Goal: Task Accomplishment & Management: Use online tool/utility

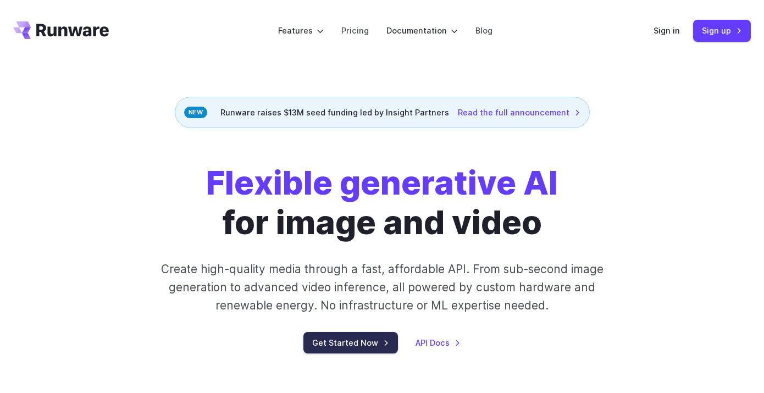
click at [366, 350] on link "Get Started Now" at bounding box center [350, 342] width 95 height 21
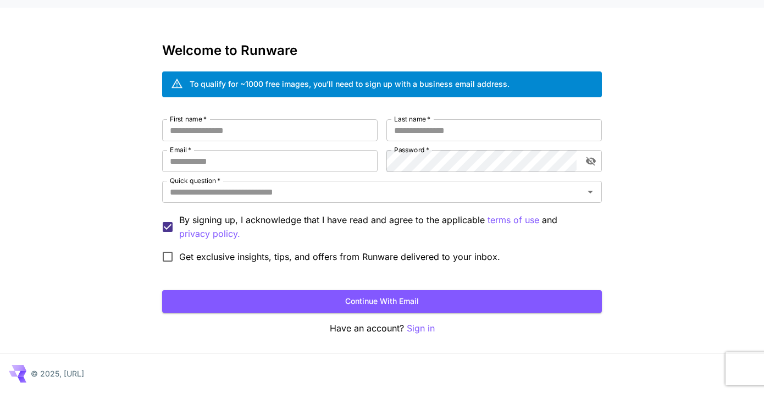
scroll to position [20, 0]
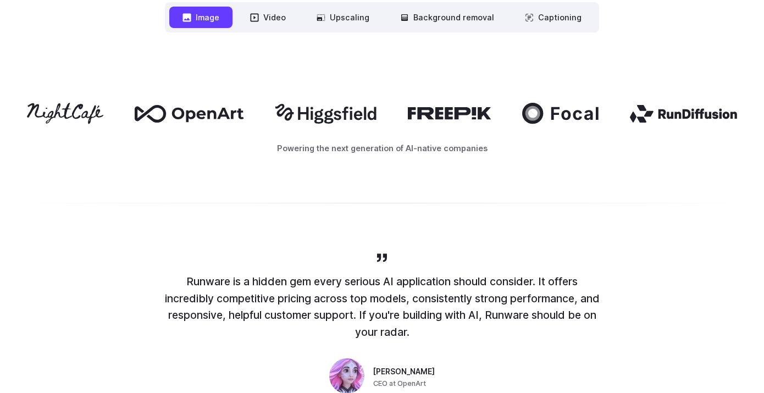
scroll to position [615, 0]
click at [268, 16] on button "Video" at bounding box center [268, 17] width 62 height 21
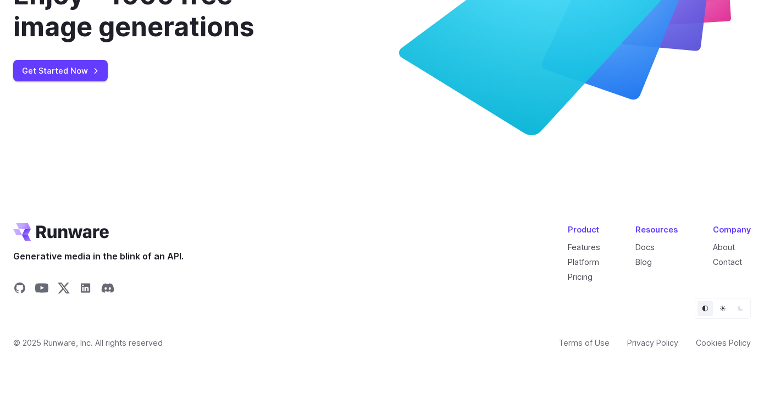
scroll to position [4091, 0]
click at [75, 81] on link "Get Started Now" at bounding box center [60, 70] width 95 height 21
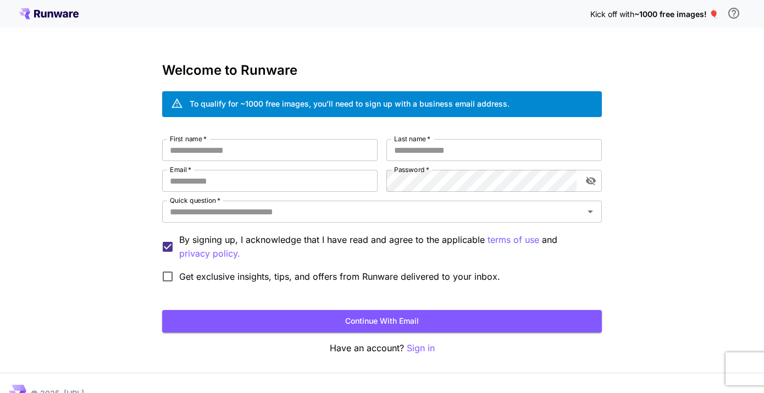
scroll to position [20, 0]
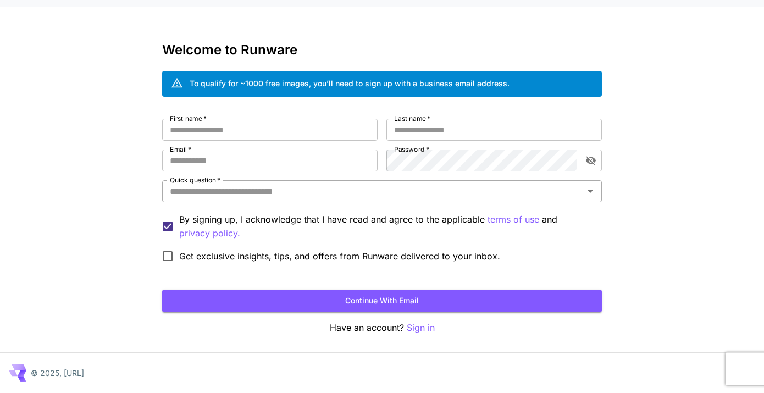
click at [293, 192] on input "Quick question   *" at bounding box center [372, 191] width 415 height 15
click at [293, 195] on input "Quick question   *" at bounding box center [372, 191] width 415 height 15
click at [311, 135] on input "First name   *" at bounding box center [270, 130] width 216 height 22
type input "*"
type input "***"
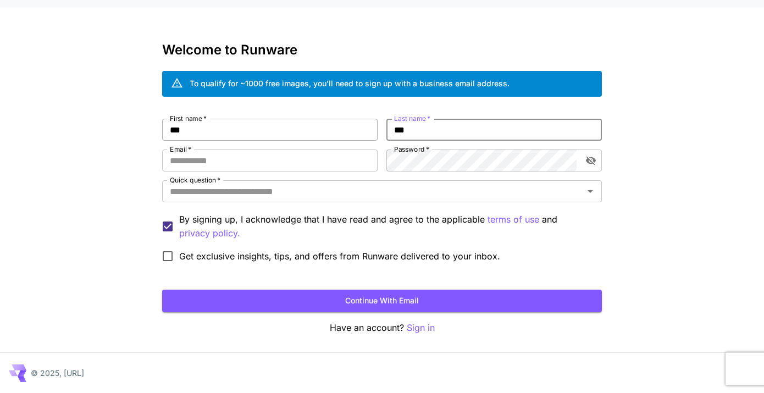
type input "***"
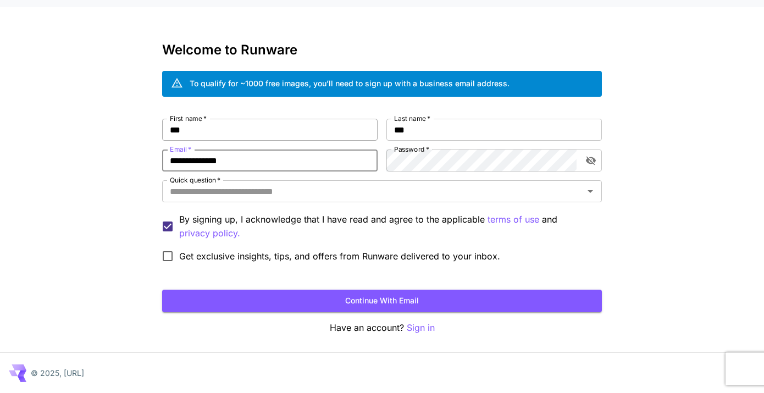
type input "**********"
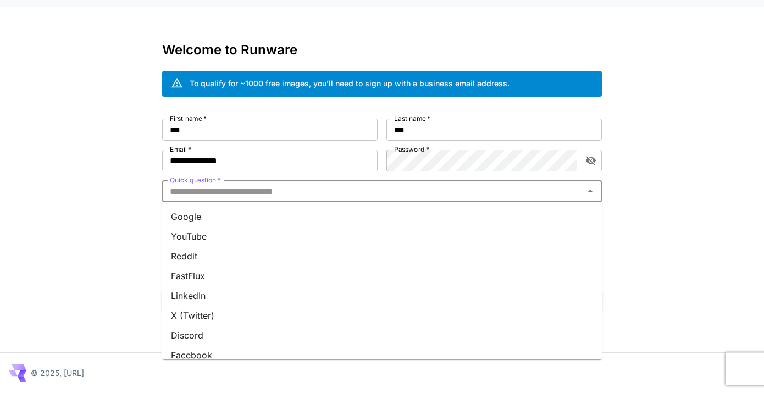
click at [292, 194] on input "Quick question   *" at bounding box center [372, 191] width 415 height 15
click at [243, 222] on li "Google" at bounding box center [382, 217] width 440 height 20
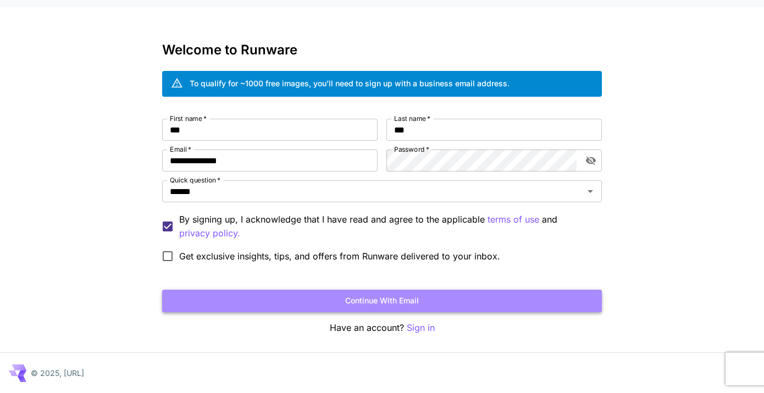
click at [385, 304] on button "Continue with email" at bounding box center [382, 301] width 440 height 23
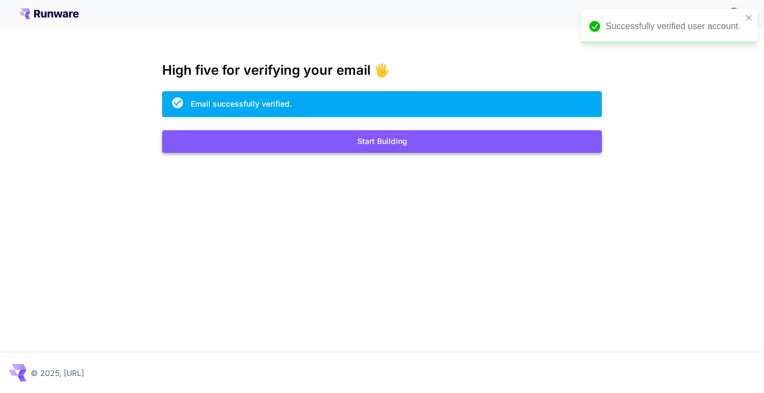
click at [389, 145] on button "Start Building" at bounding box center [382, 141] width 440 height 23
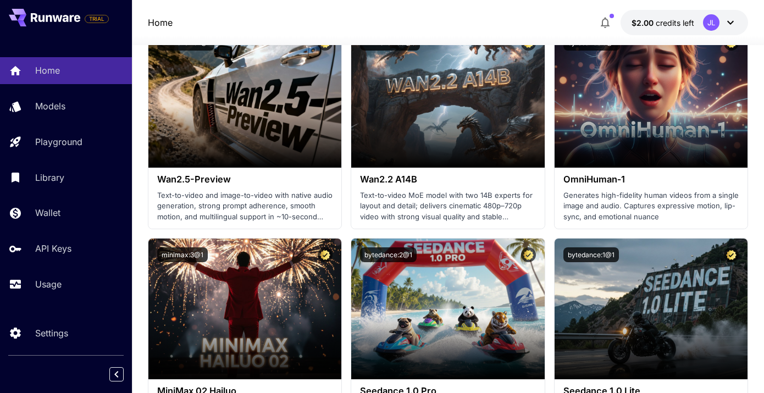
scroll to position [413, 0]
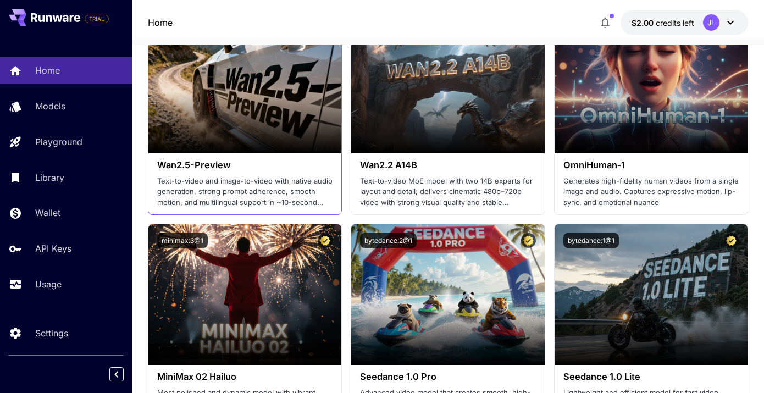
click at [248, 178] on p "Text-to-video and image-to-video with native audio generation, strong prompt ad…" at bounding box center [245, 192] width 176 height 32
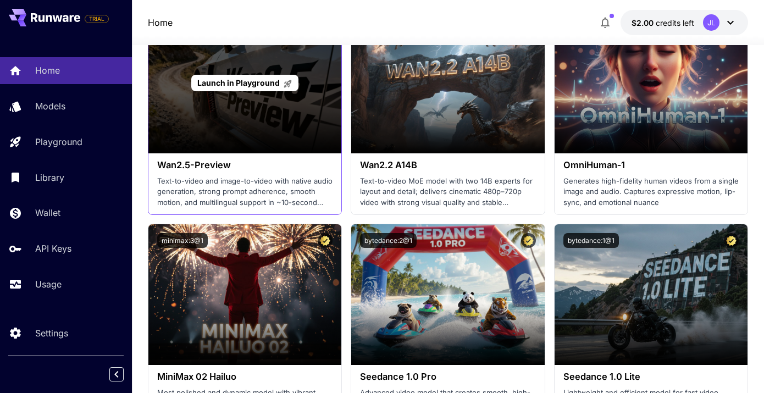
click at [245, 115] on div "Launch in Playground" at bounding box center [245, 83] width 194 height 141
click at [244, 84] on span "Launch in Playground" at bounding box center [238, 82] width 82 height 9
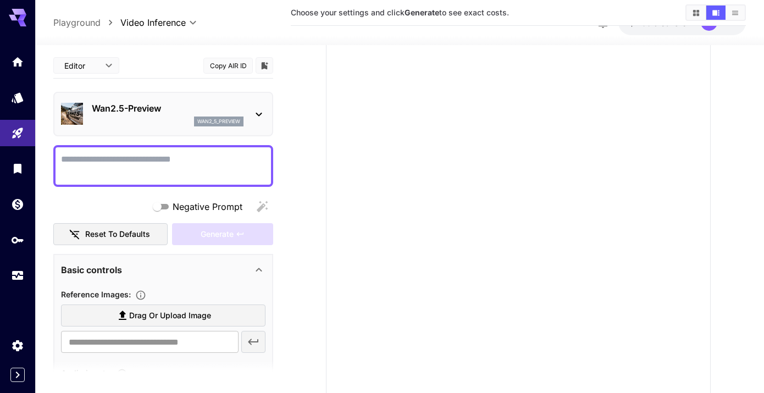
scroll to position [79, 0]
click at [164, 170] on textarea "Negative Prompt" at bounding box center [163, 166] width 205 height 26
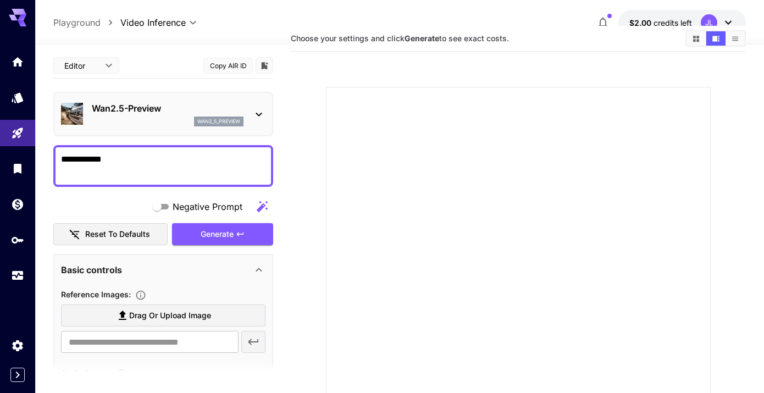
scroll to position [0, 0]
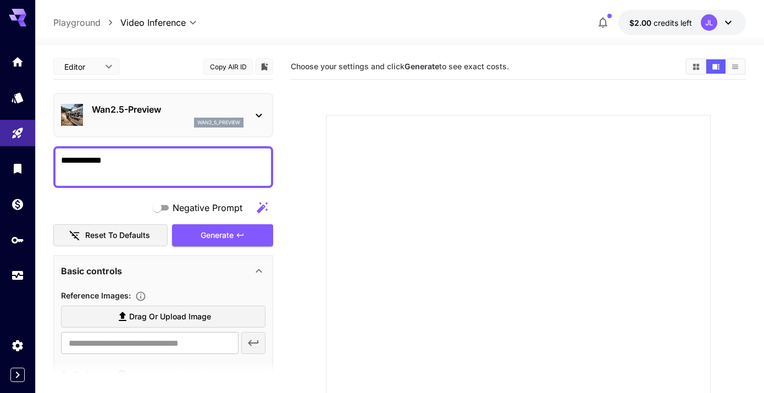
type textarea "**********"
click at [726, 27] on icon at bounding box center [728, 22] width 13 height 13
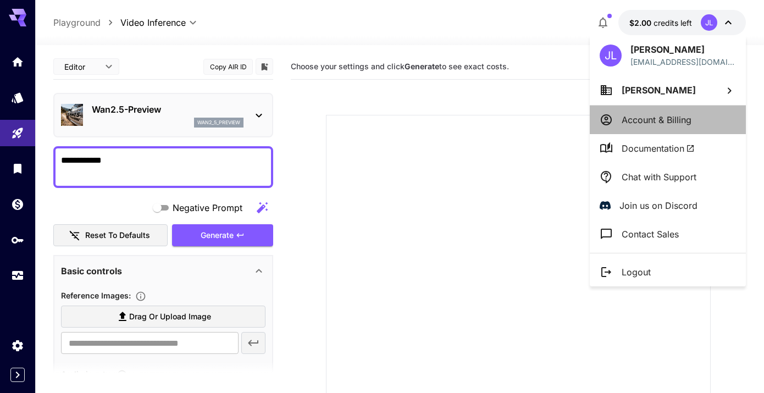
click at [656, 121] on p "Account & Billing" at bounding box center [657, 119] width 70 height 13
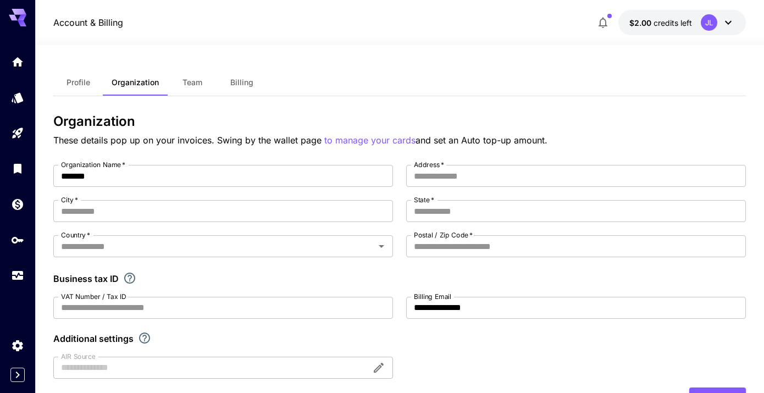
click at [74, 78] on span "Profile" at bounding box center [79, 83] width 24 height 10
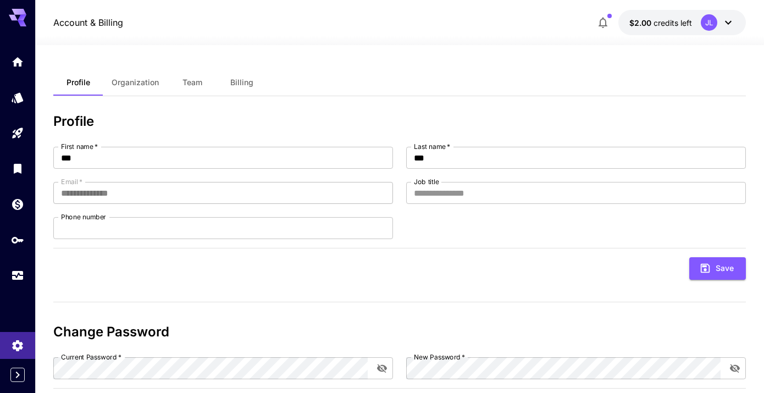
click at [724, 24] on icon at bounding box center [728, 22] width 13 height 13
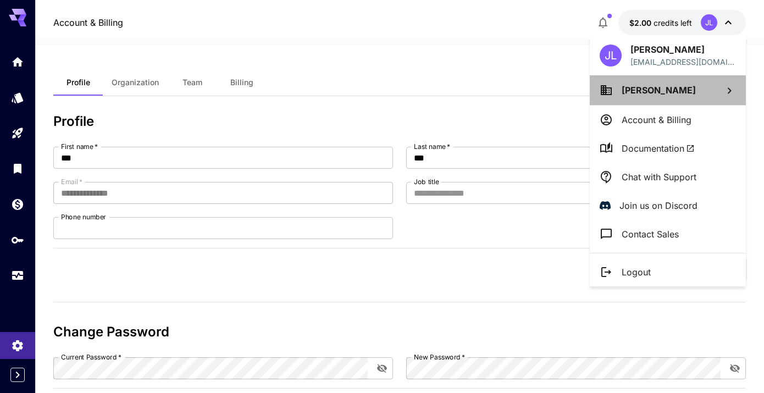
click at [644, 89] on span "[PERSON_NAME]" at bounding box center [659, 90] width 74 height 11
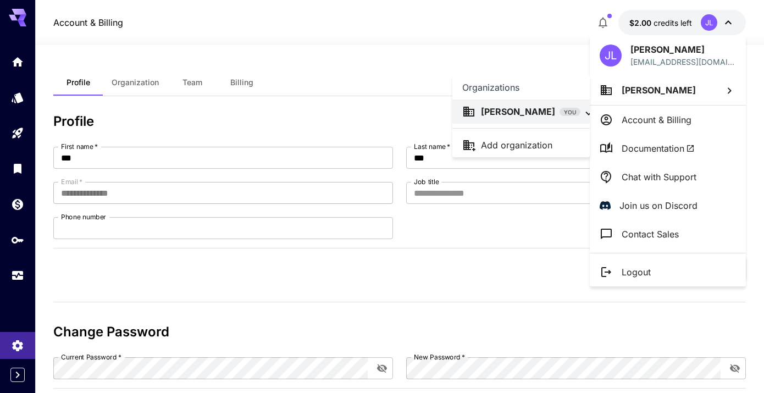
click at [654, 120] on div at bounding box center [382, 196] width 764 height 393
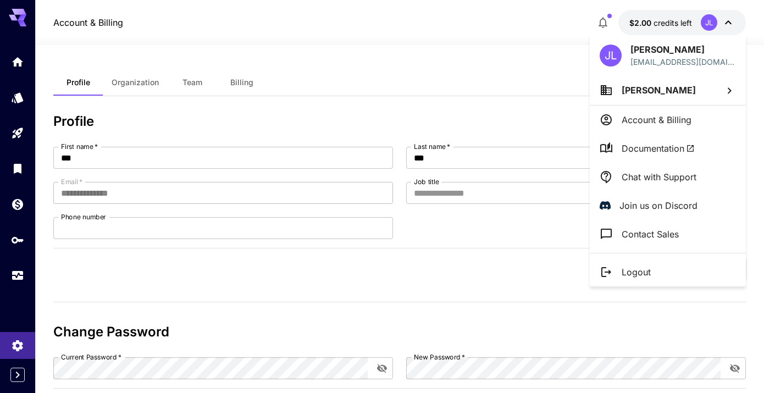
click at [651, 128] on li "Account & Billing" at bounding box center [668, 120] width 156 height 29
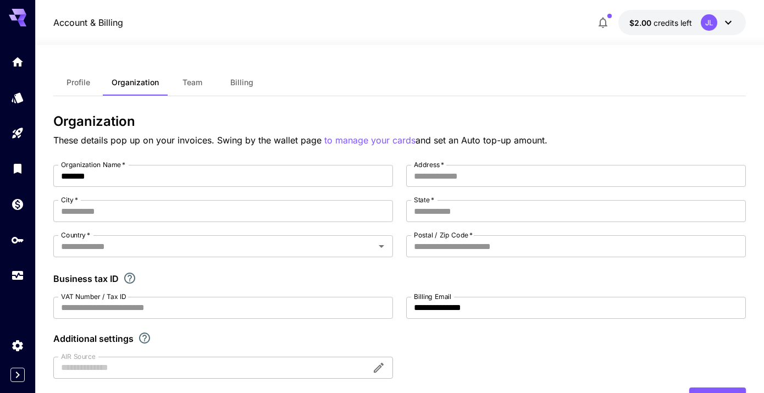
click at [611, 24] on button "button" at bounding box center [603, 23] width 22 height 22
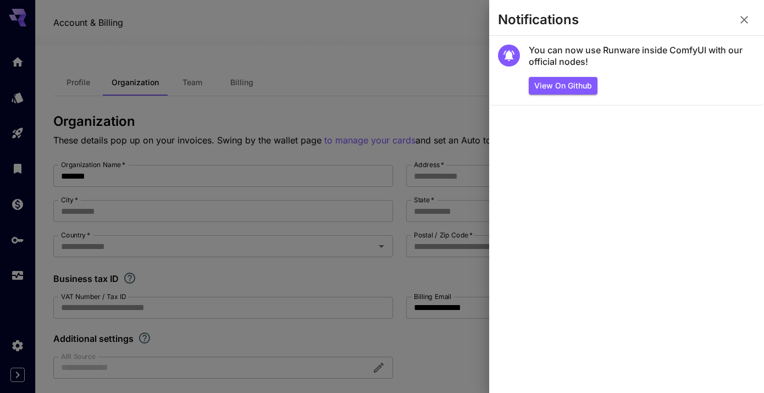
click at [256, 8] on div at bounding box center [382, 196] width 764 height 393
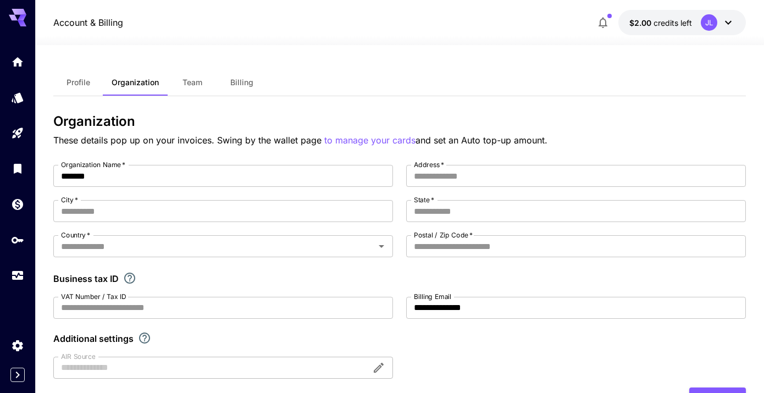
click at [86, 22] on p "Account & Billing" at bounding box center [88, 22] width 70 height 13
click at [18, 24] on icon at bounding box center [18, 18] width 18 height 18
click at [26, 60] on link at bounding box center [17, 61] width 35 height 27
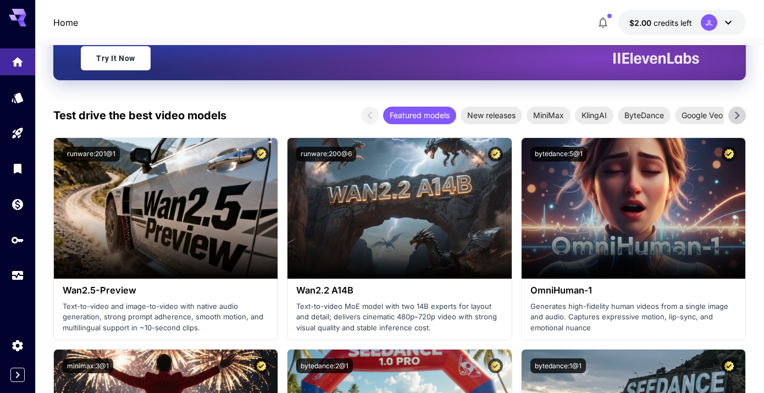
scroll to position [300, 0]
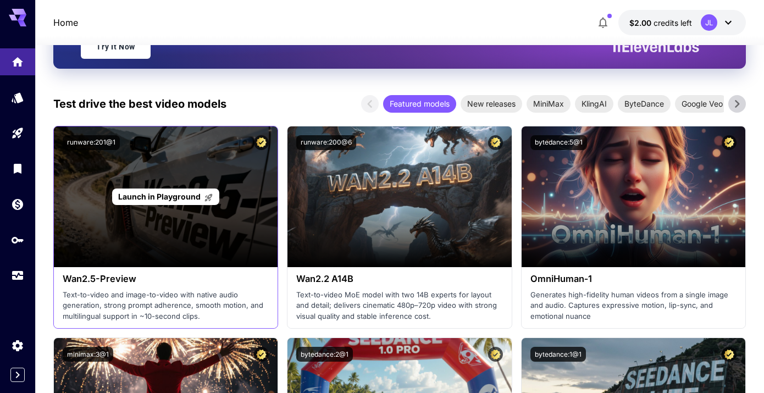
click at [194, 193] on span "Launch in Playground" at bounding box center [159, 196] width 82 height 9
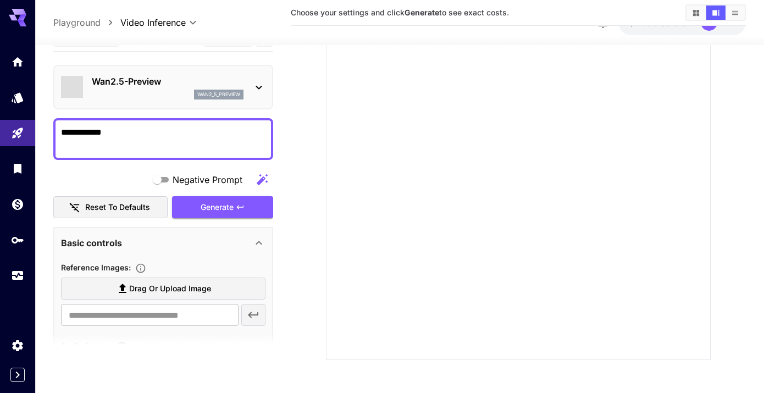
scroll to position [140, 0]
click at [265, 85] on icon at bounding box center [258, 87] width 13 height 13
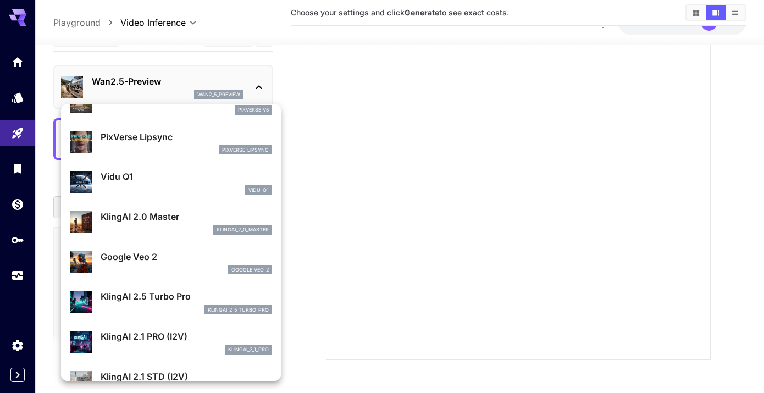
scroll to position [1010, 0]
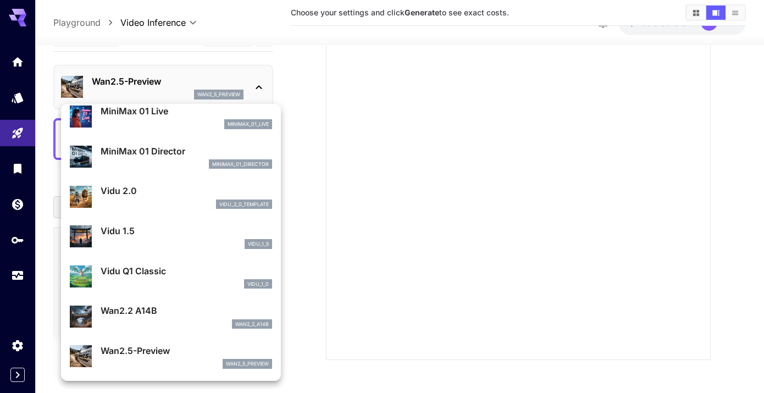
click at [171, 357] on div "Wan2.5-Preview wan2_5_preview" at bounding box center [187, 356] width 172 height 25
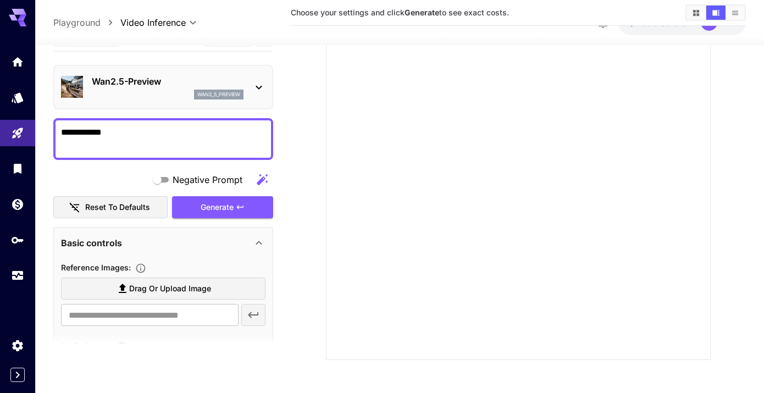
click at [161, 237] on div "Basic controls" at bounding box center [156, 243] width 191 height 13
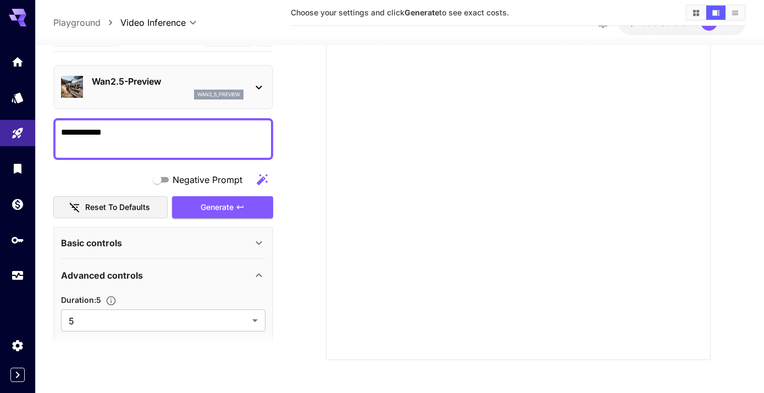
click at [158, 237] on div "Basic controls" at bounding box center [156, 243] width 191 height 13
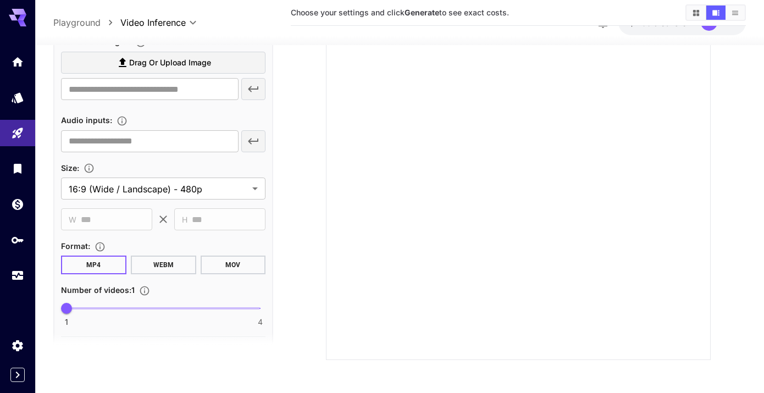
scroll to position [228, 0]
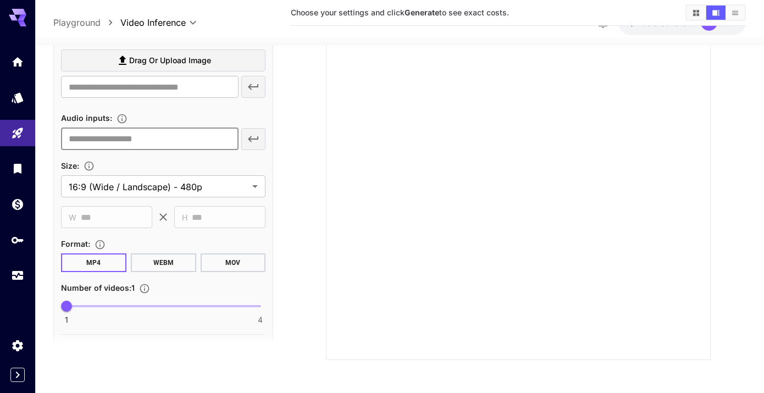
click at [195, 139] on input "text" at bounding box center [150, 139] width 178 height 22
click at [145, 189] on body "**********" at bounding box center [382, 126] width 764 height 533
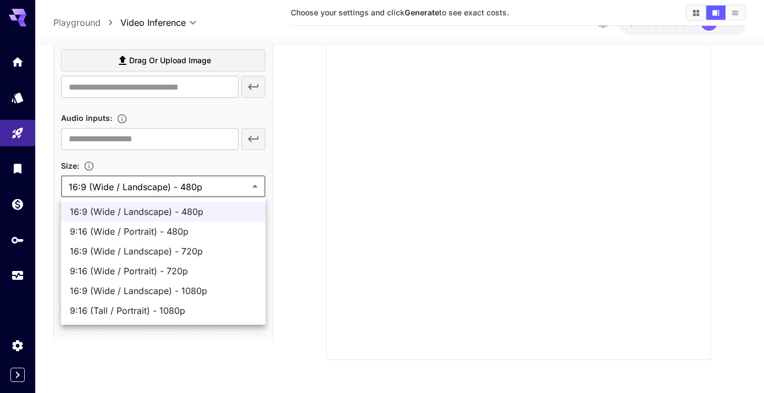
click at [145, 190] on div at bounding box center [382, 196] width 764 height 393
click at [145, 186] on body "**********" at bounding box center [382, 126] width 764 height 533
click at [147, 251] on span "16:9 (Wide / Landscape) - 720p" at bounding box center [163, 251] width 187 height 13
type input "**********"
type input "****"
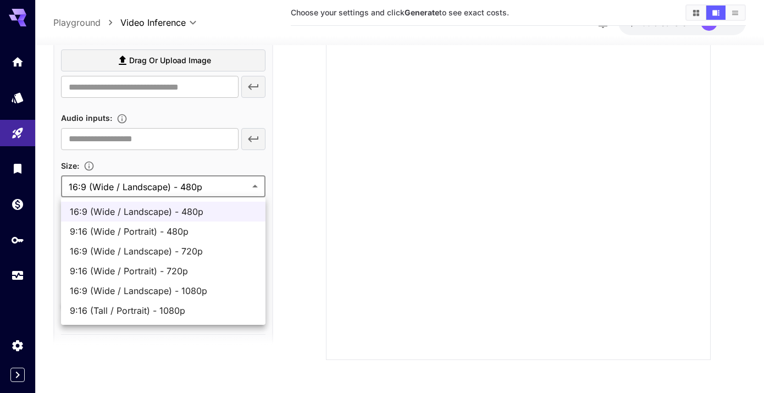
type input "***"
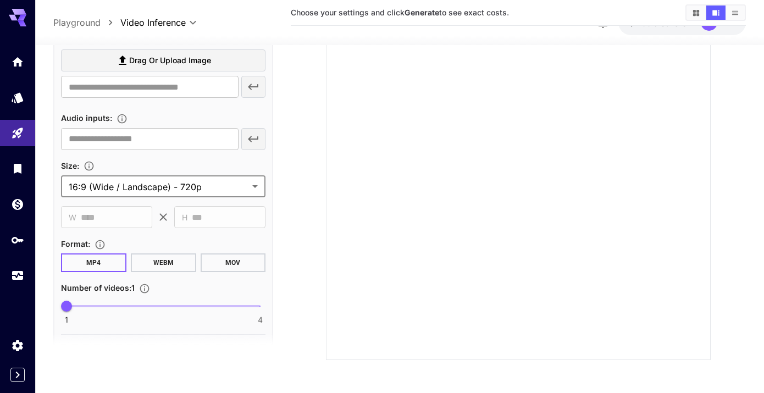
click at [292, 170] on section at bounding box center [518, 154] width 455 height 411
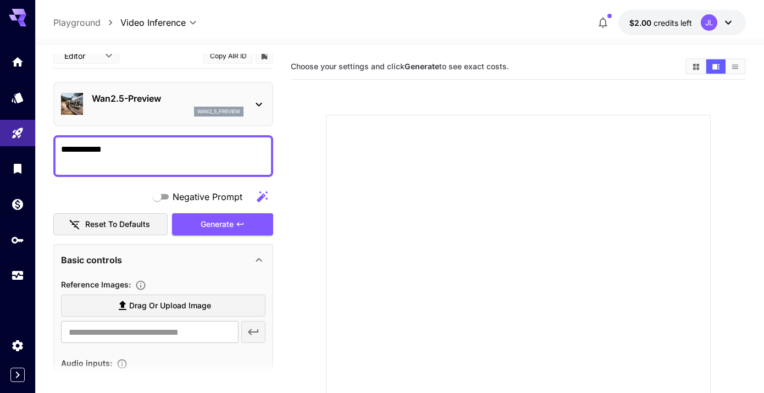
scroll to position [0, 0]
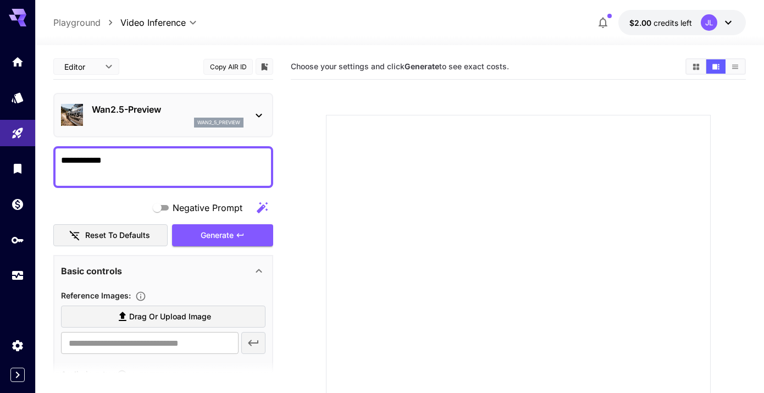
click at [148, 164] on textarea "**********" at bounding box center [163, 167] width 205 height 26
type textarea "*"
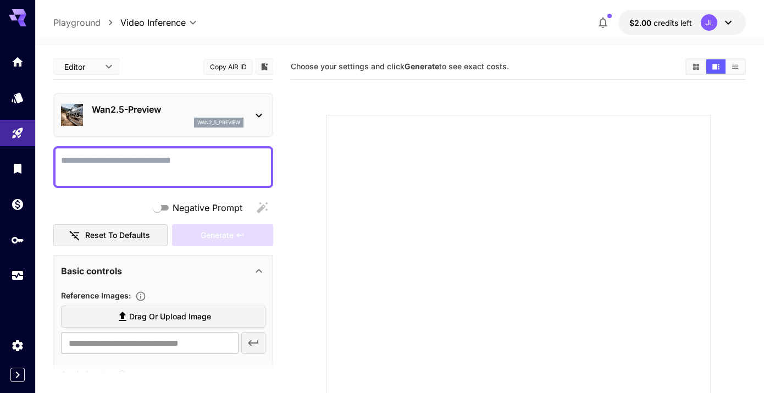
click at [189, 322] on span "Drag or upload image" at bounding box center [170, 317] width 82 height 14
click at [0, 0] on input "Drag or upload image" at bounding box center [0, 0] width 0 height 0
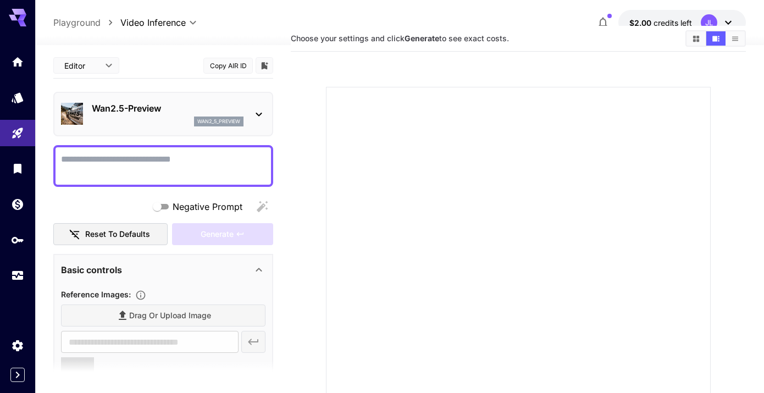
type input "**********"
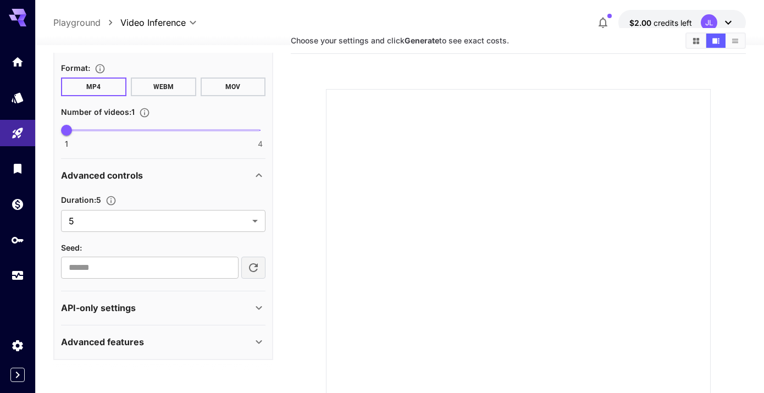
scroll to position [448, 0]
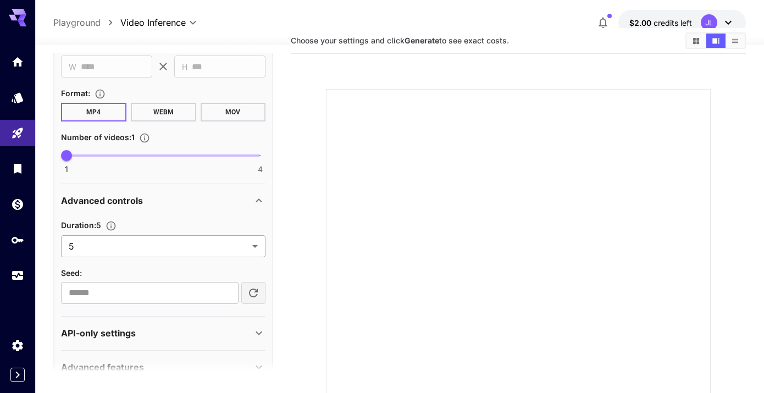
click at [161, 241] on body "**********" at bounding box center [382, 240] width 764 height 533
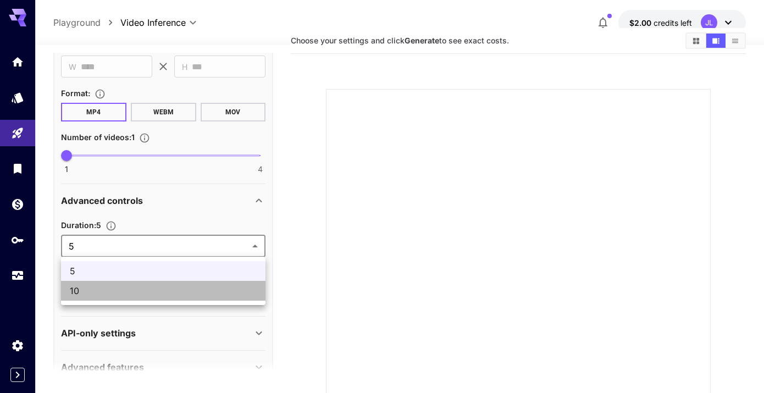
click at [120, 296] on span "10" at bounding box center [163, 290] width 187 height 13
type input "**"
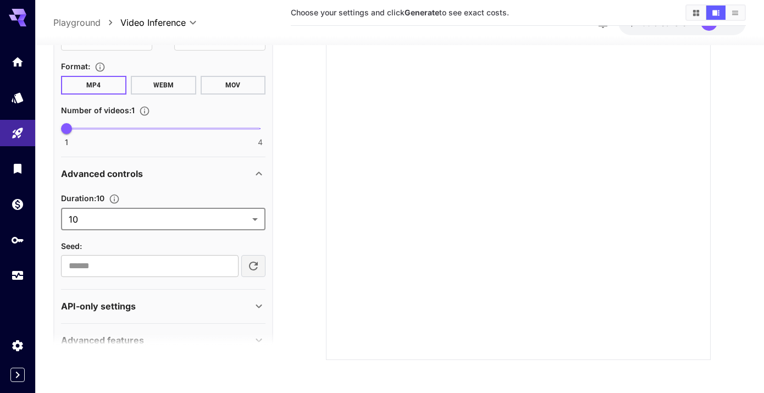
scroll to position [473, 0]
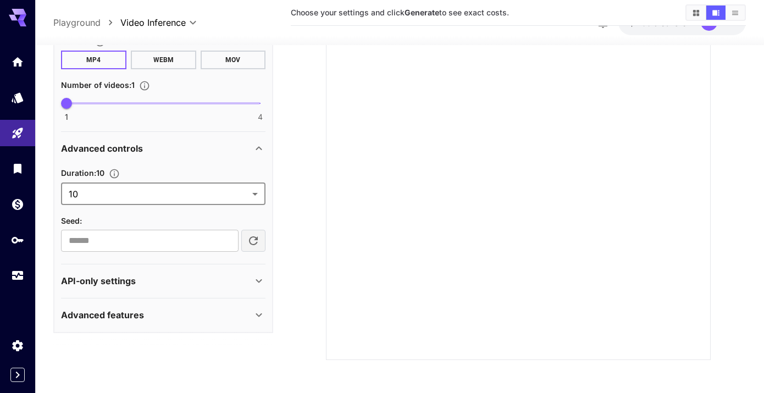
click at [239, 311] on div "Advanced features" at bounding box center [156, 314] width 191 height 13
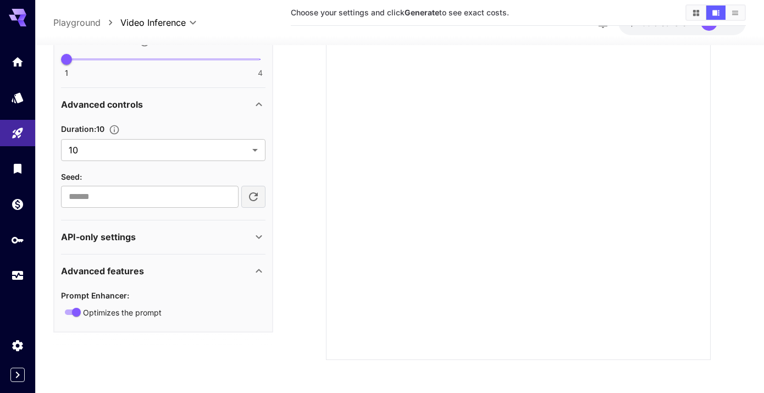
click at [185, 237] on div "API-only settings" at bounding box center [156, 237] width 191 height 13
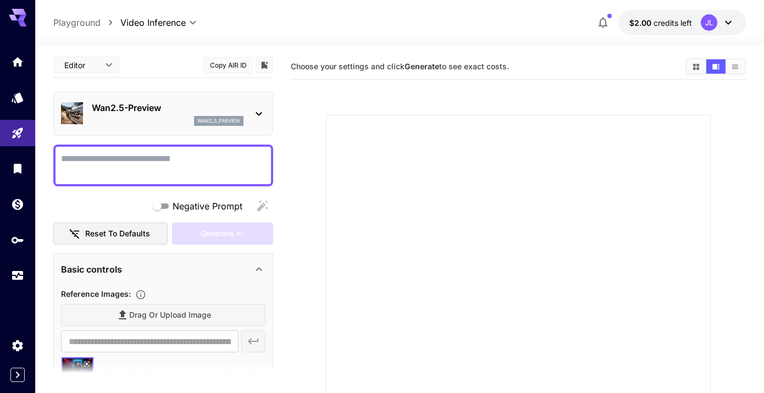
scroll to position [0, 0]
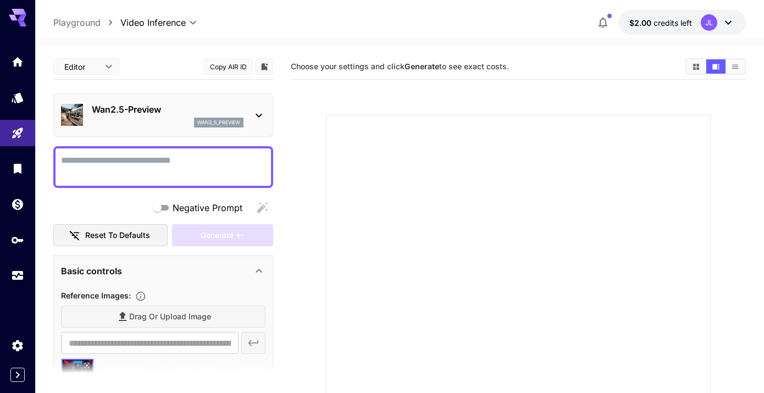
click at [137, 162] on textarea "Negative Prompt" at bounding box center [163, 167] width 205 height 26
type textarea "*"
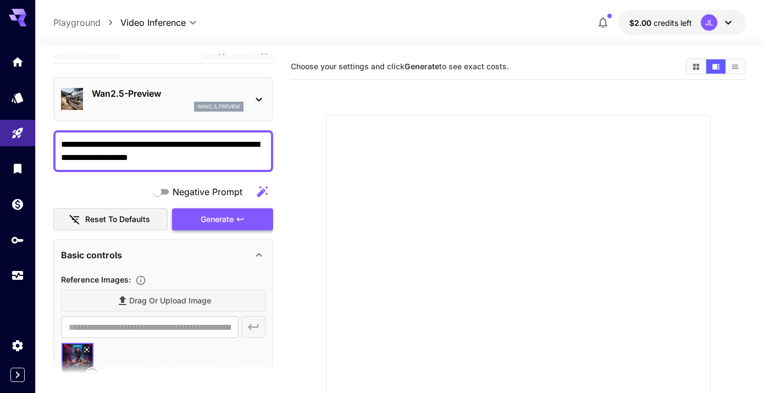
scroll to position [7, 0]
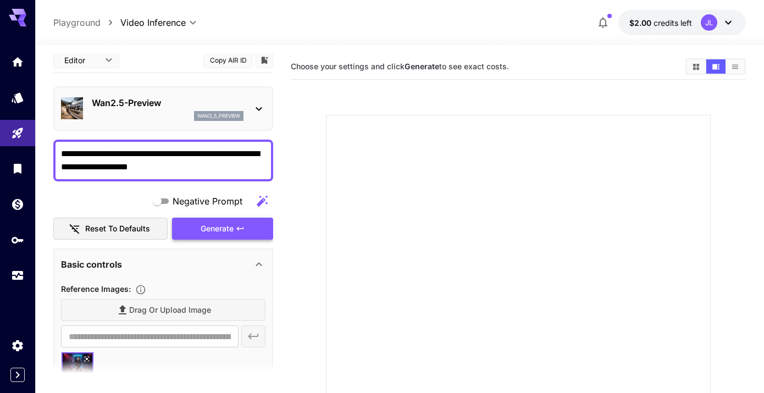
type textarea "**********"
click at [233, 225] on div "Generate" at bounding box center [222, 229] width 101 height 23
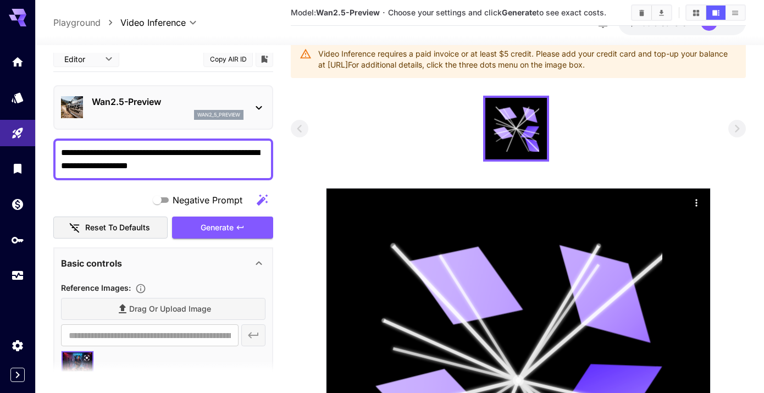
scroll to position [62, 0]
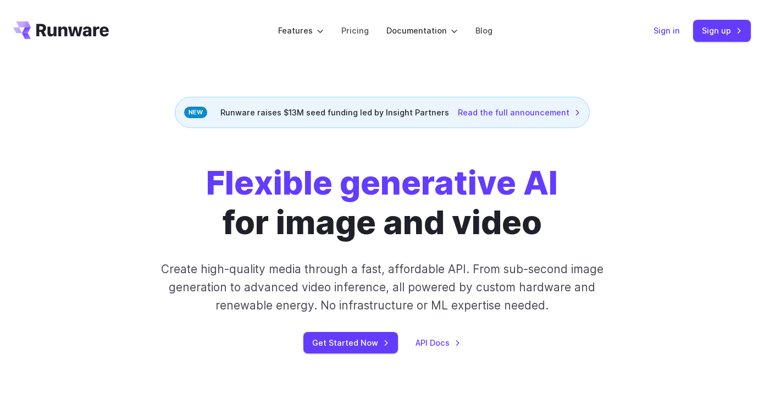
click at [672, 26] on link "Sign in" at bounding box center [667, 30] width 26 height 13
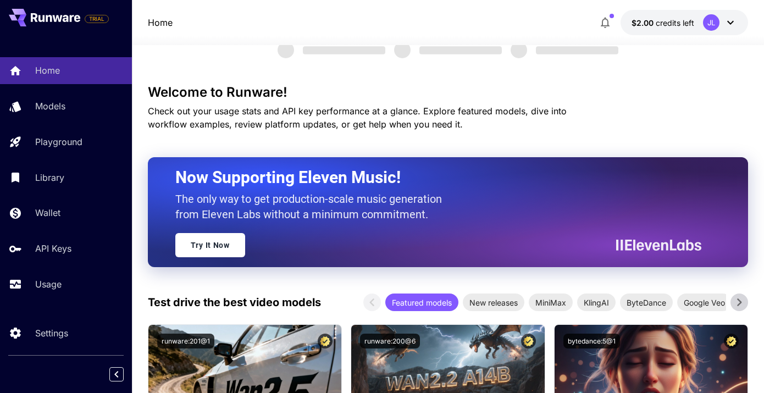
scroll to position [27, 0]
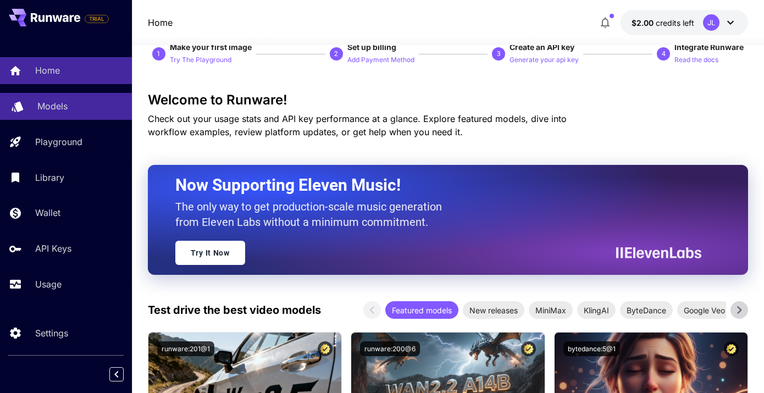
click at [50, 108] on p "Models" at bounding box center [52, 106] width 30 height 13
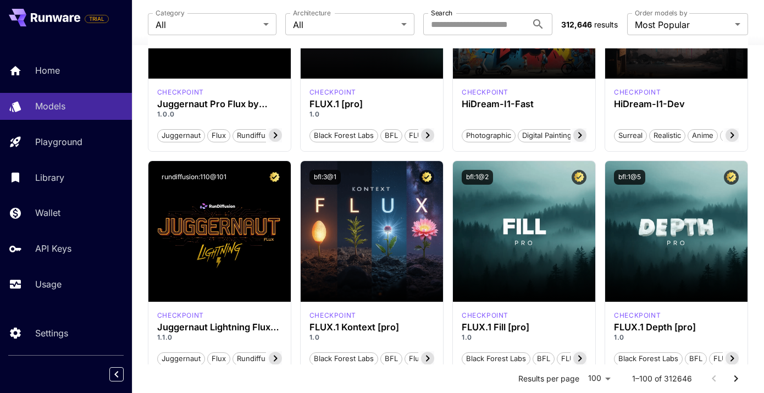
scroll to position [202, 0]
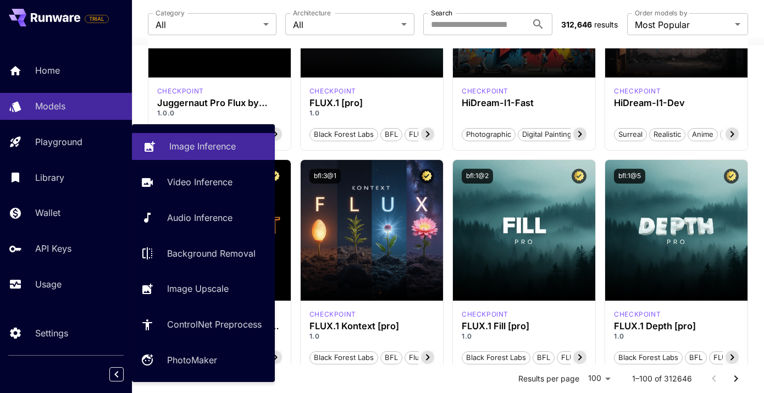
click at [217, 159] on link "Image Inference" at bounding box center [203, 146] width 143 height 27
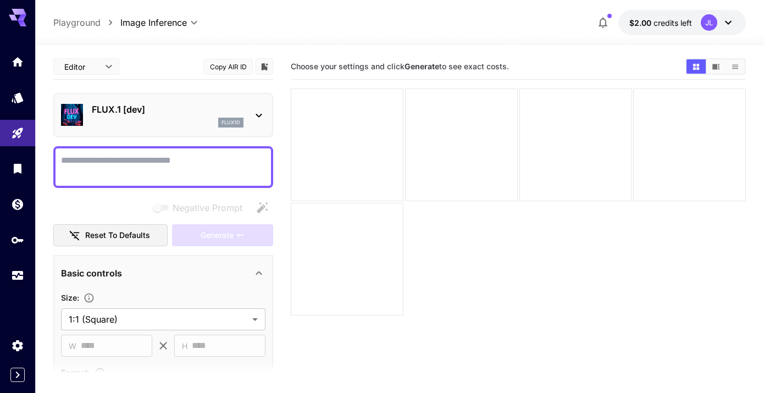
click at [257, 115] on icon at bounding box center [258, 115] width 13 height 13
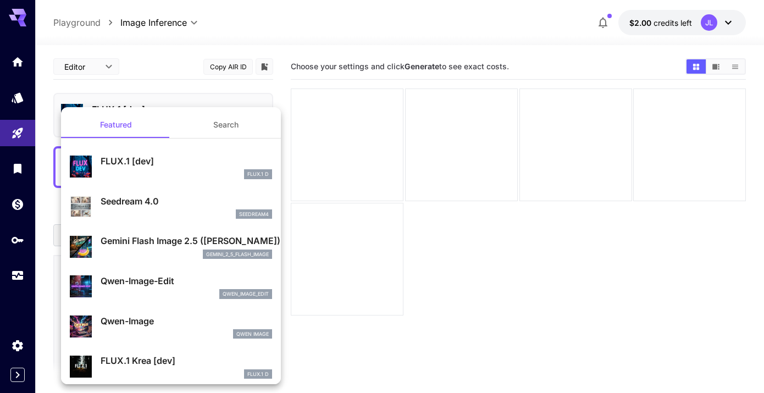
click at [142, 214] on div "seedream4" at bounding box center [187, 214] width 172 height 10
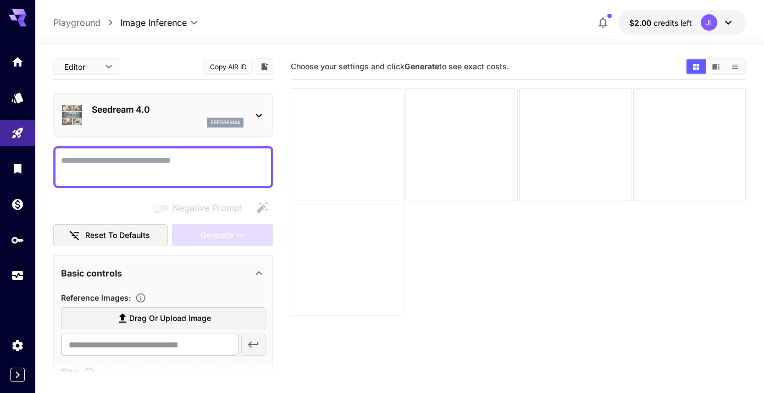
click at [229, 169] on textarea "Negative Prompt" at bounding box center [163, 167] width 205 height 26
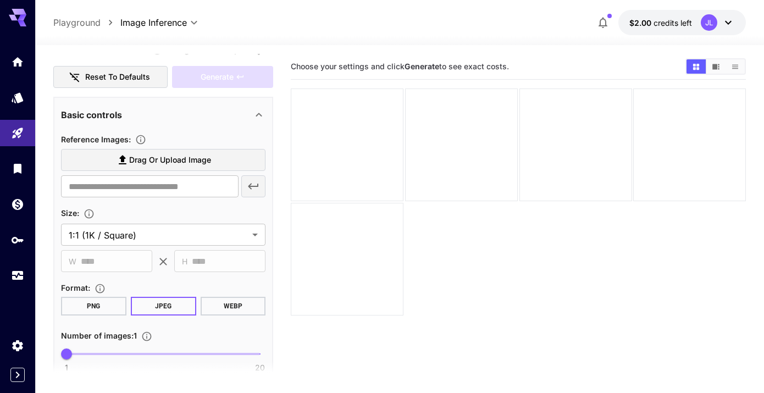
scroll to position [234, 0]
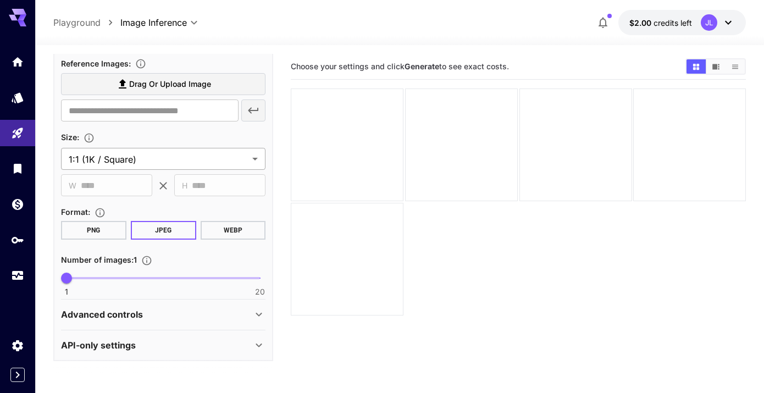
click at [124, 165] on body "**********" at bounding box center [382, 240] width 764 height 480
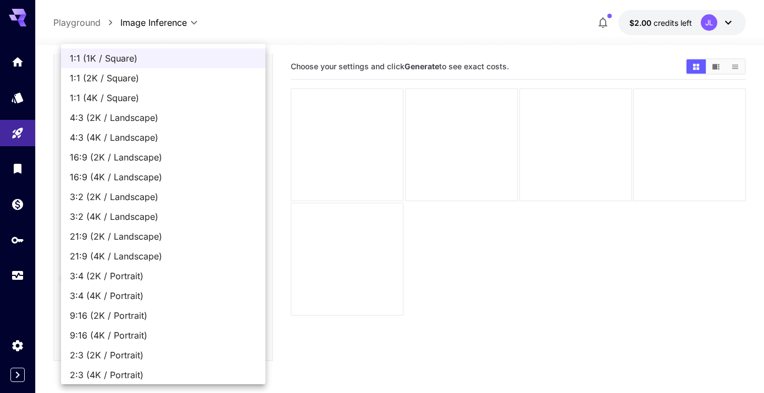
click at [123, 84] on span "1:1 (2K / Square)" at bounding box center [163, 77] width 187 height 13
type input "**********"
type input "****"
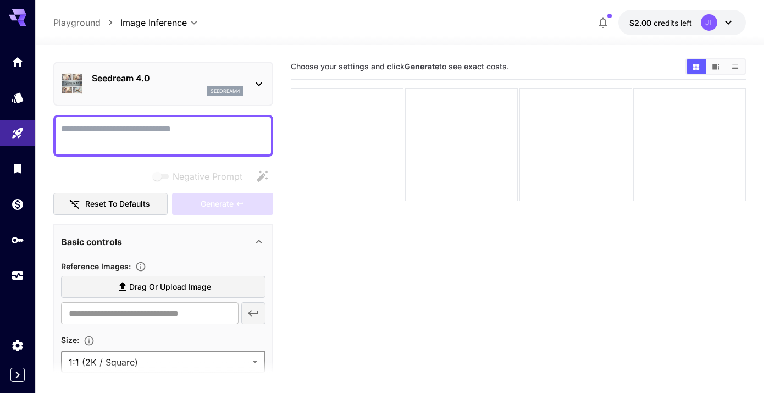
scroll to position [0, 0]
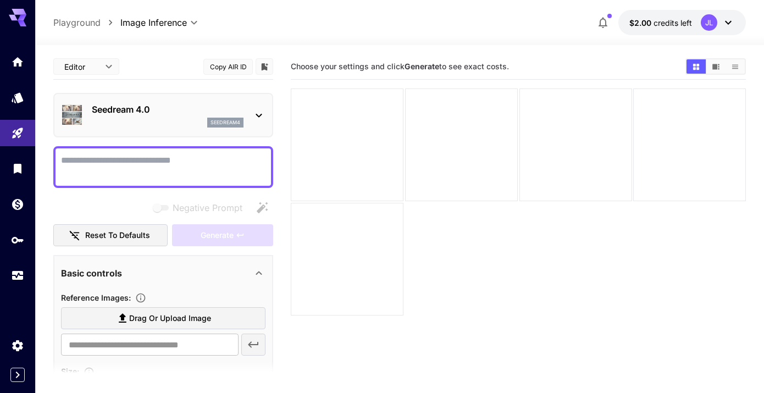
click at [143, 166] on textarea "Negative Prompt" at bounding box center [163, 167] width 205 height 26
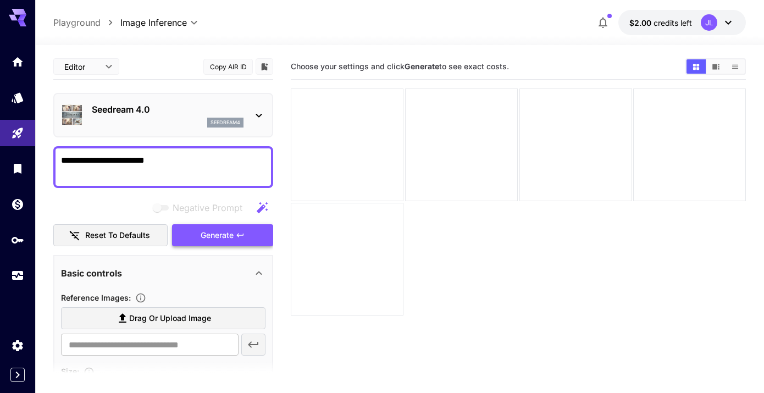
type textarea "**********"
click at [225, 235] on span "Generate" at bounding box center [217, 236] width 33 height 14
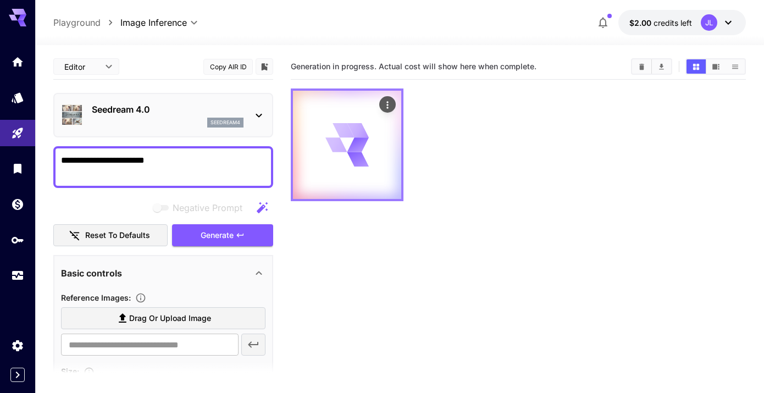
click at [389, 105] on icon "Actions" at bounding box center [387, 105] width 11 height 11
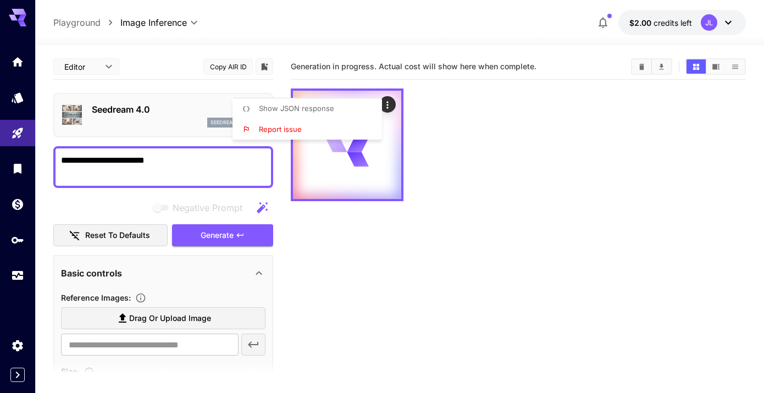
click at [390, 155] on div at bounding box center [382, 196] width 764 height 393
click at [185, 168] on textarea "**********" at bounding box center [163, 167] width 205 height 26
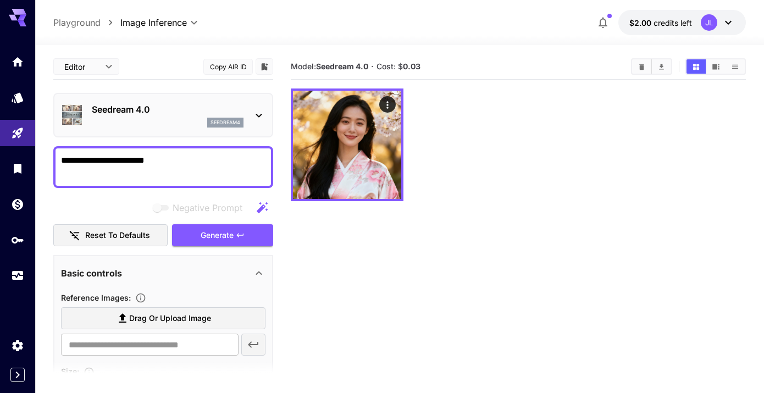
drag, startPoint x: 181, startPoint y: 161, endPoint x: 3, endPoint y: 153, distance: 178.3
click at [3, 153] on div "**********" at bounding box center [382, 240] width 764 height 480
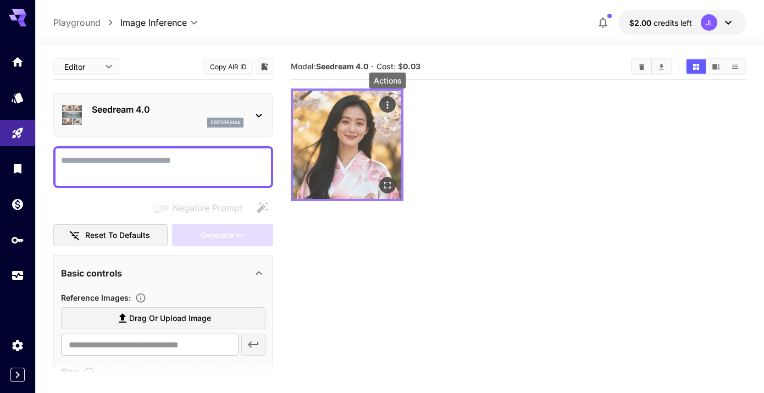
click at [390, 107] on icon "Actions" at bounding box center [387, 105] width 11 height 11
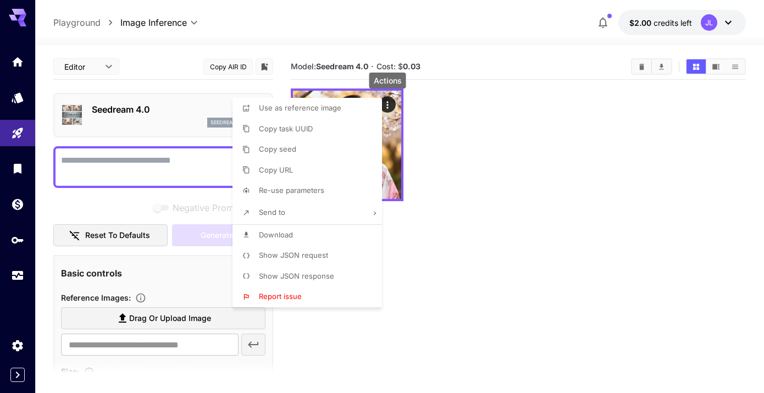
click at [434, 277] on div at bounding box center [382, 196] width 764 height 393
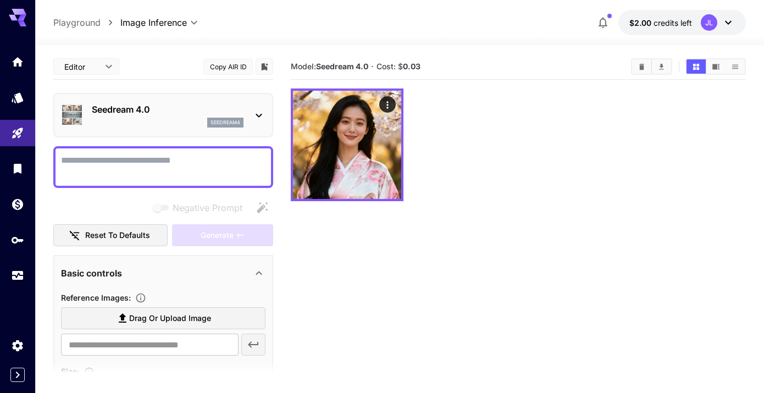
click at [686, 26] on span "credits left" at bounding box center [673, 22] width 38 height 9
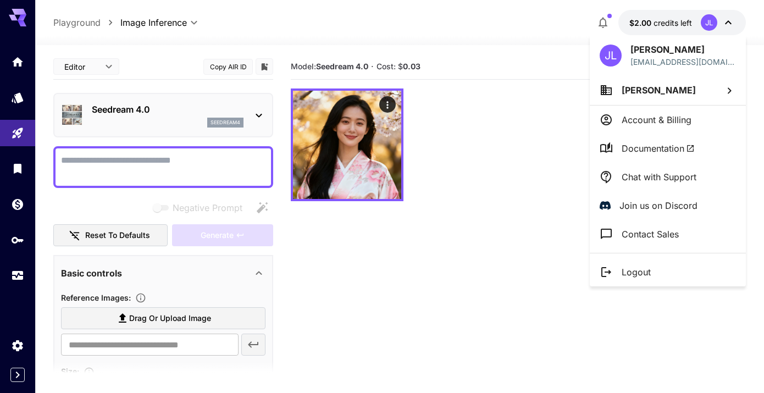
click at [665, 125] on p "Account & Billing" at bounding box center [657, 119] width 70 height 13
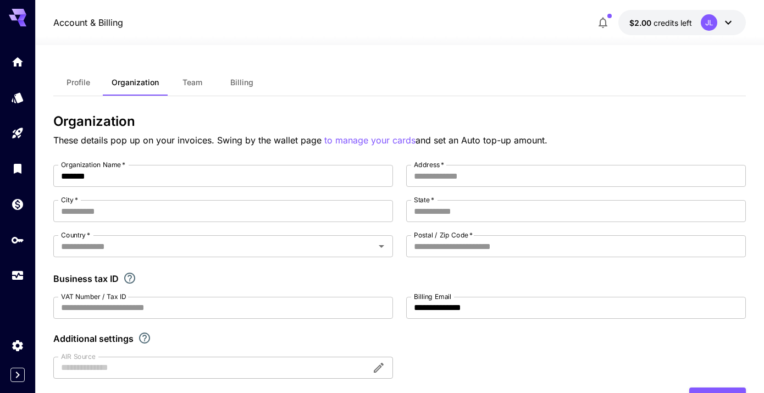
click at [192, 81] on span "Team" at bounding box center [193, 83] width 20 height 10
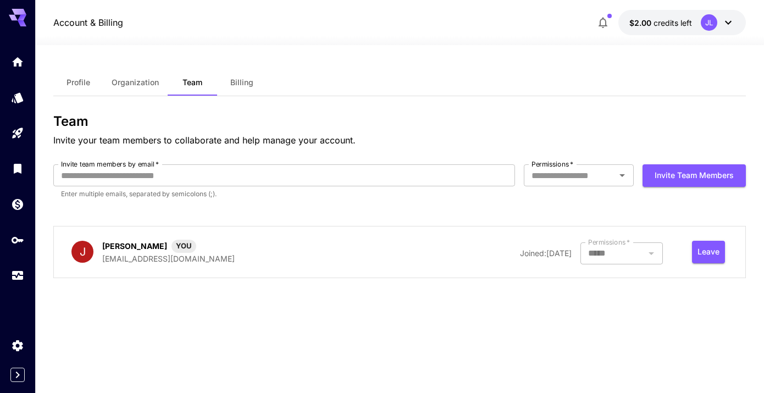
click at [240, 85] on span "Billing" at bounding box center [241, 83] width 23 height 10
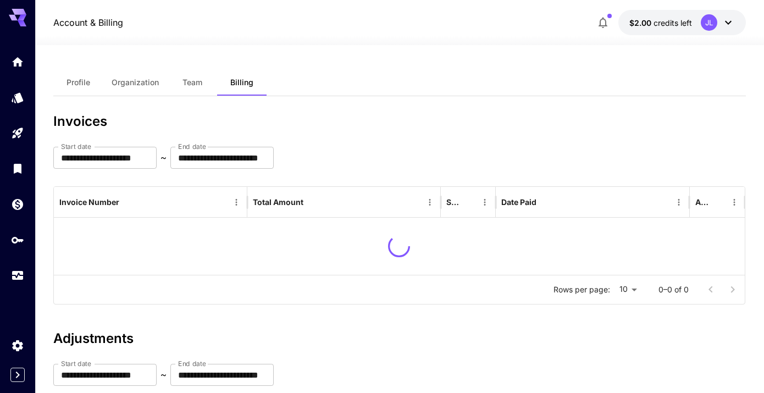
click at [195, 82] on span "Team" at bounding box center [193, 83] width 20 height 10
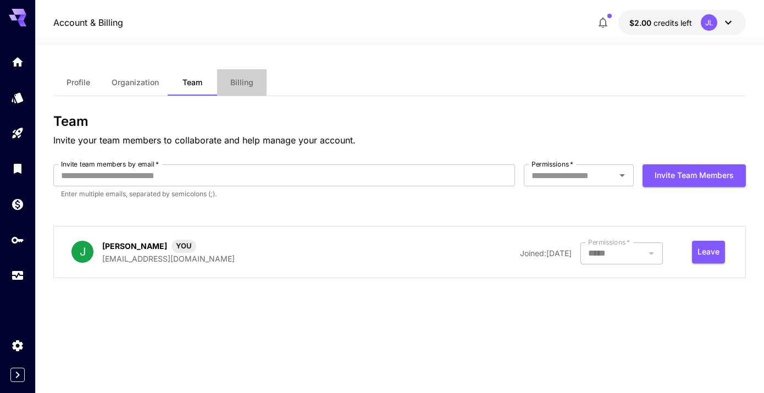
click at [241, 84] on span "Billing" at bounding box center [241, 83] width 23 height 10
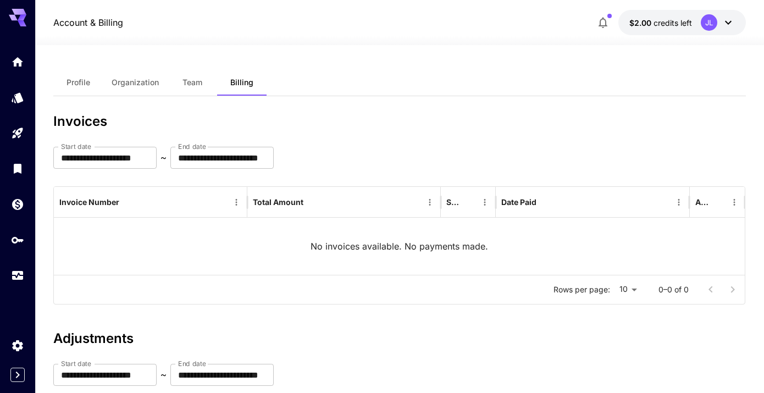
click at [85, 87] on button "Profile" at bounding box center [77, 82] width 49 height 26
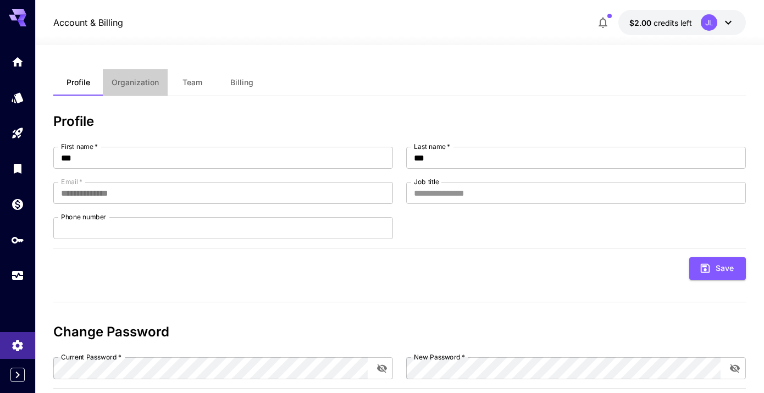
click at [127, 85] on span "Organization" at bounding box center [135, 83] width 47 height 10
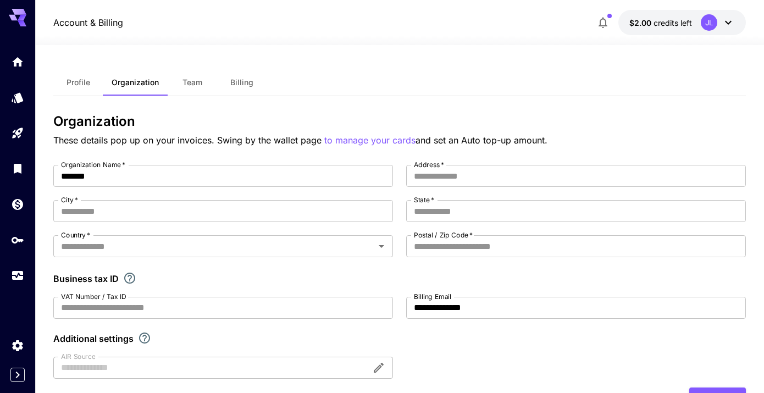
click at [731, 20] on icon at bounding box center [728, 22] width 13 height 13
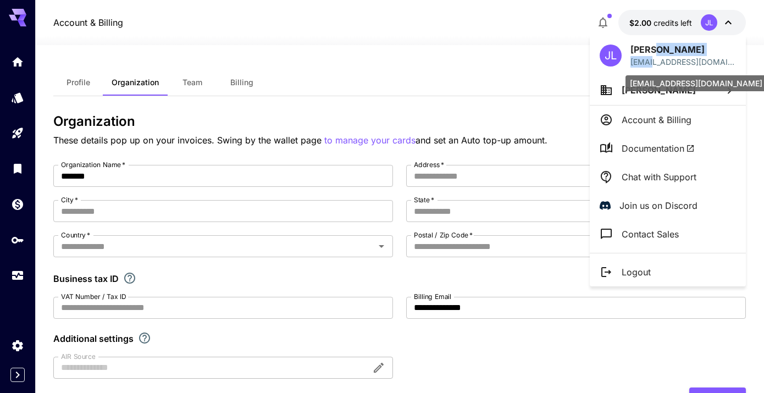
click at [651, 55] on div "Jae Lee jlee@basck.com" at bounding box center [684, 55] width 106 height 25
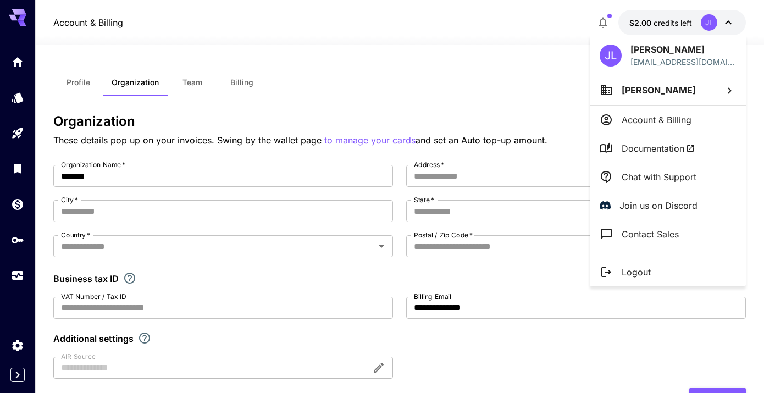
click at [84, 79] on div at bounding box center [382, 196] width 764 height 393
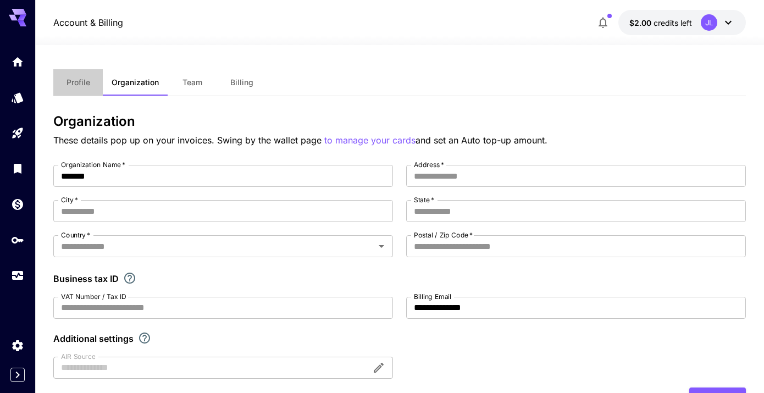
click at [79, 86] on span "Profile" at bounding box center [79, 83] width 24 height 10
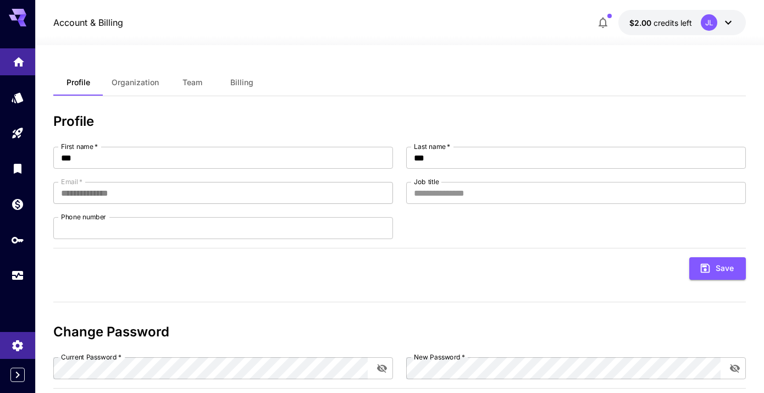
click at [16, 70] on link at bounding box center [17, 61] width 35 height 27
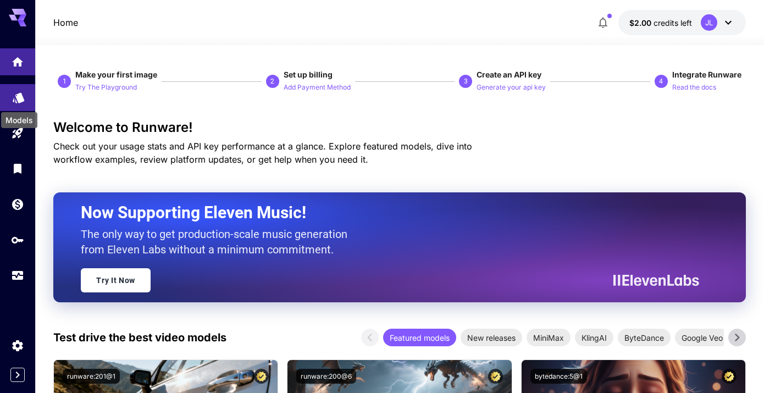
click at [19, 101] on icon "Models" at bounding box center [18, 93] width 13 height 13
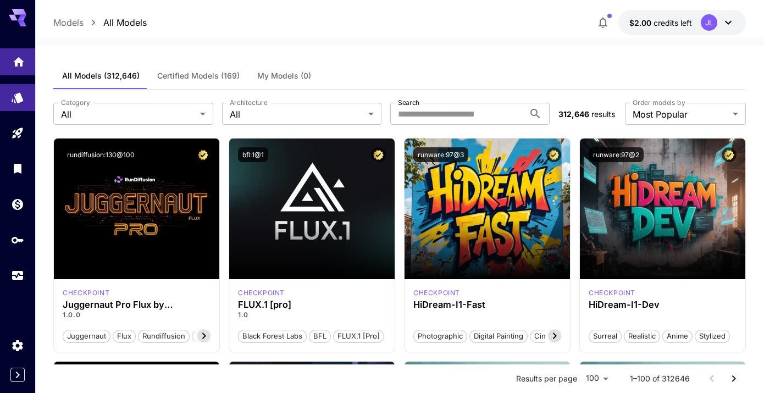
click at [29, 65] on link at bounding box center [17, 61] width 35 height 27
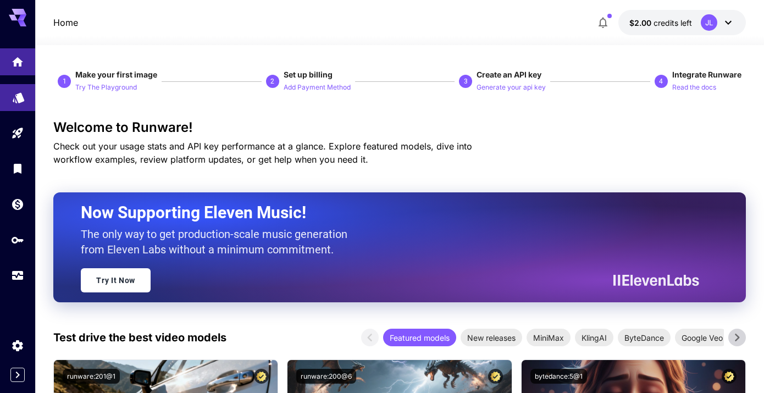
click at [24, 102] on link at bounding box center [17, 97] width 35 height 27
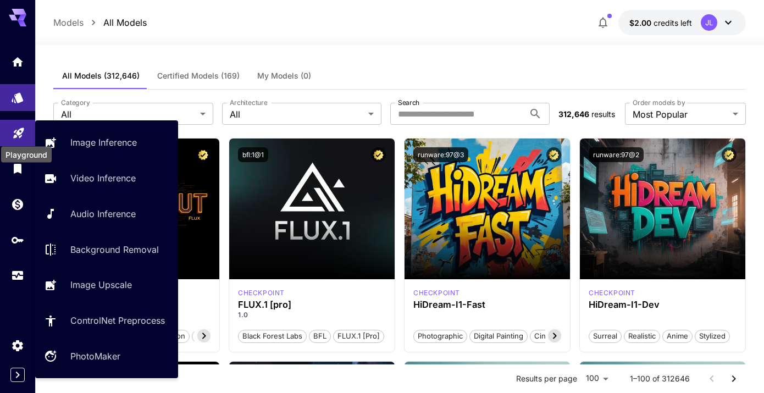
click at [16, 132] on icon "Playground" at bounding box center [18, 129] width 13 height 13
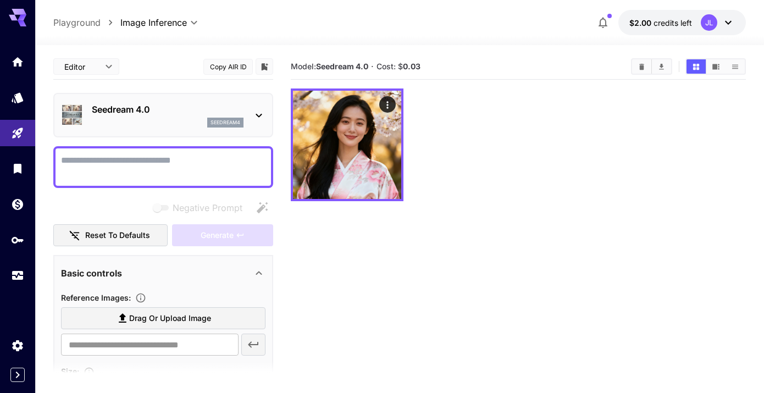
click at [469, 287] on section "Model: Seedream 4.0 · Cost: $ 0.03" at bounding box center [518, 250] width 455 height 393
click at [417, 65] on b "0.03" at bounding box center [412, 66] width 18 height 9
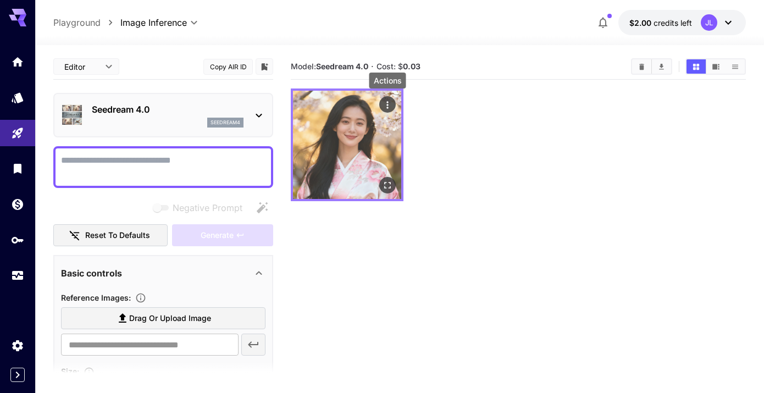
click at [385, 106] on icon "Actions" at bounding box center [387, 105] width 11 height 11
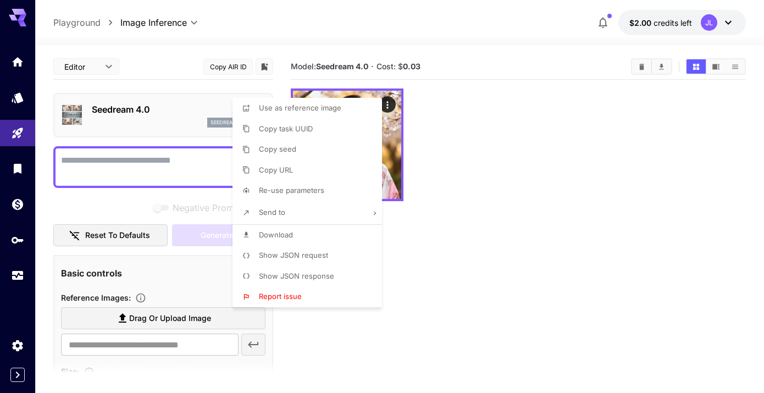
click at [323, 332] on div at bounding box center [382, 196] width 764 height 393
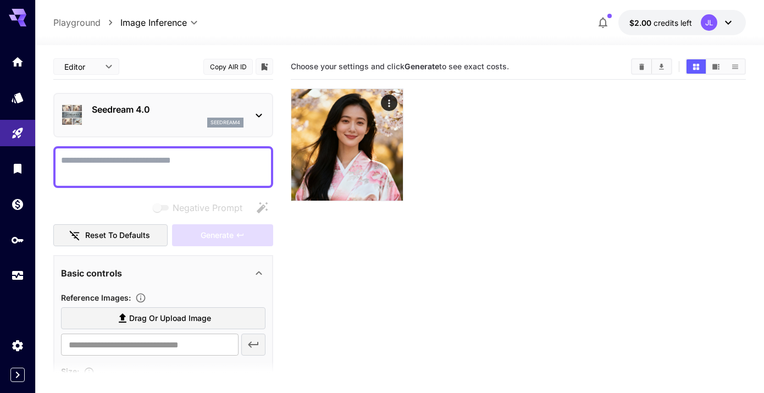
click at [605, 32] on div at bounding box center [399, 38] width 729 height 13
click at [602, 21] on icon "button" at bounding box center [602, 22] width 13 height 13
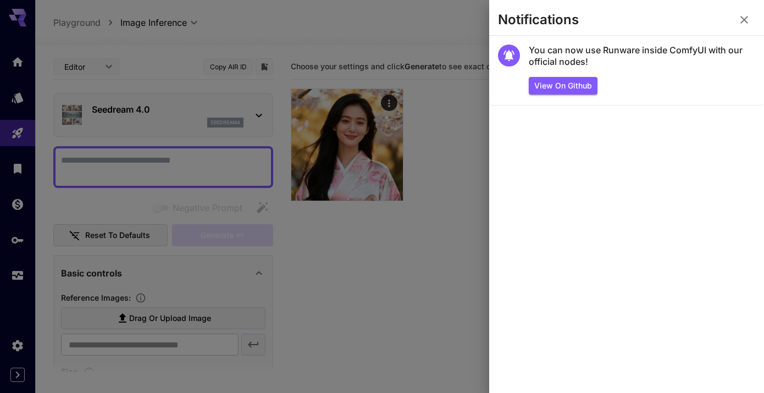
click at [746, 18] on icon "button" at bounding box center [745, 20] width 8 height 8
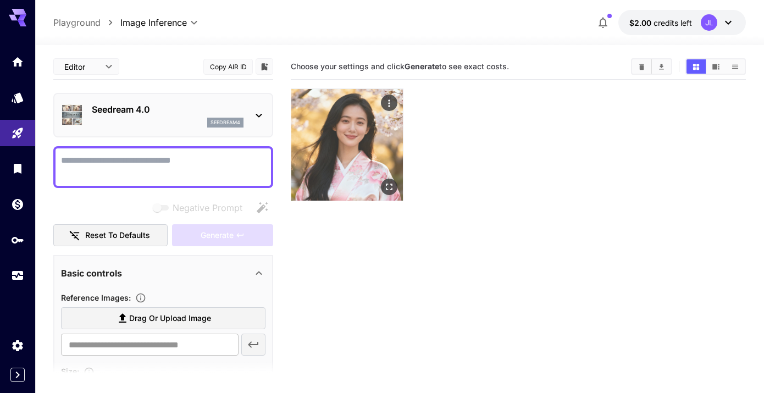
click at [363, 134] on img at bounding box center [347, 145] width 112 height 112
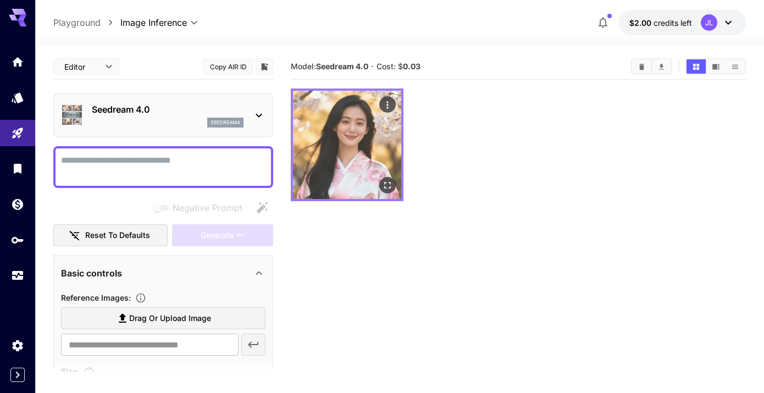
click at [371, 134] on img at bounding box center [347, 145] width 108 height 108
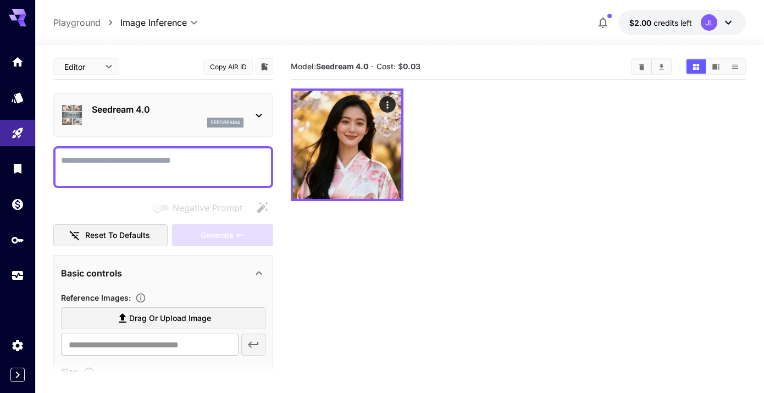
click at [479, 145] on div at bounding box center [518, 145] width 455 height 113
click at [135, 164] on textarea "Negative Prompt" at bounding box center [163, 167] width 205 height 26
paste textarea "**********"
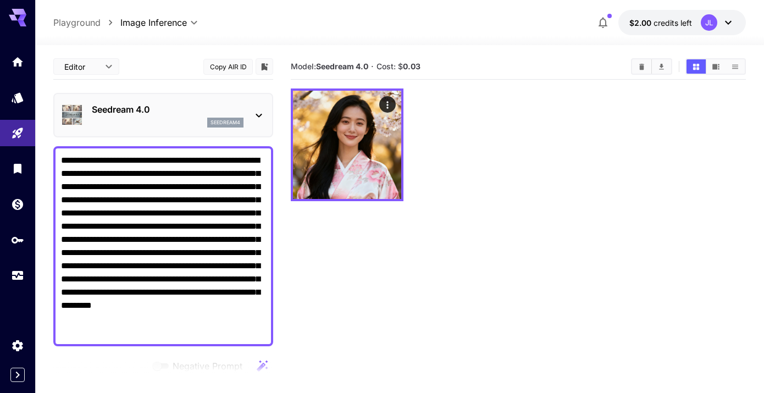
click at [61, 159] on textarea "**********" at bounding box center [163, 246] width 205 height 185
drag, startPoint x: 223, startPoint y: 161, endPoint x: 188, endPoint y: 164, distance: 34.7
click at [188, 164] on textarea "**********" at bounding box center [163, 246] width 205 height 185
click at [165, 164] on textarea "**********" at bounding box center [163, 246] width 205 height 185
drag, startPoint x: 103, startPoint y: 211, endPoint x: 195, endPoint y: 204, distance: 91.5
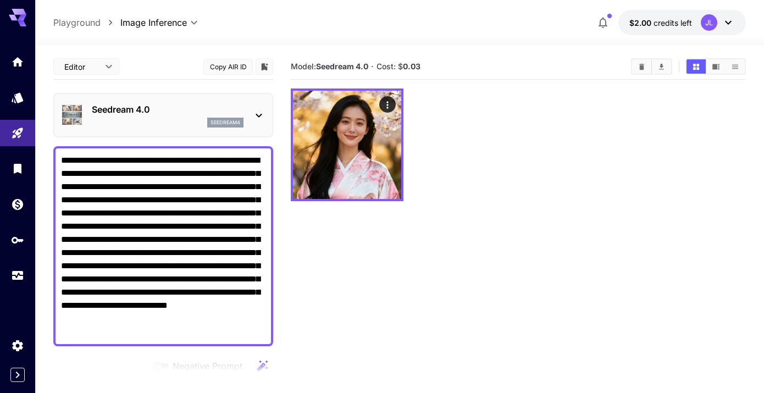
click at [195, 204] on textarea "**********" at bounding box center [163, 246] width 205 height 185
drag, startPoint x: 167, startPoint y: 267, endPoint x: 60, endPoint y: 261, distance: 107.3
click at [60, 261] on div "**********" at bounding box center [163, 246] width 220 height 200
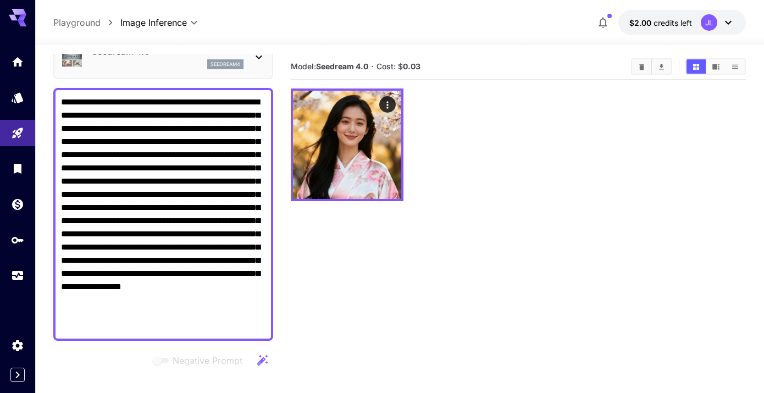
scroll to position [68, 0]
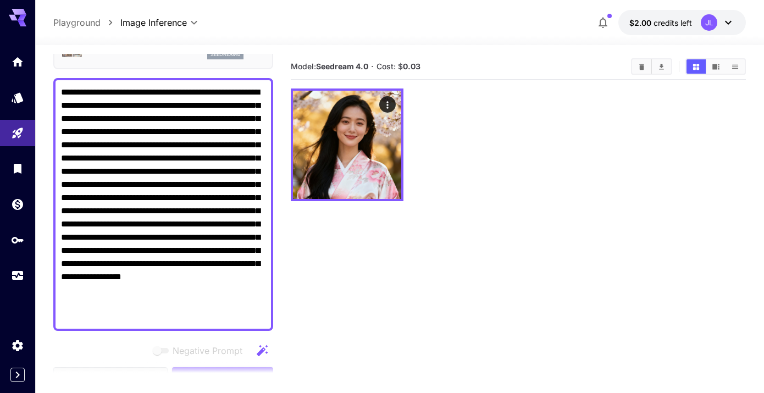
drag, startPoint x: 188, startPoint y: 252, endPoint x: 230, endPoint y: 320, distance: 79.8
click at [230, 320] on textarea "**********" at bounding box center [163, 204] width 205 height 237
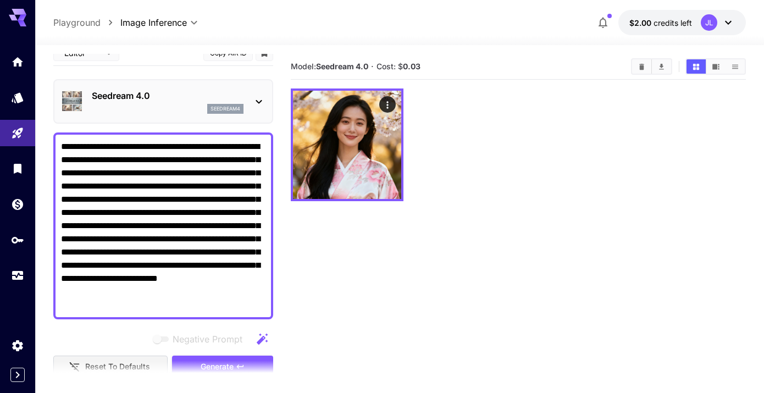
scroll to position [1, 0]
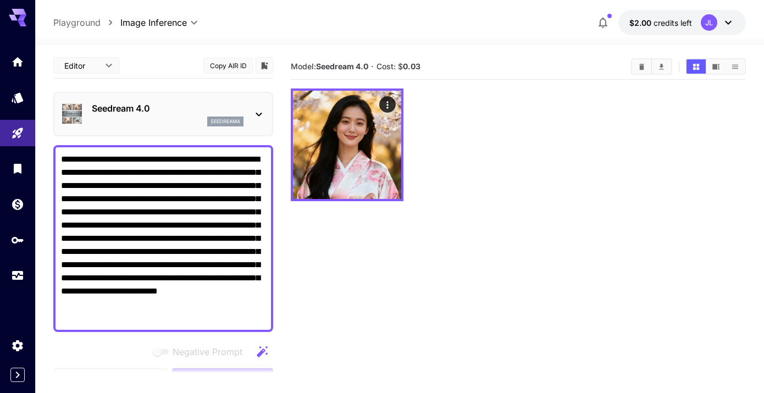
click at [89, 173] on textarea "**********" at bounding box center [163, 239] width 205 height 172
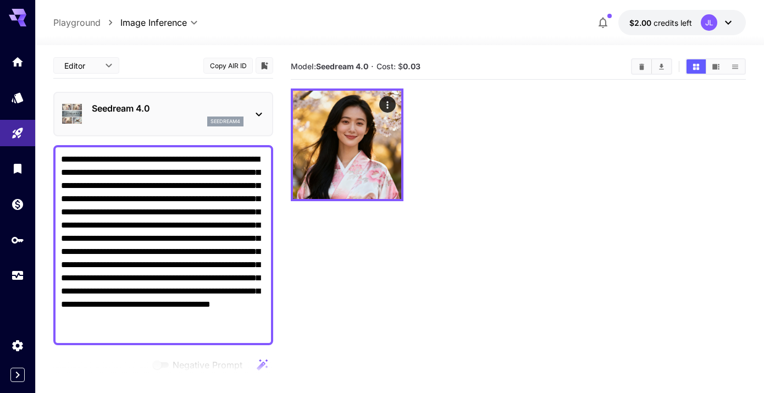
drag, startPoint x: 193, startPoint y: 186, endPoint x: 203, endPoint y: 195, distance: 13.2
click at [194, 187] on textarea "**********" at bounding box center [163, 245] width 205 height 185
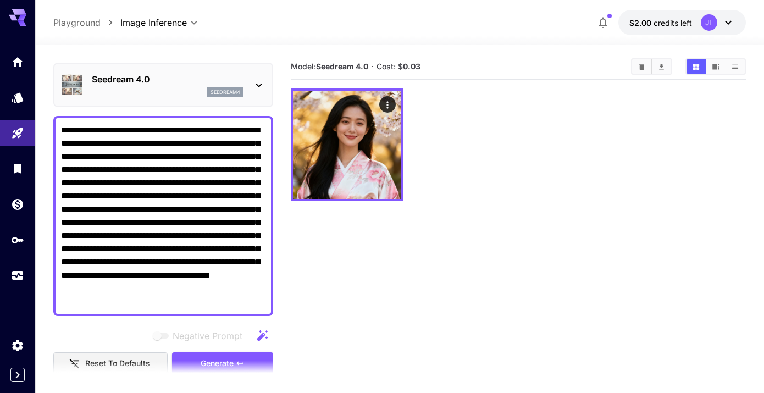
scroll to position [31, 0]
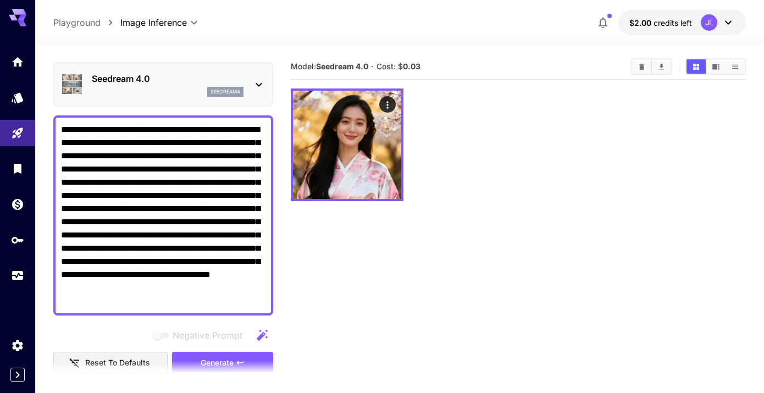
drag, startPoint x: 107, startPoint y: 195, endPoint x: 165, endPoint y: 219, distance: 62.4
click at [164, 219] on textarea "**********" at bounding box center [163, 215] width 205 height 185
click at [187, 215] on textarea "**********" at bounding box center [163, 215] width 205 height 185
drag, startPoint x: 186, startPoint y: 208, endPoint x: 113, endPoint y: 205, distance: 73.7
click at [108, 197] on textarea "**********" at bounding box center [163, 215] width 205 height 185
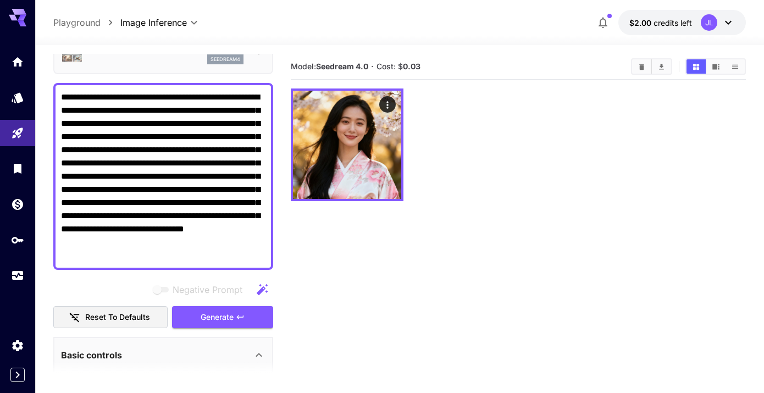
scroll to position [82, 0]
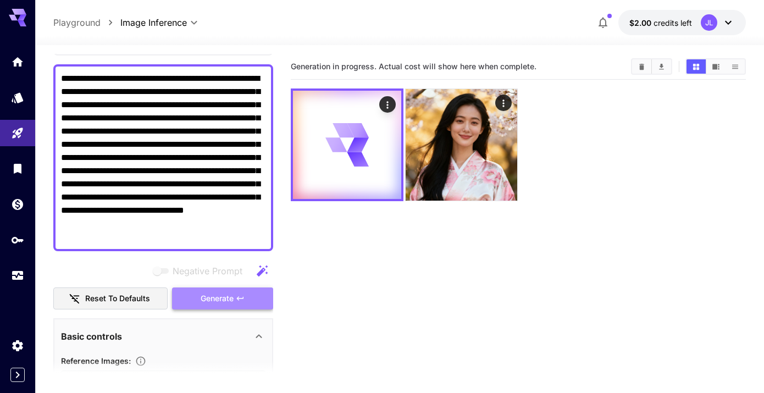
click at [228, 308] on button "Generate" at bounding box center [222, 299] width 101 height 23
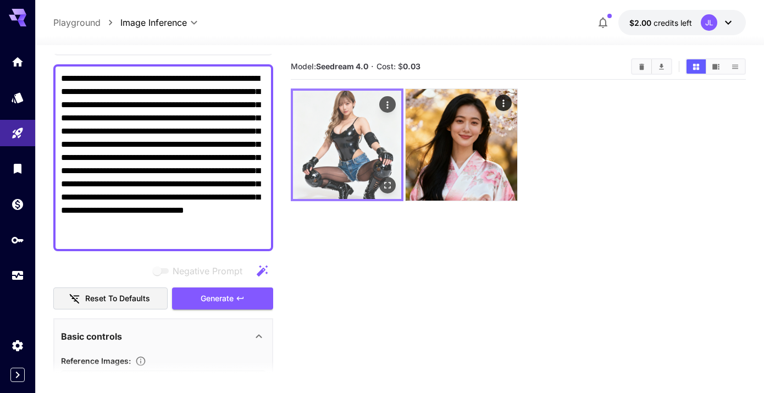
click at [336, 141] on img at bounding box center [347, 145] width 108 height 108
click at [387, 186] on icon "Open in fullscreen" at bounding box center [387, 185] width 11 height 11
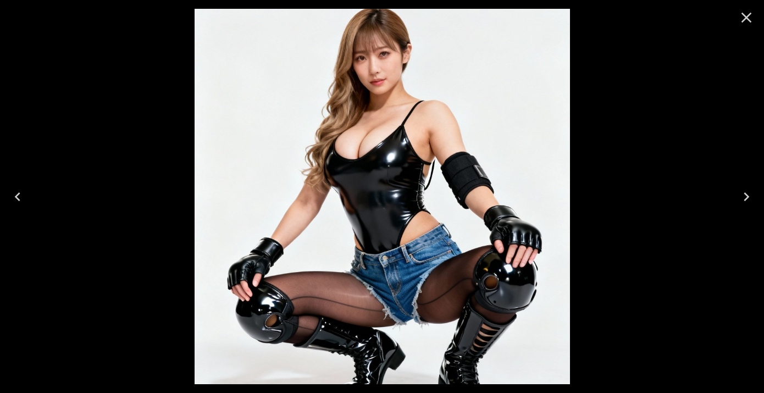
click at [743, 19] on icon "Close" at bounding box center [747, 18] width 18 height 18
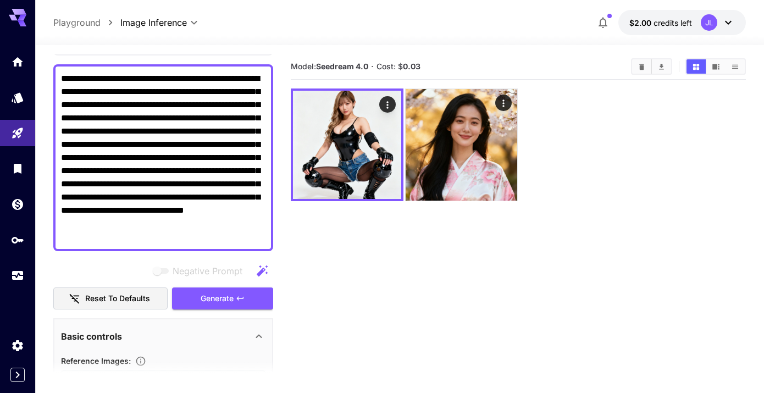
click at [192, 235] on textarea "**********" at bounding box center [163, 158] width 205 height 172
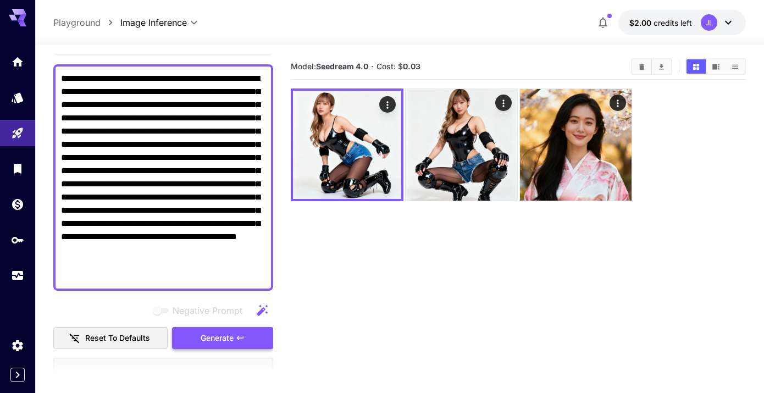
type textarea "**********"
click at [229, 340] on span "Generate" at bounding box center [217, 339] width 33 height 14
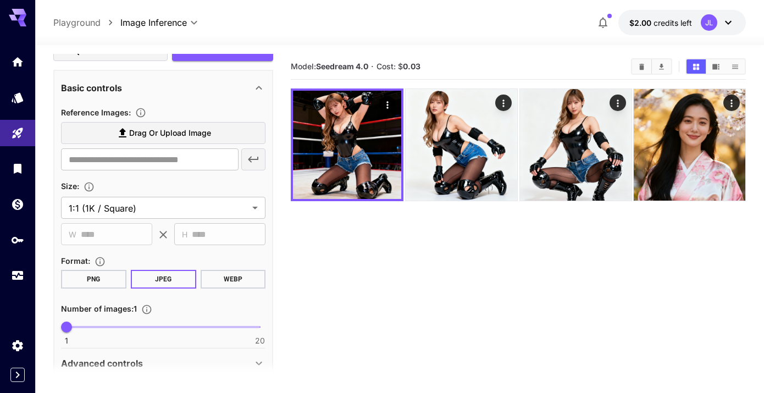
scroll to position [419, 0]
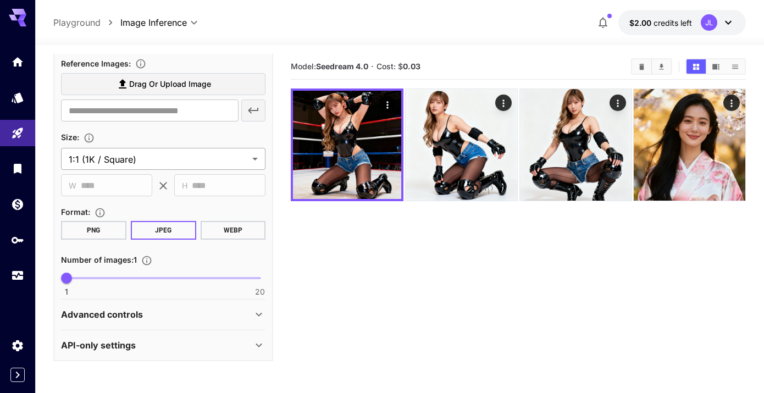
click at [179, 159] on body "**********" at bounding box center [382, 240] width 764 height 480
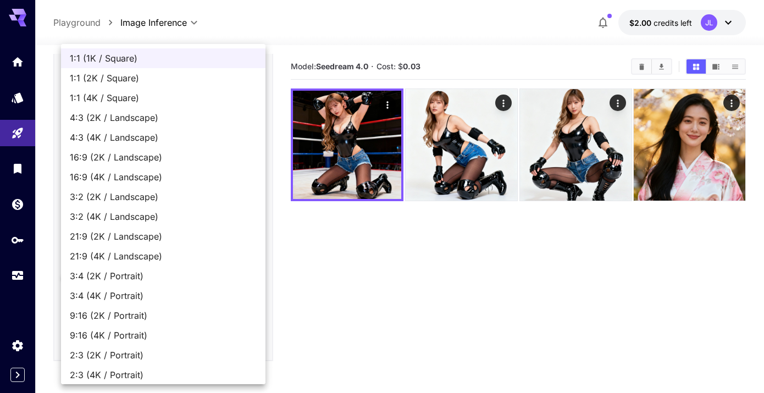
click at [136, 277] on span "3:4 (2K / Portrait)" at bounding box center [163, 275] width 187 height 13
type input "**********"
type input "****"
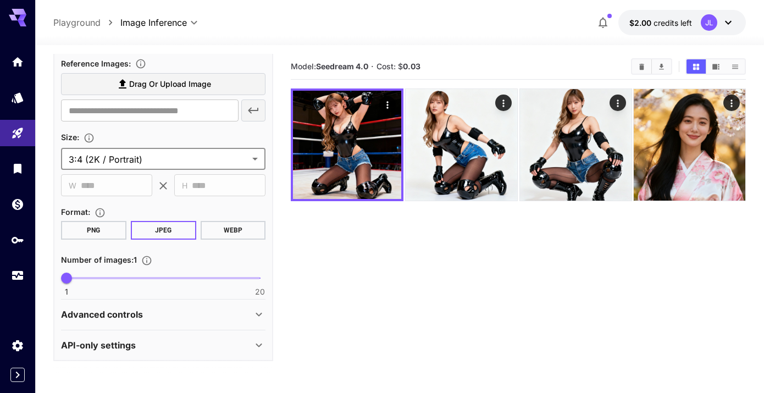
click at [197, 159] on body "**********" at bounding box center [382, 240] width 764 height 480
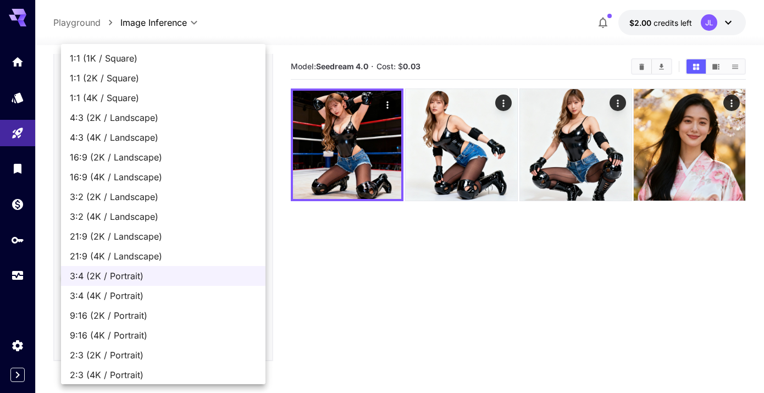
click at [140, 277] on span "3:4 (2K / Portrait)" at bounding box center [163, 275] width 187 height 13
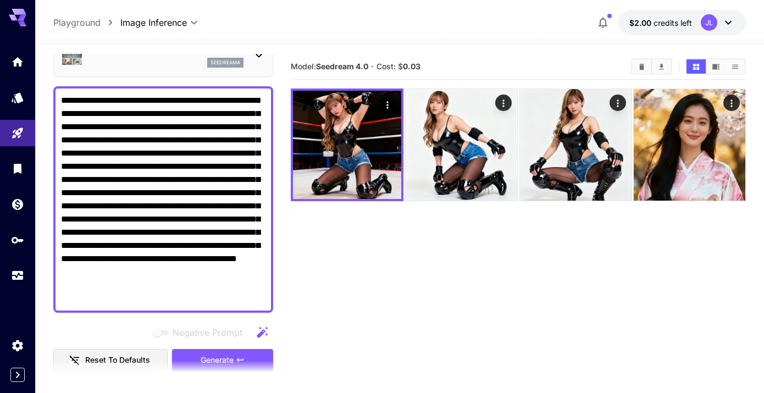
scroll to position [62, 0]
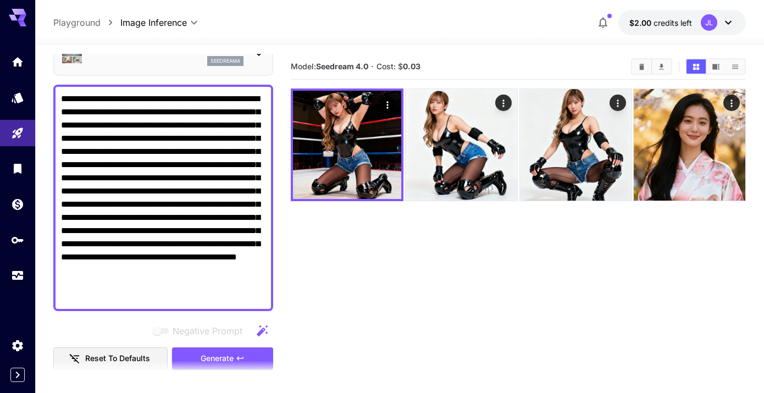
click at [252, 58] on div "Seedream 4.0 seedream4" at bounding box center [163, 54] width 205 height 34
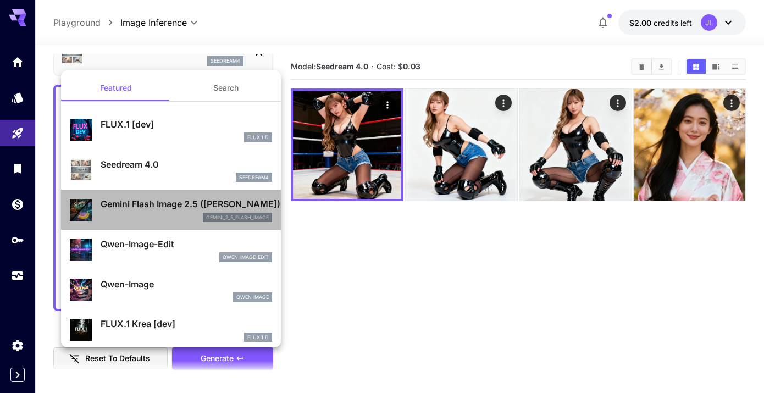
click at [176, 208] on p "Gemini Flash Image 2.5 ([PERSON_NAME])" at bounding box center [187, 203] width 172 height 13
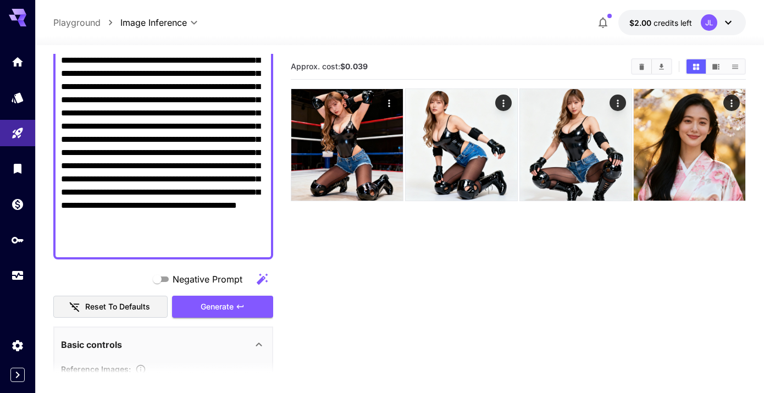
scroll to position [128, 0]
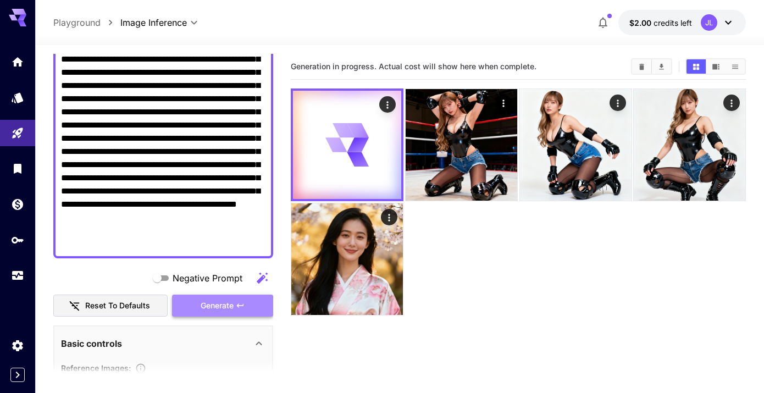
click at [223, 308] on span "Generate" at bounding box center [217, 306] width 33 height 14
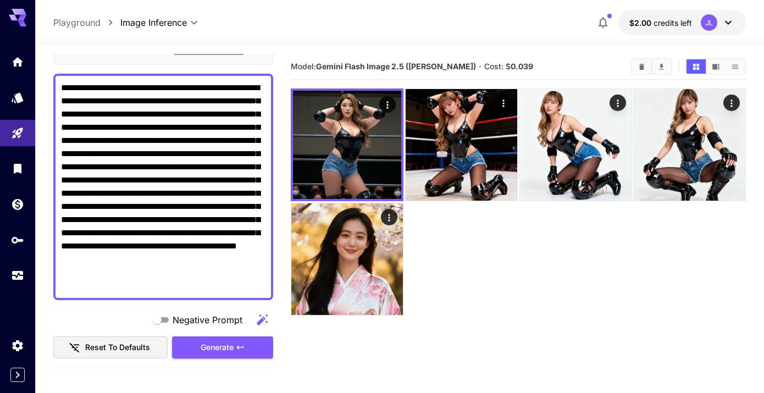
scroll to position [86, 0]
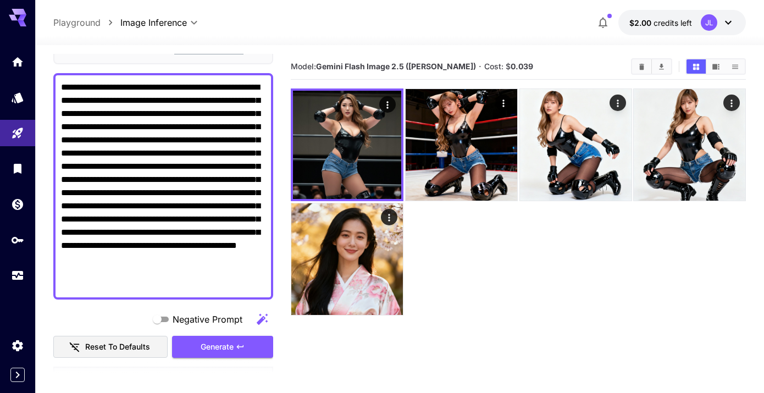
click at [214, 86] on textarea "**********" at bounding box center [163, 186] width 205 height 211
click at [114, 113] on textarea "**********" at bounding box center [163, 186] width 205 height 211
click at [184, 118] on textarea "**********" at bounding box center [163, 186] width 205 height 211
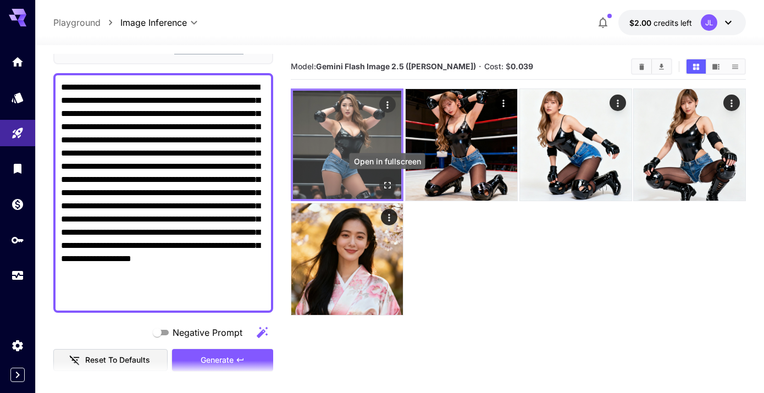
click at [389, 188] on icon "Open in fullscreen" at bounding box center [387, 185] width 11 height 11
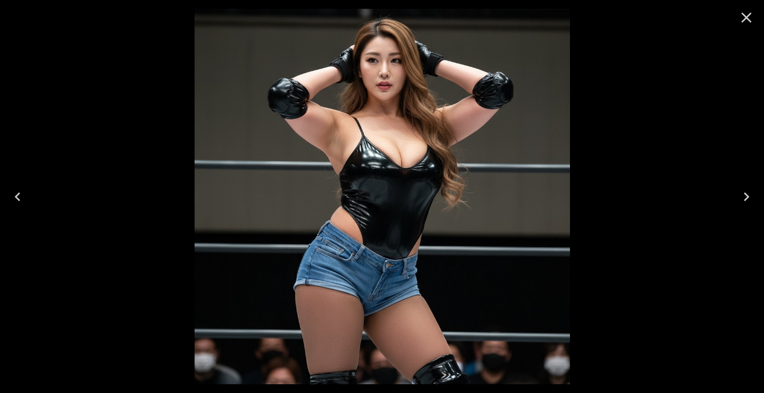
click at [746, 21] on icon "Close" at bounding box center [747, 18] width 18 height 18
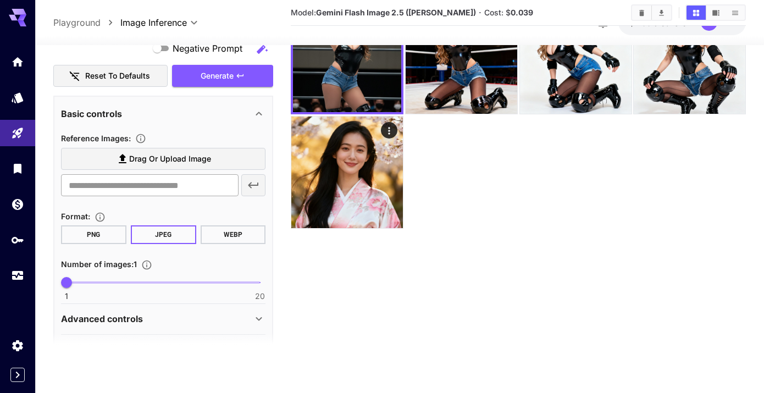
scroll to position [375, 0]
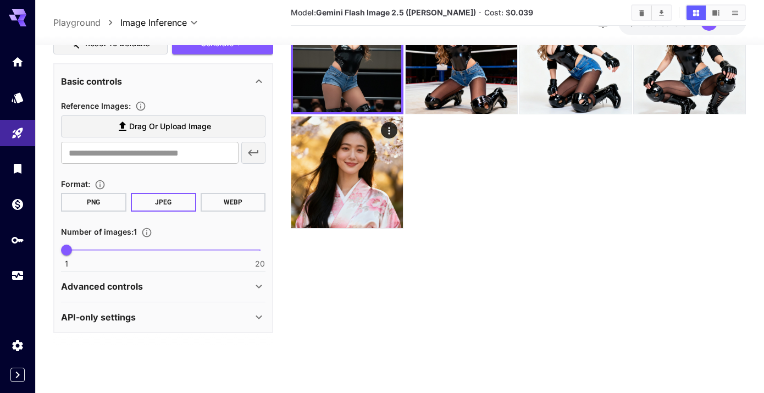
click at [192, 285] on div "Advanced controls" at bounding box center [156, 286] width 191 height 13
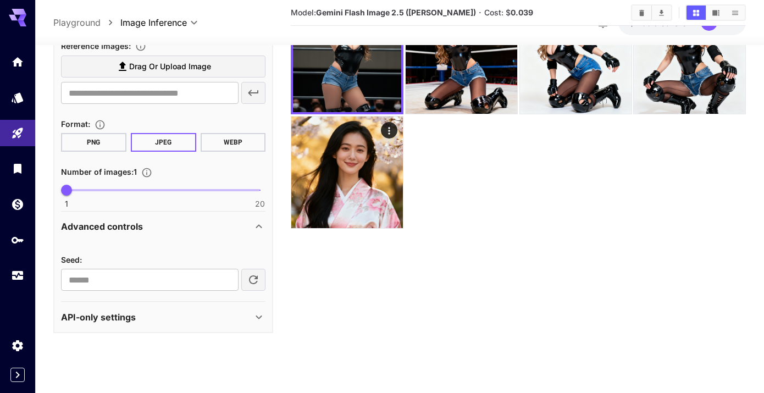
click at [164, 312] on div "API-only settings" at bounding box center [156, 317] width 191 height 13
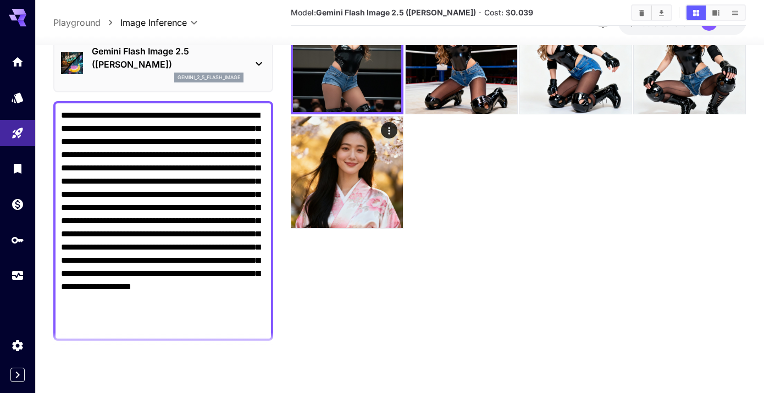
scroll to position [21, 0]
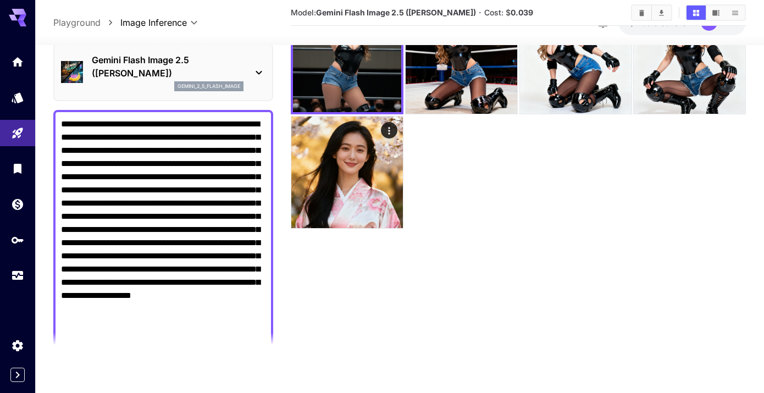
click at [70, 125] on textarea "**********" at bounding box center [163, 230] width 205 height 224
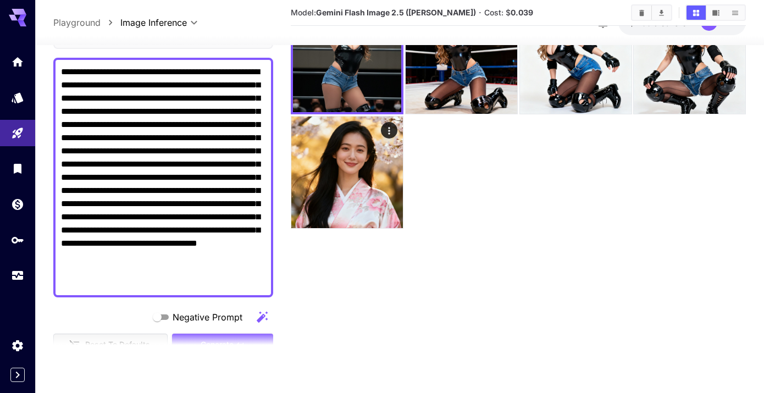
scroll to position [109, 0]
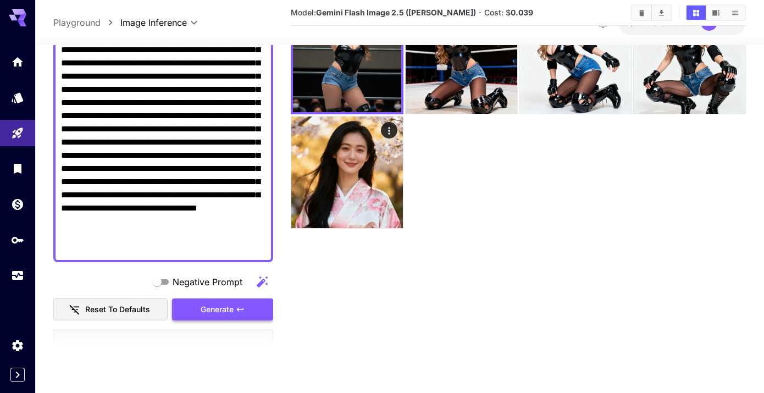
click at [234, 312] on span "Generate" at bounding box center [217, 310] width 33 height 14
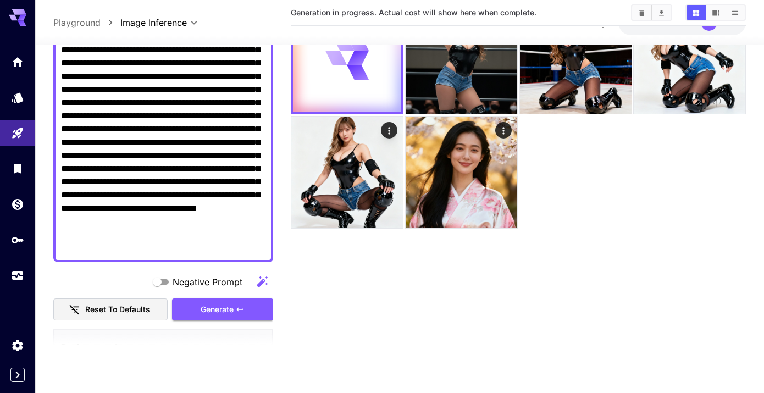
scroll to position [0, 0]
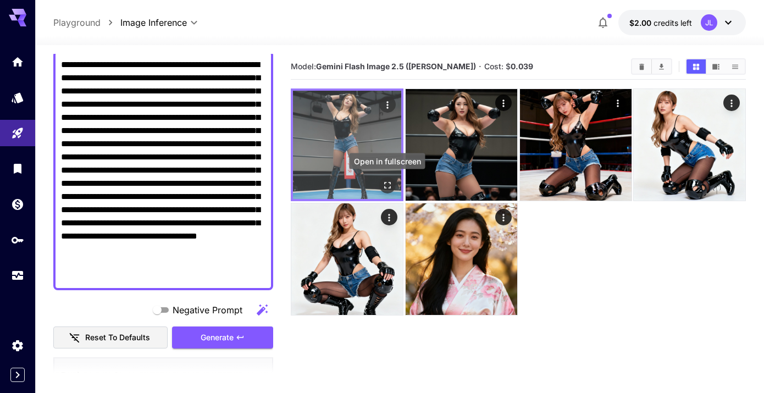
click at [386, 186] on icon "Open in fullscreen" at bounding box center [387, 185] width 11 height 11
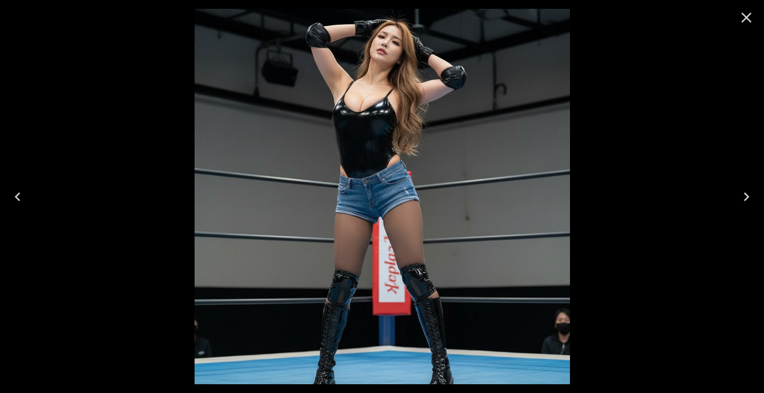
click at [747, 24] on icon "Close" at bounding box center [747, 18] width 18 height 18
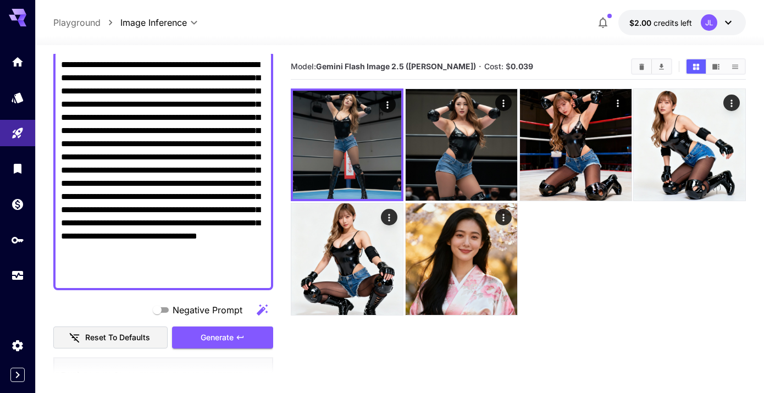
drag, startPoint x: 159, startPoint y: 250, endPoint x: 107, endPoint y: 252, distance: 52.3
click at [107, 252] on textarea "**********" at bounding box center [163, 170] width 205 height 224
click at [230, 278] on textarea "**********" at bounding box center [163, 170] width 205 height 224
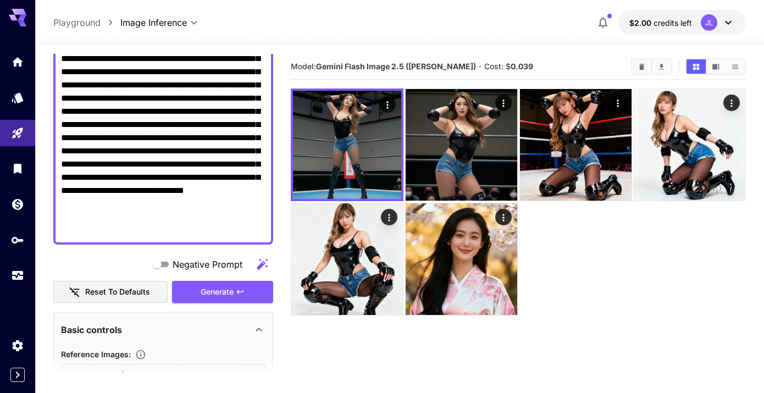
scroll to position [197, 0]
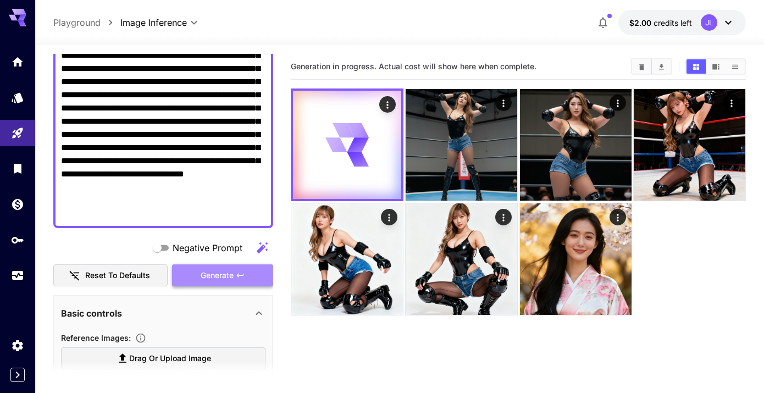
click at [235, 270] on button "Generate" at bounding box center [222, 275] width 101 height 23
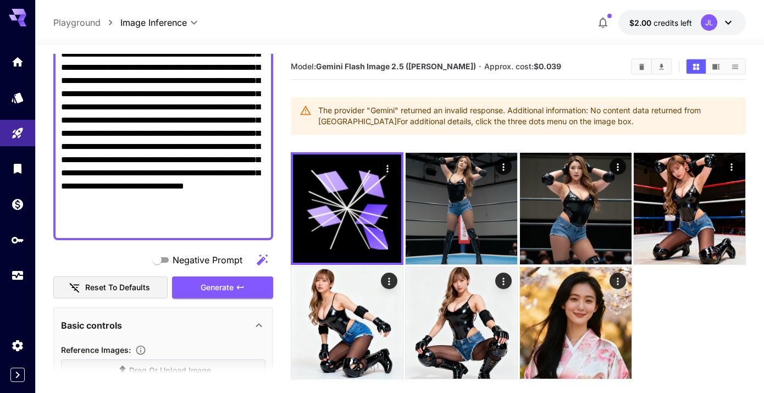
scroll to position [181, 0]
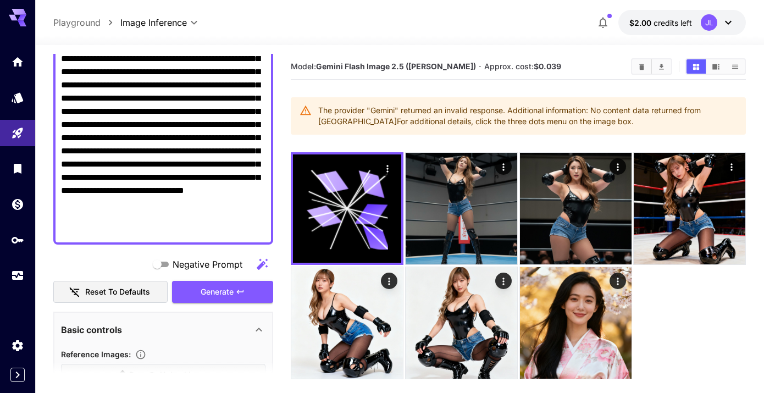
click at [188, 235] on textarea "**********" at bounding box center [163, 111] width 205 height 251
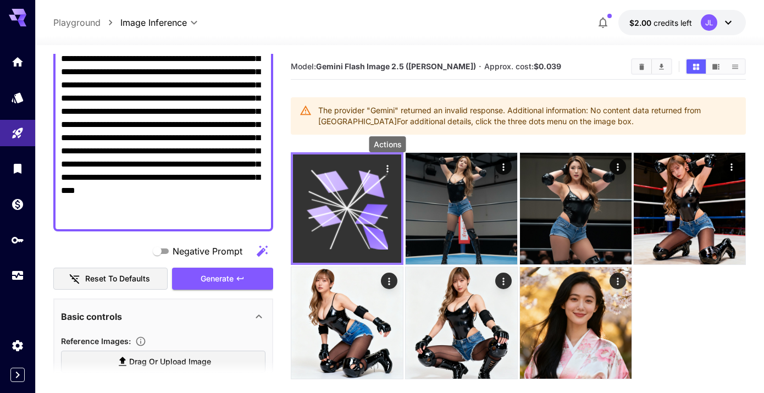
type textarea "**********"
click at [388, 170] on icon "Actions" at bounding box center [387, 168] width 11 height 11
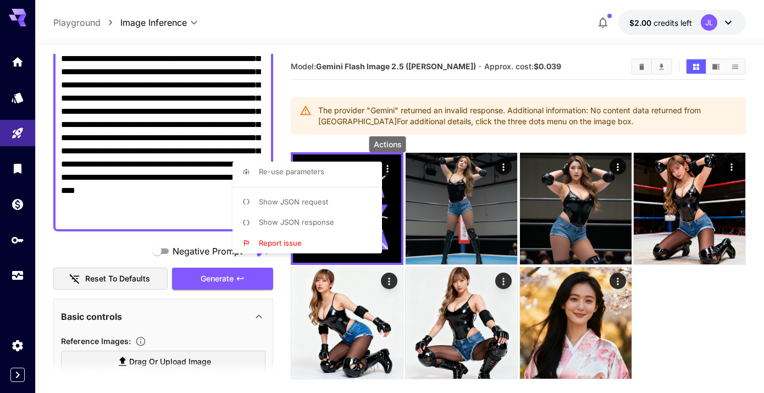
click at [172, 216] on div at bounding box center [382, 196] width 764 height 393
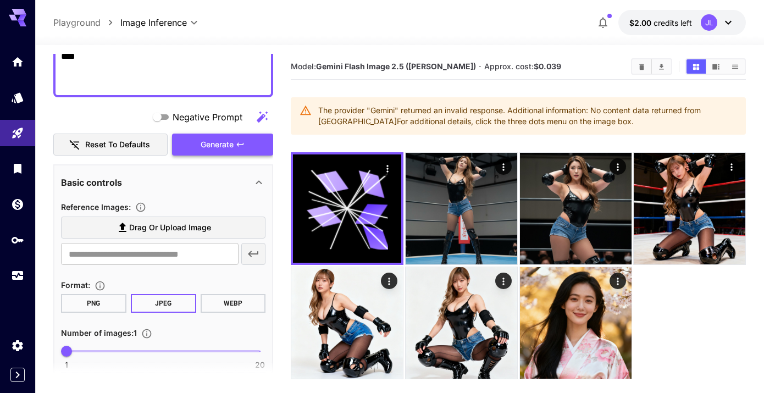
scroll to position [303, 0]
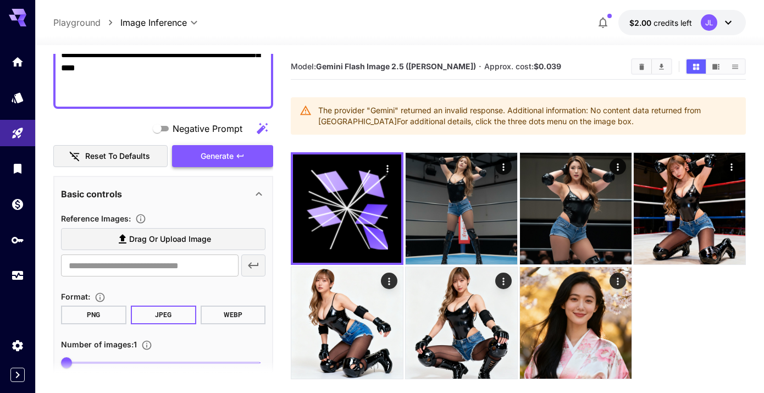
click at [228, 165] on button "Generate" at bounding box center [222, 156] width 101 height 23
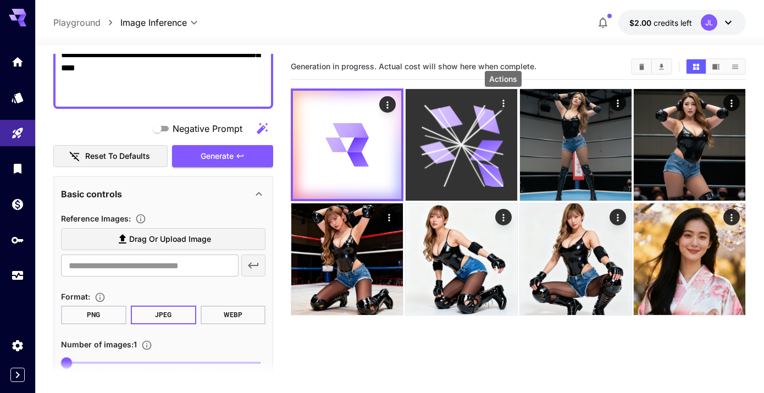
click at [506, 106] on icon "Actions" at bounding box center [503, 103] width 11 height 11
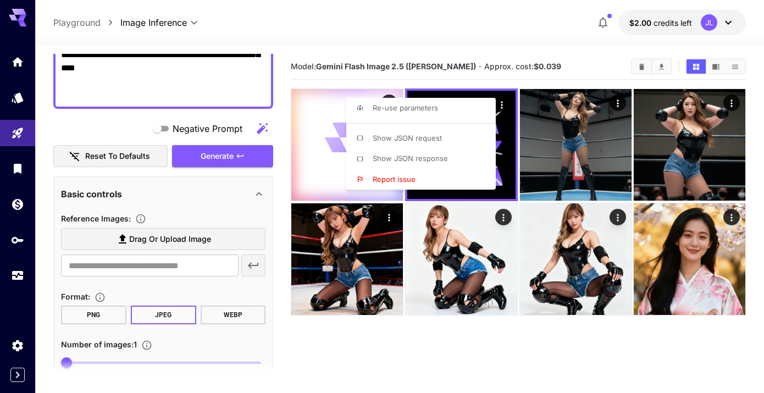
click at [570, 66] on div at bounding box center [382, 196] width 764 height 393
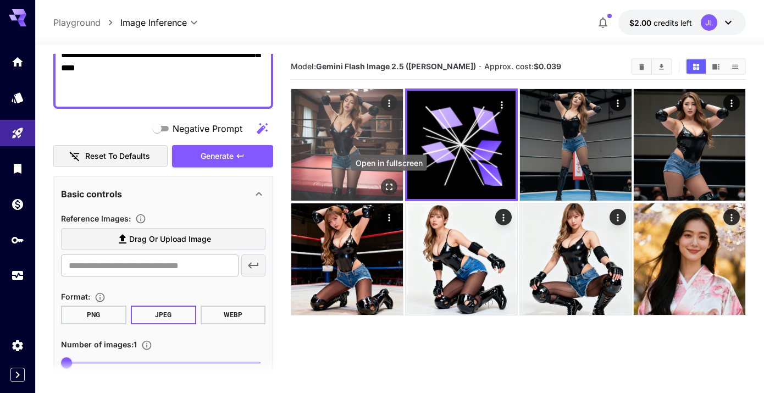
click at [386, 187] on icon "Open in fullscreen" at bounding box center [389, 186] width 11 height 11
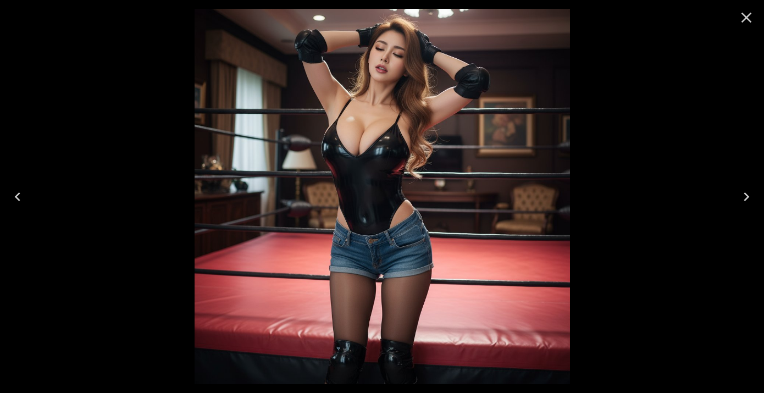
click at [743, 24] on icon "Close" at bounding box center [747, 18] width 18 height 18
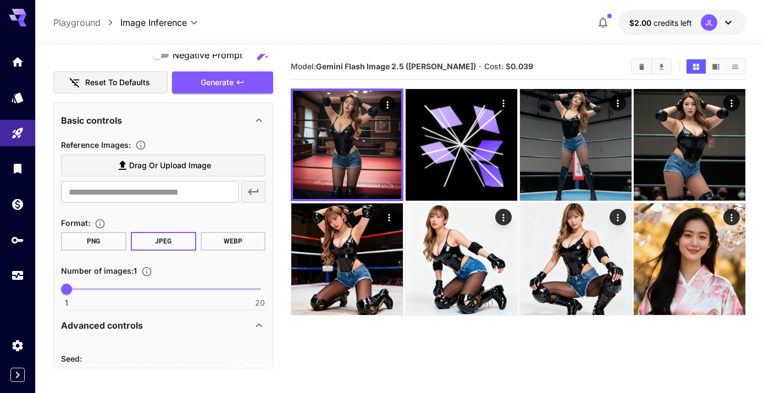
scroll to position [0, 0]
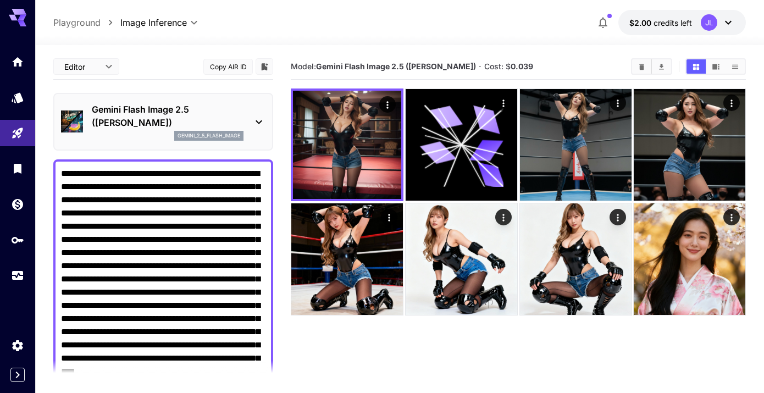
click at [168, 111] on p "Gemini Flash Image 2.5 ([PERSON_NAME])" at bounding box center [168, 116] width 152 height 26
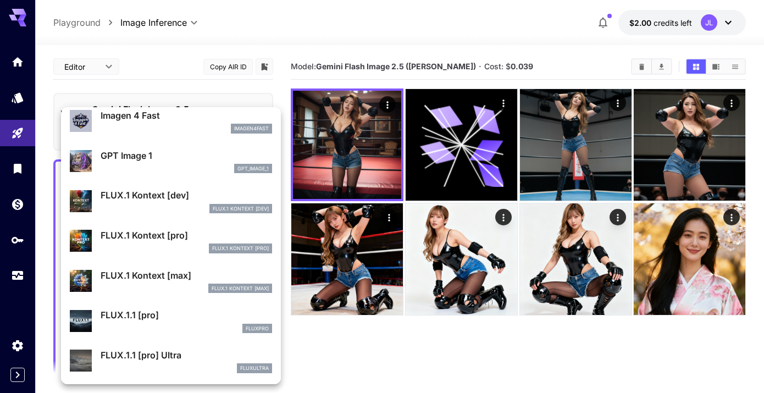
scroll to position [643, 0]
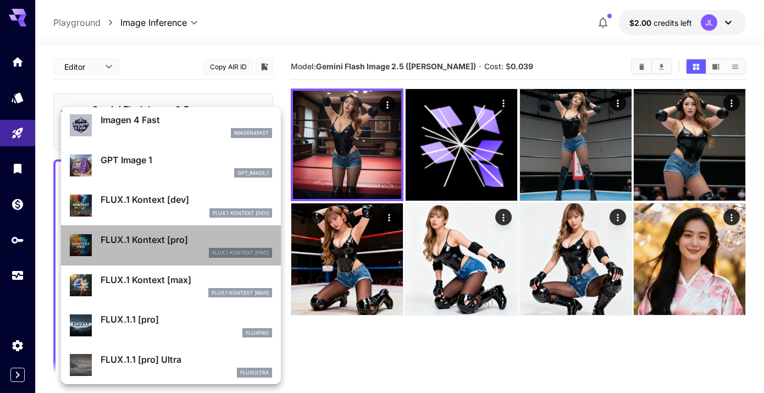
click at [177, 234] on p "FLUX.1 Kontext [pro]" at bounding box center [187, 239] width 172 height 13
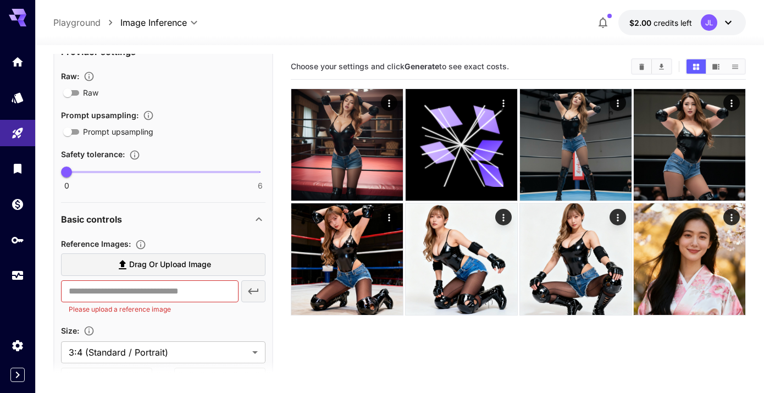
scroll to position [449, 0]
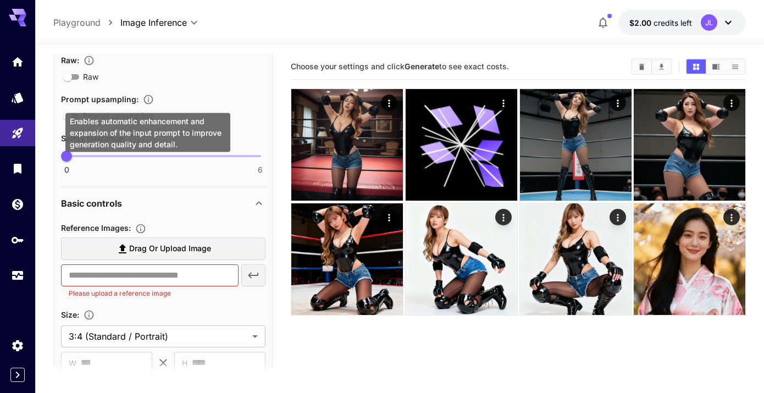
click at [151, 97] on icon "Enables automatic enhancement and expansion of the input prompt to improve gene…" at bounding box center [148, 99] width 9 height 9
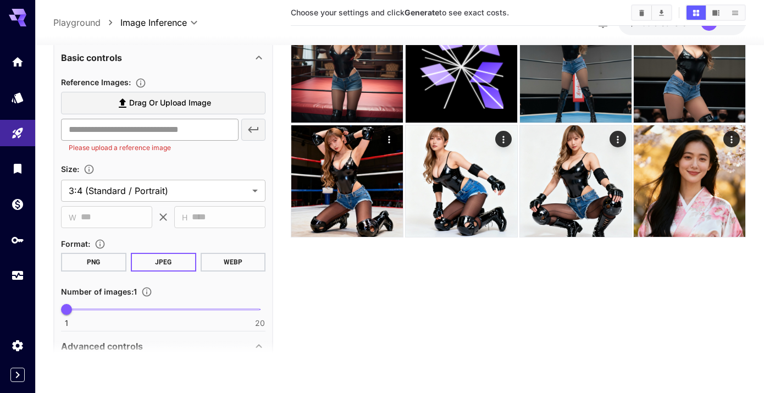
scroll to position [577, 0]
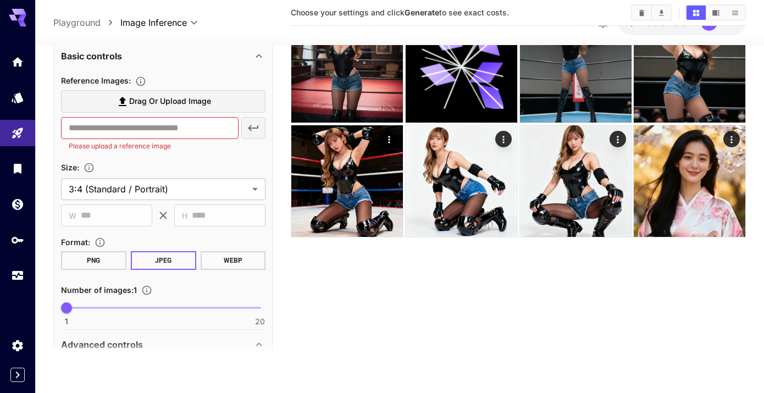
click at [186, 158] on section "**********" at bounding box center [163, 150] width 205 height 153
click at [147, 188] on body "**********" at bounding box center [382, 162] width 764 height 480
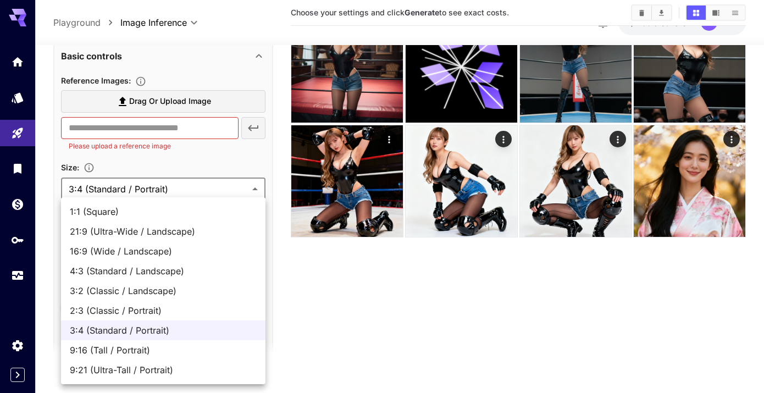
click at [137, 355] on span "9:16 (Tall / Portrait)" at bounding box center [163, 350] width 187 height 13
type input "**********"
type input "***"
type input "****"
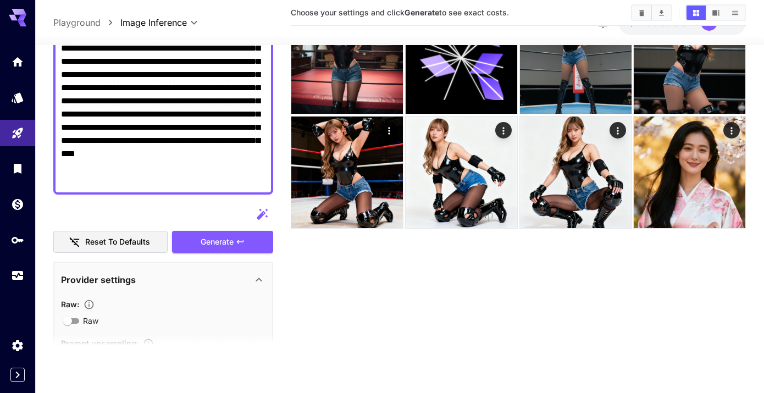
scroll to position [162, 0]
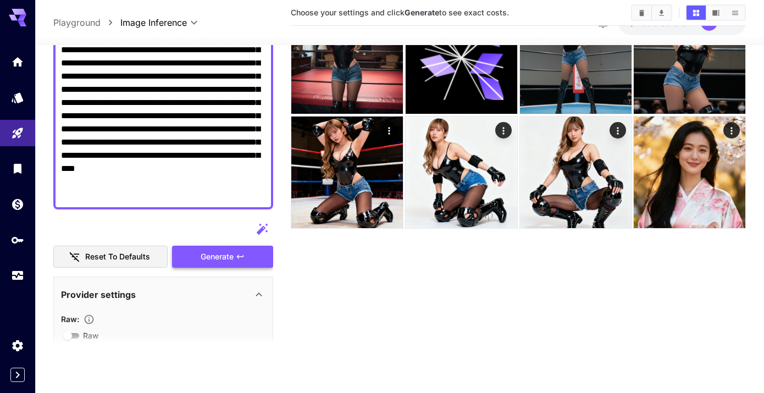
click at [227, 259] on span "Generate" at bounding box center [217, 257] width 33 height 14
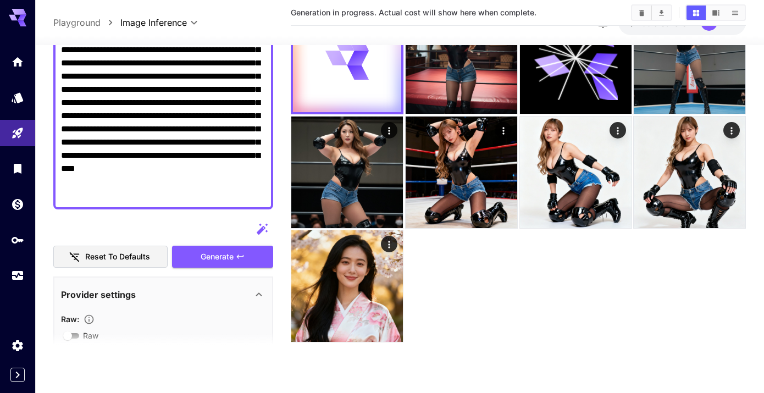
scroll to position [0, 0]
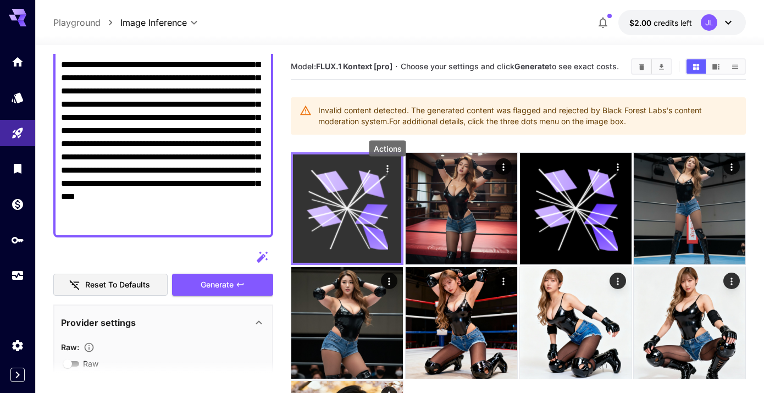
click at [387, 172] on icon "Actions" at bounding box center [387, 168] width 2 height 7
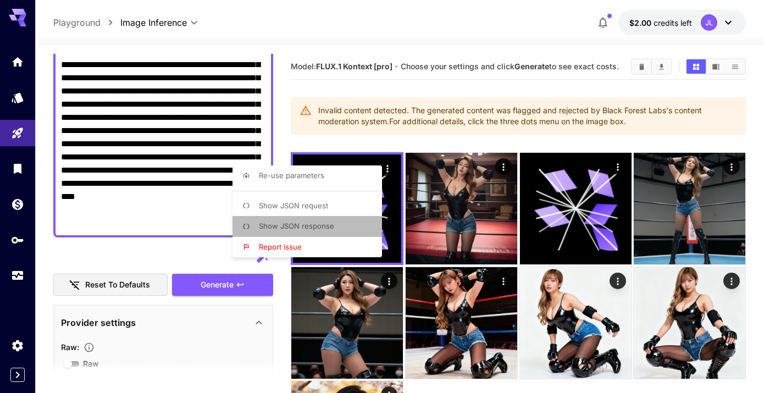
click at [341, 225] on li "Show JSON response" at bounding box center [311, 226] width 156 height 21
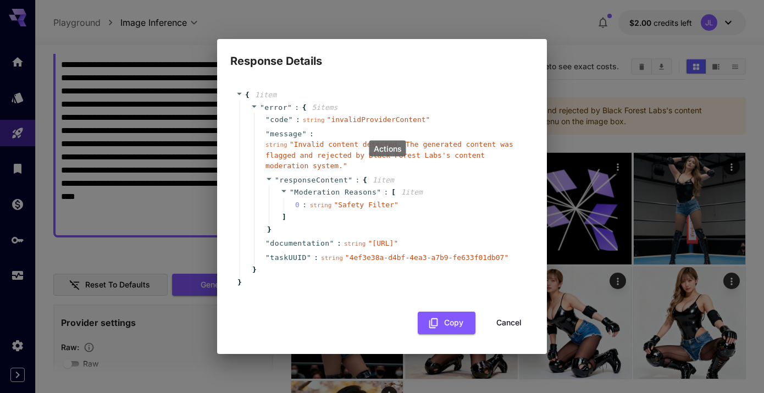
click at [335, 147] on span "" Invalid content detected. The generated content was flagged and rejected by B…" at bounding box center [390, 155] width 248 height 30
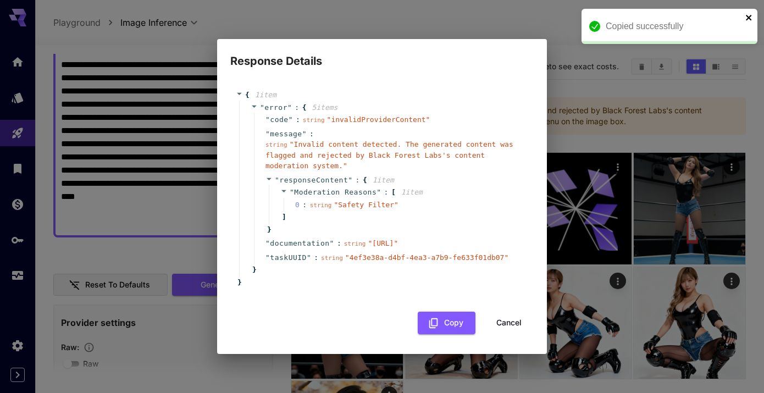
click at [752, 20] on icon "close" at bounding box center [749, 17] width 8 height 9
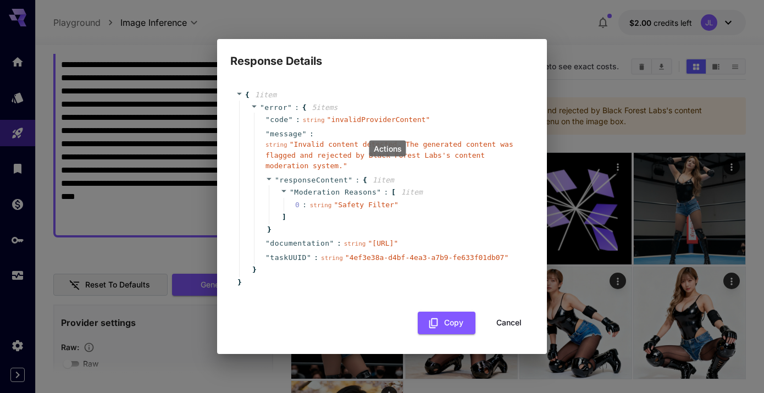
click at [517, 330] on button "Cancel" at bounding box center [508, 323] width 49 height 23
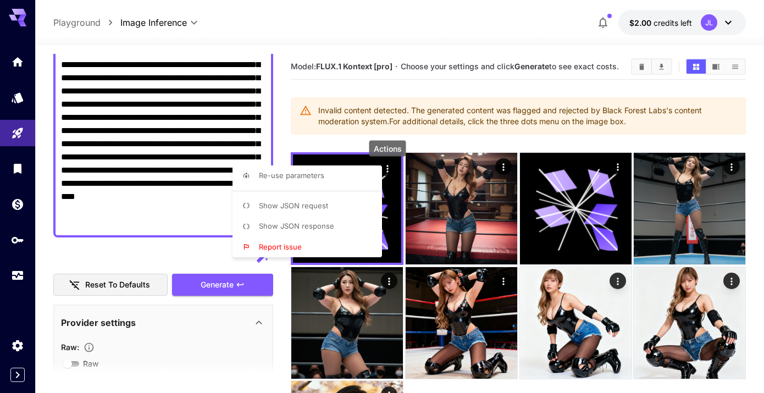
click at [198, 169] on div at bounding box center [382, 196] width 764 height 393
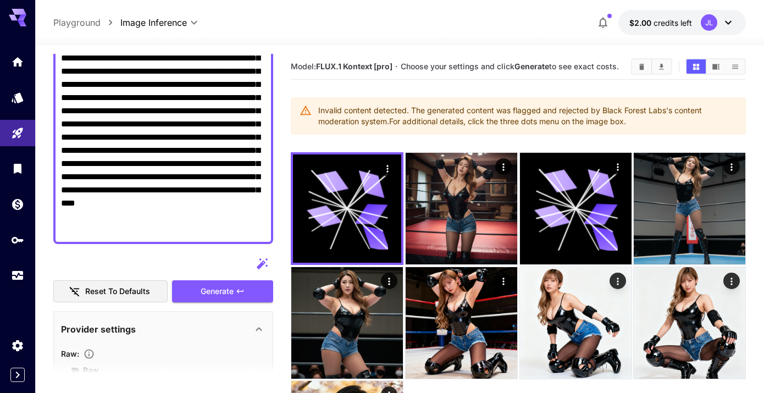
scroll to position [191, 0]
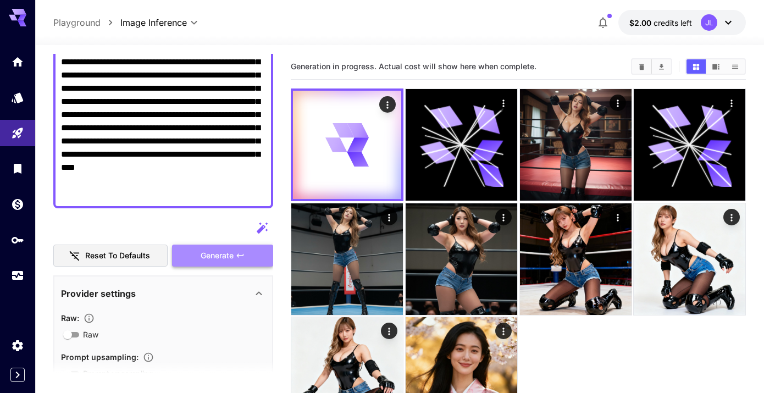
click at [224, 255] on span "Generate" at bounding box center [217, 256] width 33 height 14
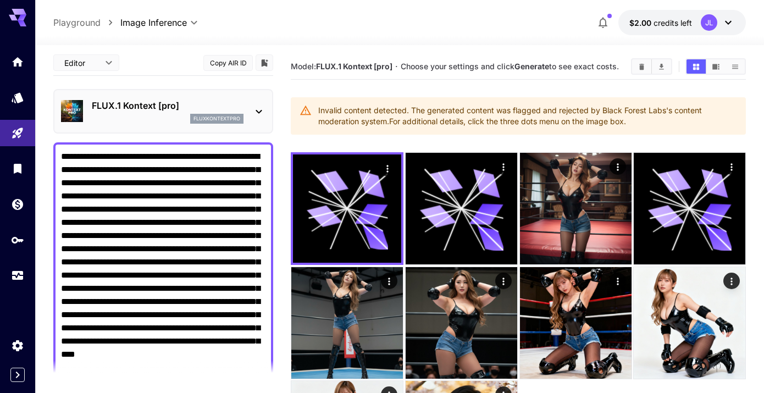
scroll to position [0, 0]
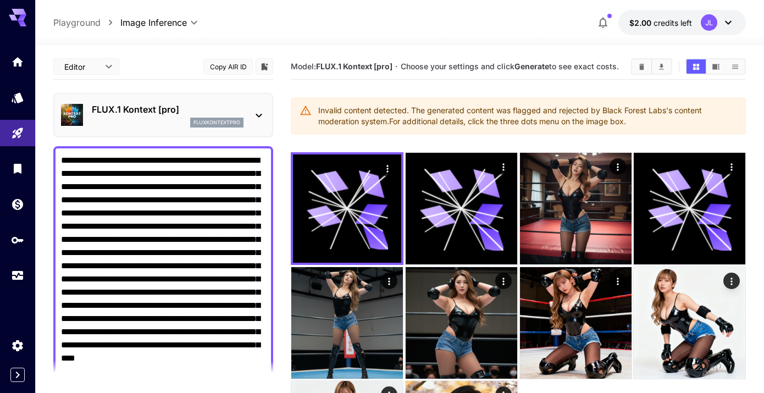
click at [233, 120] on p "fluxkontextpro" at bounding box center [217, 123] width 47 height 8
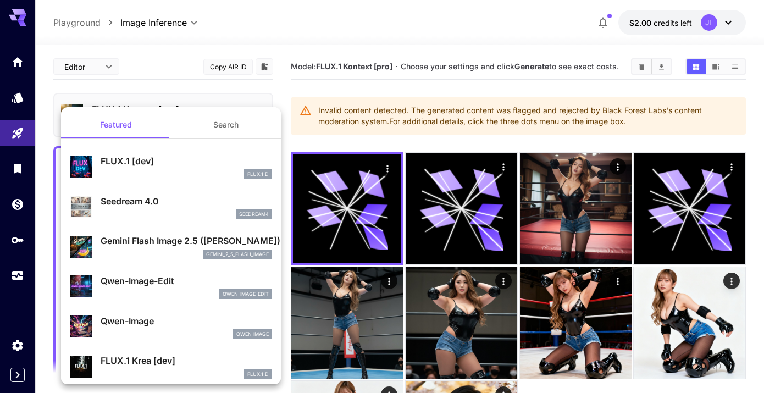
click at [171, 209] on div "seedream4" at bounding box center [187, 214] width 172 height 10
type input "**********"
type input "****"
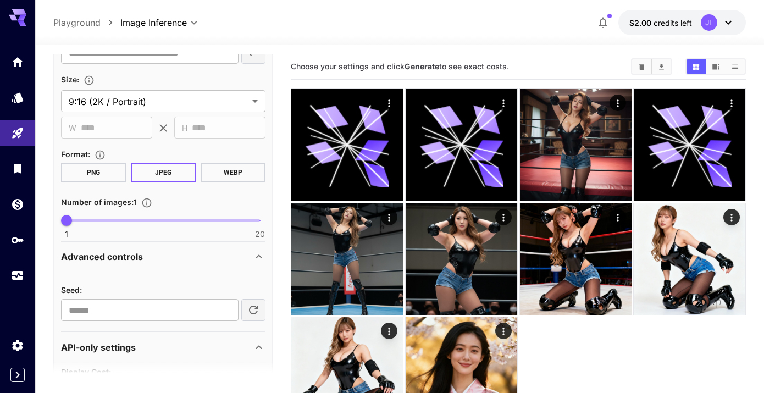
scroll to position [513, 0]
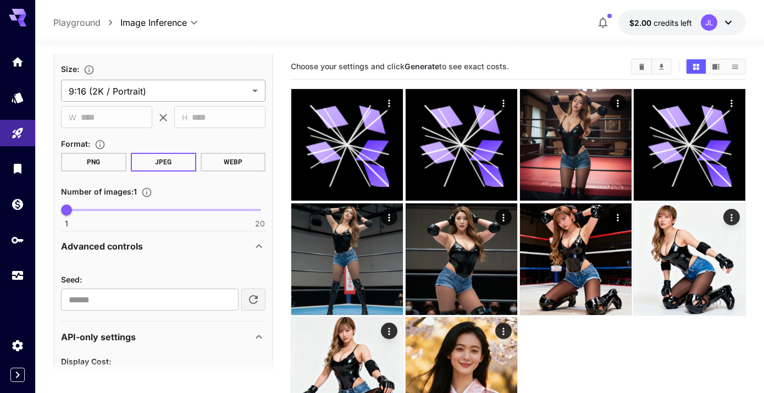
click at [189, 94] on body "**********" at bounding box center [382, 240] width 764 height 480
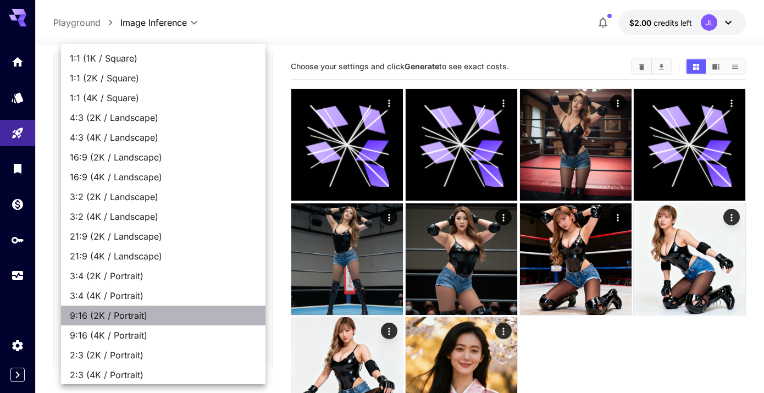
click at [142, 318] on span "9:16 (2K / Portrait)" at bounding box center [163, 315] width 187 height 13
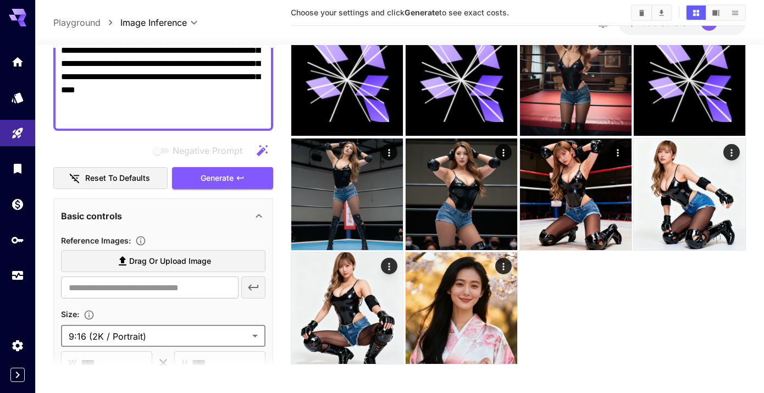
scroll to position [67, 0]
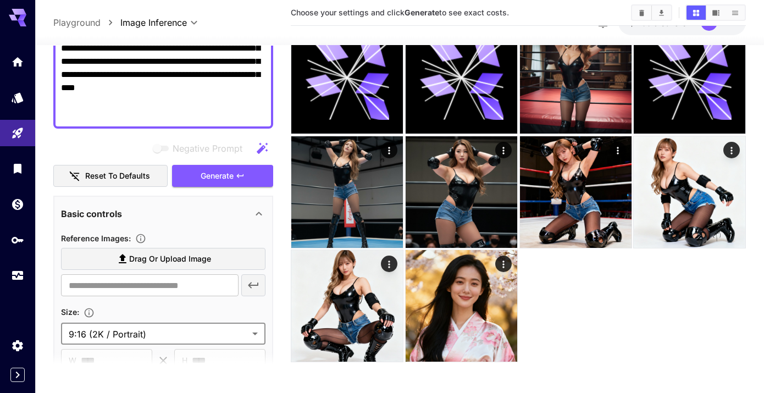
click at [244, 115] on textarea "**********" at bounding box center [163, 1] width 205 height 237
click at [263, 114] on textarea "**********" at bounding box center [163, 1] width 205 height 237
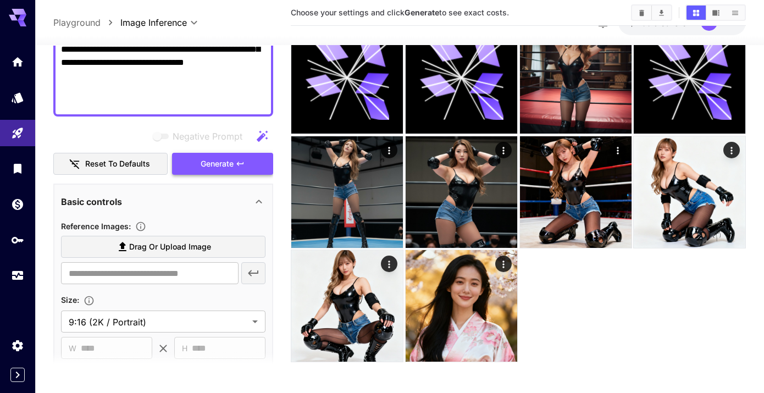
type textarea "**********"
click at [227, 169] on span "Generate" at bounding box center [217, 164] width 33 height 14
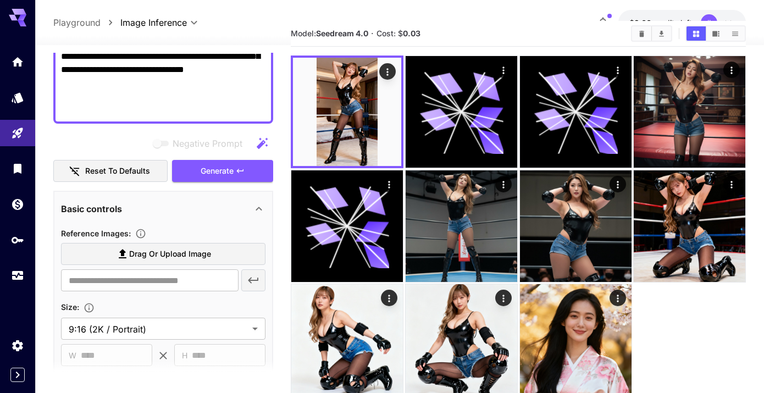
scroll to position [0, 0]
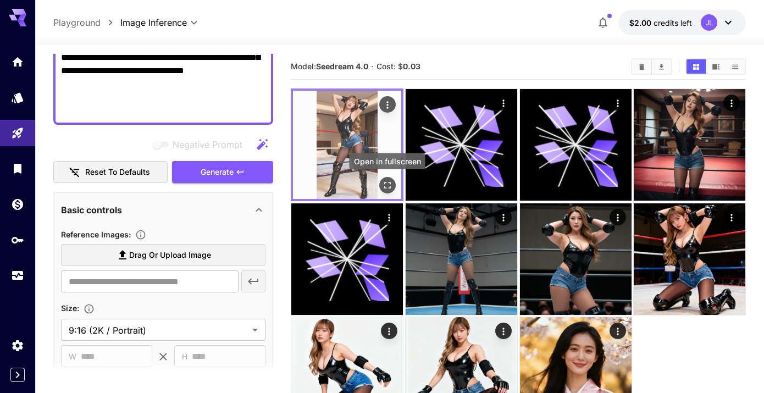
click at [390, 185] on icon "Open in fullscreen" at bounding box center [387, 185] width 11 height 11
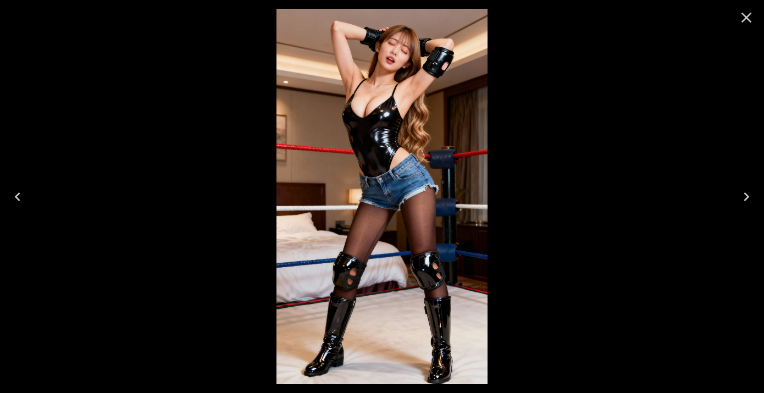
scroll to position [288, 0]
click at [748, 15] on icon "Close" at bounding box center [747, 18] width 10 height 10
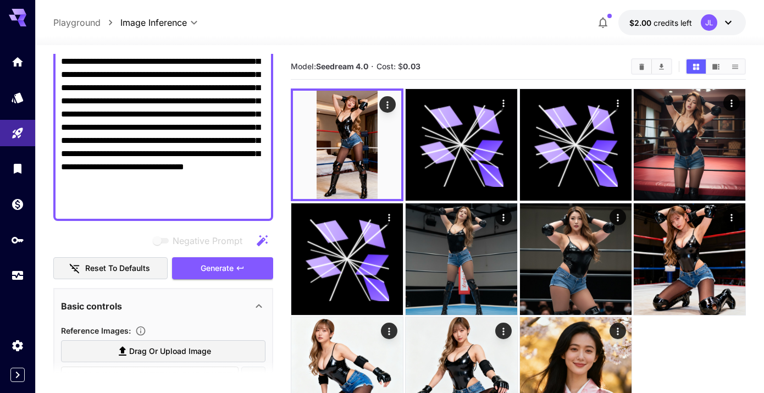
scroll to position [191, 0]
drag, startPoint x: 175, startPoint y: 155, endPoint x: 98, endPoint y: 153, distance: 77.0
click at [98, 153] on textarea "**********" at bounding box center [163, 88] width 205 height 251
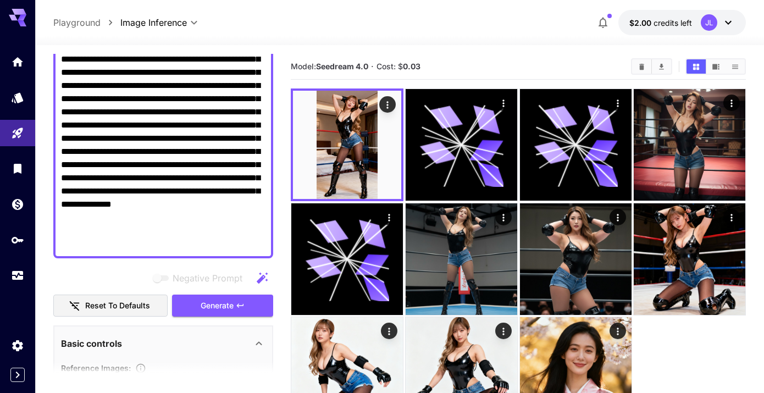
scroll to position [153, 0]
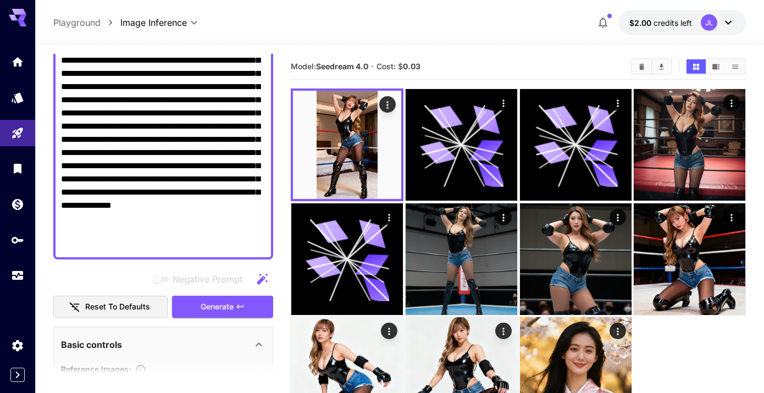
drag, startPoint x: 109, startPoint y: 89, endPoint x: 158, endPoint y: 113, distance: 53.8
click at [158, 113] on textarea "**********" at bounding box center [163, 126] width 205 height 251
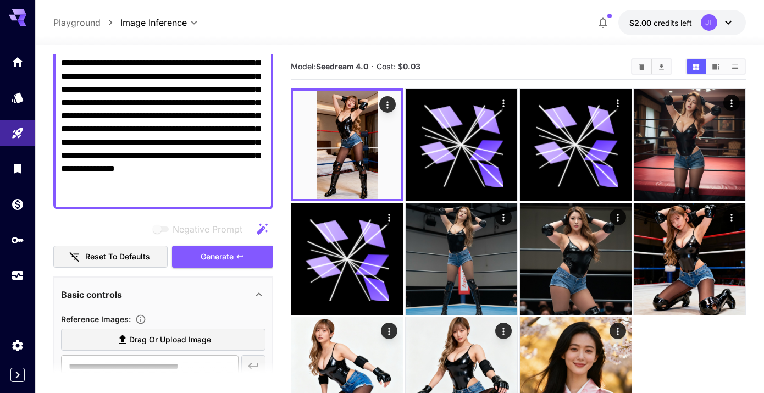
scroll to position [184, 0]
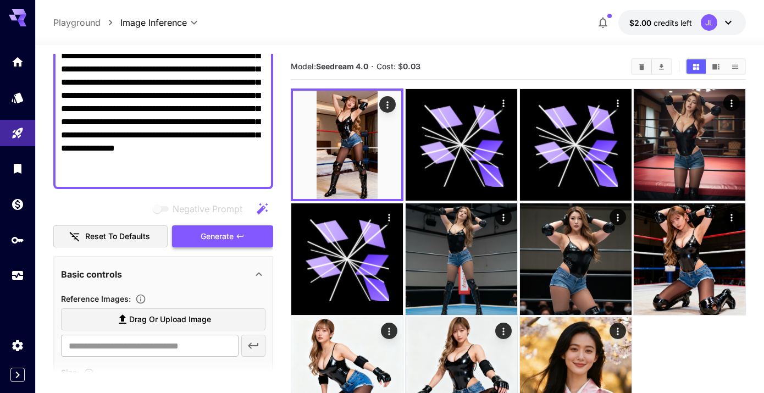
click at [238, 240] on icon "button" at bounding box center [240, 236] width 9 height 9
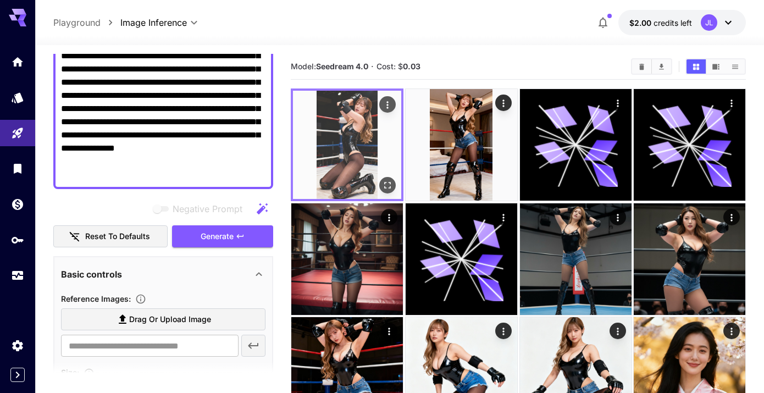
click at [354, 143] on img at bounding box center [347, 145] width 108 height 108
click at [388, 185] on icon "Open in fullscreen" at bounding box center [387, 185] width 11 height 11
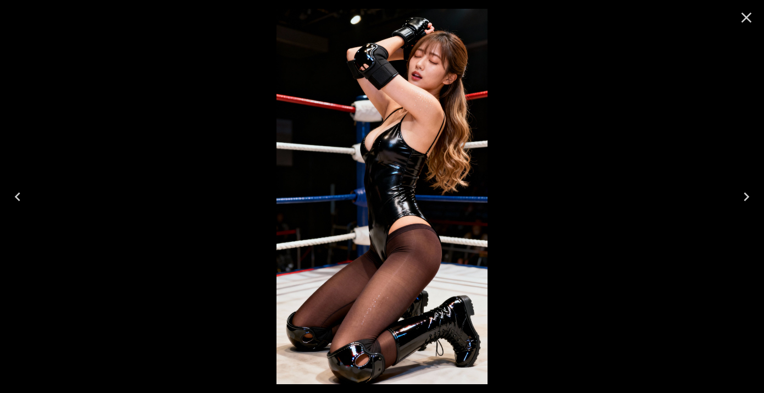
click at [747, 17] on icon "Close" at bounding box center [747, 18] width 10 height 10
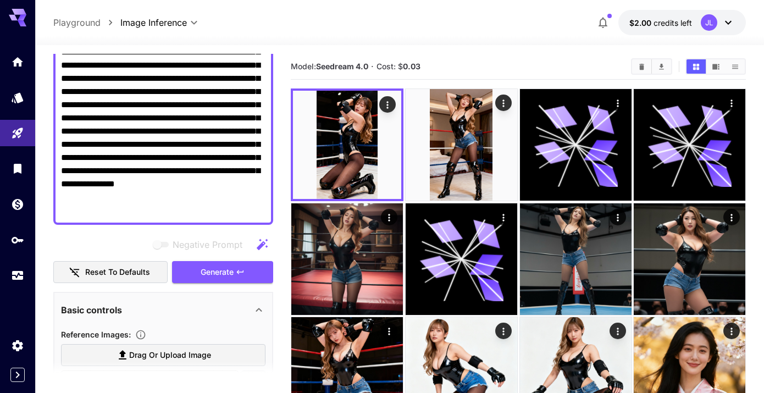
scroll to position [157, 0]
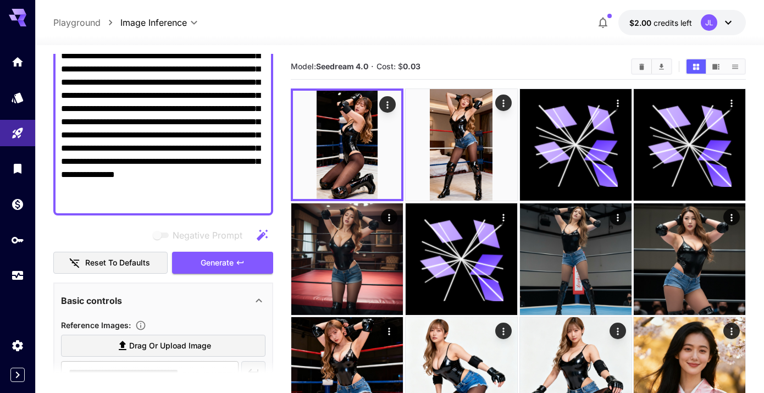
drag, startPoint x: 82, startPoint y: 189, endPoint x: 148, endPoint y: 178, distance: 67.0
click at [148, 178] on textarea "**********" at bounding box center [163, 102] width 205 height 211
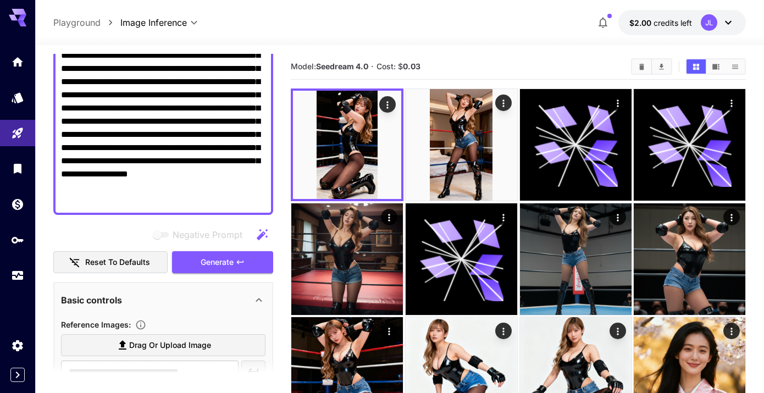
scroll to position [0, 0]
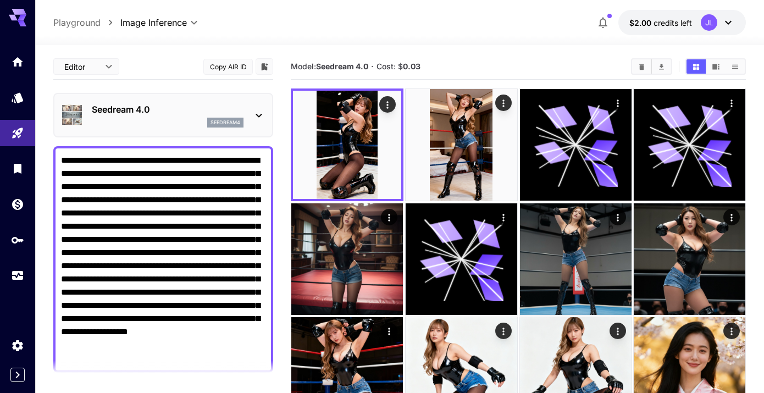
click at [169, 111] on p "Seedream 4.0" at bounding box center [168, 109] width 152 height 13
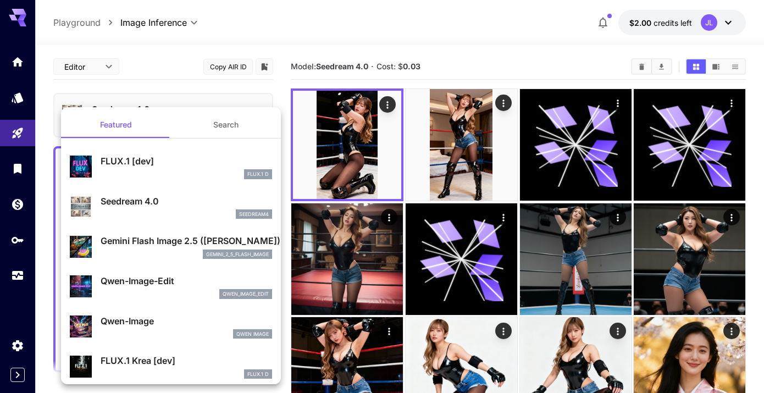
click at [182, 93] on div at bounding box center [382, 196] width 764 height 393
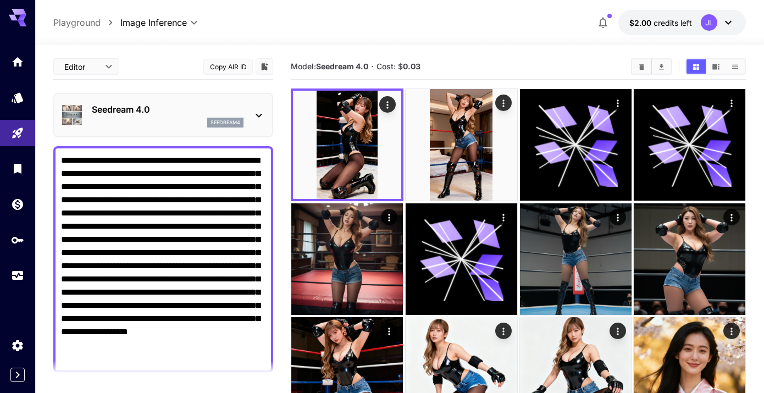
click at [174, 106] on p "Seedream 4.0" at bounding box center [168, 109] width 152 height 13
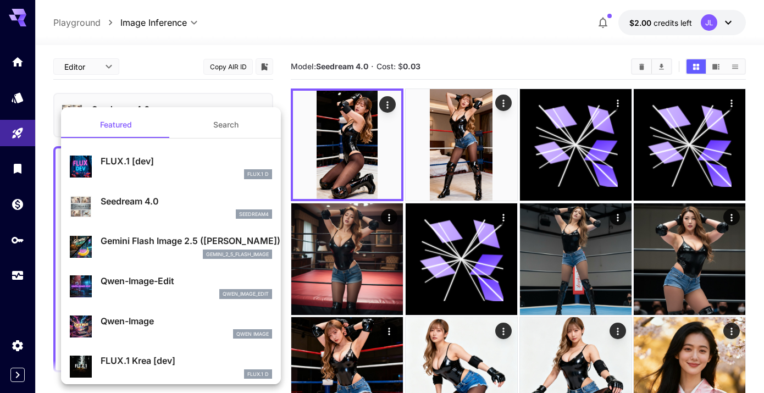
click at [140, 251] on div "gemini_2_5_flash_image" at bounding box center [187, 255] width 172 height 10
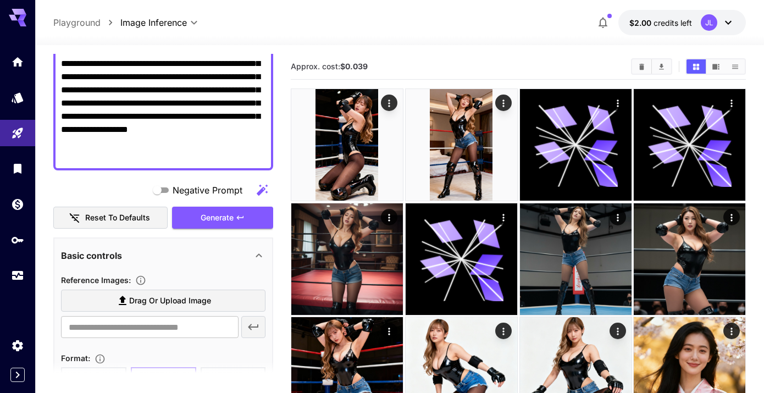
scroll to position [327, 0]
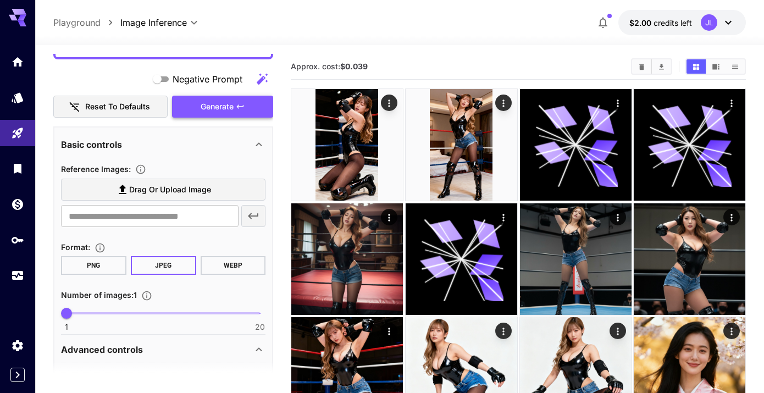
click at [214, 111] on span "Generate" at bounding box center [217, 107] width 33 height 14
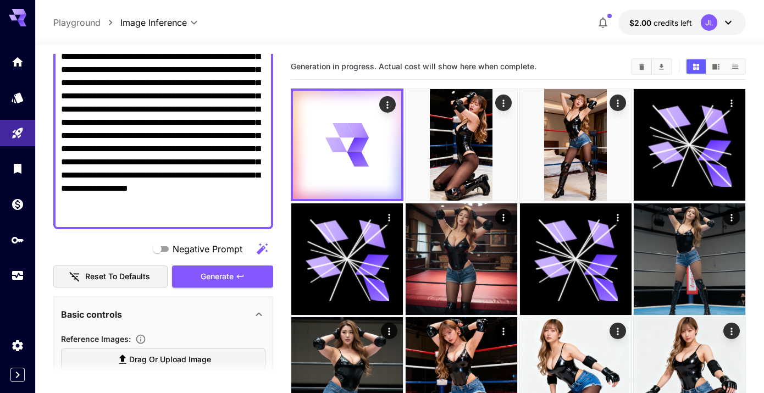
scroll to position [113, 0]
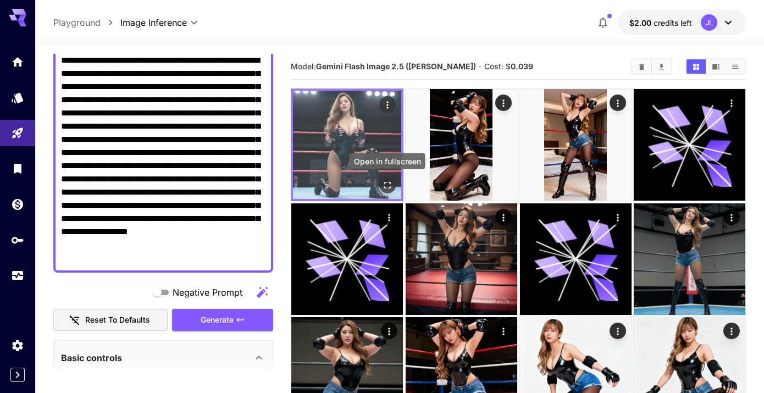
click at [385, 183] on icon "Open in fullscreen" at bounding box center [387, 185] width 11 height 11
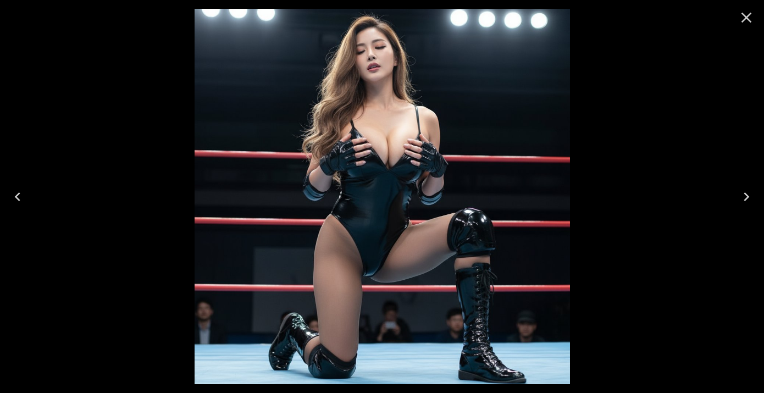
click at [748, 20] on icon "Close" at bounding box center [747, 18] width 18 height 18
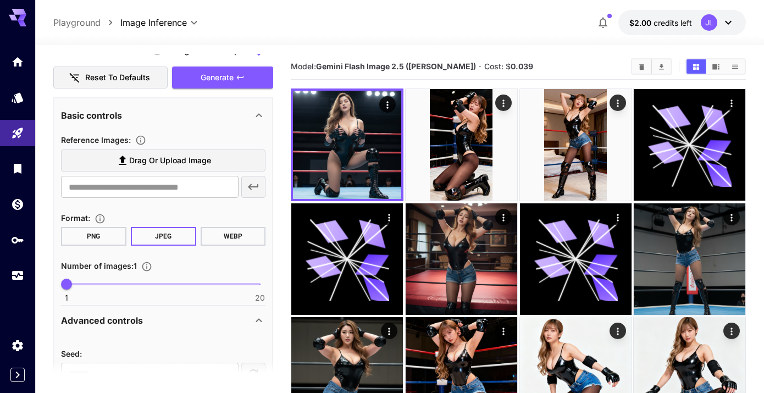
scroll to position [370, 0]
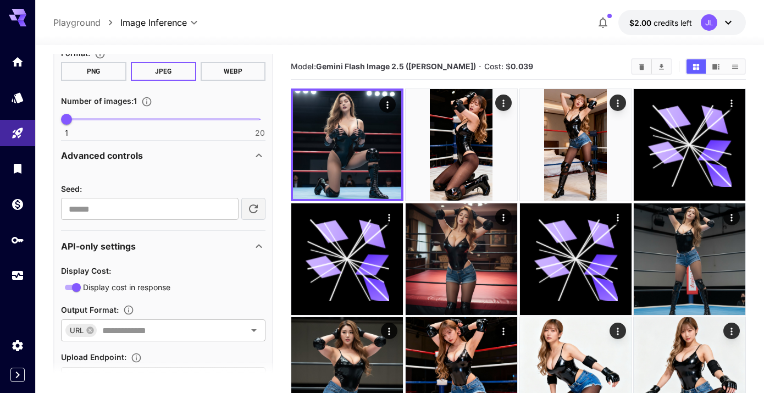
click at [126, 158] on p "Advanced controls" at bounding box center [102, 155] width 82 height 13
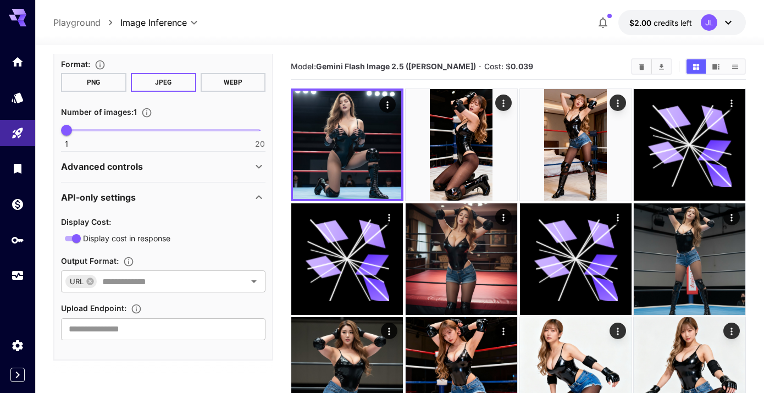
click at [128, 170] on p "Advanced controls" at bounding box center [102, 166] width 82 height 13
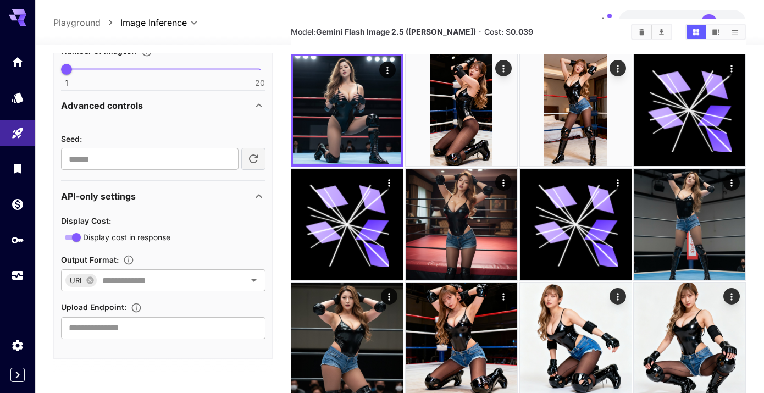
scroll to position [42, 0]
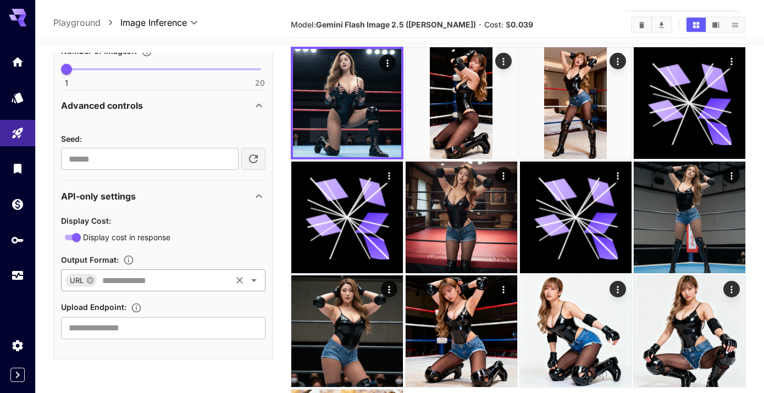
click at [161, 282] on input "text" at bounding box center [164, 280] width 132 height 15
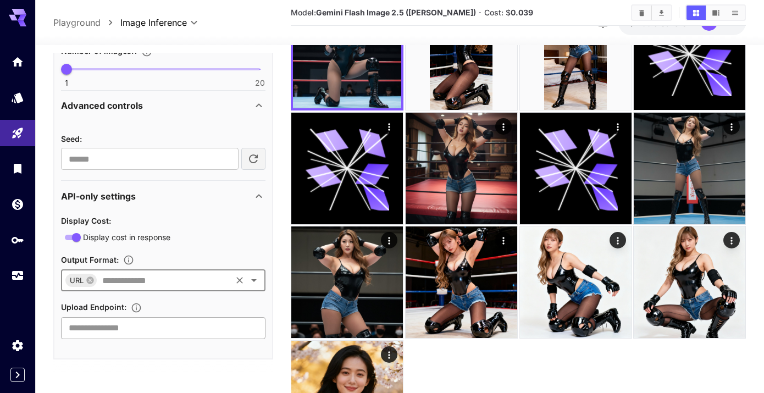
scroll to position [104, 0]
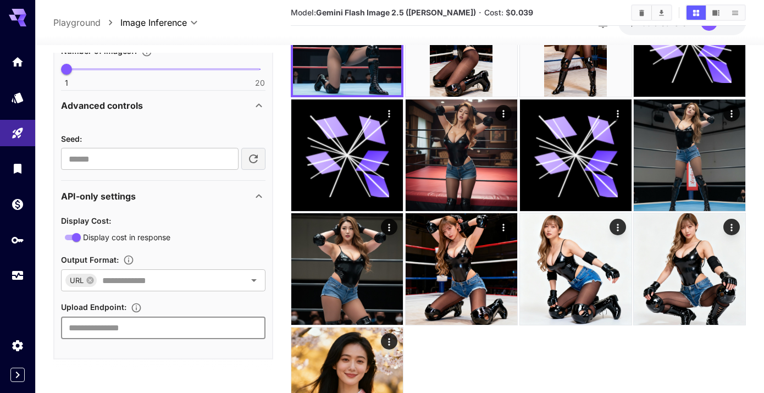
click at [178, 329] on input "text" at bounding box center [163, 328] width 205 height 22
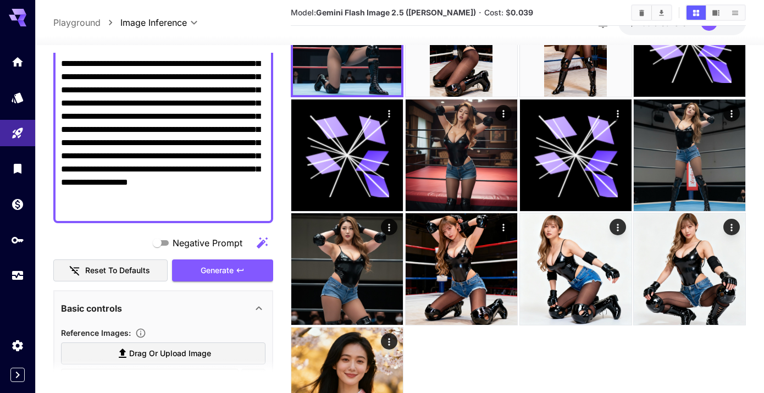
scroll to position [108, 0]
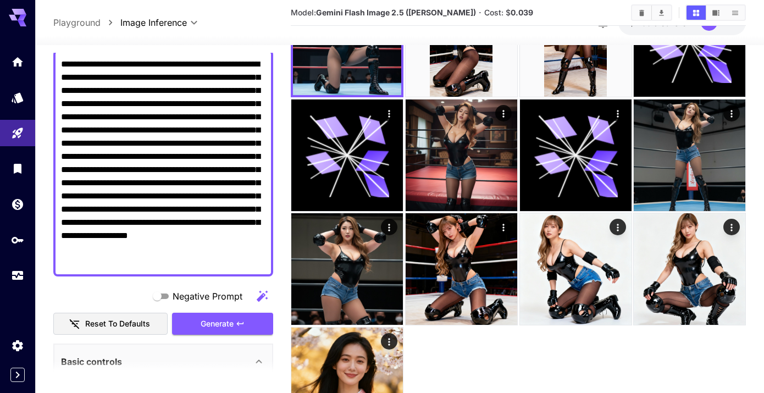
click at [241, 156] on textarea "**********" at bounding box center [163, 163] width 205 height 211
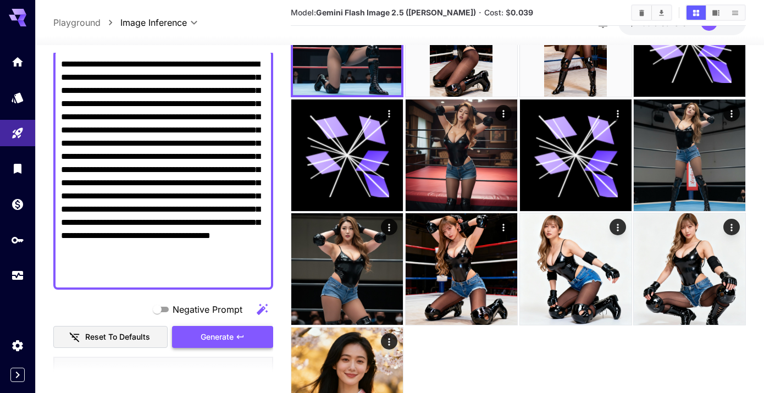
type textarea "**********"
click at [228, 334] on span "Generate" at bounding box center [217, 337] width 33 height 14
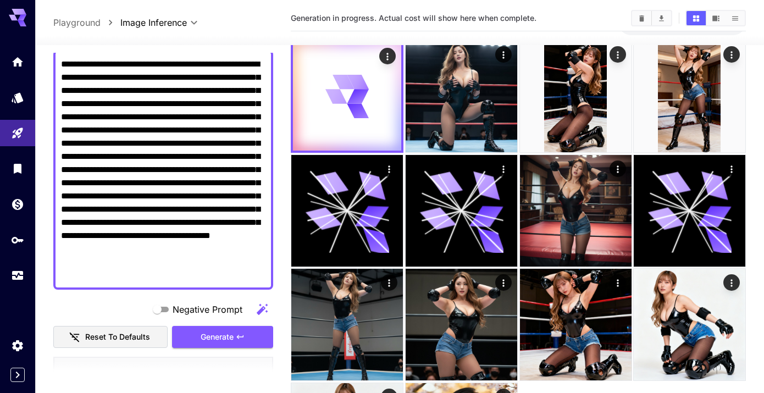
scroll to position [0, 0]
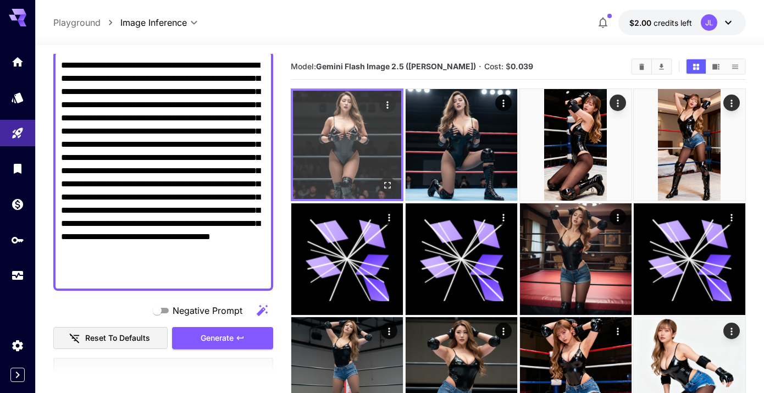
click at [344, 152] on img at bounding box center [347, 145] width 108 height 108
click at [389, 187] on icon "Open in fullscreen" at bounding box center [387, 185] width 7 height 7
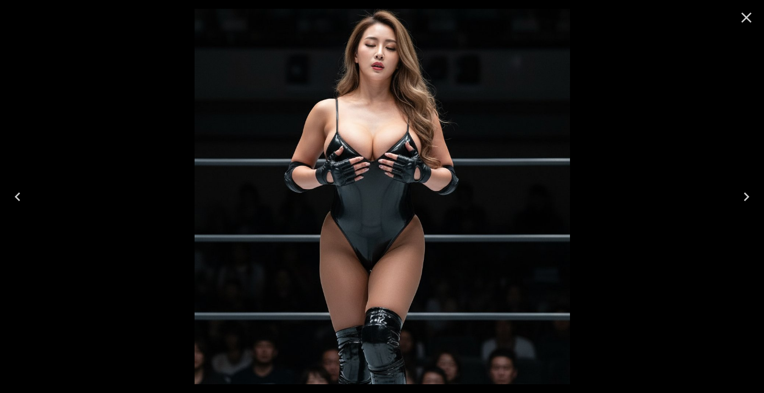
click at [745, 23] on icon "Close" at bounding box center [747, 18] width 18 height 18
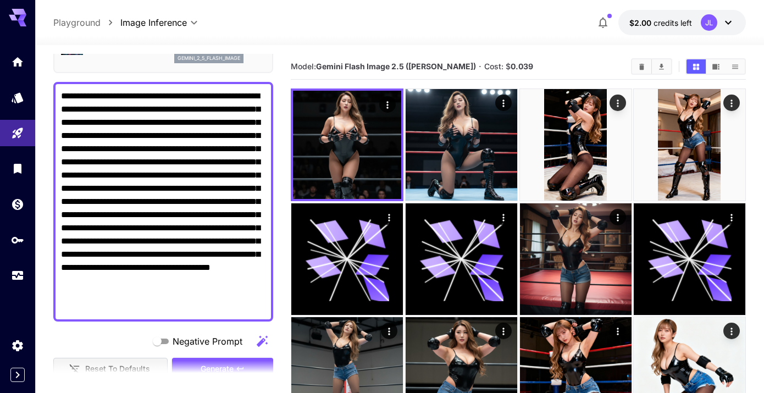
scroll to position [42, 0]
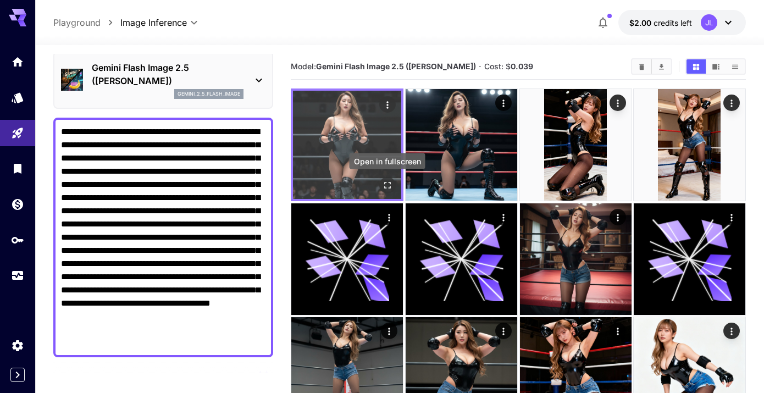
click at [389, 184] on icon "Open in fullscreen" at bounding box center [387, 185] width 11 height 11
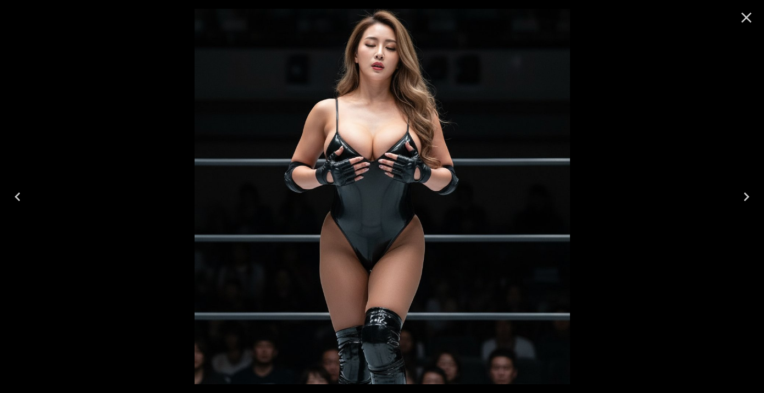
click at [745, 22] on icon "Close" at bounding box center [747, 18] width 18 height 18
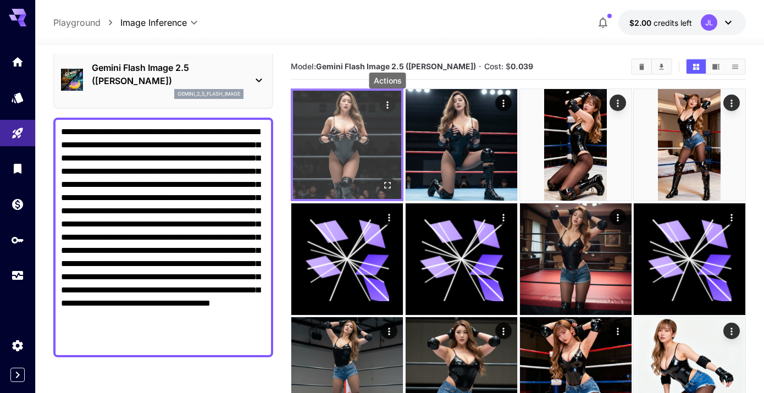
click at [387, 101] on icon "Actions" at bounding box center [387, 105] width 11 height 11
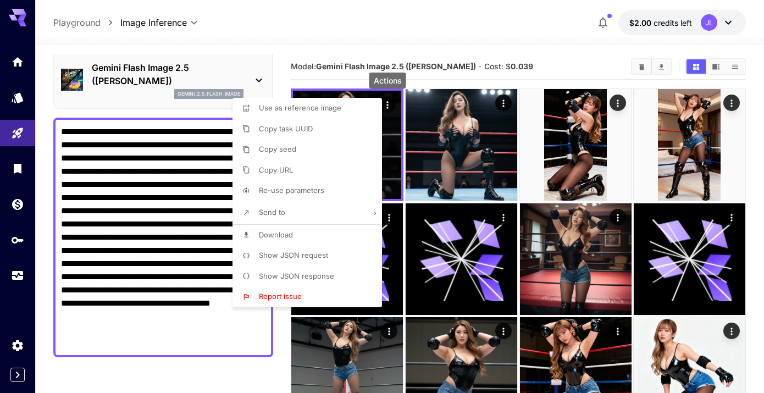
click at [305, 250] on p "Show JSON request" at bounding box center [293, 255] width 69 height 11
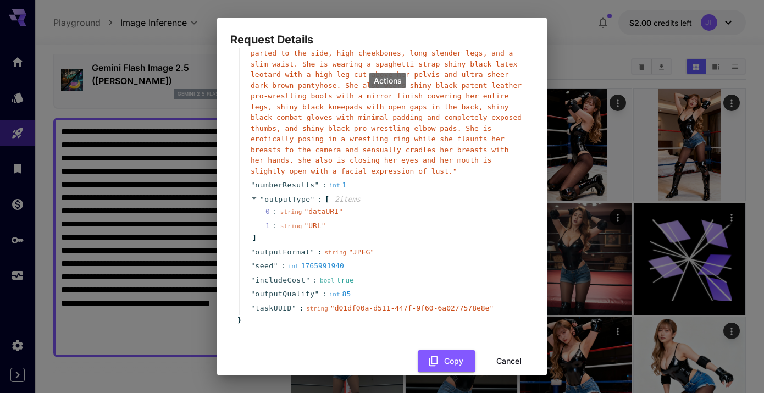
scroll to position [109, 0]
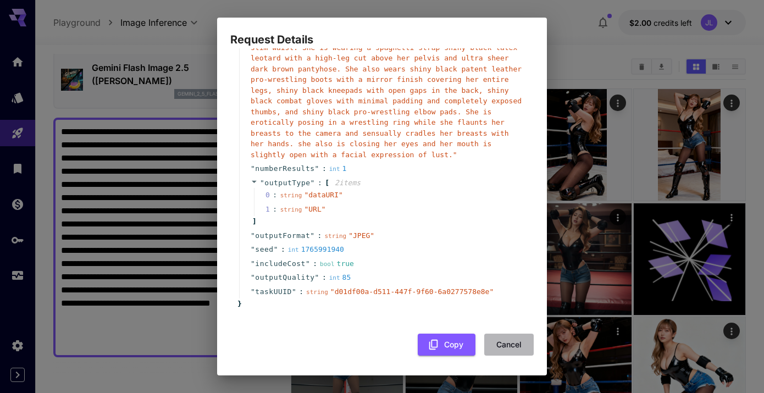
click at [506, 342] on button "Cancel" at bounding box center [508, 345] width 49 height 23
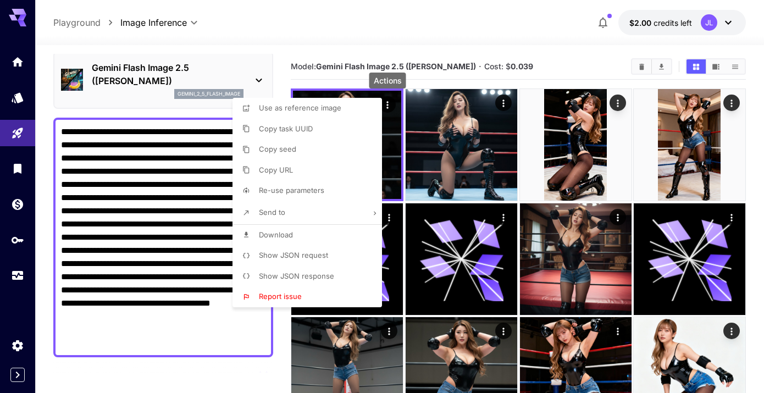
click at [408, 62] on div at bounding box center [382, 196] width 764 height 393
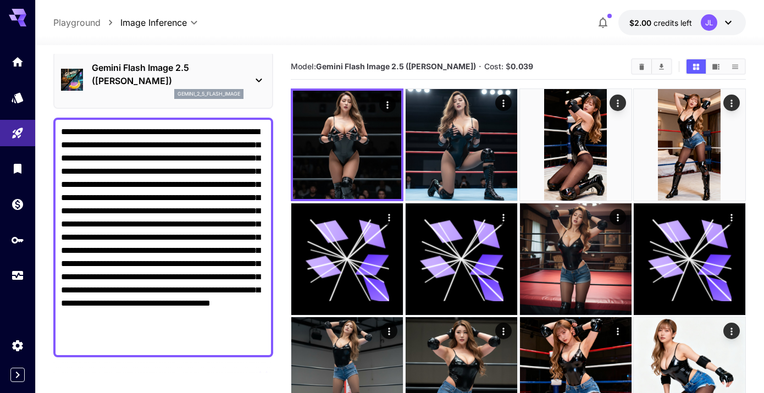
click at [723, 26] on icon at bounding box center [728, 22] width 13 height 13
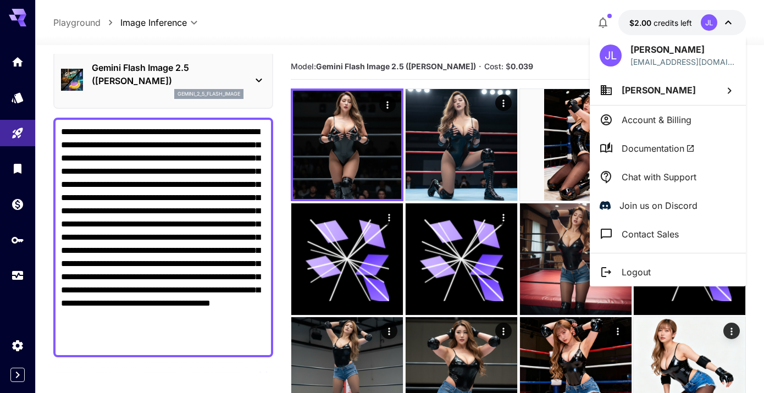
click at [651, 96] on li "Jae Lee" at bounding box center [668, 90] width 156 height 30
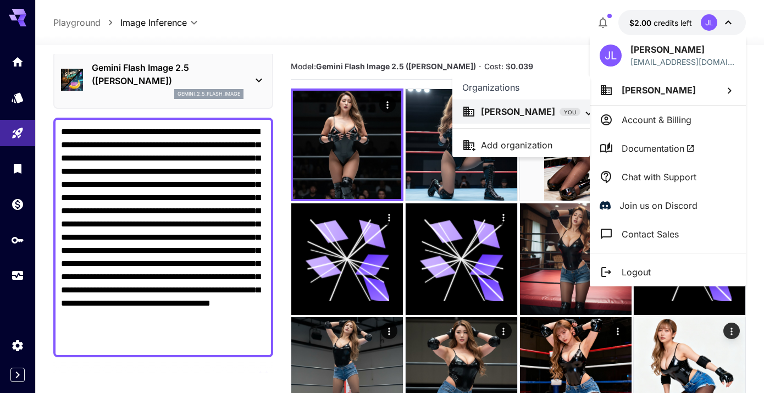
click at [649, 123] on div at bounding box center [382, 196] width 764 height 393
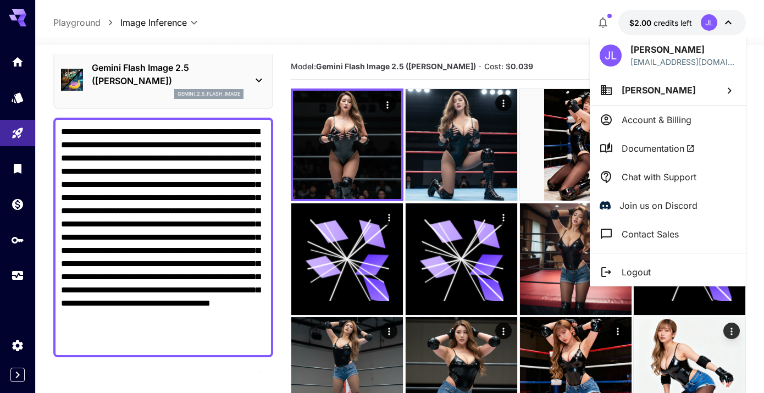
click at [658, 121] on p "Account & Billing" at bounding box center [657, 119] width 70 height 13
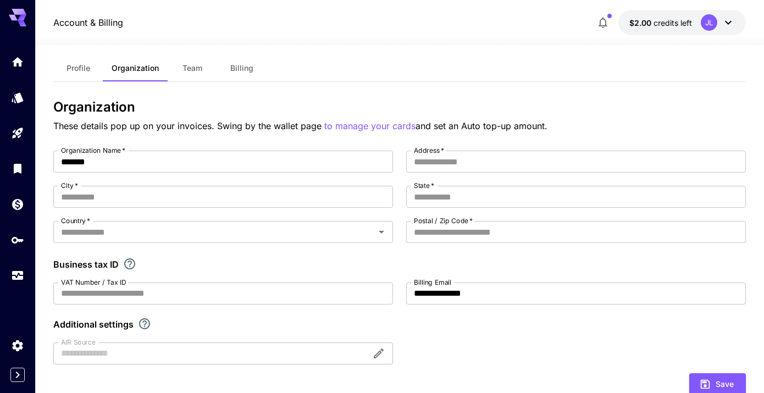
scroll to position [12, 0]
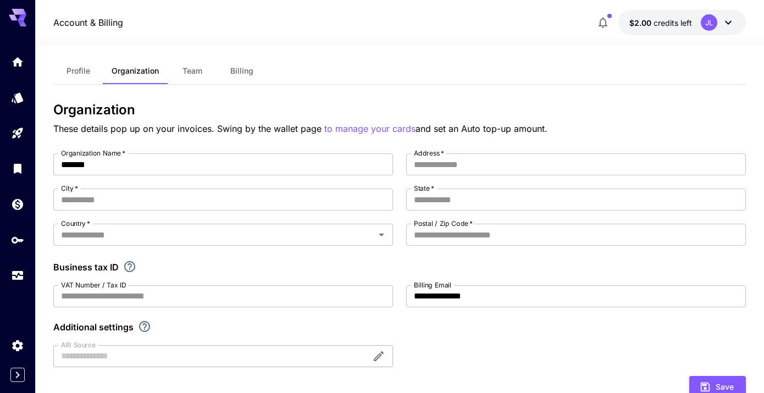
click at [237, 67] on span "Billing" at bounding box center [241, 71] width 23 height 10
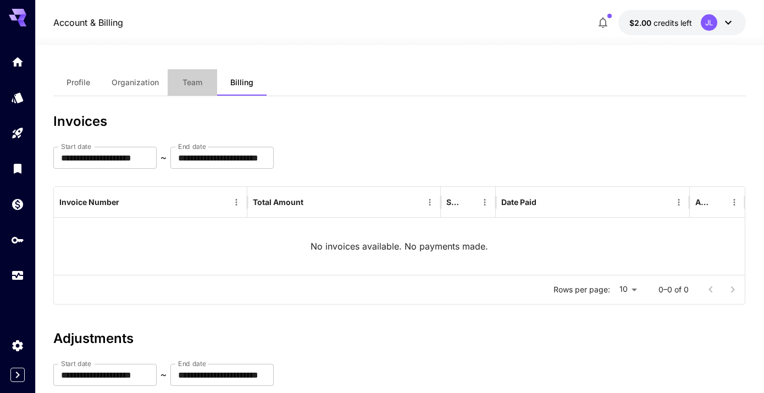
click at [194, 86] on span "Team" at bounding box center [193, 83] width 20 height 10
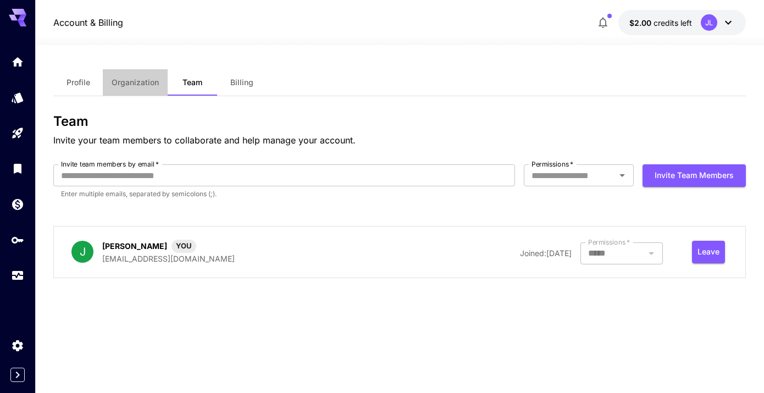
click at [138, 78] on span "Organization" at bounding box center [135, 83] width 47 height 10
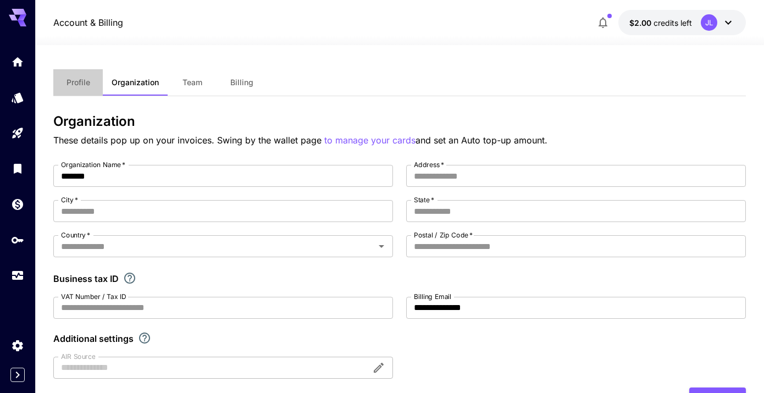
click at [70, 81] on span "Profile" at bounding box center [79, 83] width 24 height 10
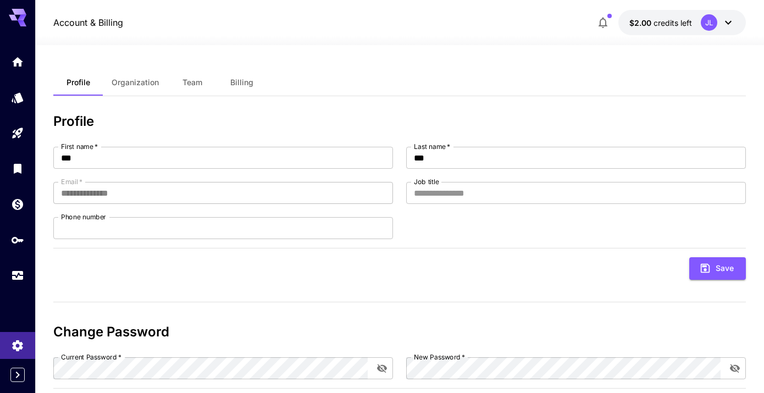
click at [82, 18] on p "Account & Billing" at bounding box center [88, 22] width 70 height 13
click at [599, 18] on icon "button" at bounding box center [602, 22] width 13 height 13
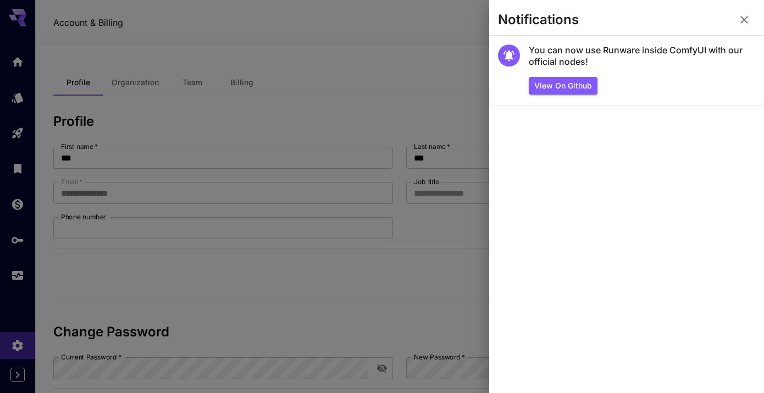
click at [417, 117] on div at bounding box center [382, 196] width 764 height 393
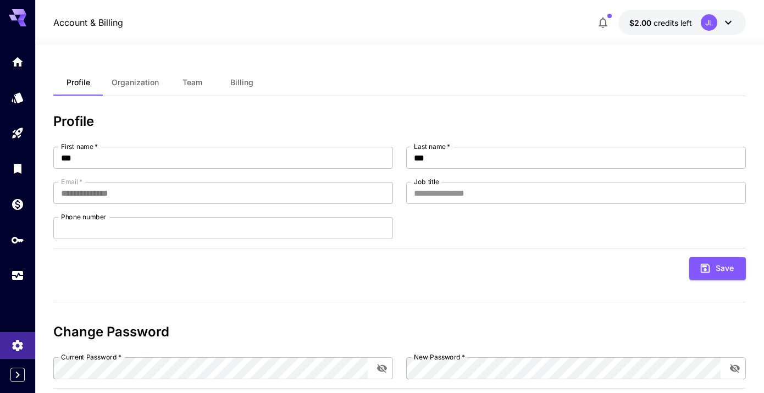
click at [80, 25] on p "Account & Billing" at bounding box center [88, 22] width 70 height 13
click at [20, 100] on icon "Models" at bounding box center [18, 93] width 13 height 13
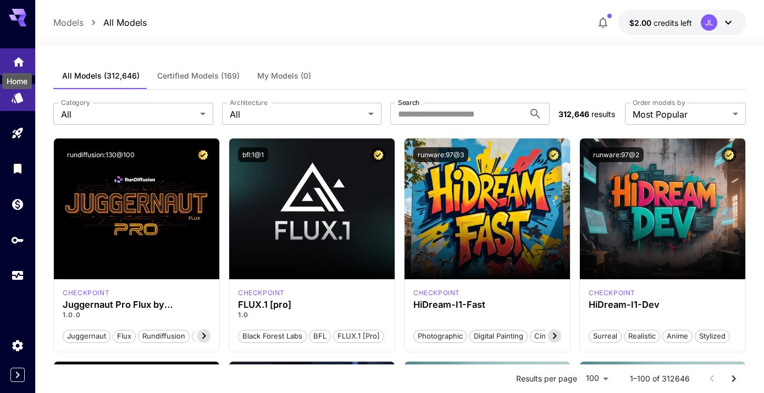
click at [21, 59] on icon "Home" at bounding box center [18, 58] width 11 height 9
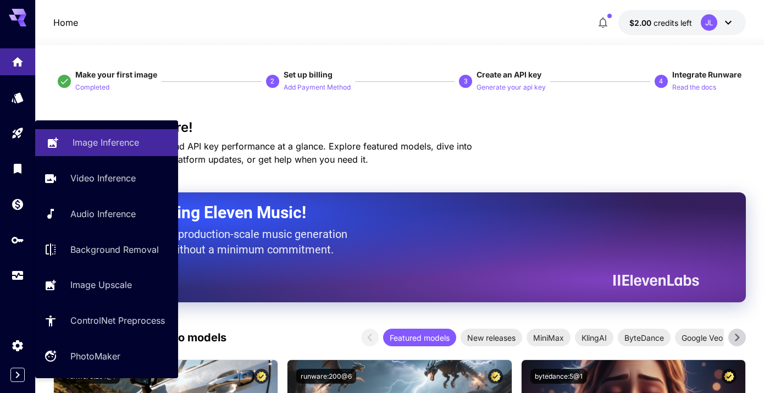
click at [104, 143] on p "Image Inference" at bounding box center [106, 142] width 67 height 13
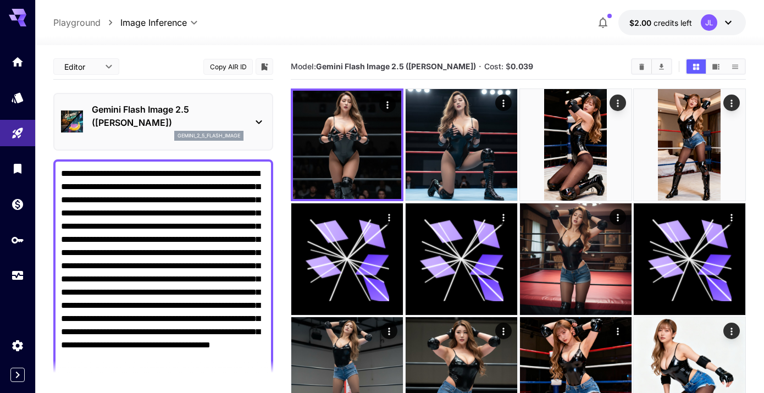
click at [126, 175] on textarea "**********" at bounding box center [163, 279] width 205 height 224
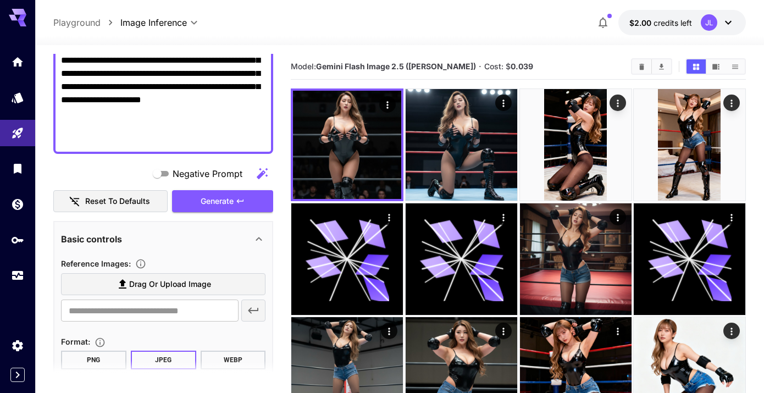
scroll to position [227, 0]
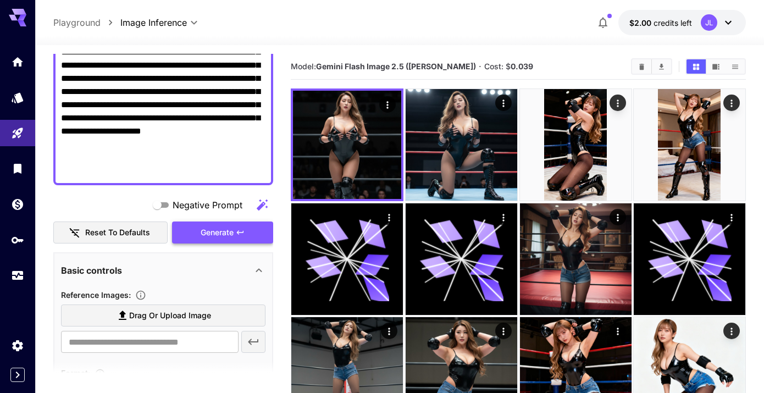
type textarea "**********"
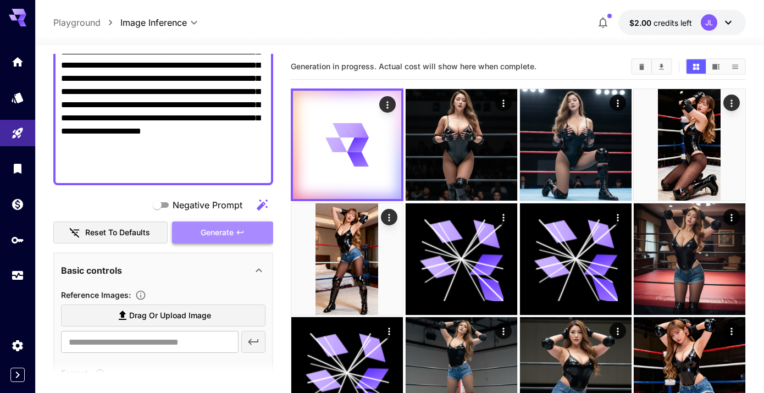
click at [245, 233] on button "Generate" at bounding box center [222, 233] width 101 height 23
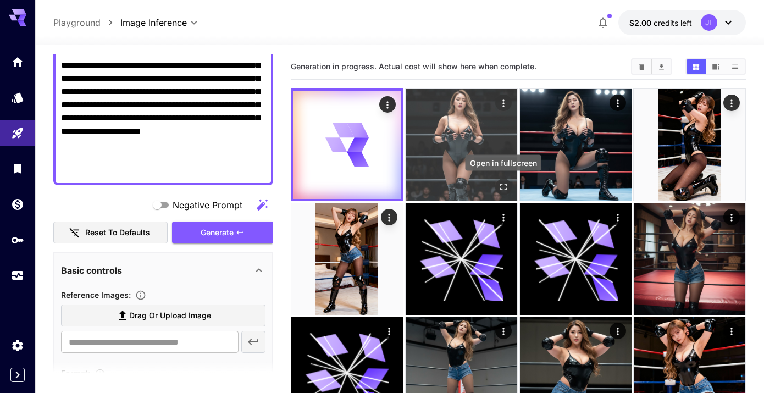
click at [503, 186] on icon "Open in fullscreen" at bounding box center [503, 186] width 11 height 11
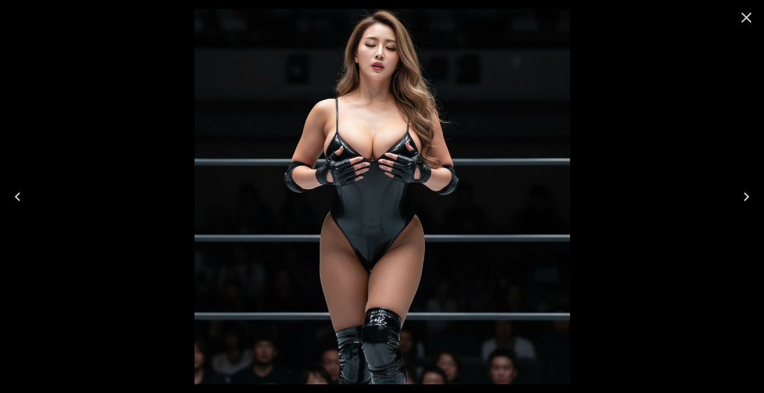
click at [749, 21] on icon "Close" at bounding box center [747, 18] width 18 height 18
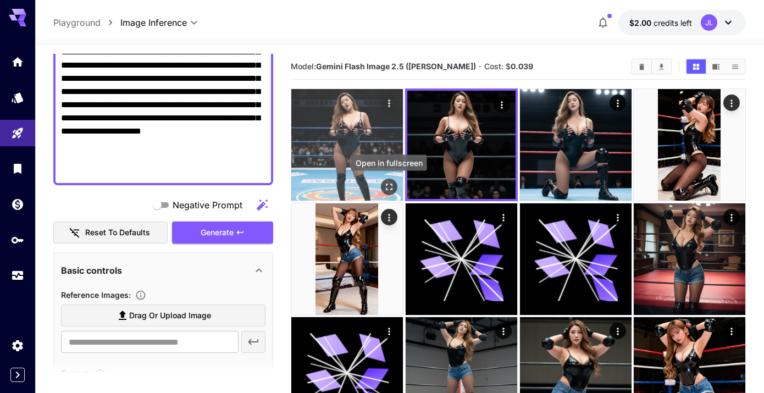
click at [391, 187] on icon "Open in fullscreen" at bounding box center [389, 186] width 11 height 11
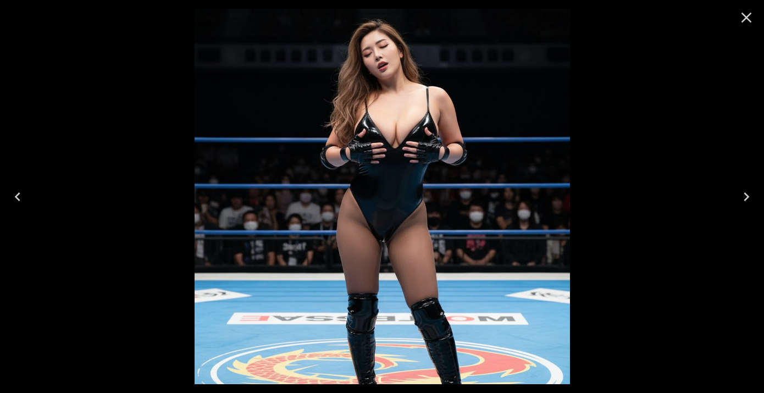
click at [746, 18] on icon "Close" at bounding box center [747, 18] width 10 height 10
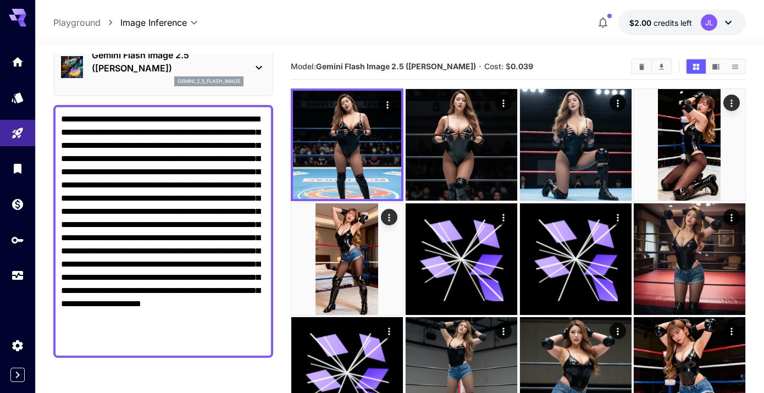
scroll to position [0, 0]
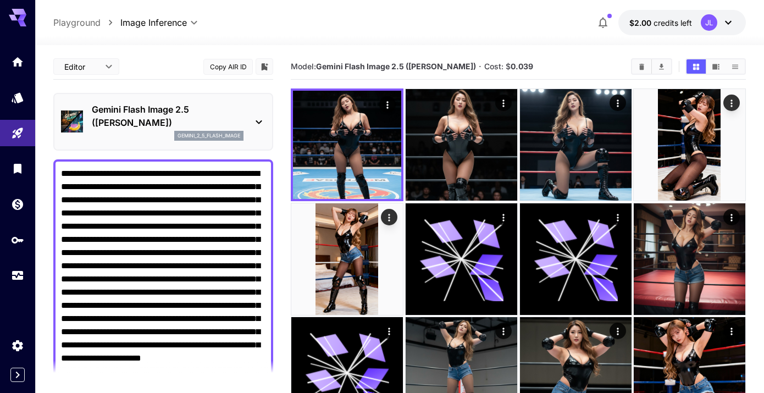
click at [234, 108] on p "Gemini Flash Image 2.5 ([PERSON_NAME])" at bounding box center [168, 116] width 152 height 26
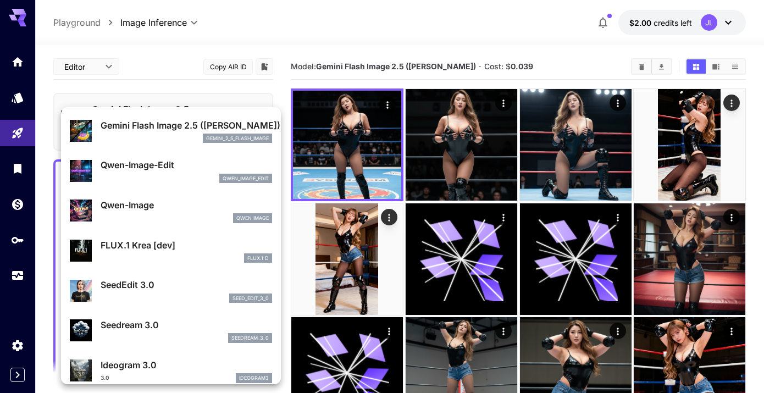
scroll to position [143, 0]
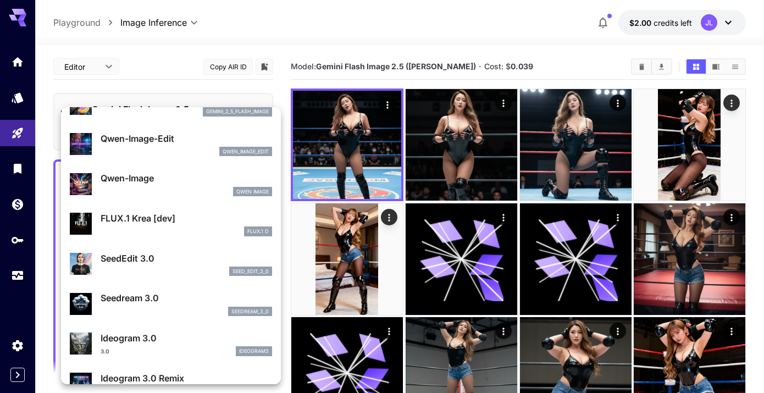
click at [172, 225] on div "FLUX.1 Krea [dev] FLUX.1 D" at bounding box center [187, 224] width 172 height 25
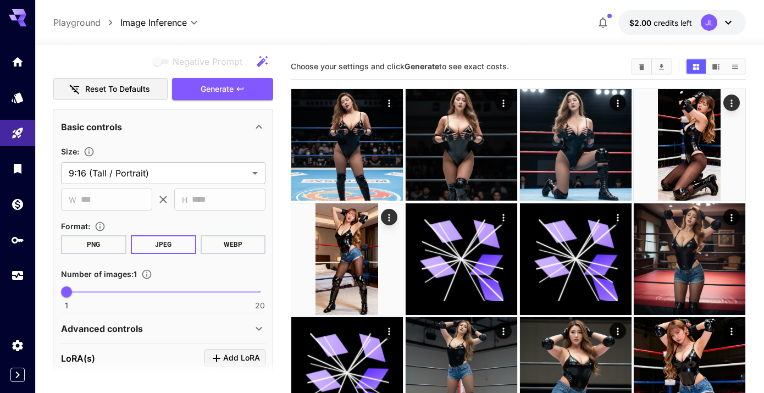
scroll to position [342, 0]
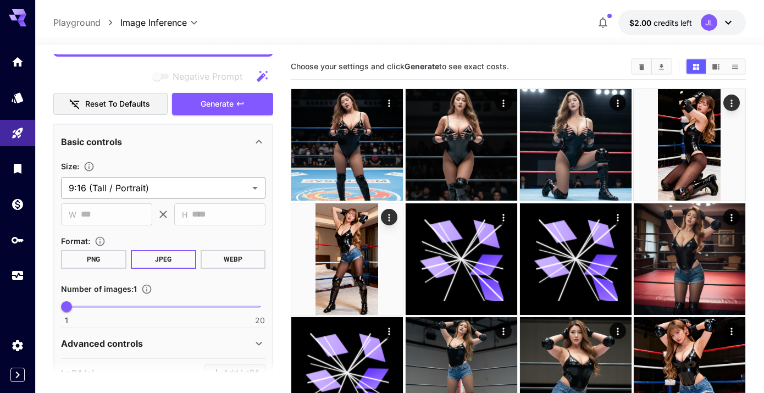
click at [190, 187] on body "**********" at bounding box center [382, 288] width 764 height 577
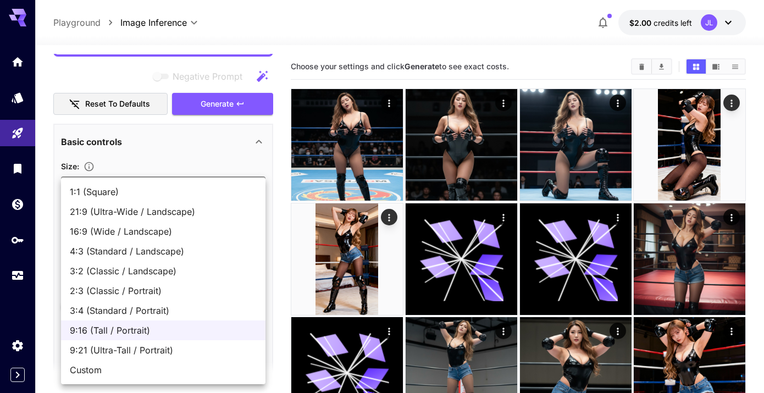
click at [147, 312] on span "3:4 (Standard / Portrait)" at bounding box center [163, 310] width 187 height 13
type input "**********"
type input "***"
type input "****"
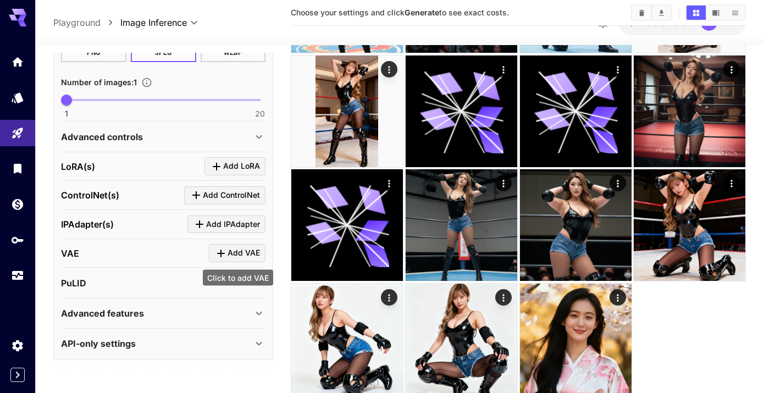
scroll to position [142, 0]
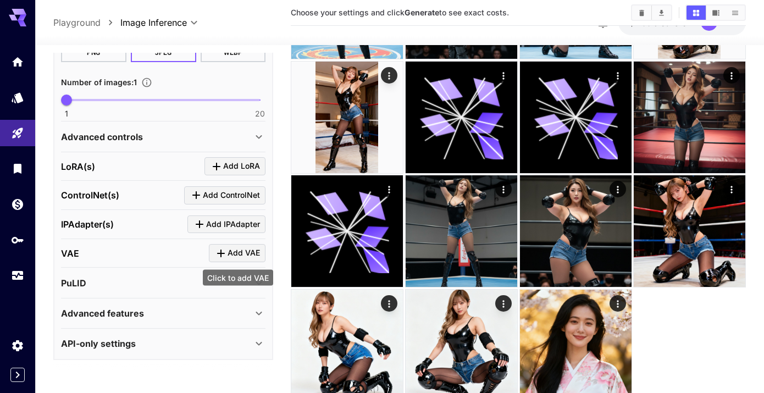
click at [244, 282] on div "Click to add VAE" at bounding box center [238, 278] width 70 height 16
click at [259, 291] on div "PuLID" at bounding box center [163, 283] width 205 height 26
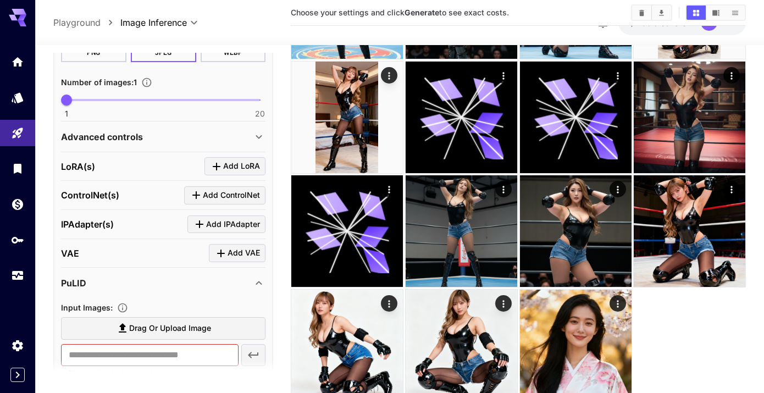
click at [259, 289] on div "PuLID" at bounding box center [163, 283] width 205 height 26
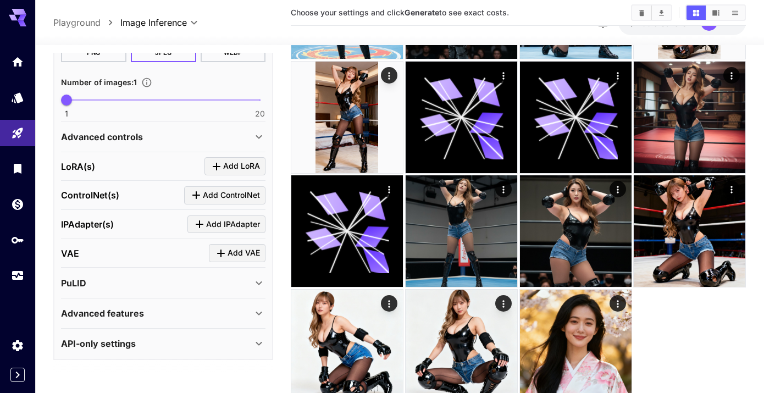
click at [259, 310] on icon at bounding box center [258, 313] width 13 height 13
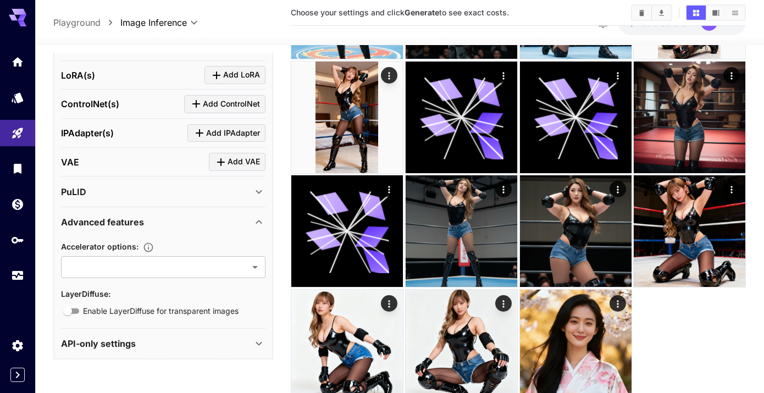
scroll to position [148, 0]
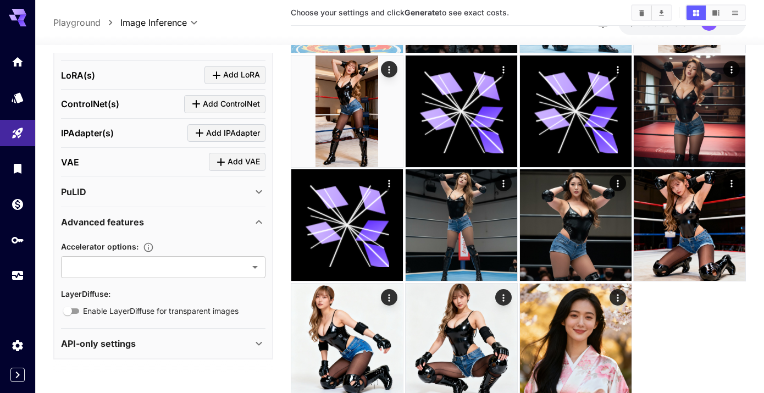
click at [259, 223] on icon at bounding box center [258, 222] width 13 height 13
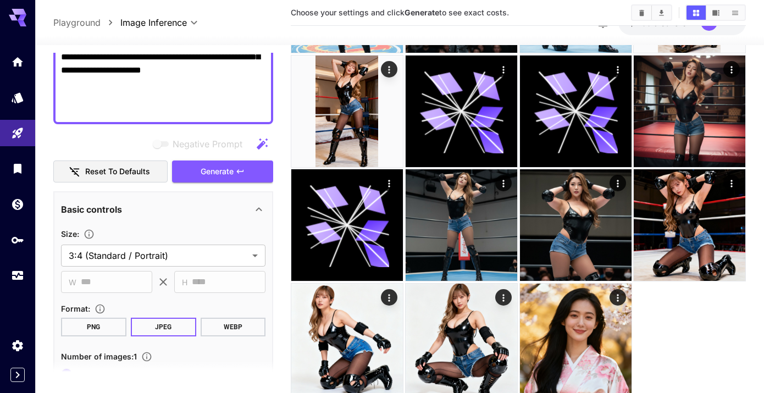
scroll to position [238, 0]
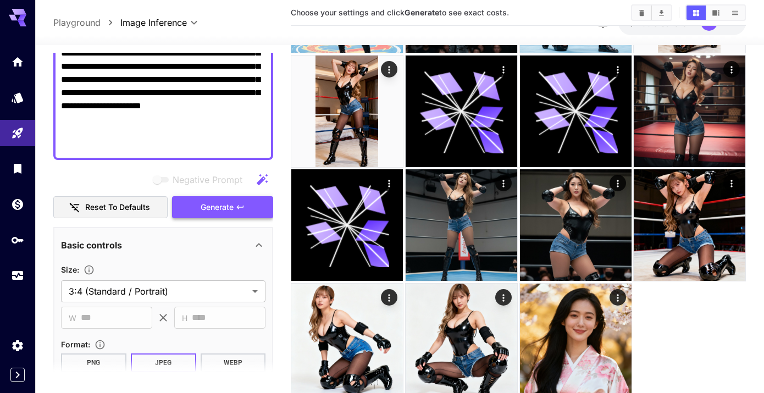
click at [226, 203] on span "Generate" at bounding box center [217, 208] width 33 height 14
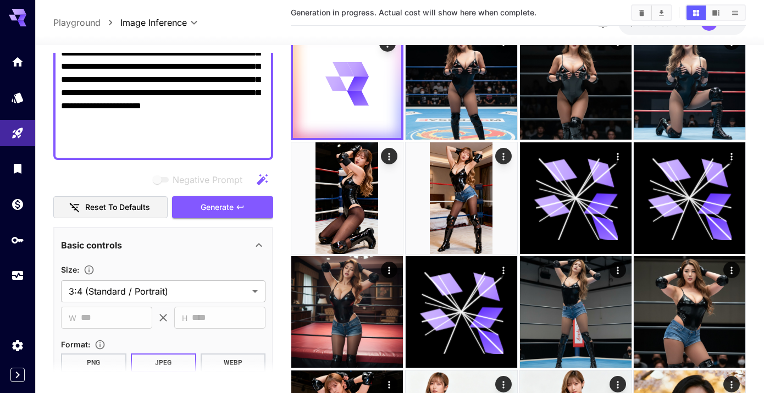
scroll to position [0, 0]
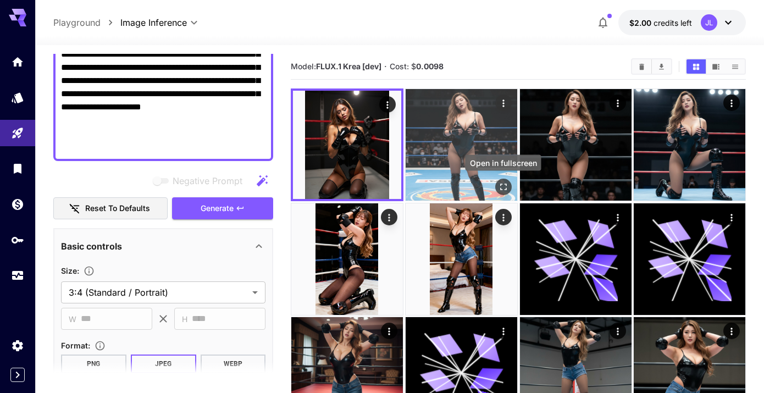
click at [506, 190] on icon "Open in fullscreen" at bounding box center [503, 186] width 11 height 11
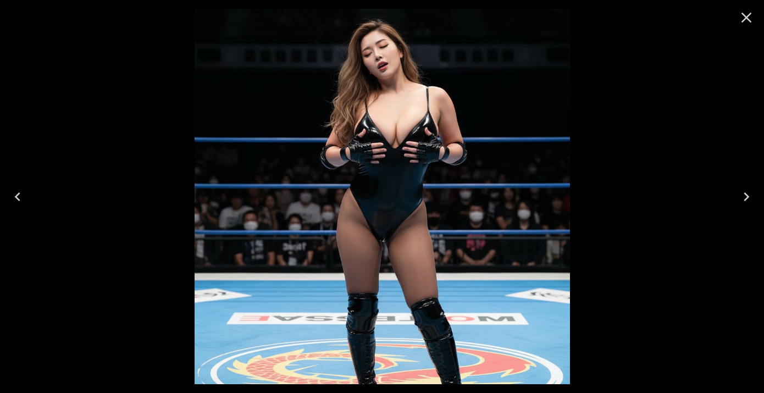
click at [748, 17] on icon "Close" at bounding box center [747, 18] width 18 height 18
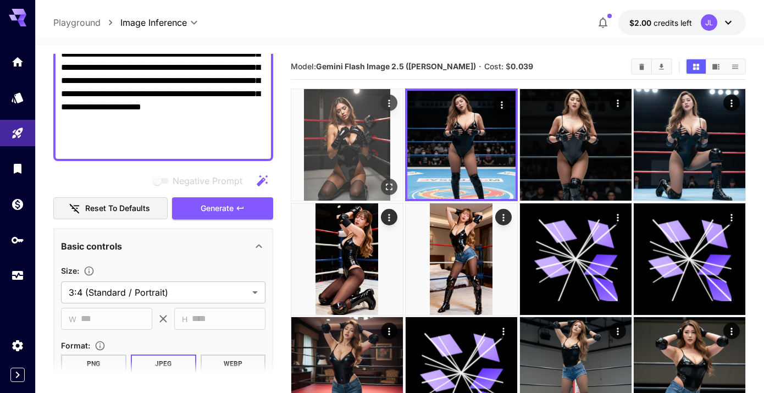
click at [392, 187] on icon "Open in fullscreen" at bounding box center [389, 186] width 11 height 11
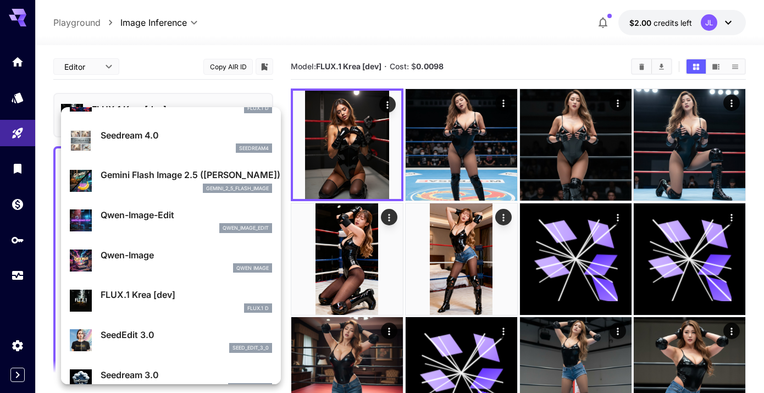
scroll to position [70, 0]
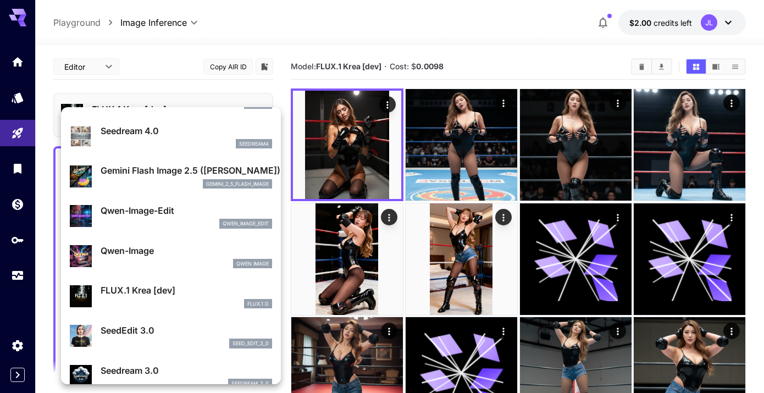
click at [152, 217] on p "Qwen-Image-Edit" at bounding box center [187, 210] width 172 height 13
type input "*"
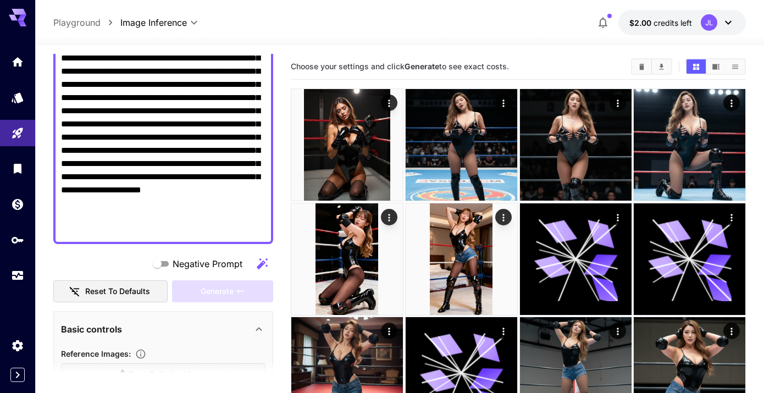
scroll to position [152, 0]
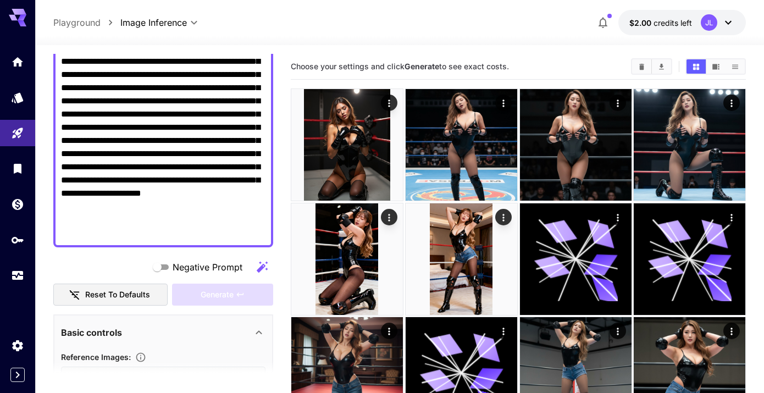
click at [191, 224] on textarea "**********" at bounding box center [163, 120] width 205 height 237
click at [181, 234] on textarea "**********" at bounding box center [163, 120] width 205 height 237
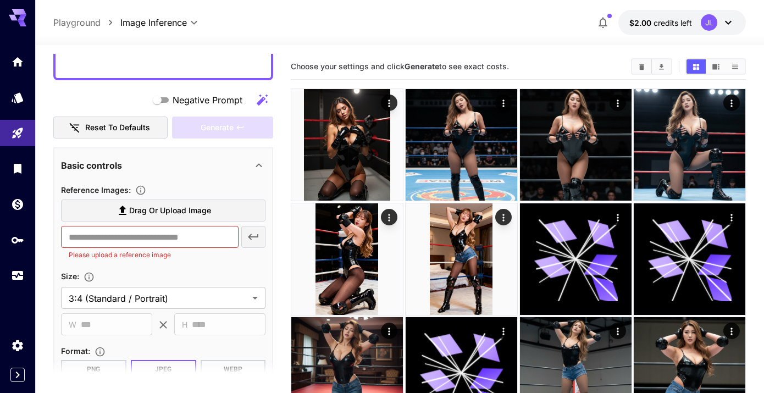
scroll to position [330, 0]
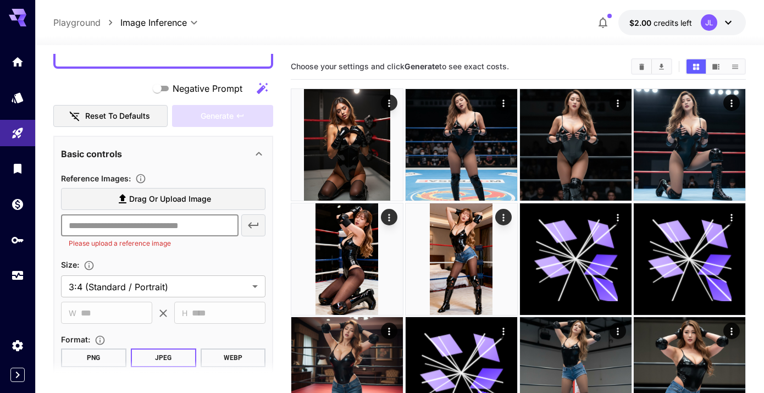
click at [151, 223] on input "text" at bounding box center [150, 225] width 178 height 22
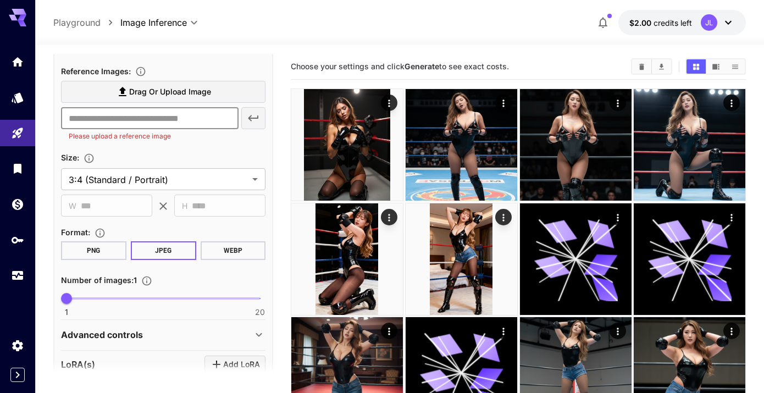
scroll to position [440, 0]
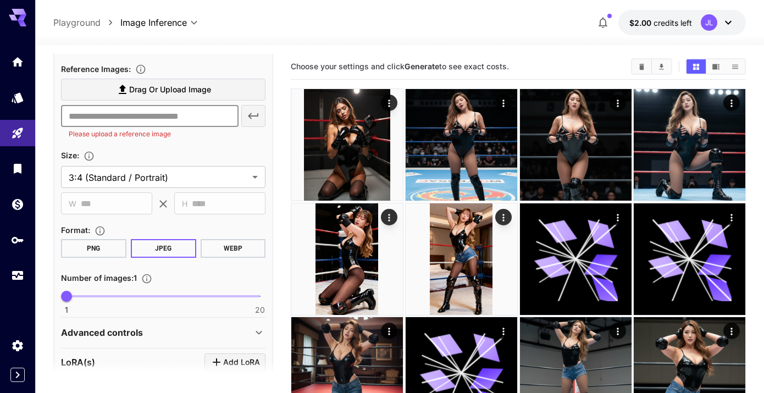
click at [157, 249] on button "JPEG" at bounding box center [163, 248] width 65 height 19
click at [94, 248] on button "PNG" at bounding box center [93, 248] width 65 height 19
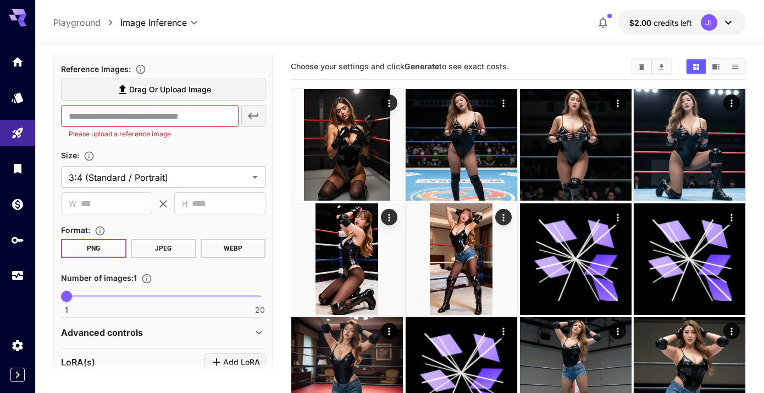
click at [147, 249] on button "JPEG" at bounding box center [163, 248] width 65 height 19
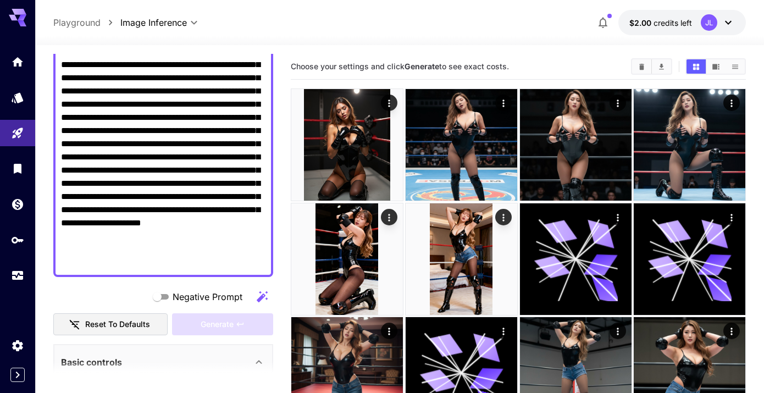
scroll to position [117, 0]
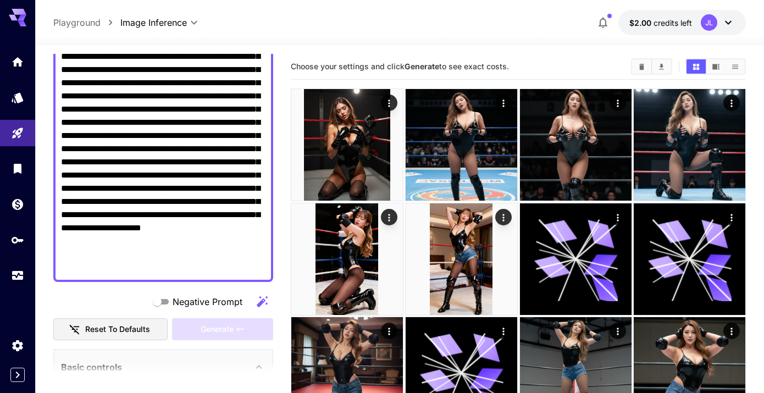
click at [195, 225] on textarea "**********" at bounding box center [163, 155] width 205 height 237
click at [195, 273] on textarea "**********" at bounding box center [163, 155] width 205 height 237
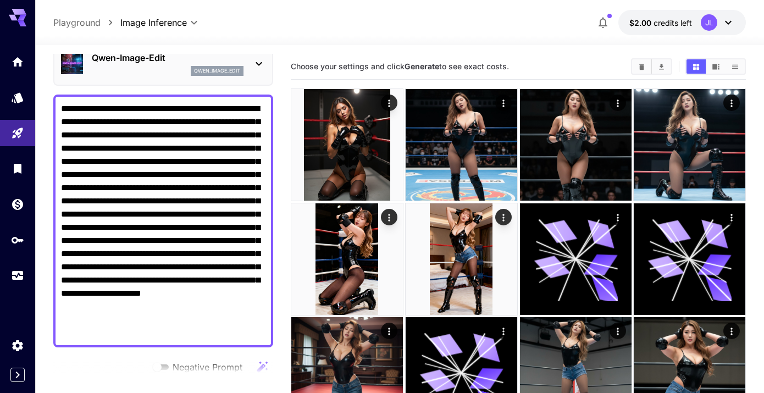
scroll to position [0, 0]
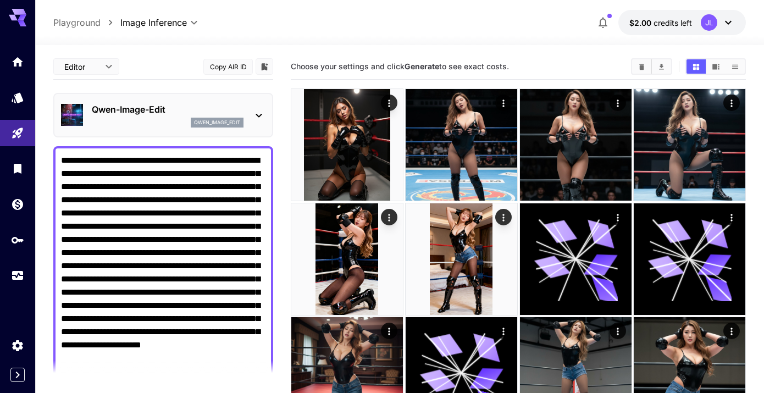
click at [144, 113] on p "Qwen-Image-Edit" at bounding box center [168, 109] width 152 height 13
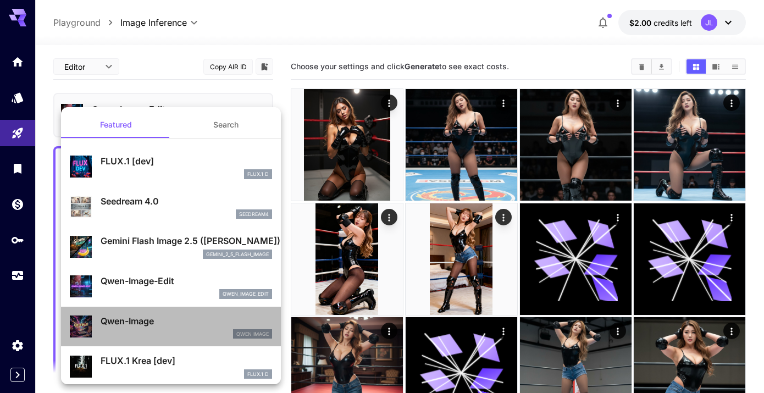
click at [161, 311] on div "Qwen-Image Qwen Image" at bounding box center [171, 327] width 202 height 34
type input "**"
type input "***"
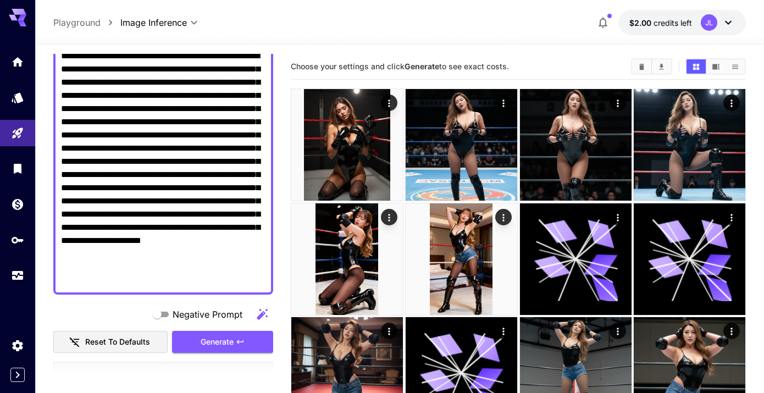
scroll to position [103, 0]
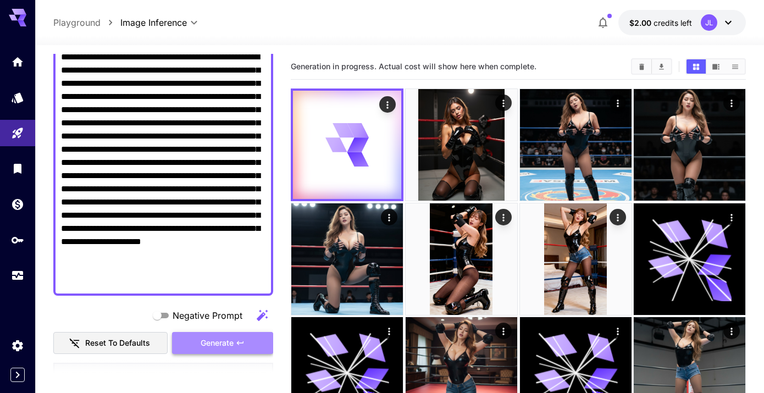
click at [232, 342] on span "Generate" at bounding box center [217, 343] width 33 height 14
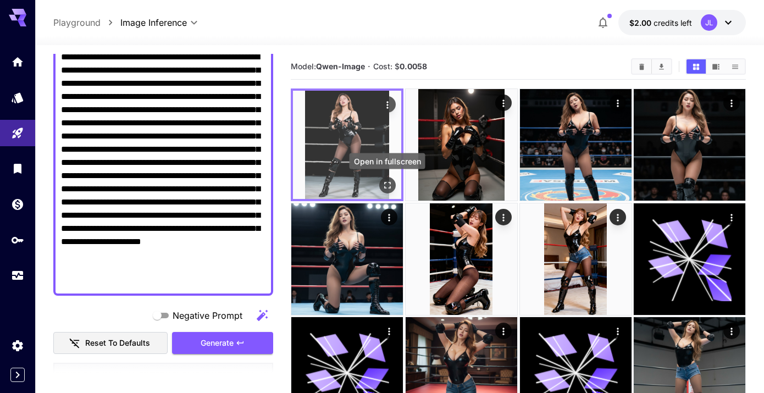
click at [385, 185] on icon "Open in fullscreen" at bounding box center [387, 185] width 11 height 11
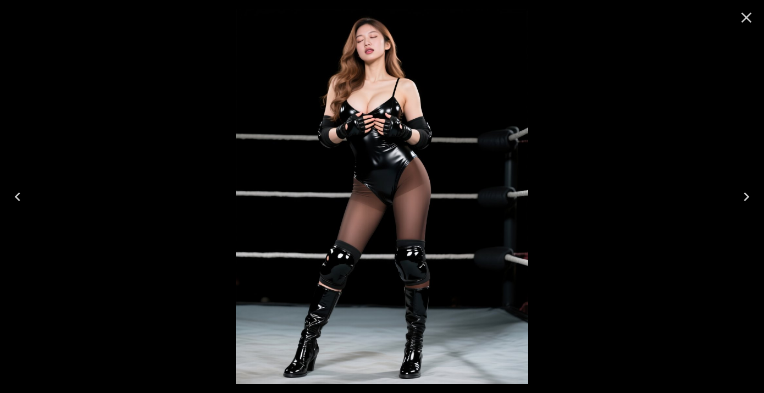
click at [748, 24] on icon "Close" at bounding box center [747, 18] width 18 height 18
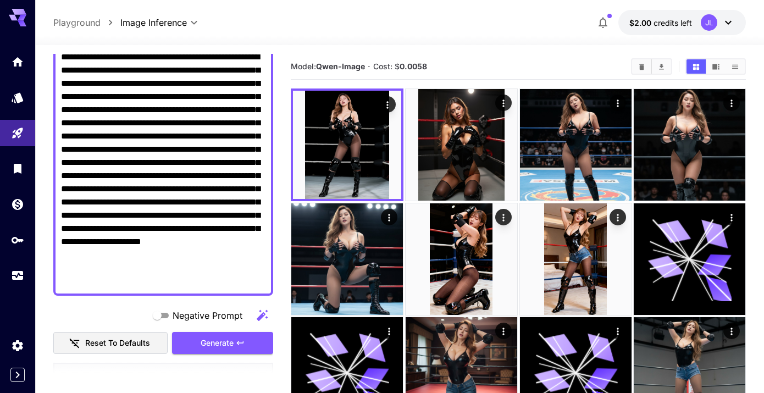
click at [151, 175] on textarea "**********" at bounding box center [163, 169] width 205 height 237
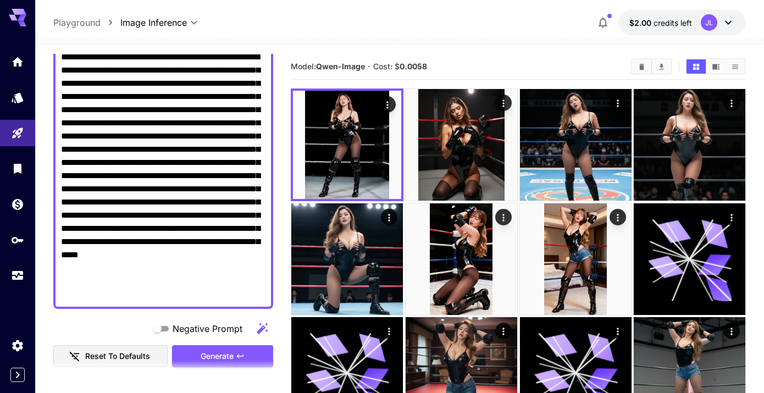
click at [169, 178] on textarea "**********" at bounding box center [163, 176] width 205 height 251
click at [106, 202] on textarea "**********" at bounding box center [163, 176] width 205 height 251
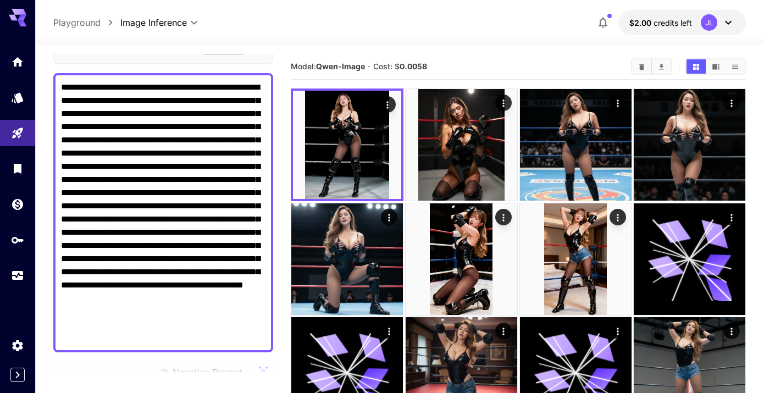
scroll to position [82, 0]
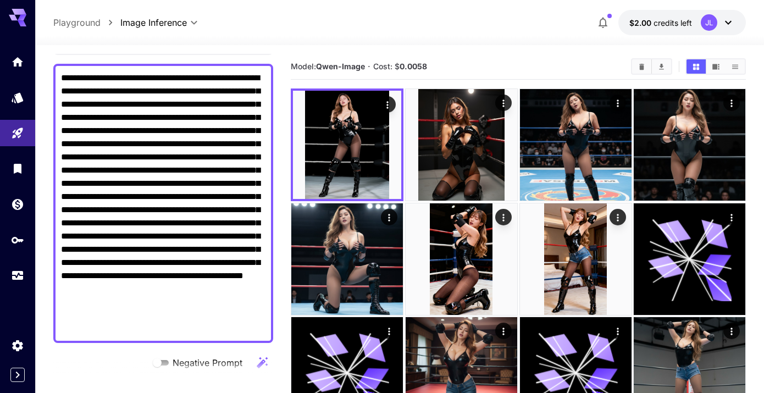
drag, startPoint x: 148, startPoint y: 301, endPoint x: 165, endPoint y: 293, distance: 18.9
click at [165, 293] on textarea "**********" at bounding box center [163, 203] width 205 height 264
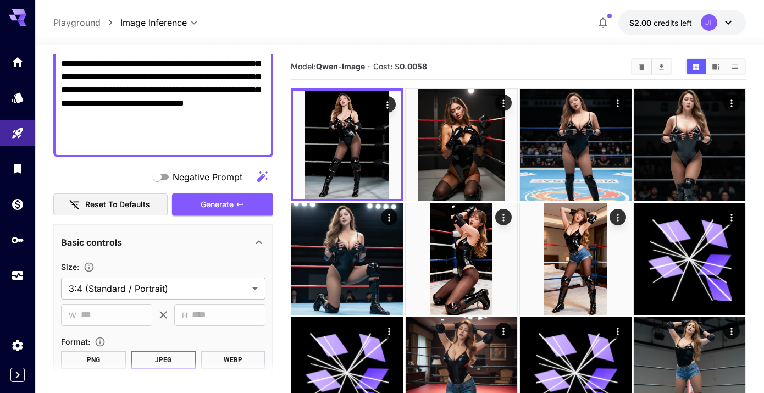
scroll to position [245, 0]
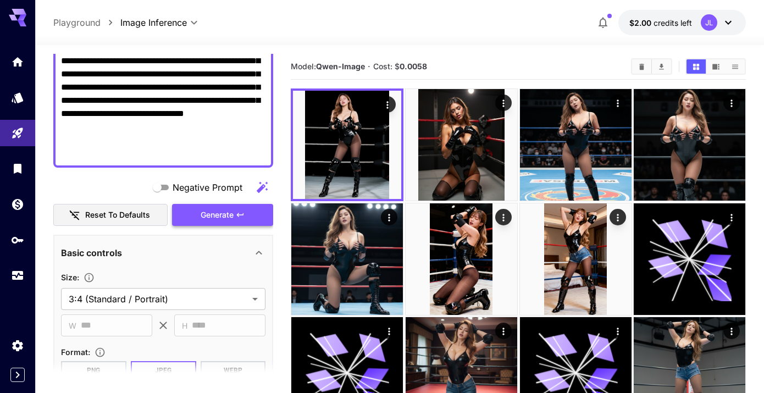
click at [230, 210] on span "Generate" at bounding box center [217, 215] width 33 height 14
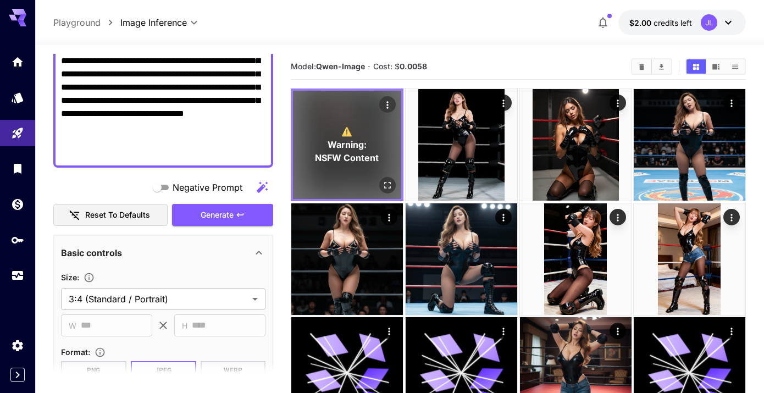
click at [370, 141] on p "⚠️ Warning: NSFW Content" at bounding box center [347, 145] width 64 height 40
click at [348, 130] on span "⚠️" at bounding box center [346, 131] width 11 height 13
click at [391, 107] on icon "Actions" at bounding box center [387, 105] width 11 height 11
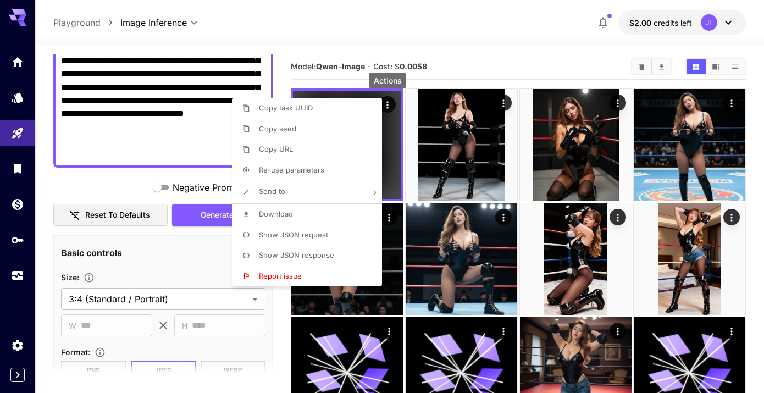
click at [390, 118] on div at bounding box center [382, 196] width 764 height 393
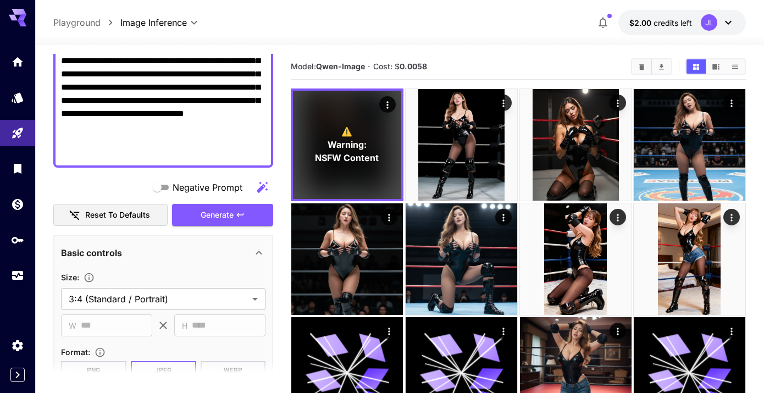
click at [241, 151] on textarea "**********" at bounding box center [163, 34] width 205 height 251
drag, startPoint x: 77, startPoint y: 141, endPoint x: 203, endPoint y: 125, distance: 127.4
click at [203, 125] on textarea "**********" at bounding box center [163, 34] width 205 height 251
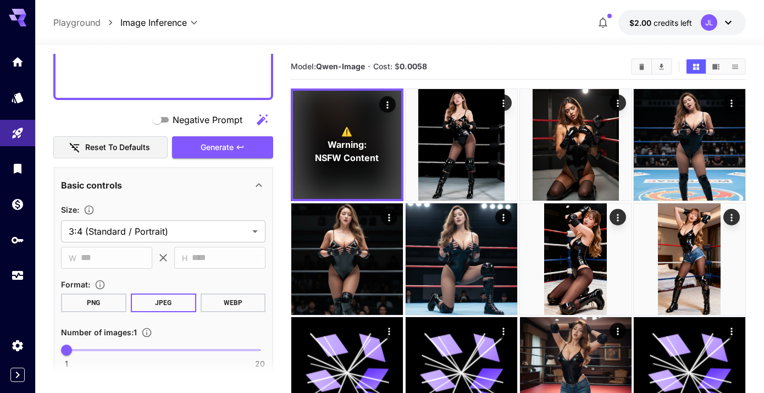
scroll to position [325, 0]
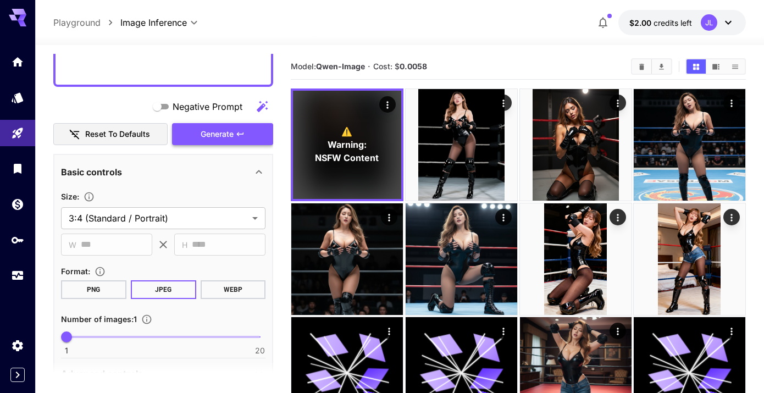
click at [236, 132] on icon "button" at bounding box center [240, 134] width 9 height 9
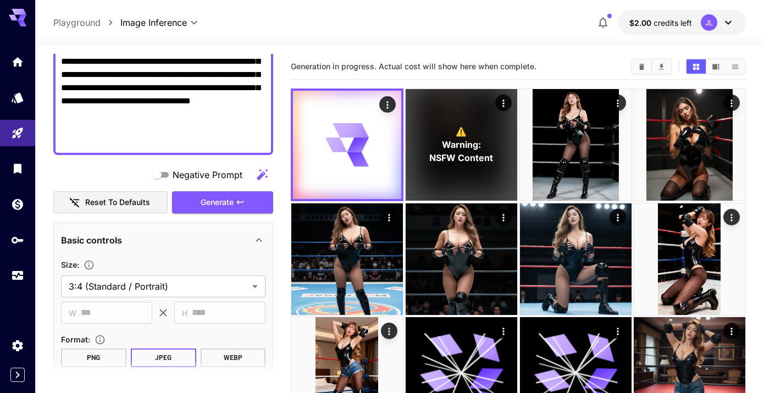
scroll to position [248, 0]
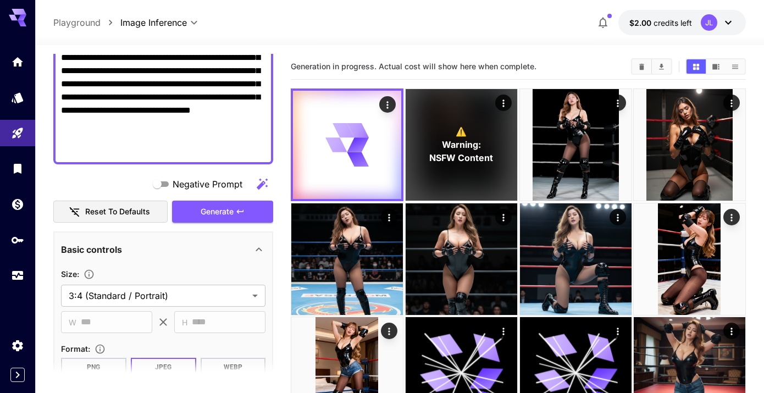
click at [81, 136] on textarea "**********" at bounding box center [163, 31] width 205 height 251
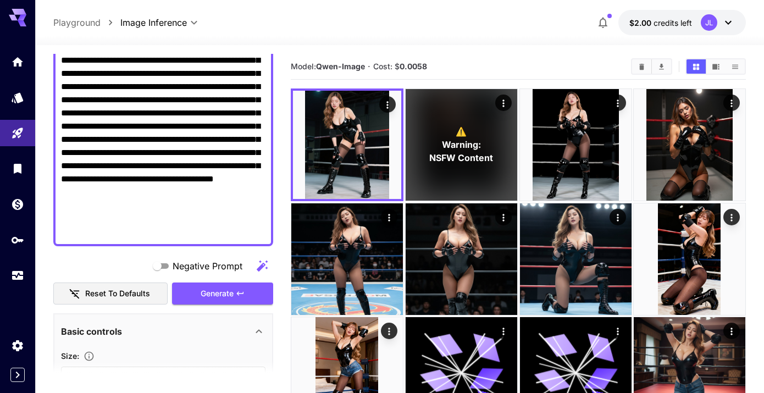
scroll to position [176, 0]
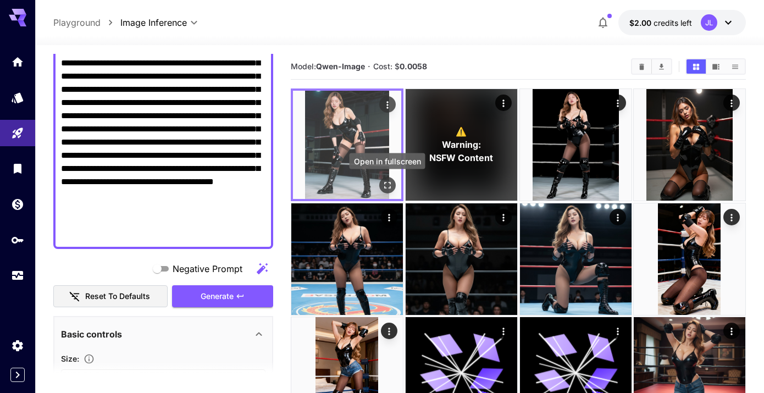
type textarea "**********"
click at [390, 187] on icon "Open in fullscreen" at bounding box center [387, 185] width 11 height 11
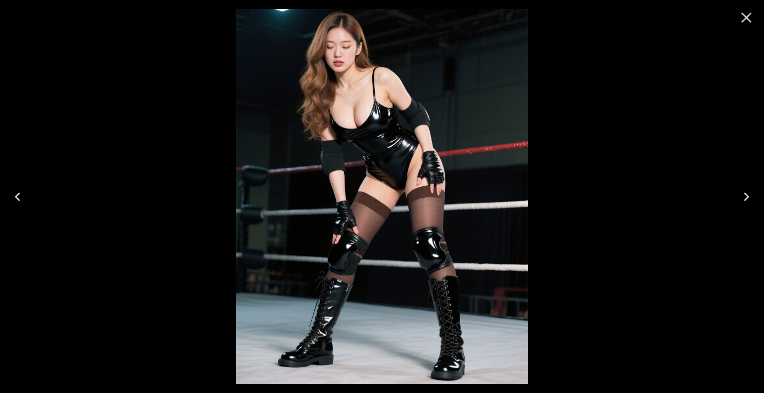
click at [744, 23] on icon "Close" at bounding box center [747, 18] width 18 height 18
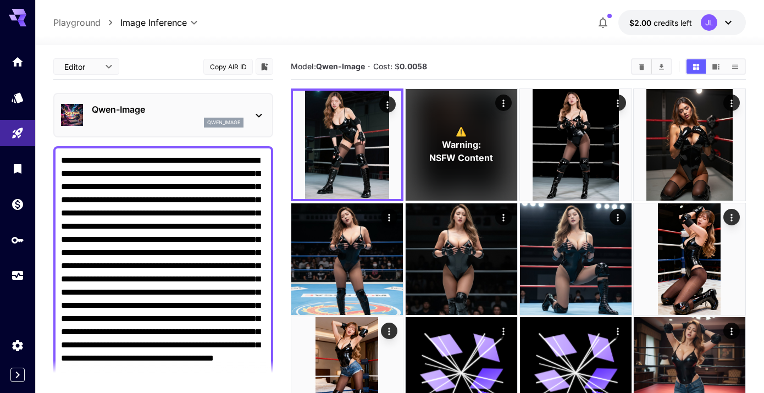
scroll to position [1, 0]
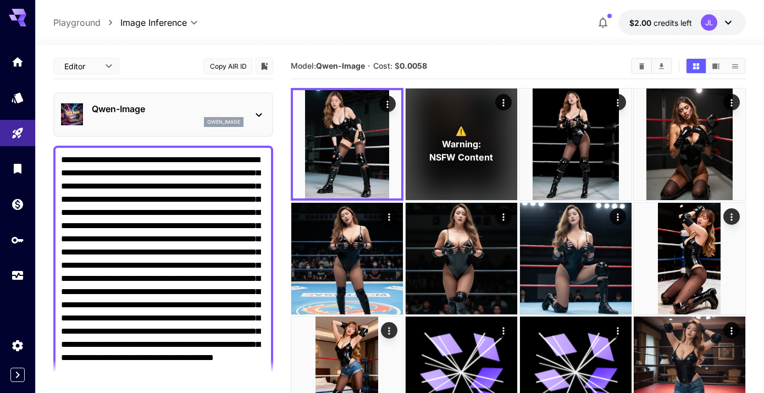
click at [251, 120] on div "Qwen-Image qwen_image" at bounding box center [163, 115] width 205 height 34
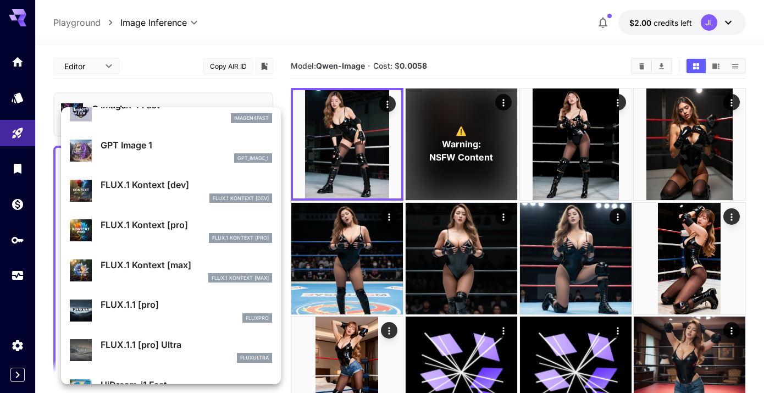
scroll to position [656, 0]
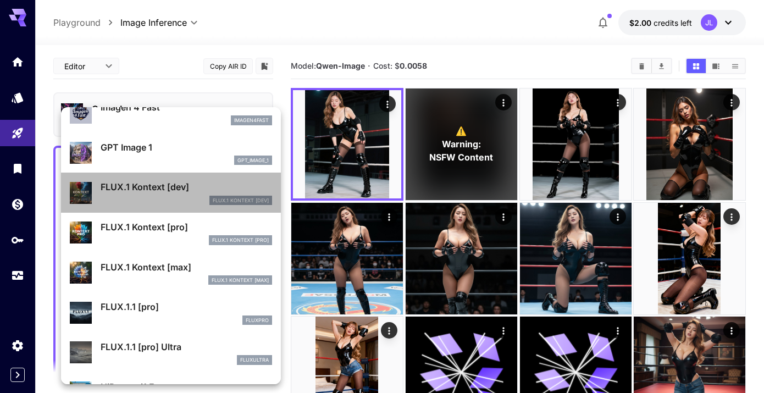
click at [167, 196] on div "FLUX.1 Kontext [dev]" at bounding box center [187, 201] width 172 height 10
type input "****"
type input "**"
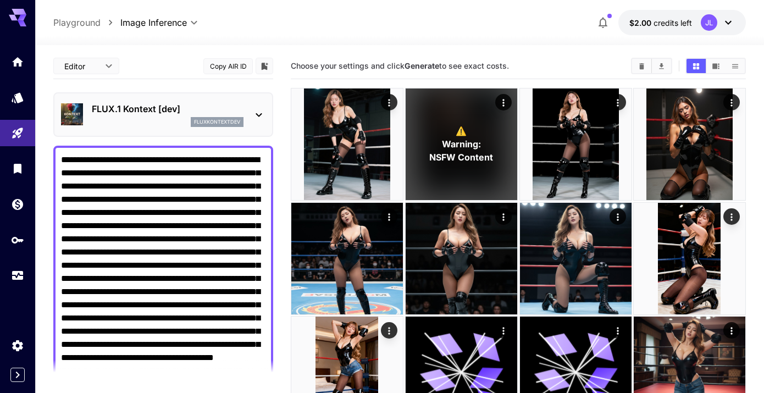
click at [174, 103] on p "FLUX.1 Kontext [dev]" at bounding box center [168, 108] width 152 height 13
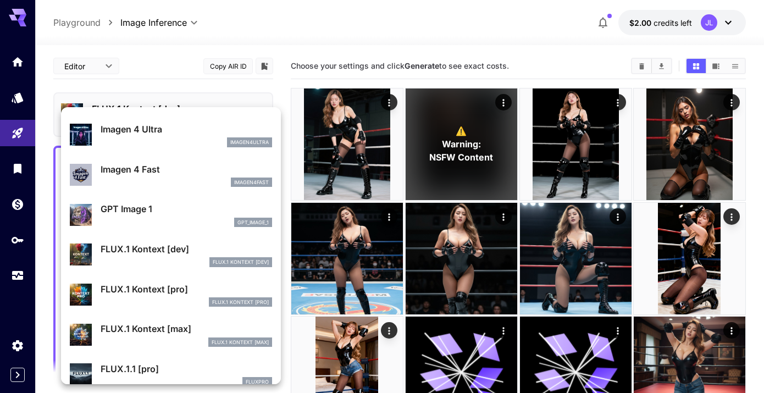
scroll to position [640, 0]
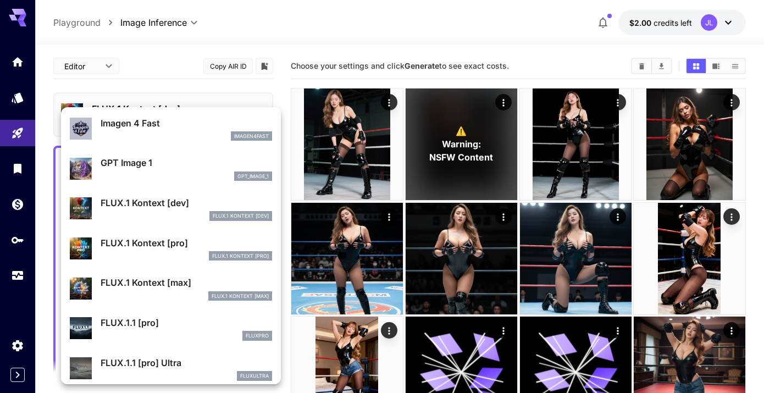
click at [180, 242] on p "FLUX.1 Kontext [pro]" at bounding box center [187, 242] width 172 height 13
type input "**********"
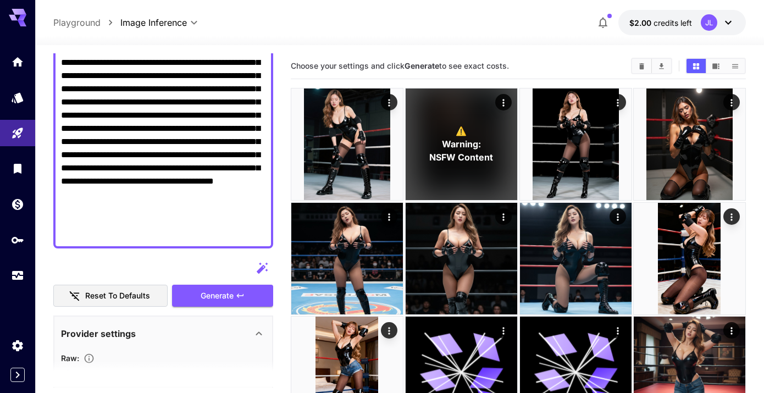
scroll to position [162, 0]
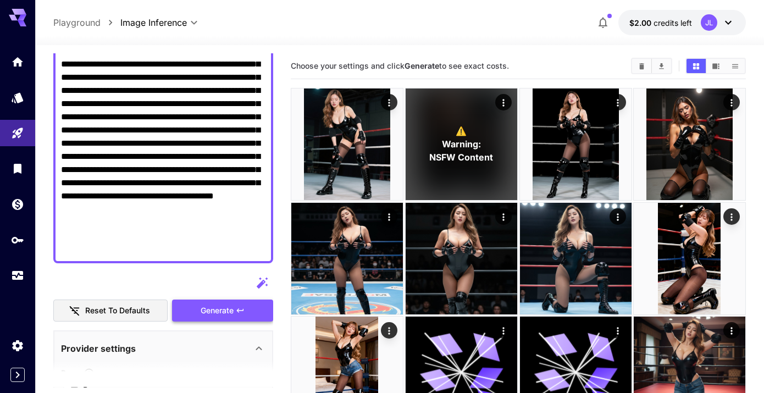
click at [219, 312] on span "Generate" at bounding box center [217, 311] width 33 height 14
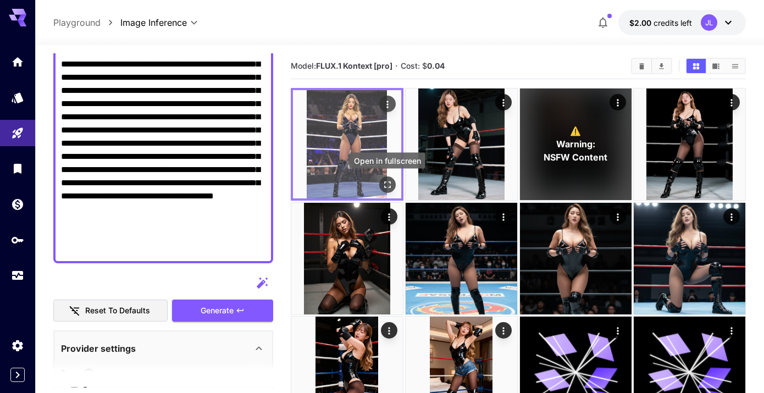
click at [388, 186] on icon "Open in fullscreen" at bounding box center [387, 184] width 11 height 11
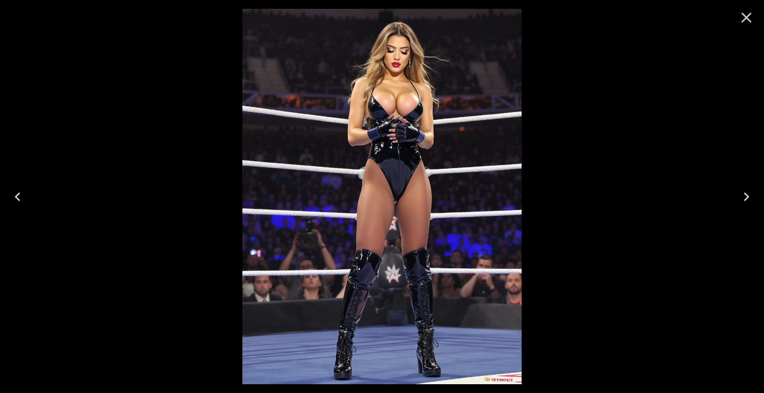
click at [750, 18] on icon "Close" at bounding box center [747, 18] width 18 height 18
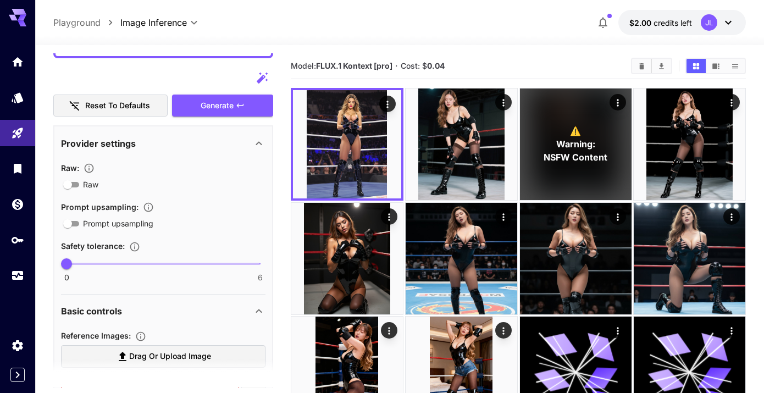
scroll to position [0, 0]
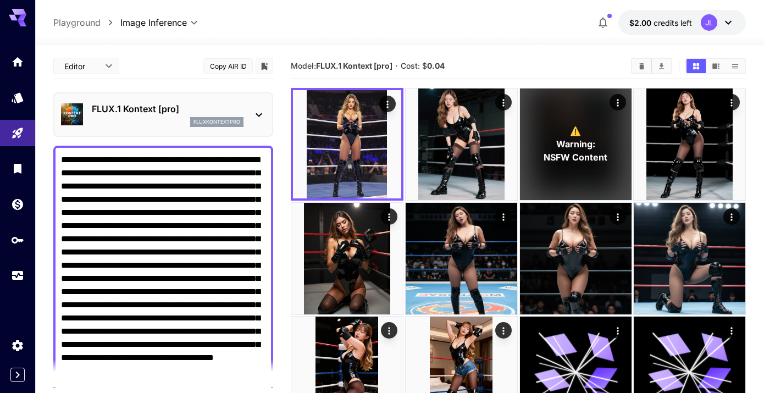
click at [156, 125] on div "fluxkontextpro" at bounding box center [168, 122] width 152 height 10
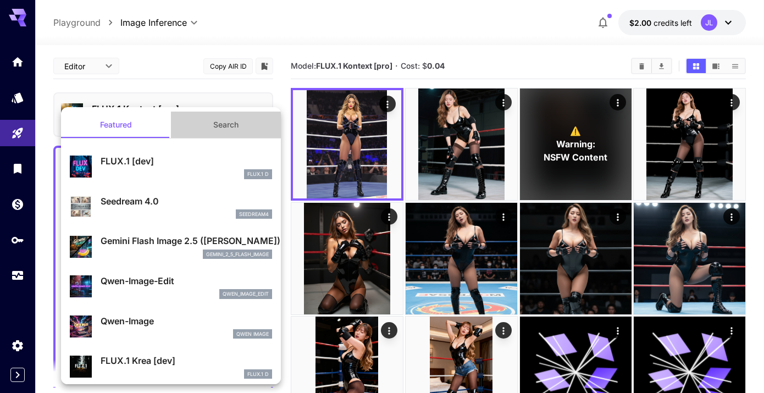
click at [221, 136] on button "Search" at bounding box center [226, 125] width 110 height 26
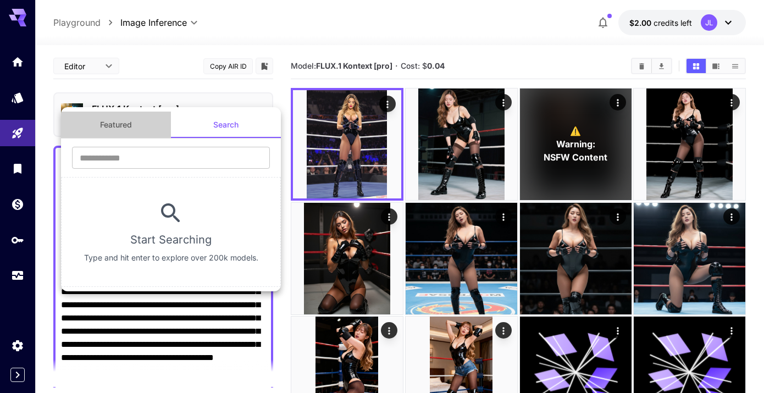
click at [132, 120] on button "Featured" at bounding box center [116, 125] width 110 height 26
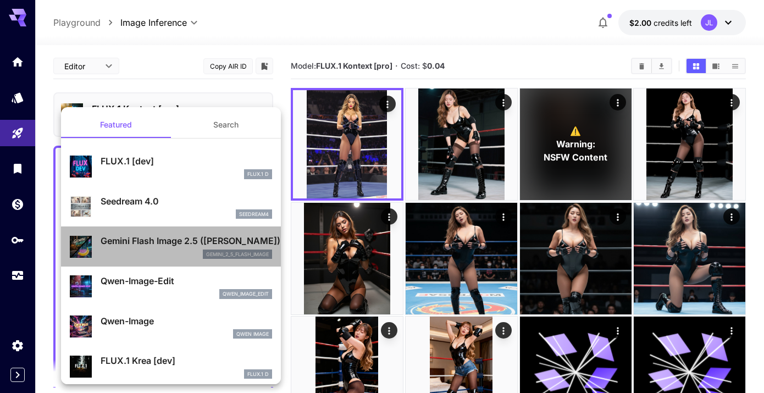
click at [151, 244] on p "Gemini Flash Image 2.5 ([PERSON_NAME])" at bounding box center [187, 240] width 172 height 13
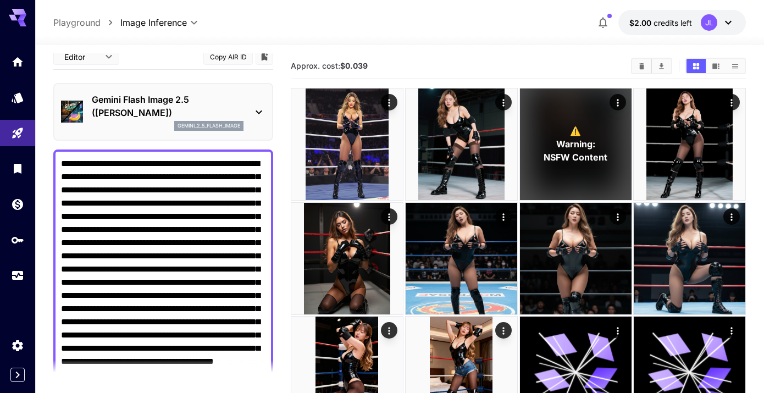
scroll to position [32, 0]
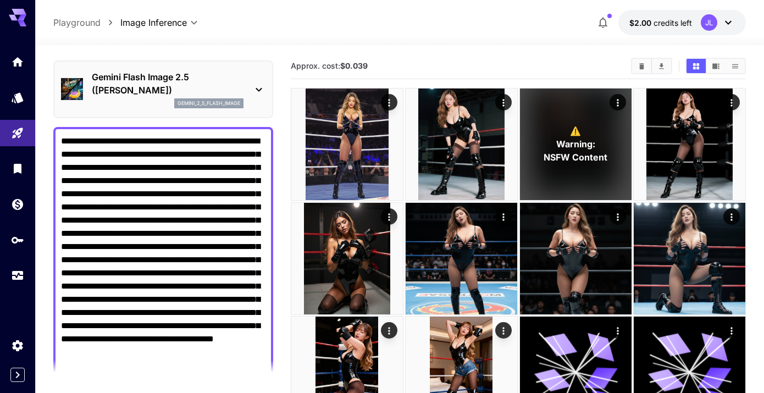
drag, startPoint x: 169, startPoint y: 142, endPoint x: 124, endPoint y: 143, distance: 45.6
click at [124, 143] on textarea "**********" at bounding box center [163, 267] width 205 height 264
click at [126, 141] on textarea "**********" at bounding box center [163, 260] width 205 height 251
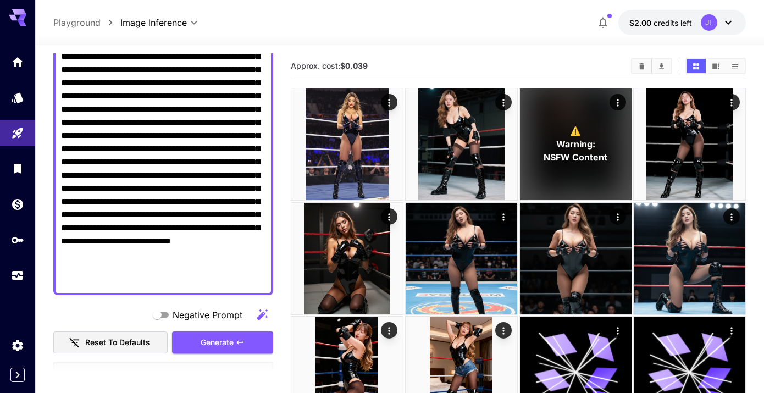
click at [159, 115] on textarea "**********" at bounding box center [163, 162] width 205 height 251
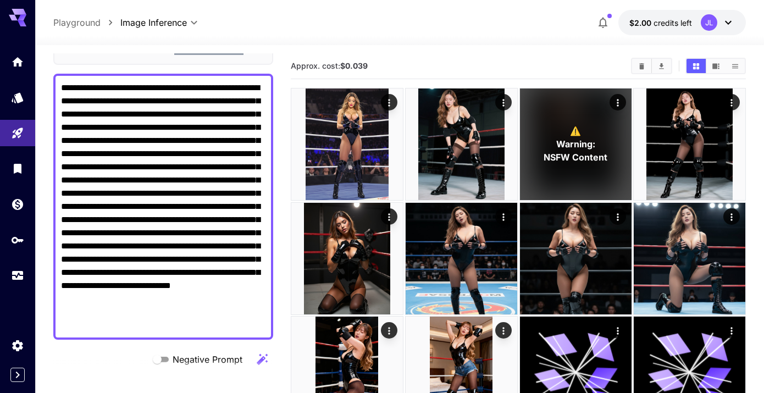
scroll to position [82, 0]
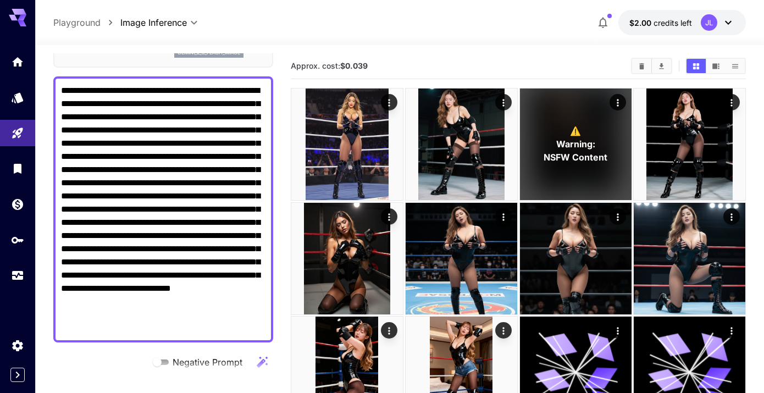
click at [124, 90] on textarea "**********" at bounding box center [163, 209] width 205 height 251
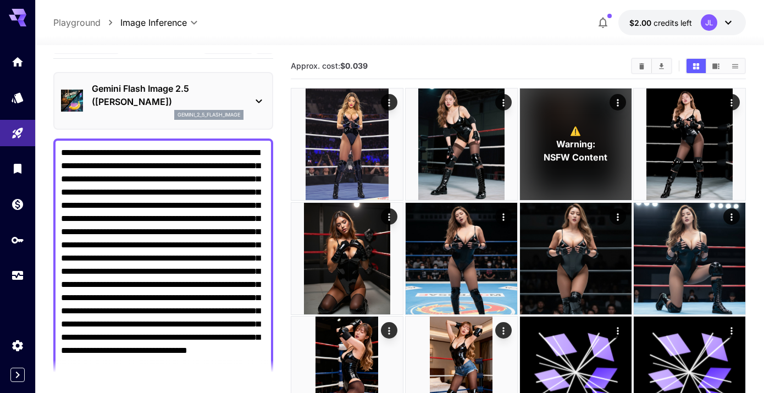
scroll to position [11, 0]
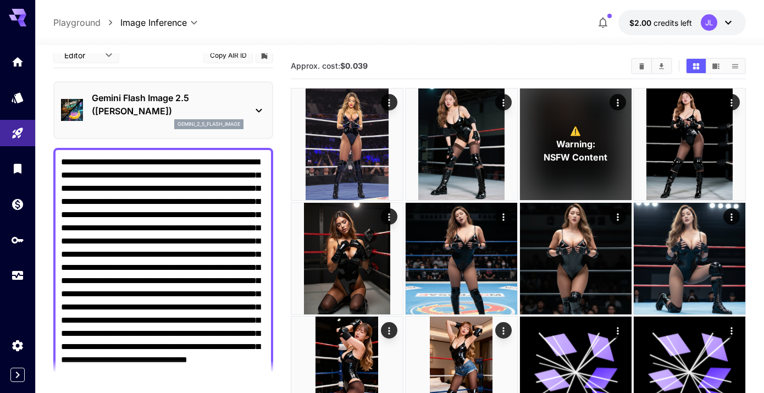
type textarea "**********"
click at [231, 92] on p "Gemini Flash Image 2.5 ([PERSON_NAME])" at bounding box center [168, 104] width 152 height 26
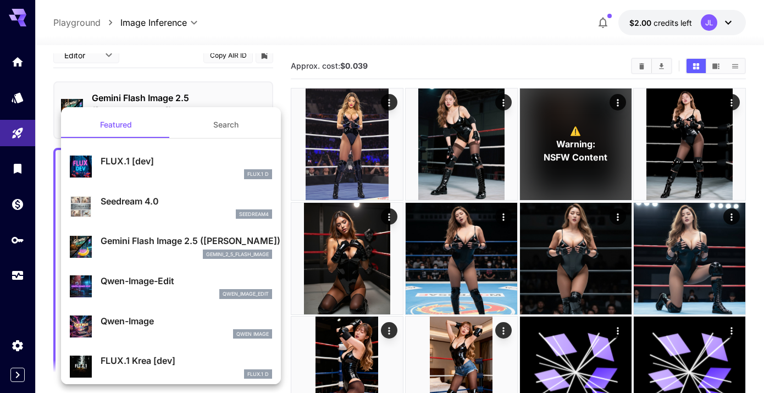
click at [280, 89] on div at bounding box center [382, 196] width 764 height 393
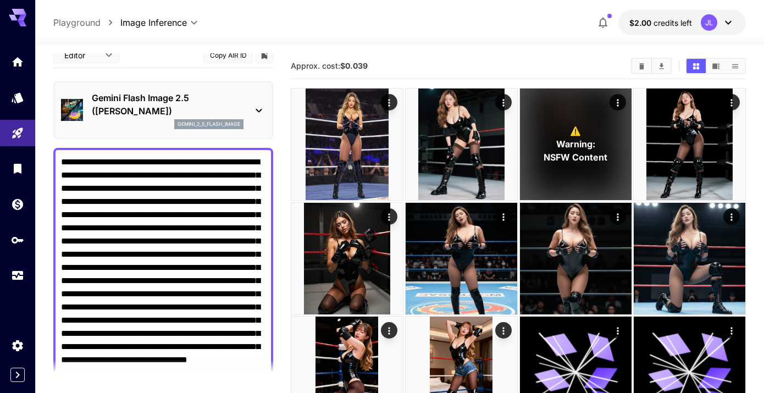
click at [219, 97] on p "Gemini Flash Image 2.5 ([PERSON_NAME])" at bounding box center [168, 104] width 152 height 26
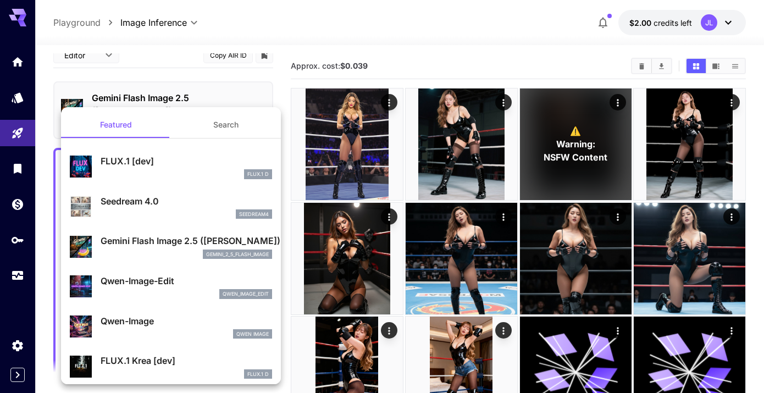
click at [165, 242] on p "Gemini Flash Image 2.5 ([PERSON_NAME])" at bounding box center [187, 240] width 172 height 13
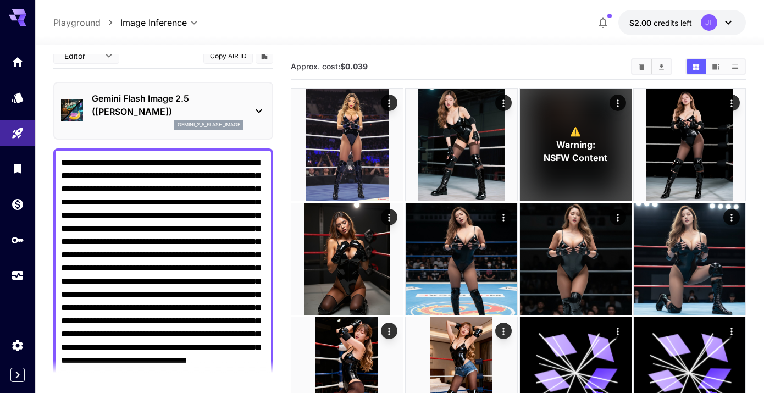
scroll to position [235, 0]
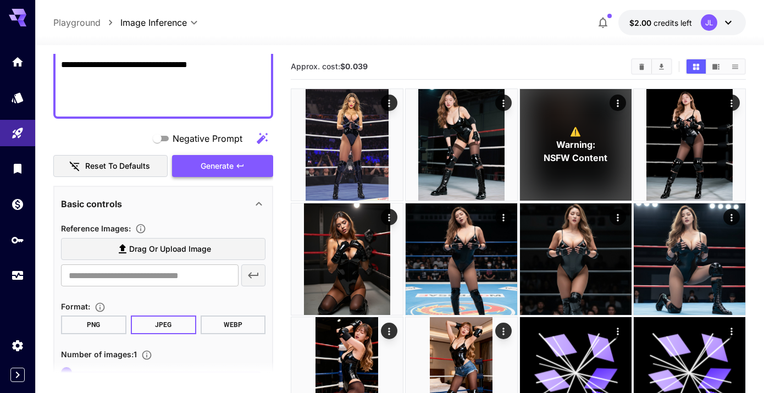
scroll to position [266, 0]
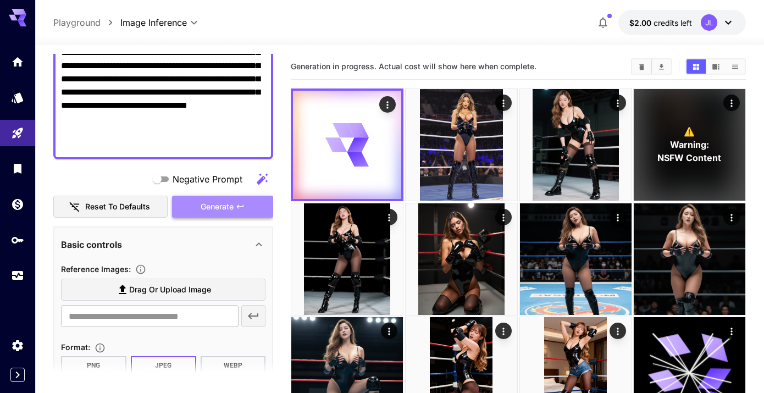
click at [233, 210] on span "Generate" at bounding box center [217, 207] width 33 height 14
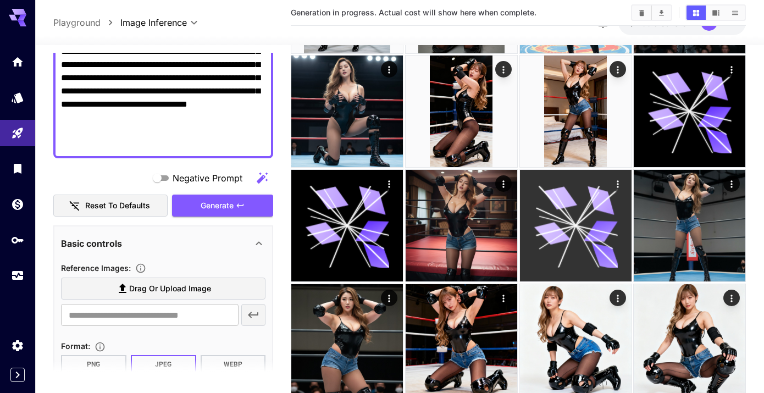
scroll to position [258, 0]
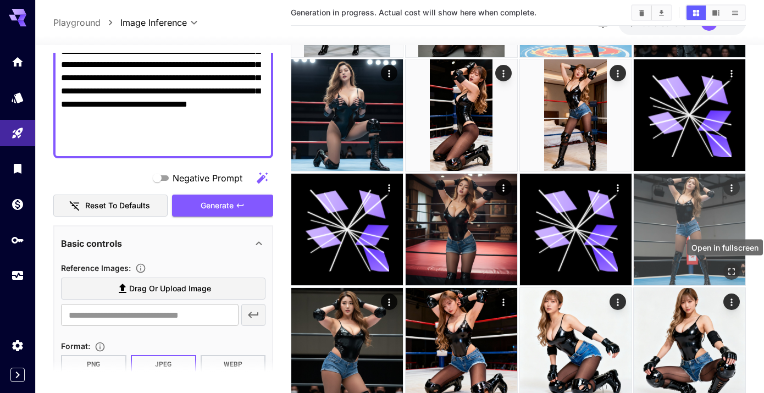
click at [733, 268] on icon "Open in fullscreen" at bounding box center [731, 271] width 7 height 7
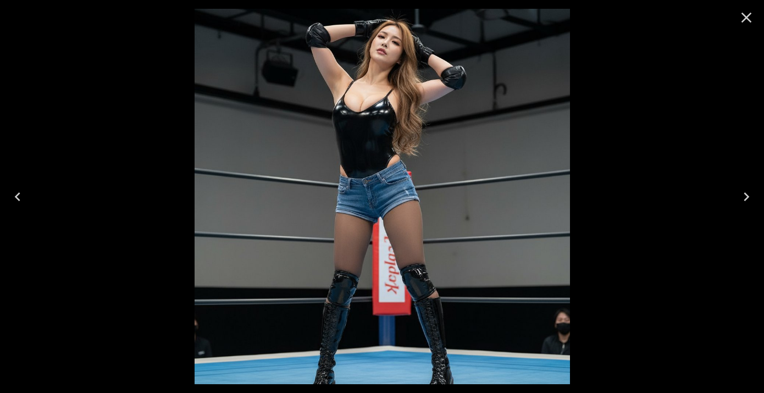
click at [746, 21] on icon "Close" at bounding box center [747, 18] width 18 height 18
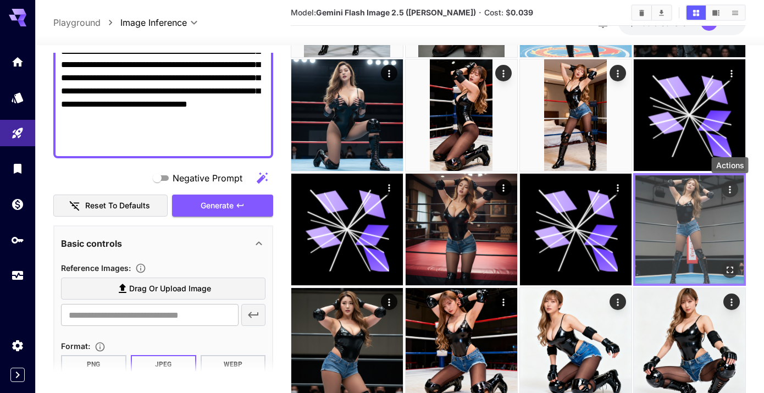
click at [728, 192] on icon "Actions" at bounding box center [730, 189] width 11 height 11
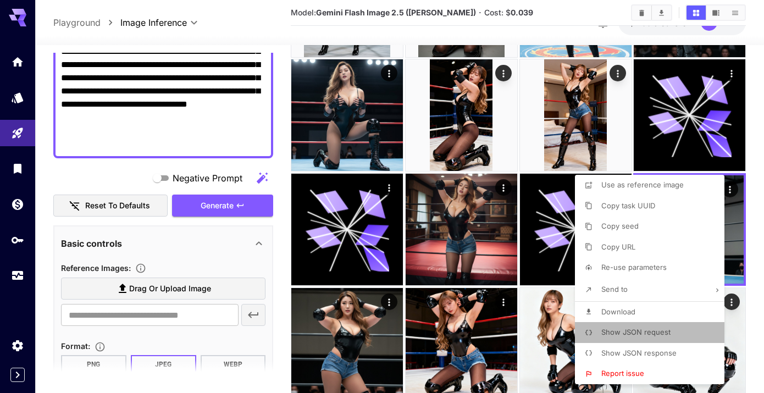
click at [649, 330] on span "Show JSON request" at bounding box center [635, 332] width 69 height 9
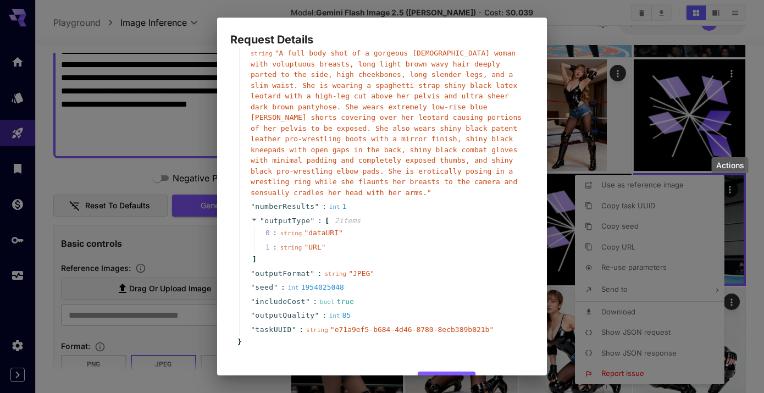
scroll to position [109, 0]
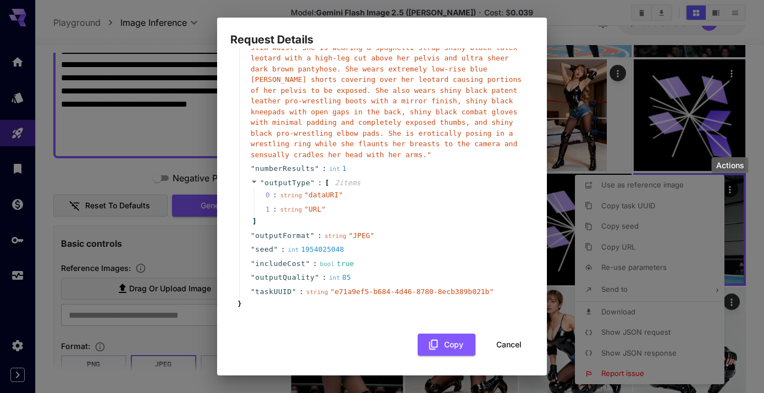
click at [501, 342] on button "Cancel" at bounding box center [508, 345] width 49 height 23
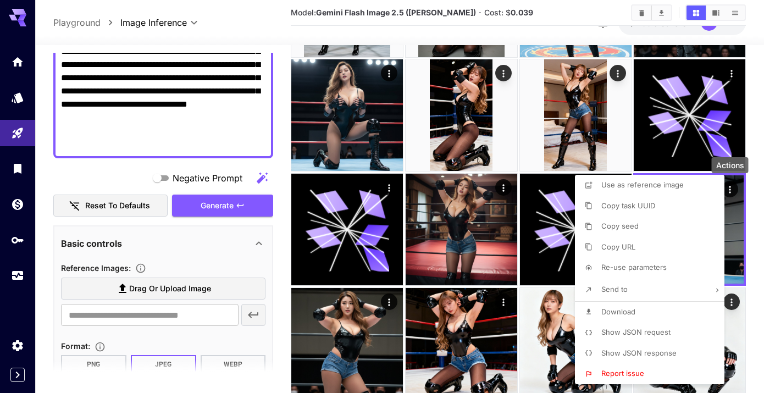
click at [753, 148] on div at bounding box center [382, 196] width 764 height 393
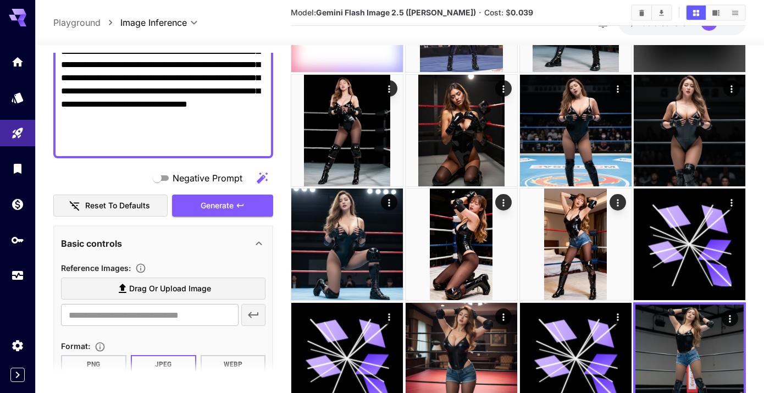
scroll to position [0, 0]
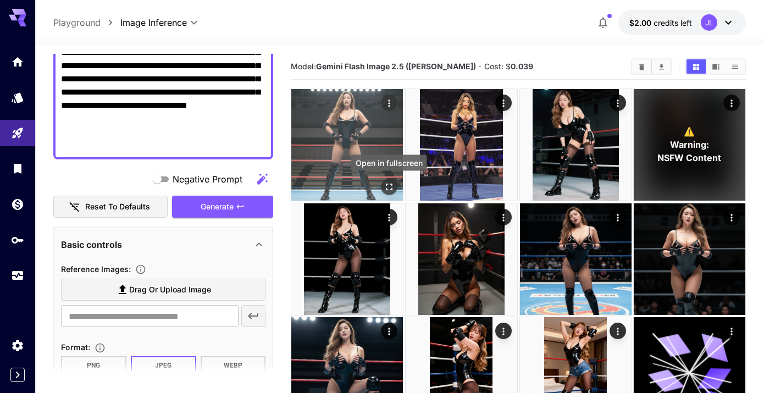
click at [390, 185] on icon "Open in fullscreen" at bounding box center [389, 186] width 11 height 11
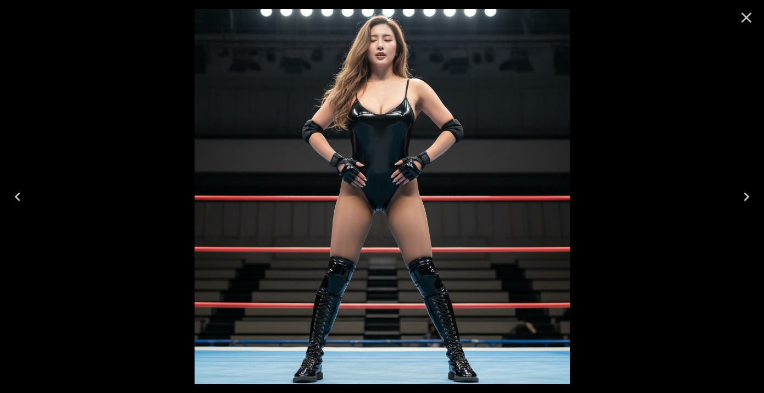
click at [745, 19] on icon "Close" at bounding box center [747, 18] width 10 height 10
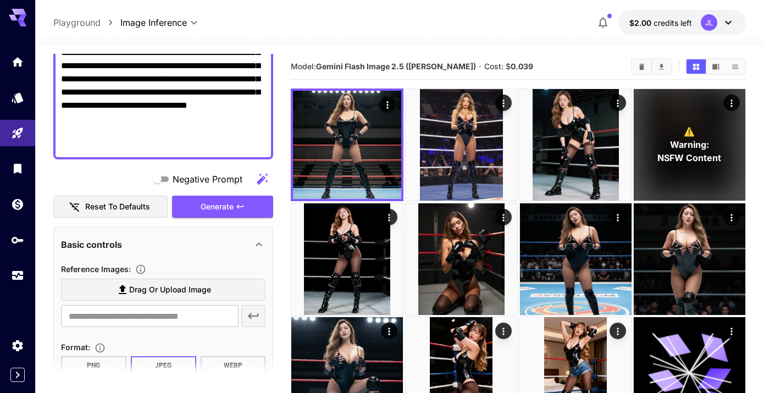
drag, startPoint x: 75, startPoint y: 104, endPoint x: 173, endPoint y: 93, distance: 99.0
click at [173, 93] on textarea "**********" at bounding box center [163, 26] width 205 height 251
click at [178, 108] on textarea "**********" at bounding box center [163, 26] width 205 height 251
drag, startPoint x: 202, startPoint y: 91, endPoint x: 178, endPoint y: 94, distance: 24.9
click at [178, 94] on textarea "**********" at bounding box center [163, 26] width 205 height 251
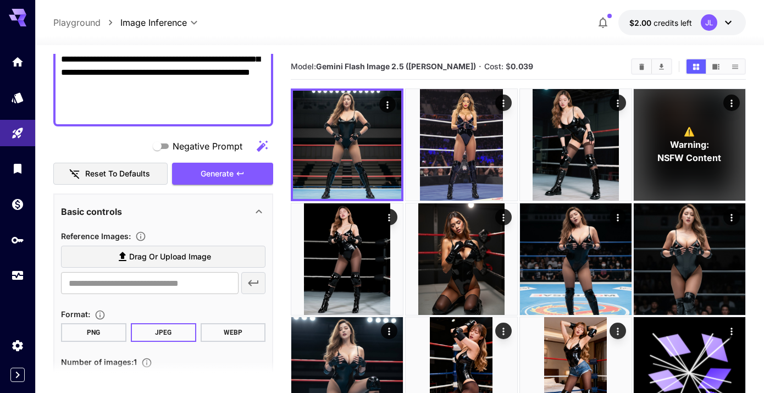
scroll to position [312, 0]
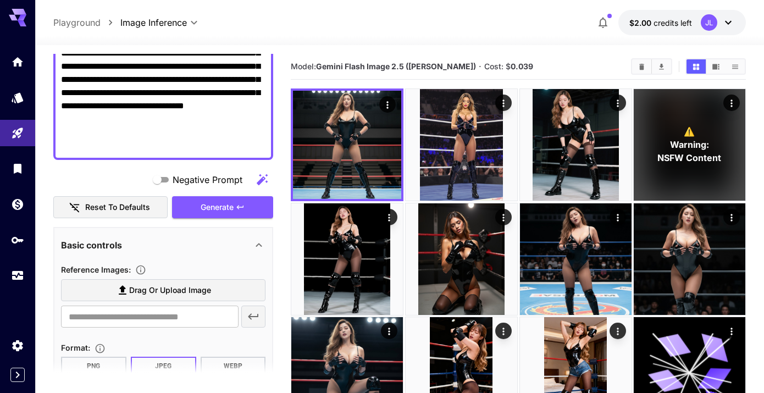
scroll to position [275, 0]
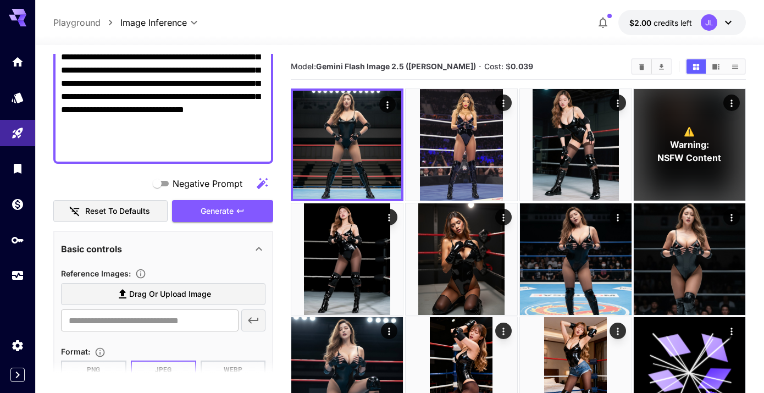
drag, startPoint x: 257, startPoint y: 123, endPoint x: 95, endPoint y: 126, distance: 162.2
click at [95, 126] on textarea "**********" at bounding box center [163, 24] width 205 height 264
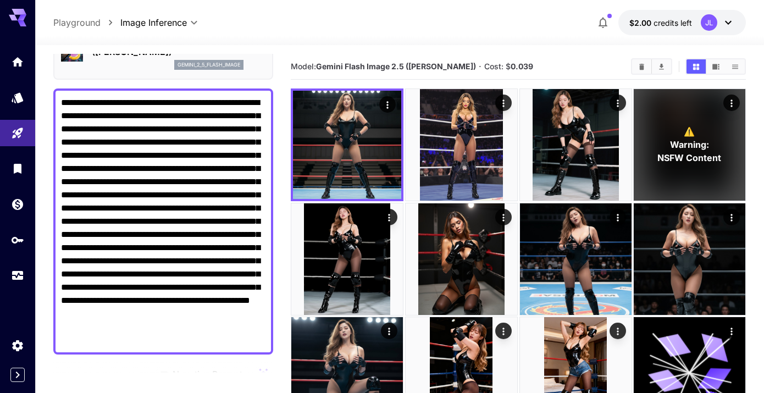
scroll to position [69, 0]
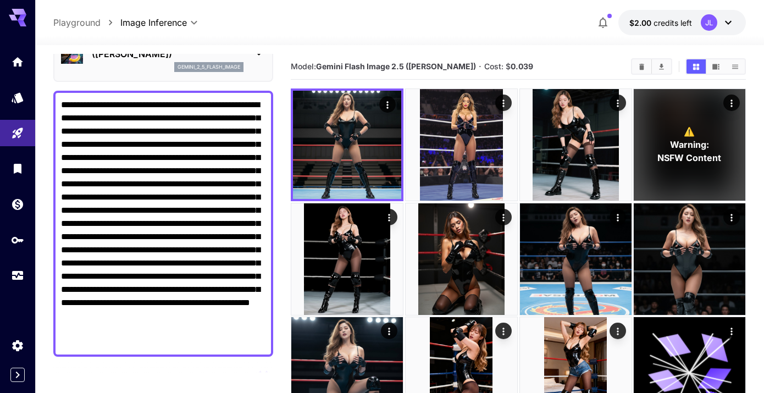
drag, startPoint x: 243, startPoint y: 104, endPoint x: 125, endPoint y: 110, distance: 118.3
click at [125, 110] on textarea "**********" at bounding box center [163, 223] width 205 height 251
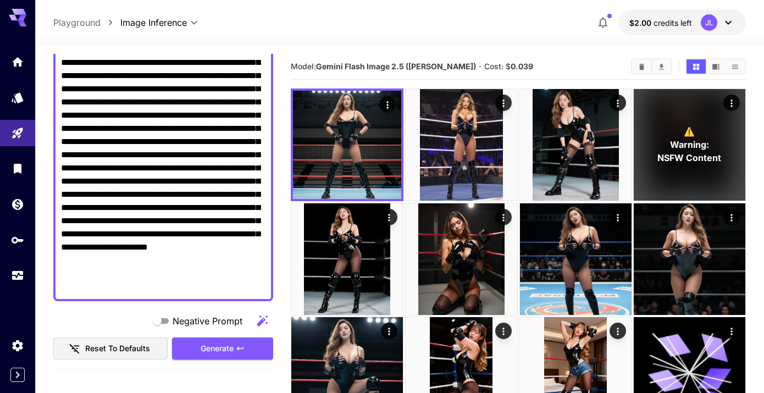
click at [190, 222] on textarea "**********" at bounding box center [163, 168] width 205 height 251
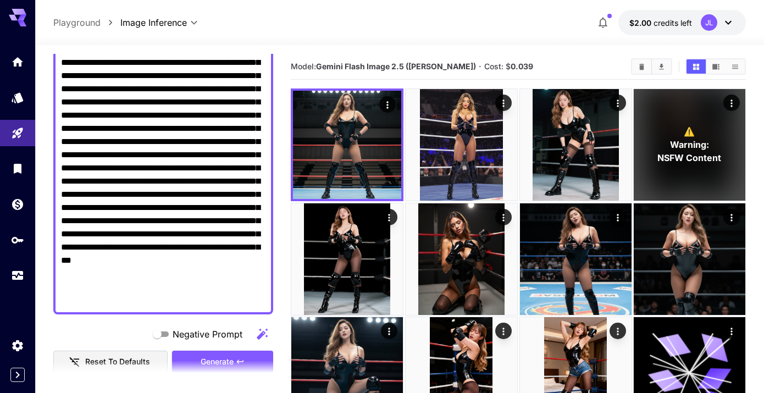
scroll to position [188, 0]
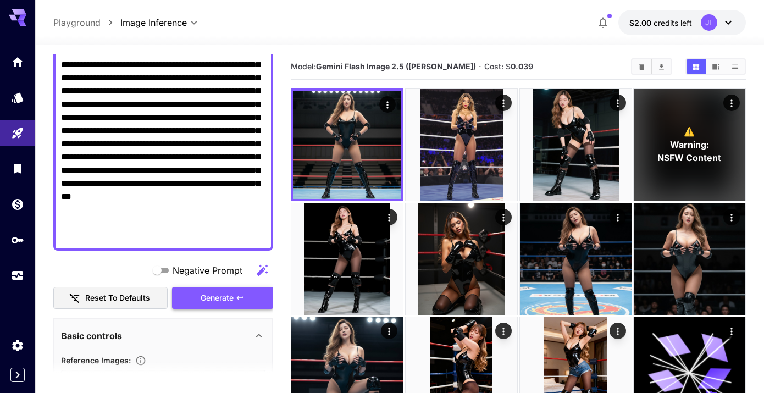
click at [217, 299] on span "Generate" at bounding box center [217, 298] width 33 height 14
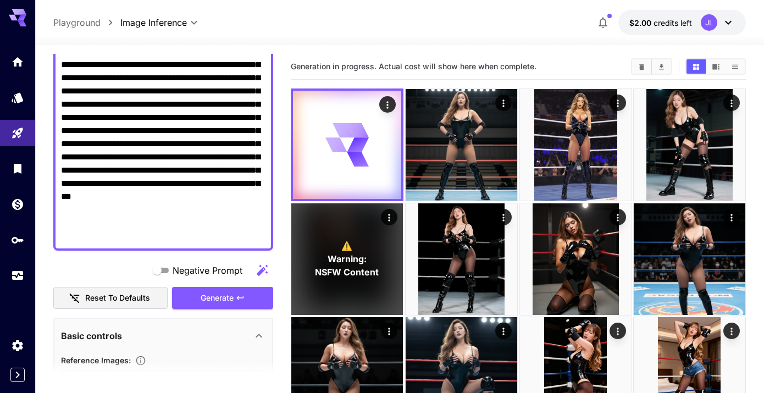
scroll to position [0, 0]
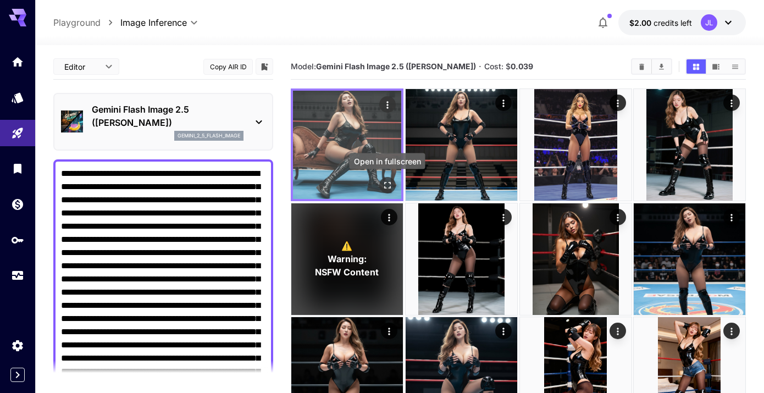
click at [388, 186] on icon "Open in fullscreen" at bounding box center [387, 185] width 11 height 11
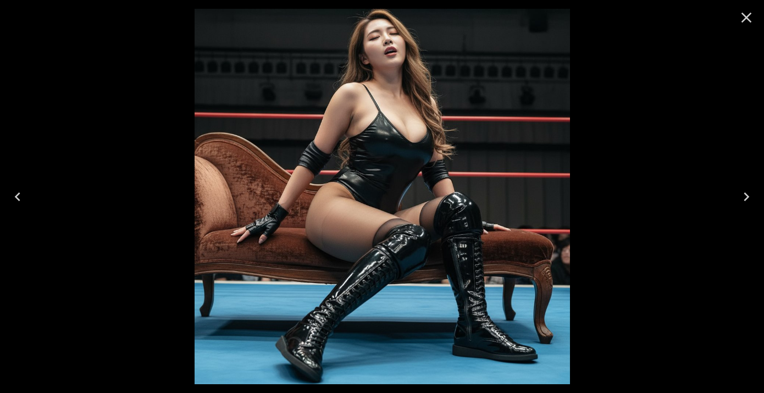
click at [748, 20] on icon "Close" at bounding box center [747, 18] width 18 height 18
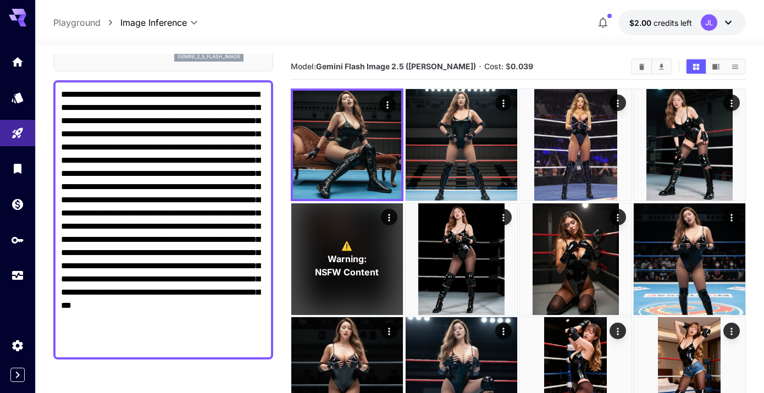
scroll to position [82, 0]
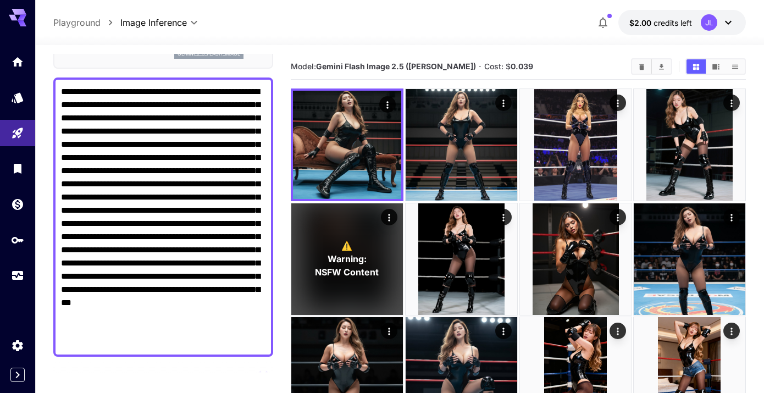
click at [118, 303] on textarea "**********" at bounding box center [163, 217] width 205 height 264
click at [79, 315] on textarea "**********" at bounding box center [163, 217] width 205 height 264
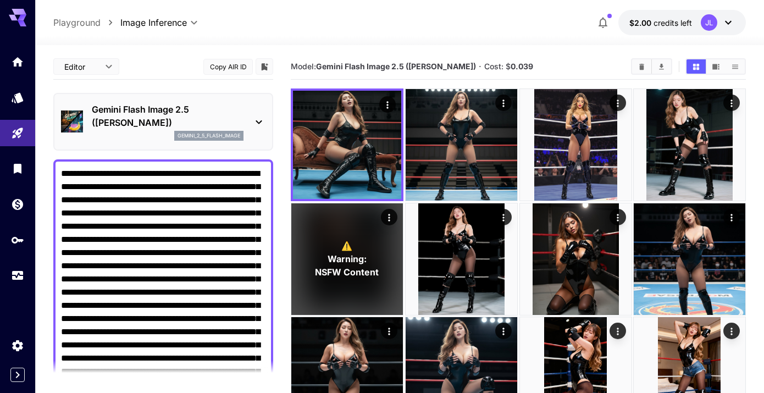
click at [231, 112] on p "Gemini Flash Image 2.5 ([PERSON_NAME])" at bounding box center [168, 116] width 152 height 26
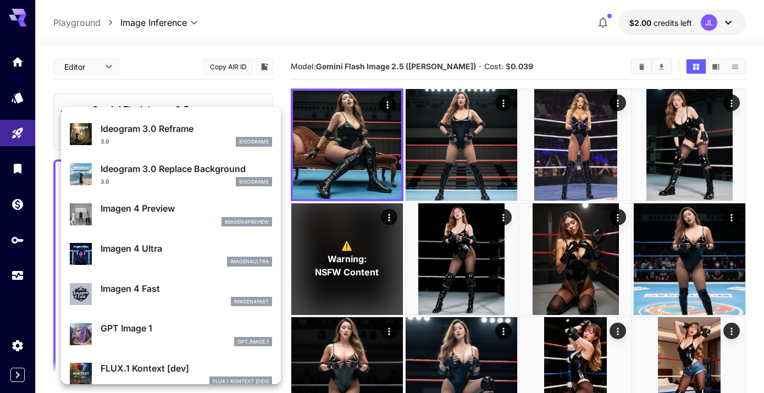
scroll to position [458, 0]
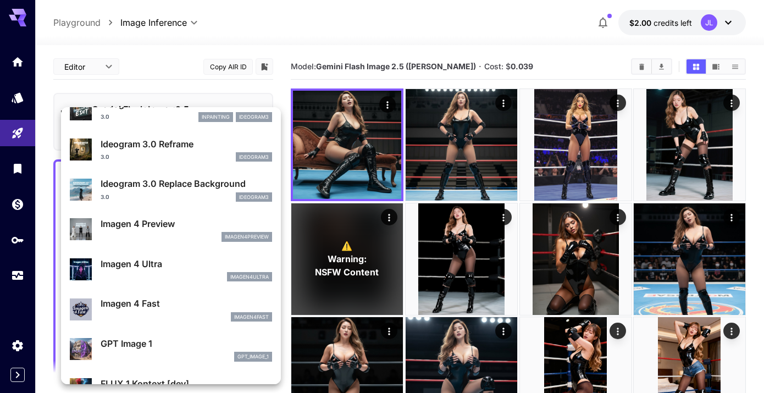
click at [175, 274] on div "imagen4ultra" at bounding box center [187, 277] width 172 height 10
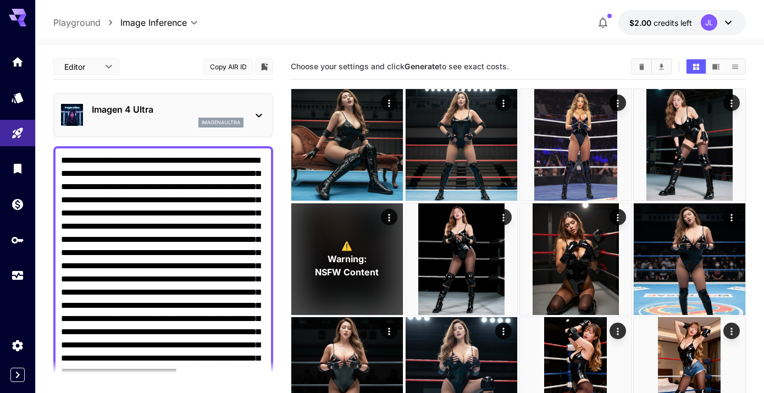
click at [263, 120] on icon at bounding box center [258, 115] width 13 height 13
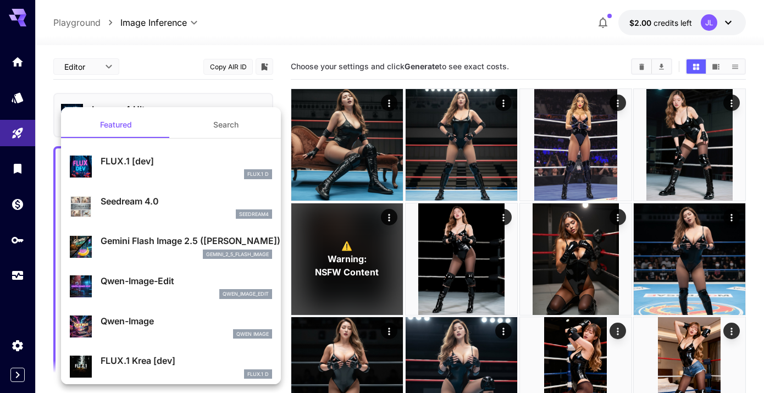
click at [290, 135] on div at bounding box center [382, 196] width 764 height 393
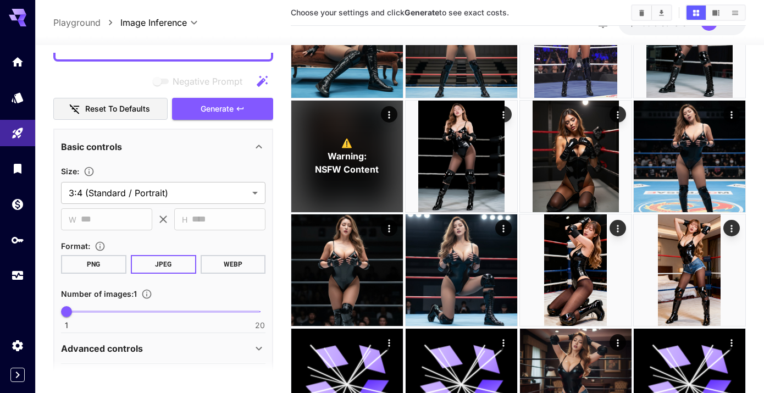
scroll to position [360, 0]
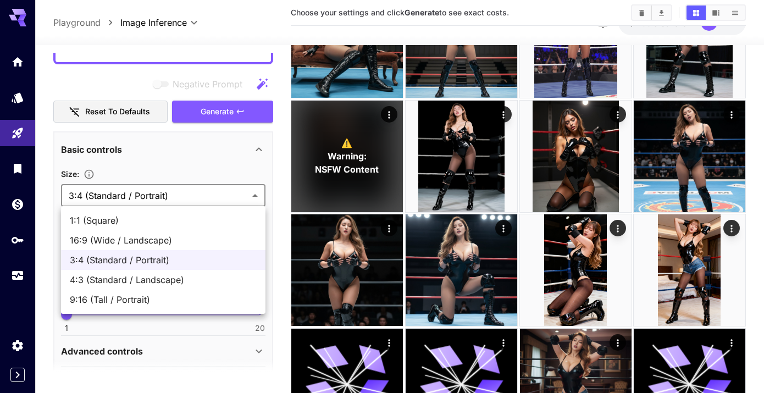
click at [236, 194] on body "**********" at bounding box center [382, 299] width 764 height 805
click at [167, 256] on span "3:4 (Standard / Portrait)" at bounding box center [163, 259] width 187 height 13
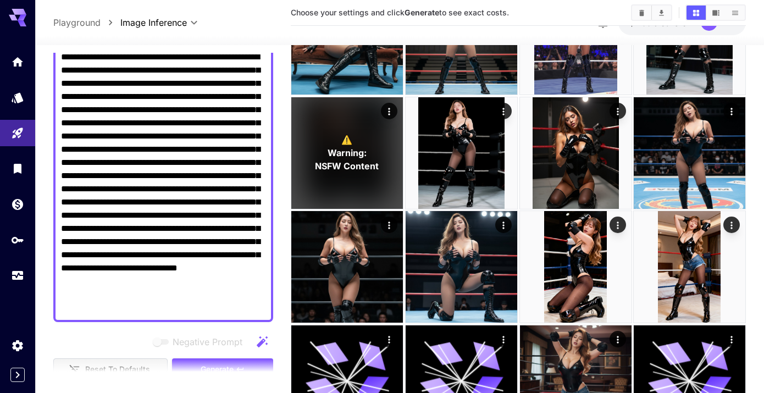
scroll to position [141, 0]
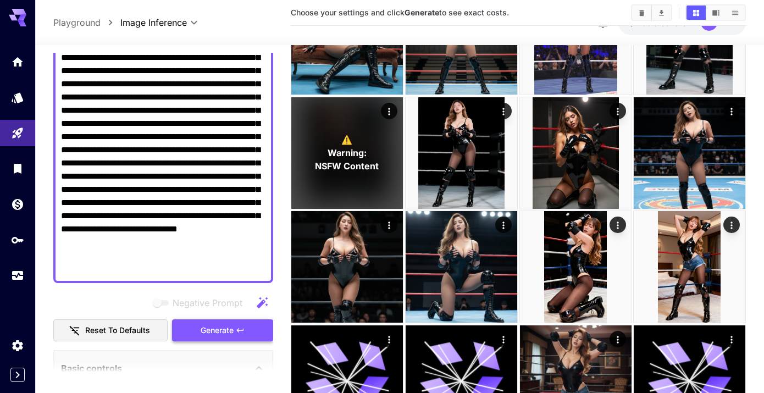
click at [219, 327] on span "Generate" at bounding box center [217, 331] width 33 height 14
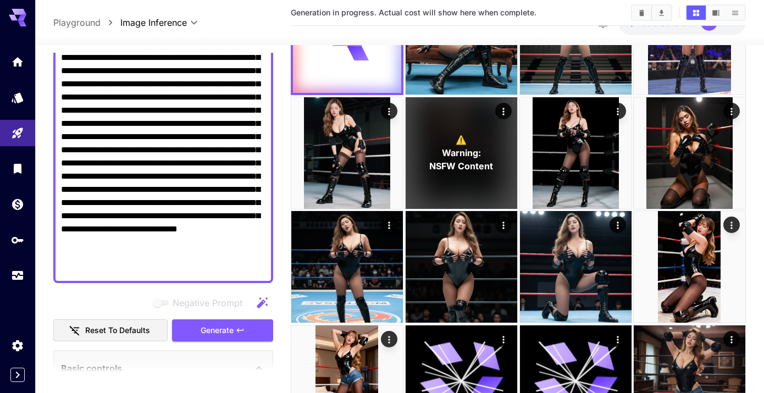
drag, startPoint x: 217, startPoint y: 271, endPoint x: 52, endPoint y: 259, distance: 165.4
click at [52, 259] on section "**********" at bounding box center [399, 319] width 729 height 760
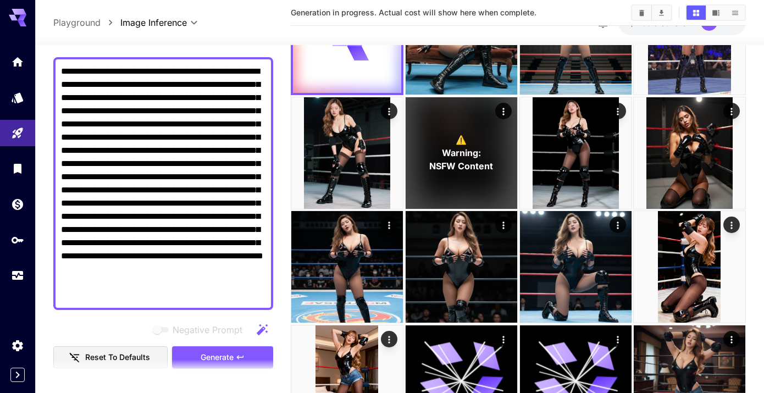
scroll to position [78, 0]
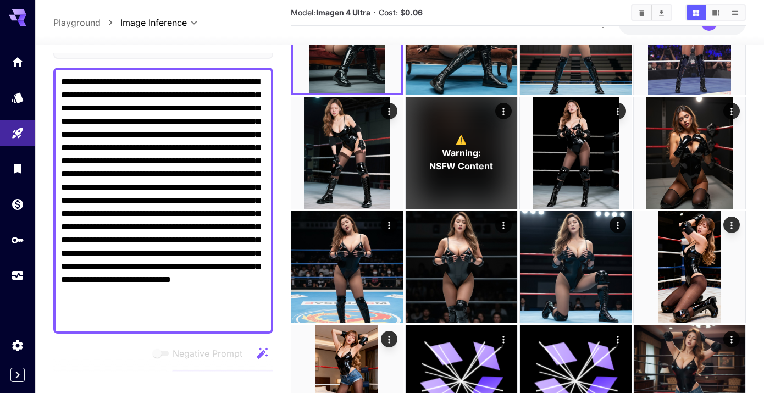
type textarea "**********"
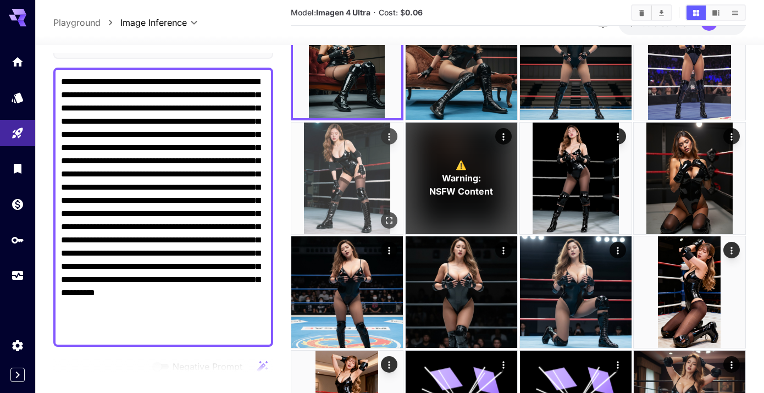
scroll to position [35, 0]
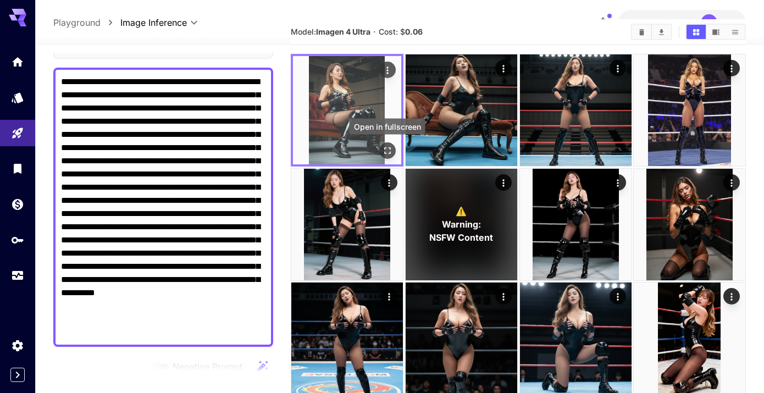
click at [389, 152] on icon "Open in fullscreen" at bounding box center [387, 150] width 11 height 11
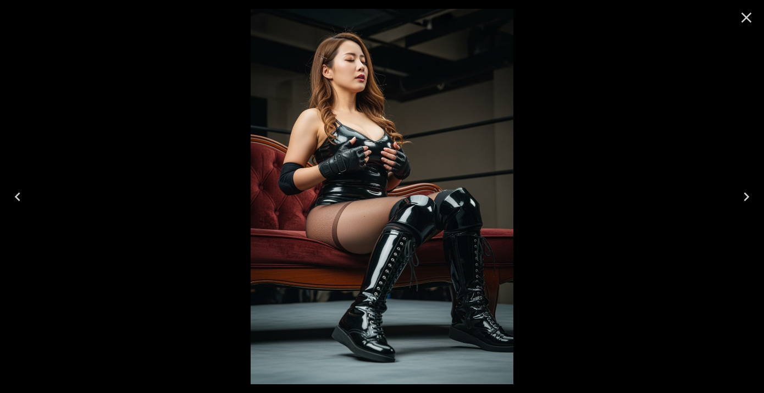
click at [749, 18] on icon "Close" at bounding box center [747, 18] width 18 height 18
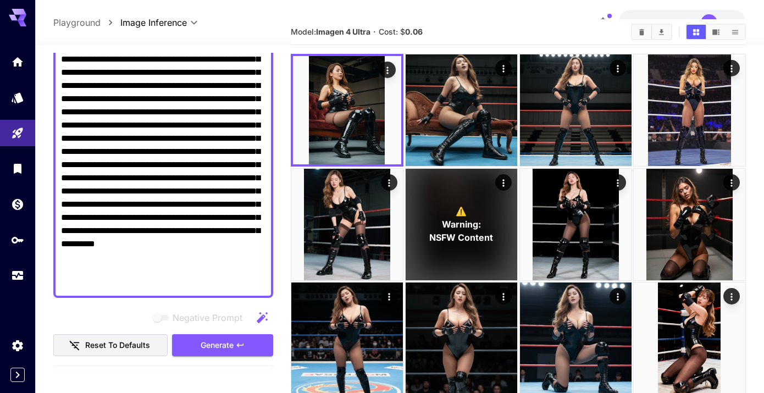
scroll to position [72, 0]
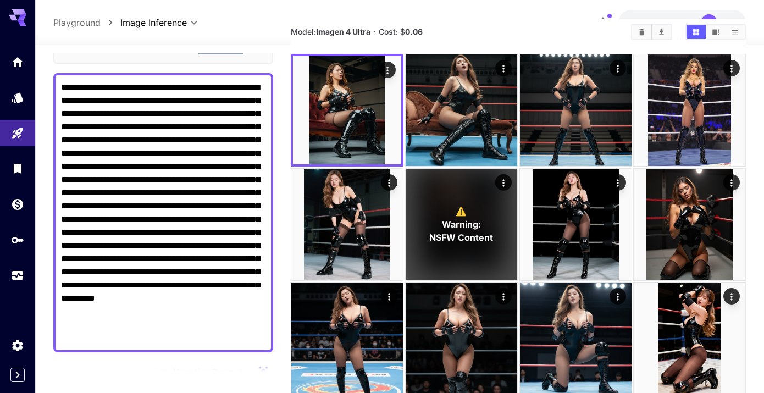
drag, startPoint x: 248, startPoint y: 256, endPoint x: 189, endPoint y: 263, distance: 59.7
click at [189, 263] on textarea "**********" at bounding box center [163, 213] width 205 height 264
drag, startPoint x: 139, startPoint y: 273, endPoint x: 188, endPoint y: 261, distance: 50.9
click at [188, 261] on textarea "**********" at bounding box center [163, 213] width 205 height 264
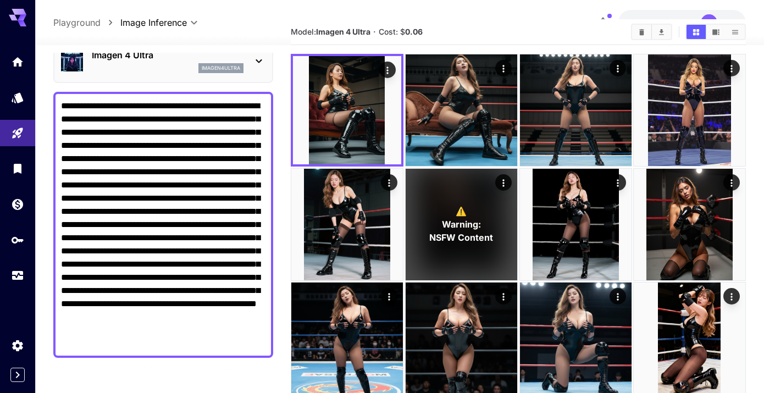
scroll to position [0, 0]
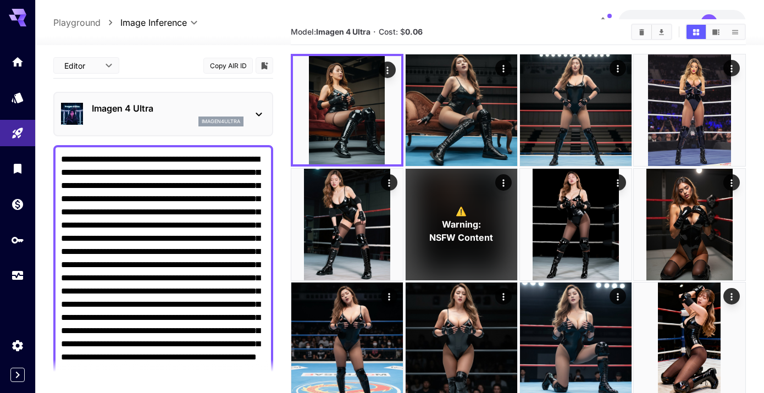
type textarea "**********"
click at [223, 118] on p "imagen4ultra" at bounding box center [221, 122] width 38 height 8
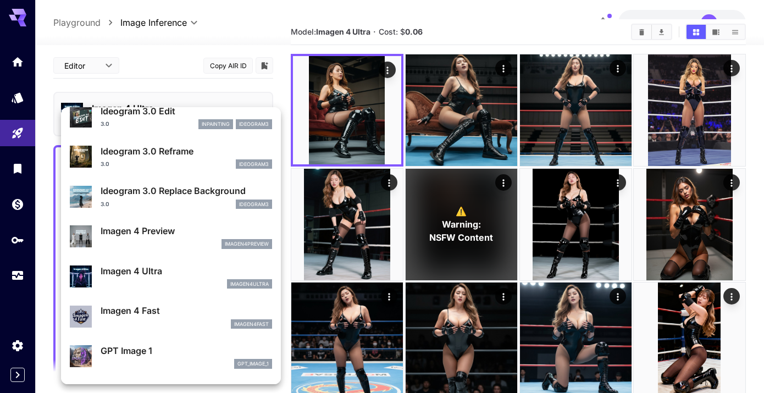
scroll to position [450, 0]
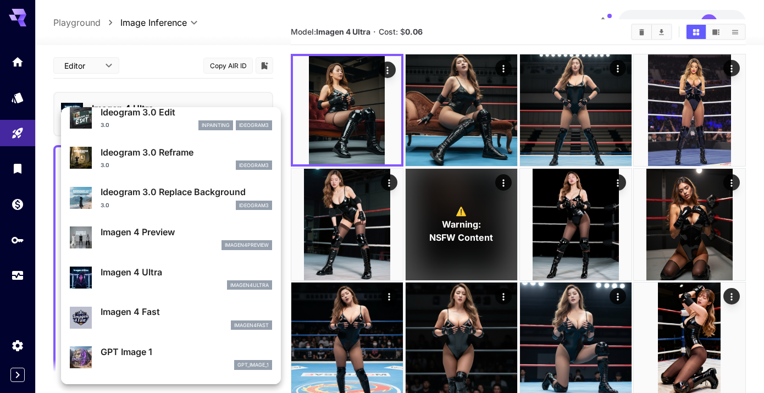
click at [192, 318] on p "Imagen 4 Fast" at bounding box center [187, 311] width 172 height 13
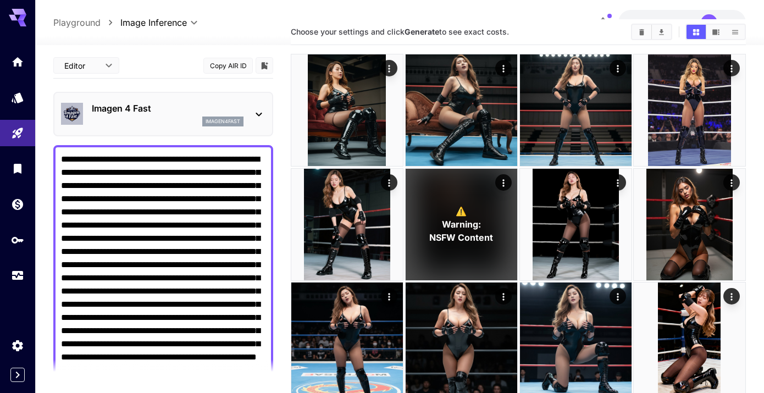
scroll to position [384, 0]
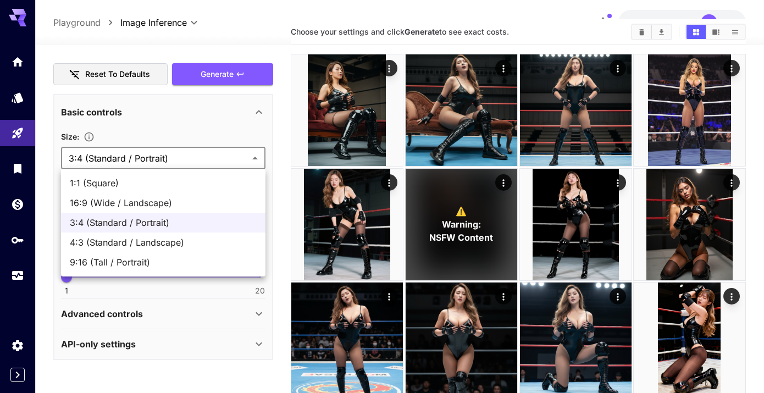
click at [220, 162] on body "**********" at bounding box center [382, 367] width 764 height 805
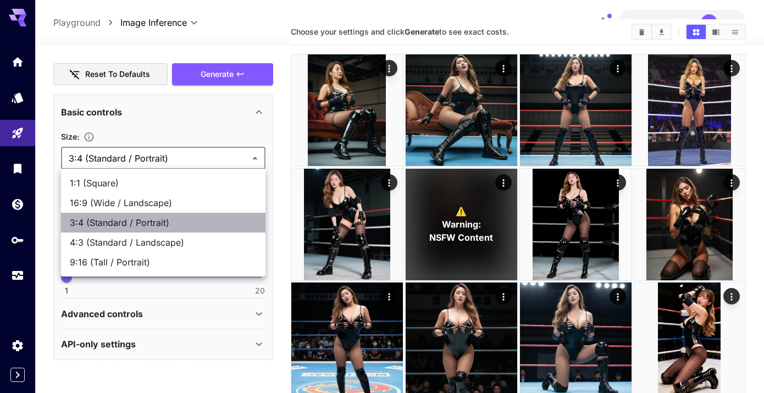
click at [159, 228] on span "3:4 (Standard / Portrait)" at bounding box center [163, 222] width 187 height 13
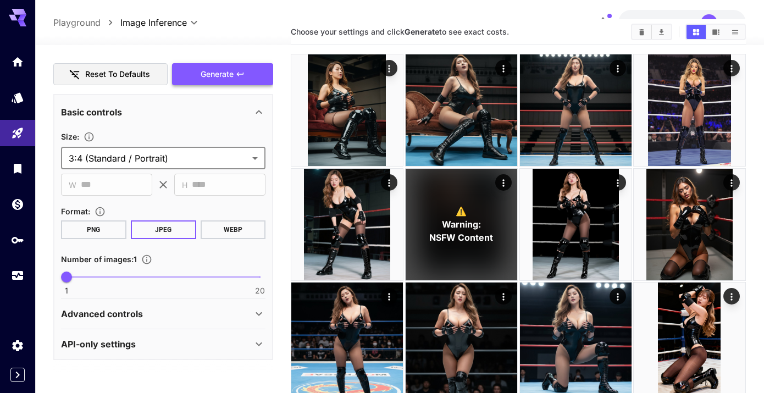
click at [237, 73] on icon "button" at bounding box center [240, 74] width 9 height 9
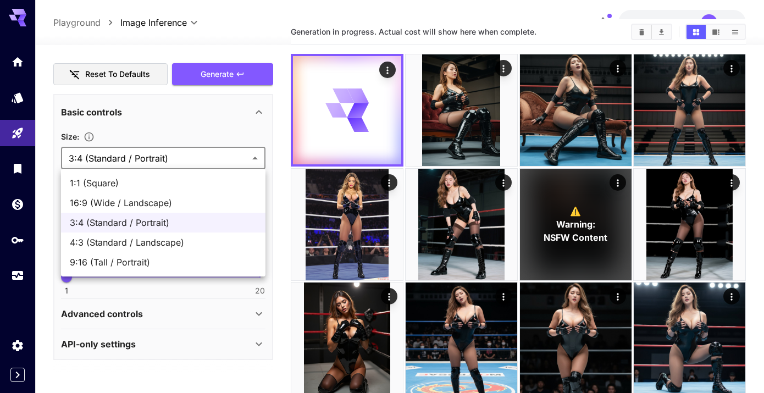
click at [195, 163] on body "**********" at bounding box center [382, 367] width 764 height 805
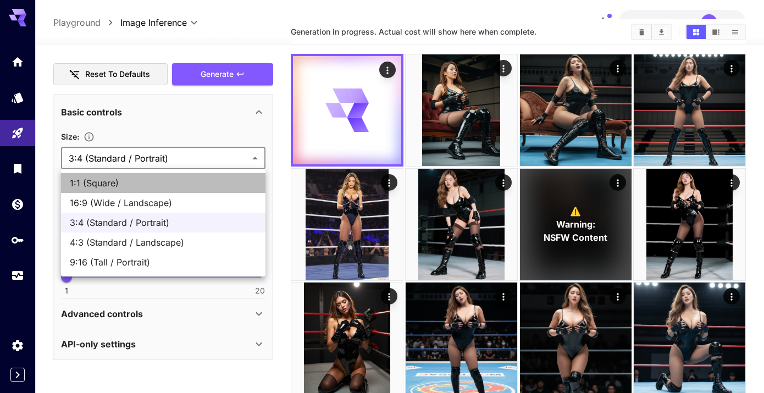
click at [134, 189] on span "1:1 (Square)" at bounding box center [163, 182] width 187 height 13
type input "**********"
type input "****"
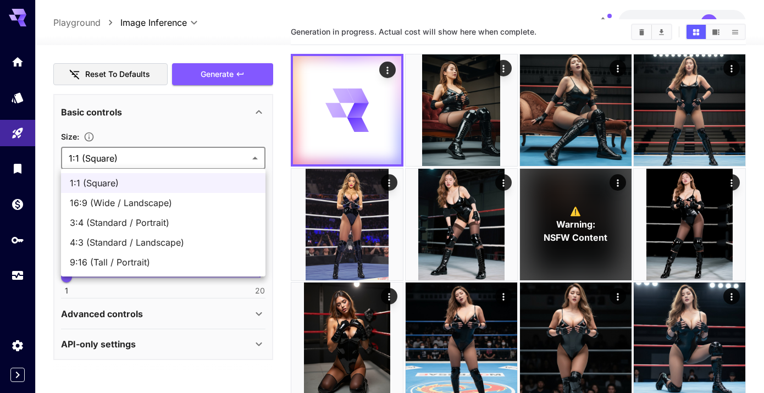
click at [218, 160] on body "**********" at bounding box center [382, 367] width 764 height 805
click at [158, 222] on span "3:4 (Standard / Portrait)" at bounding box center [163, 222] width 187 height 13
type input "**********"
type input "***"
type input "****"
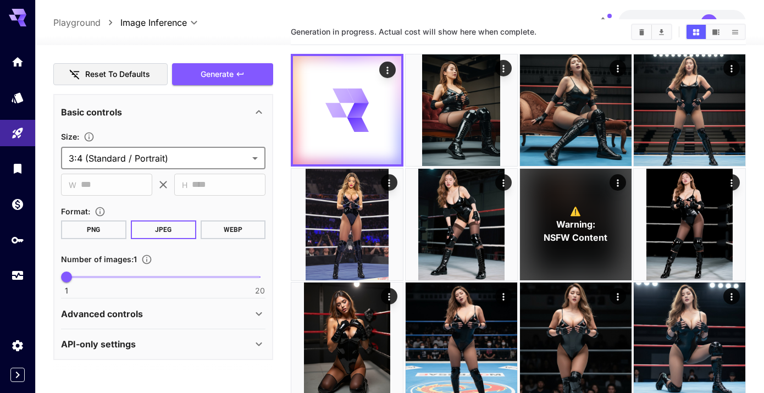
click at [191, 153] on body "**********" at bounding box center [382, 367] width 764 height 805
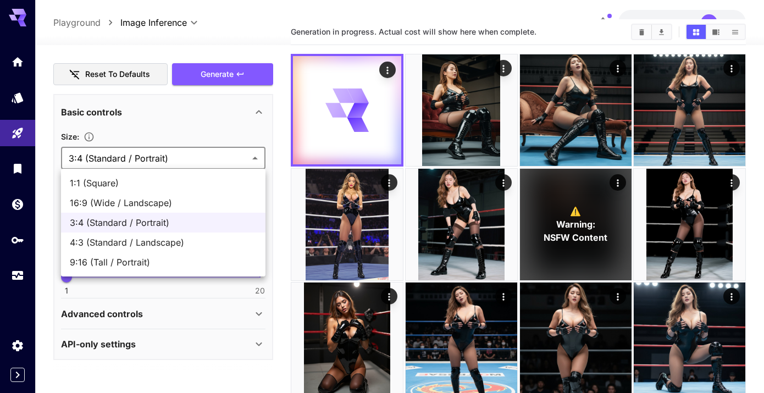
click at [198, 223] on span "3:4 (Standard / Portrait)" at bounding box center [163, 222] width 187 height 13
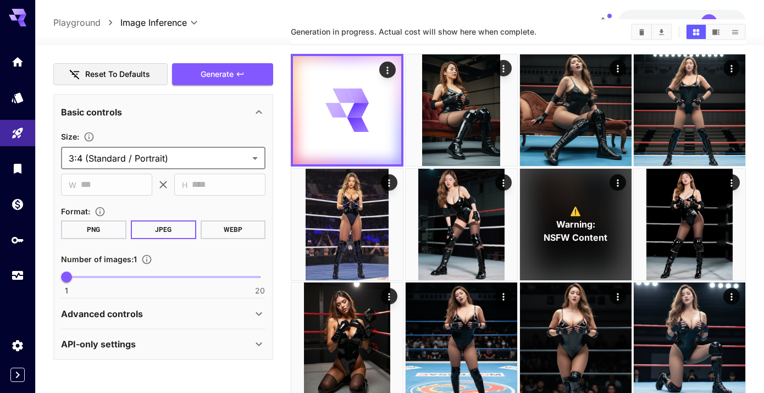
click at [278, 212] on main "**********" at bounding box center [399, 382] width 693 height 727
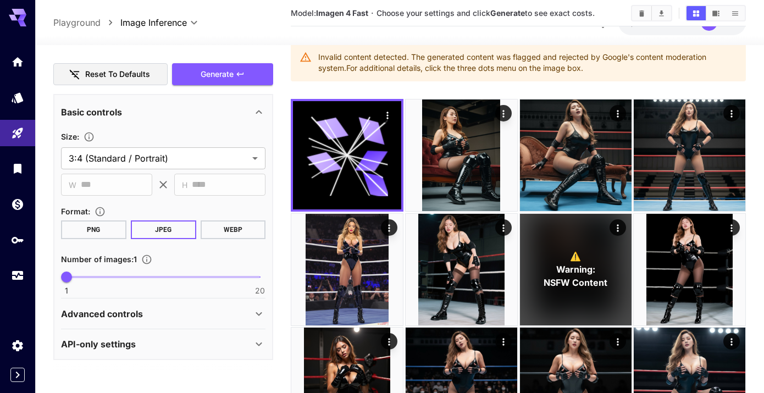
scroll to position [63, 0]
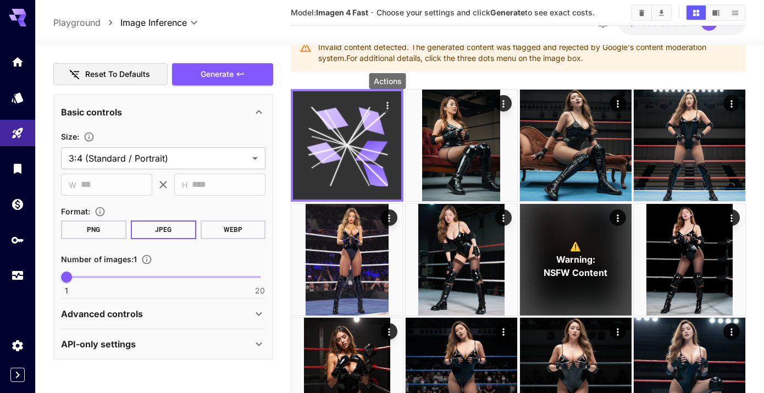
click at [390, 108] on icon "Actions" at bounding box center [387, 105] width 11 height 11
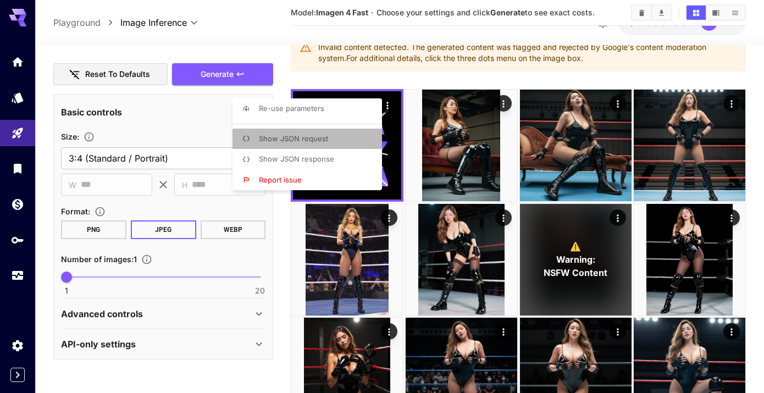
click at [289, 144] on li "Show JSON request" at bounding box center [311, 139] width 156 height 21
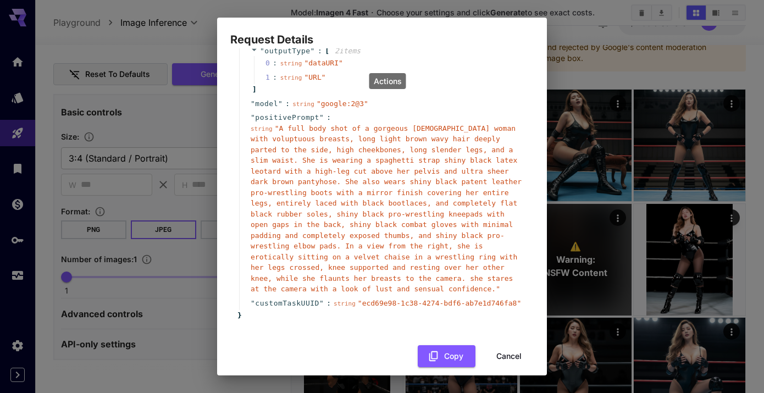
scroll to position [131, 0]
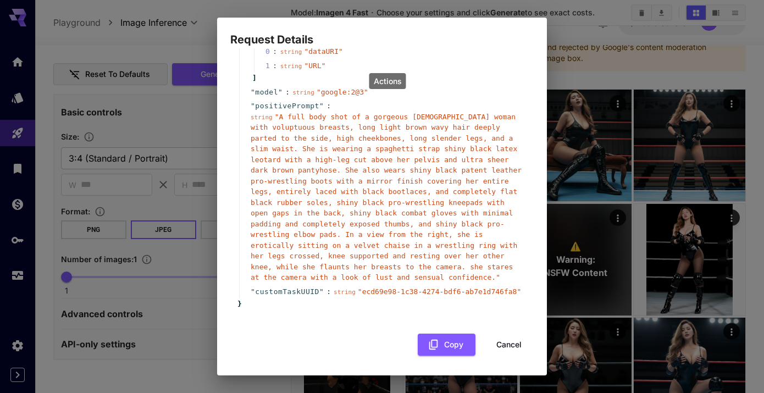
click at [512, 347] on button "Cancel" at bounding box center [508, 345] width 49 height 23
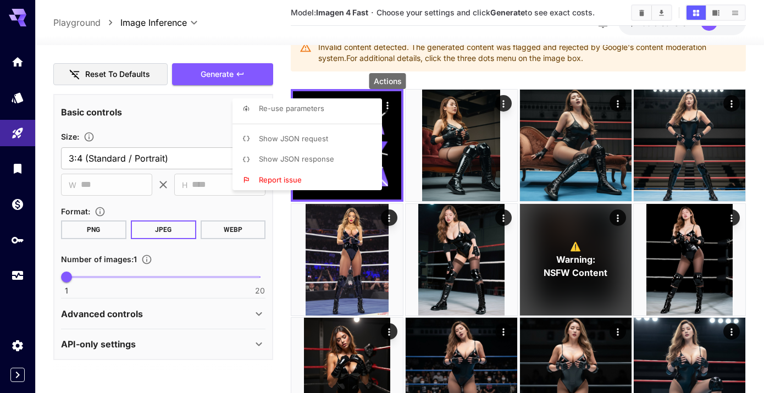
click at [327, 159] on span "Show JSON response" at bounding box center [296, 158] width 75 height 9
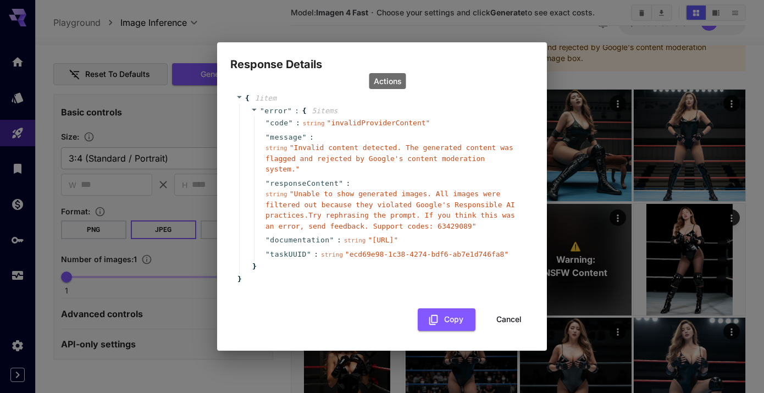
click at [509, 327] on button "Cancel" at bounding box center [508, 319] width 49 height 23
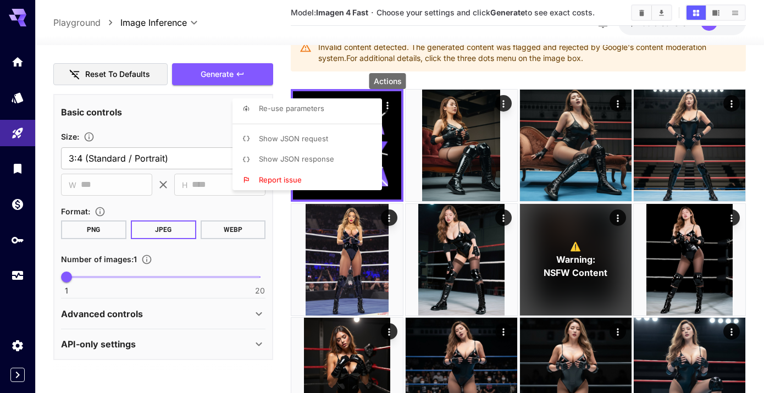
click at [224, 124] on div at bounding box center [382, 196] width 764 height 393
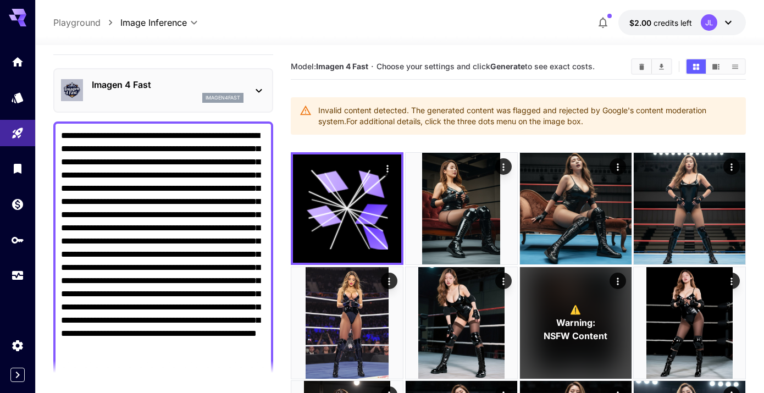
scroll to position [0, 0]
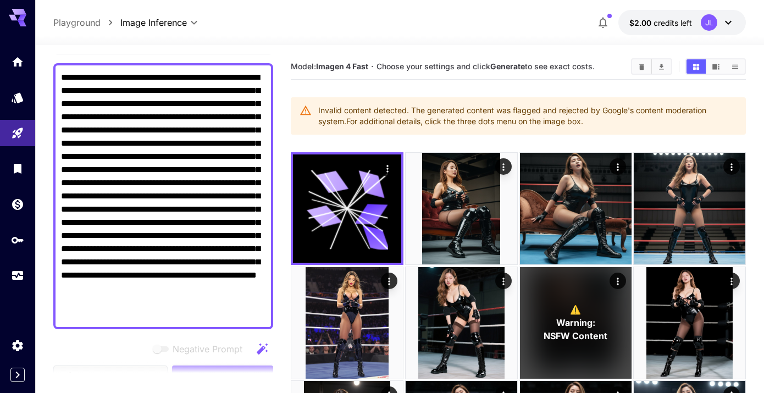
click at [206, 272] on textarea "**********" at bounding box center [163, 196] width 205 height 251
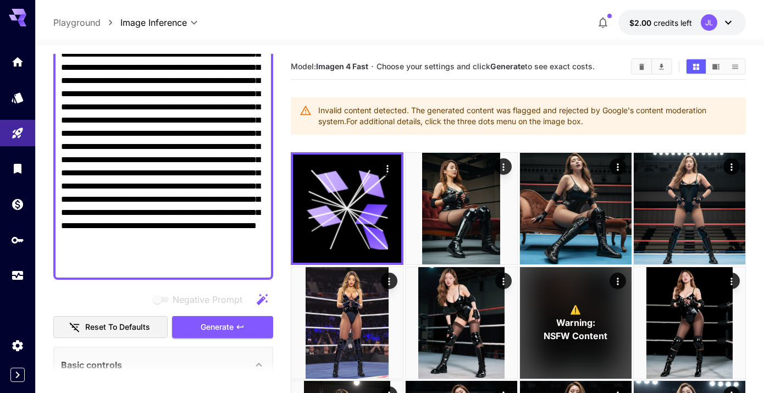
scroll to position [153, 0]
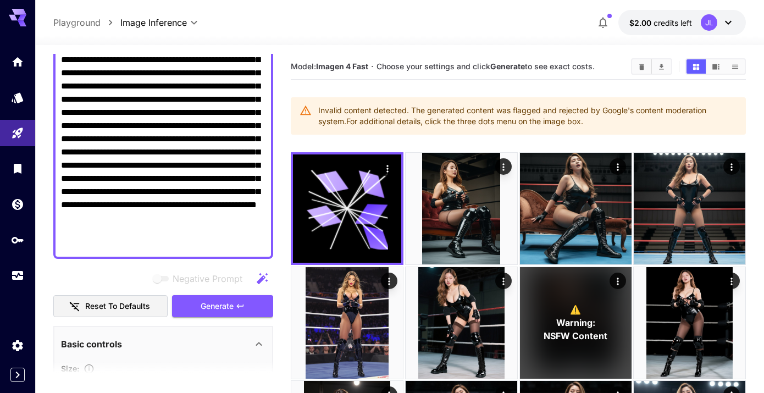
drag, startPoint x: 231, startPoint y: 245, endPoint x: 166, endPoint y: 231, distance: 67.0
click at [166, 231] on textarea "**********" at bounding box center [163, 126] width 205 height 251
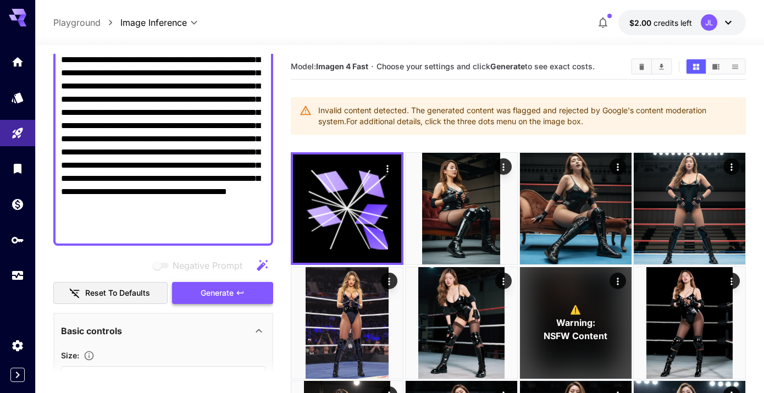
type textarea "**********"
click at [244, 294] on icon "button" at bounding box center [240, 293] width 9 height 9
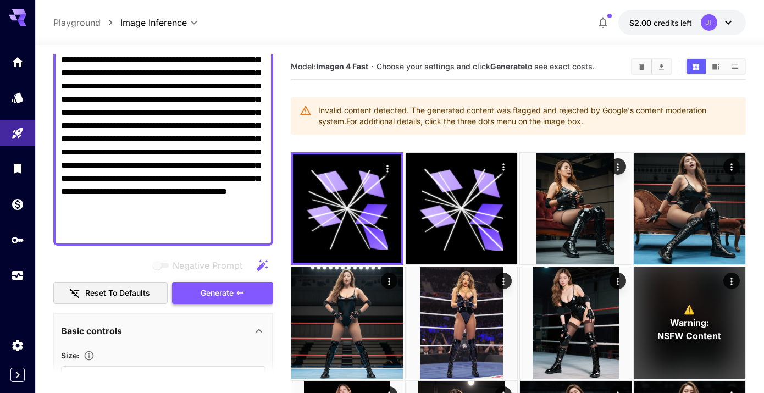
click at [230, 296] on span "Generate" at bounding box center [217, 293] width 33 height 14
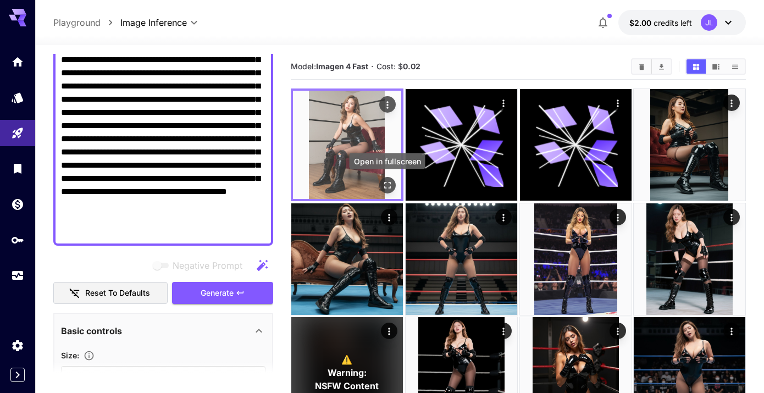
click at [384, 186] on icon "Open in fullscreen" at bounding box center [387, 185] width 11 height 11
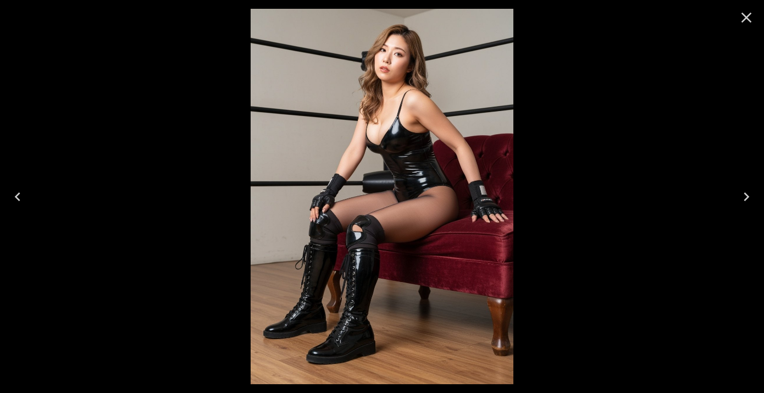
click at [747, 20] on icon "Close" at bounding box center [747, 18] width 18 height 18
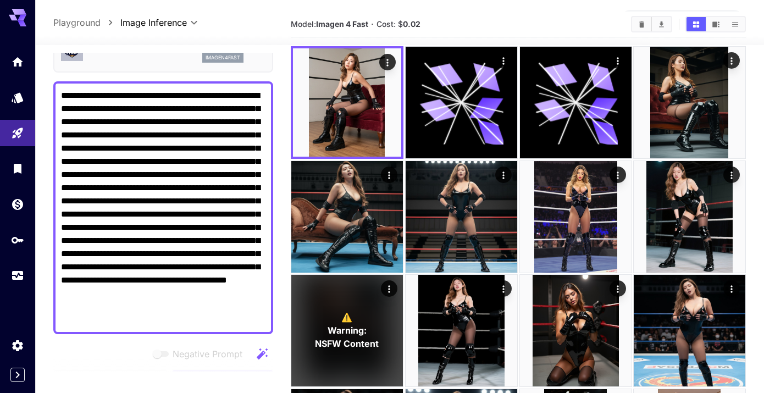
scroll to position [0, 0]
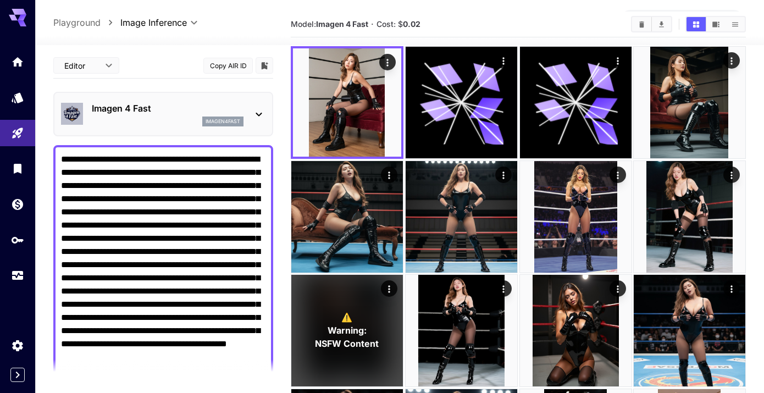
click at [175, 115] on div "Imagen 4 Fast imagen4fast" at bounding box center [168, 114] width 152 height 25
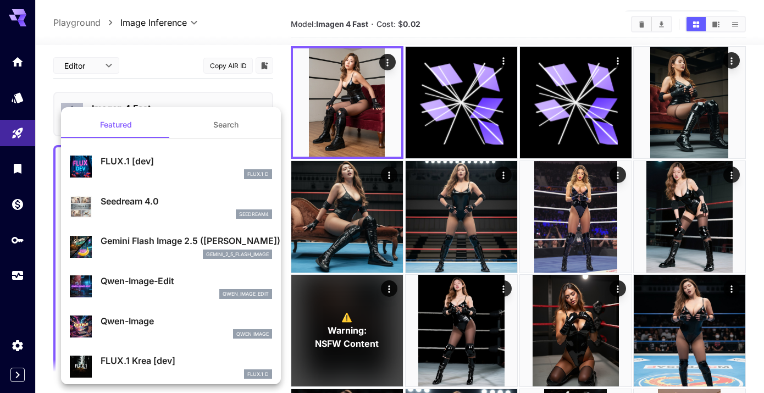
click at [177, 239] on p "Gemini Flash Image 2.5 ([PERSON_NAME])" at bounding box center [187, 240] width 172 height 13
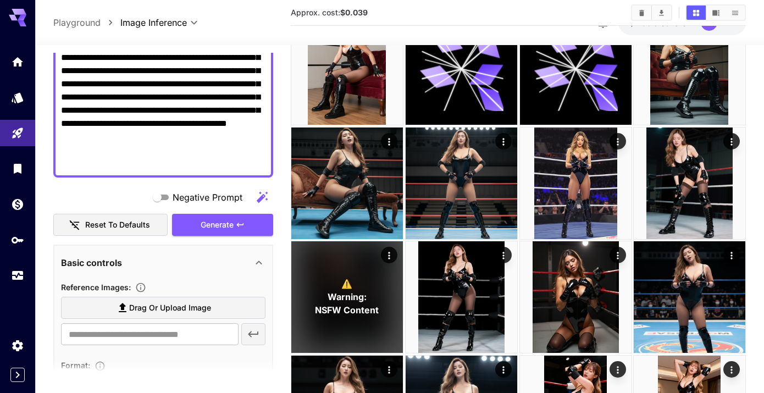
scroll to position [236, 0]
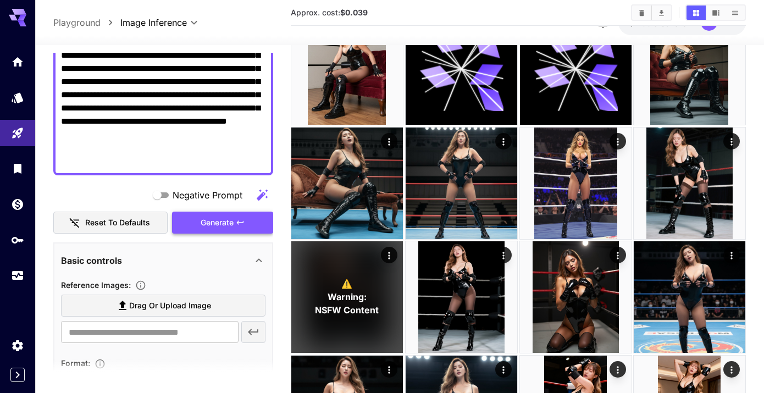
click at [220, 228] on span "Generate" at bounding box center [217, 223] width 33 height 14
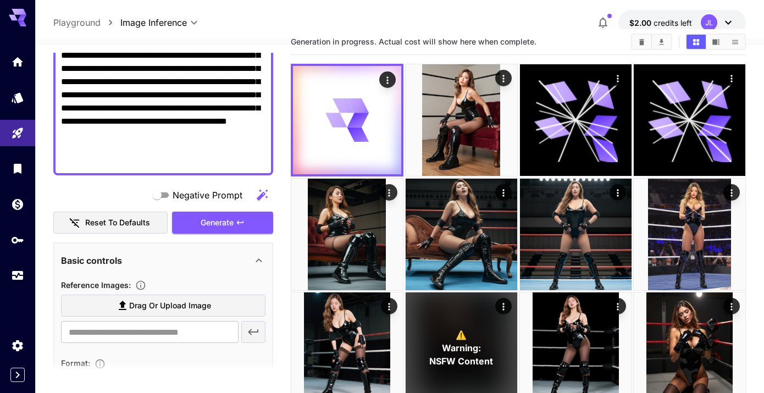
scroll to position [10, 0]
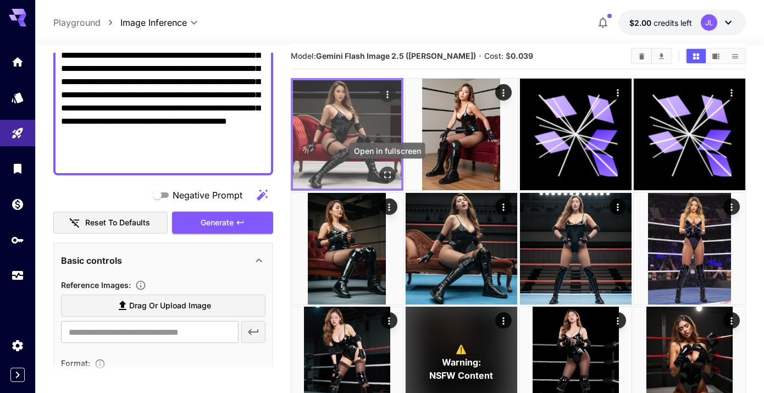
click at [387, 174] on icon "Open in fullscreen" at bounding box center [387, 174] width 11 height 11
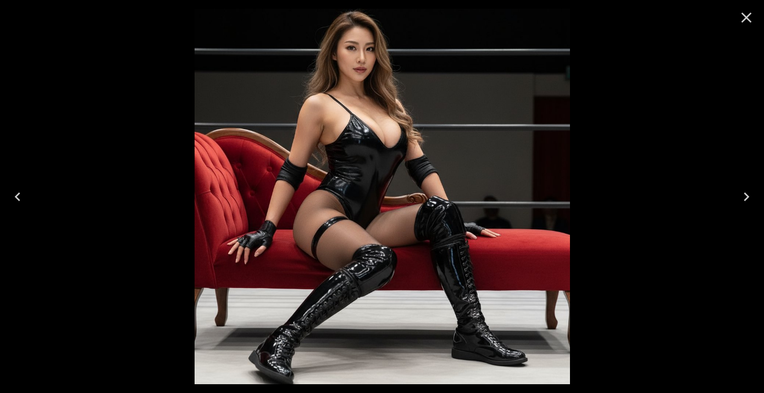
click at [748, 18] on icon "Close" at bounding box center [747, 18] width 18 height 18
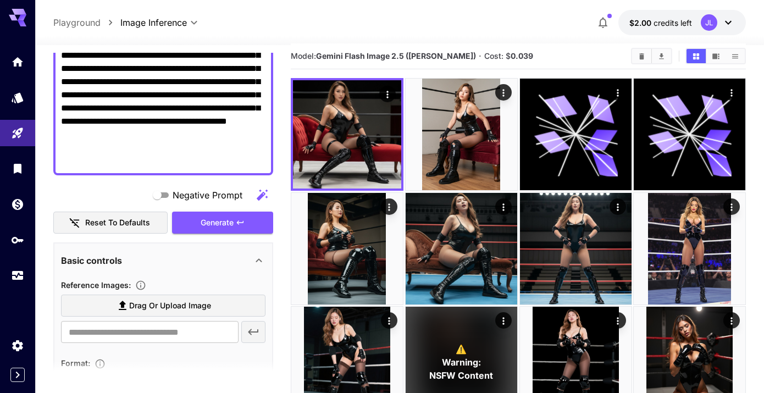
click at [189, 162] on textarea "**********" at bounding box center [163, 48] width 205 height 237
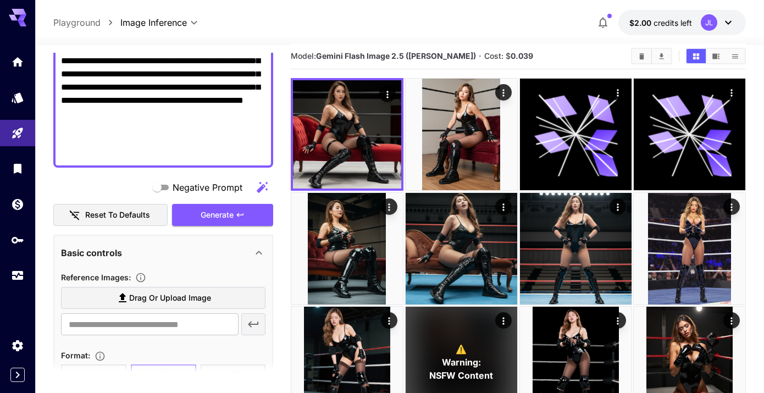
scroll to position [291, 0]
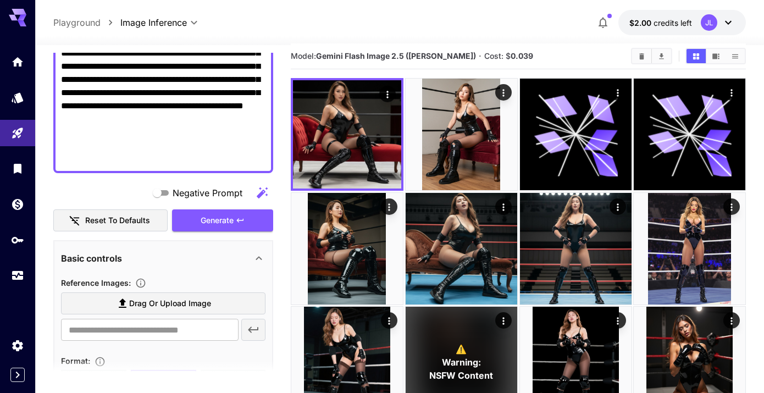
click at [165, 169] on div at bounding box center [163, 21] width 220 height 306
click at [165, 161] on textarea "Negative Prompt" at bounding box center [163, 20] width 205 height 290
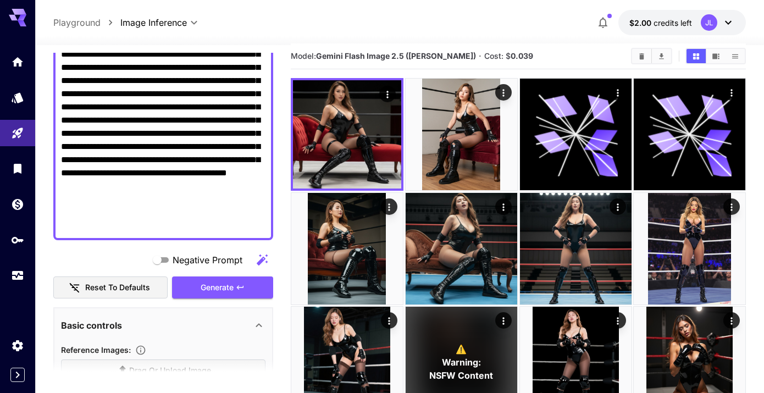
scroll to position [218, 0]
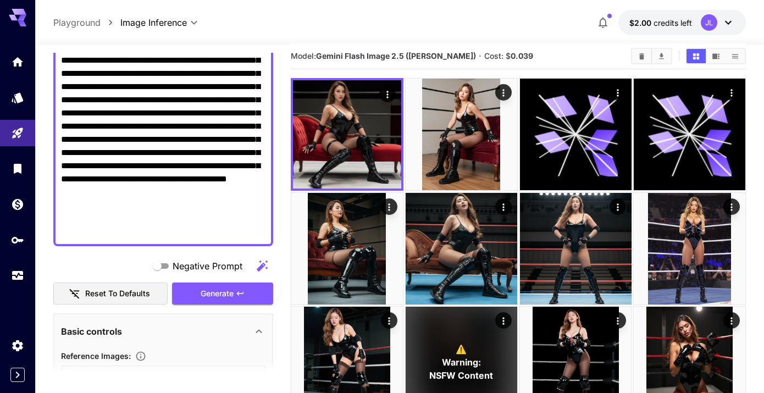
drag, startPoint x: 128, startPoint y: 233, endPoint x: 54, endPoint y: 228, distance: 73.3
click at [54, 228] on div at bounding box center [163, 94] width 220 height 306
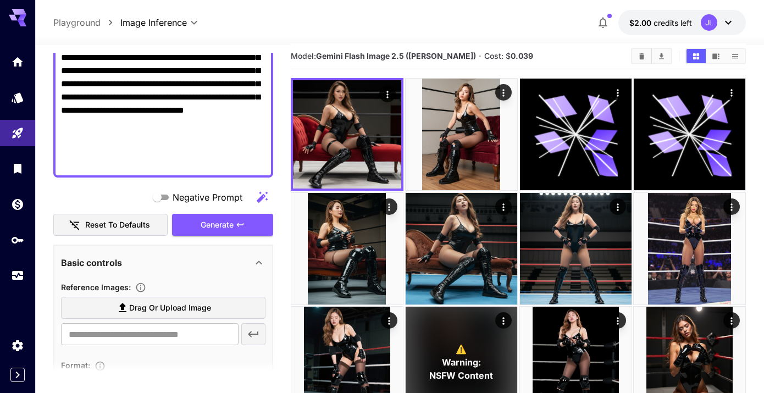
scroll to position [247, 0]
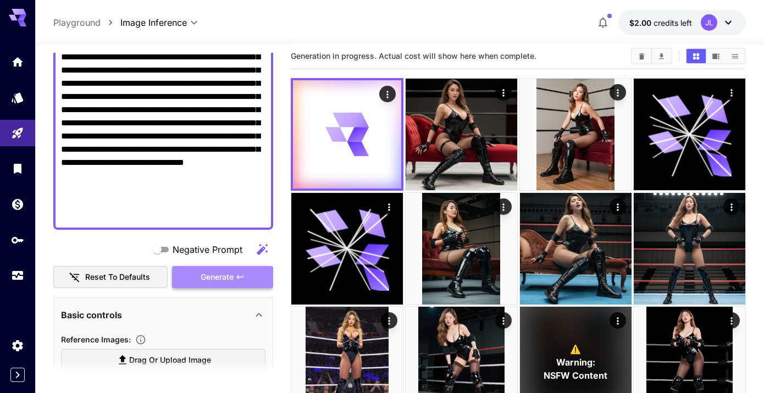
click at [233, 283] on span "Generate" at bounding box center [217, 277] width 33 height 14
click at [169, 224] on div at bounding box center [163, 70] width 220 height 319
click at [168, 214] on textarea "Negative Prompt" at bounding box center [163, 70] width 205 height 303
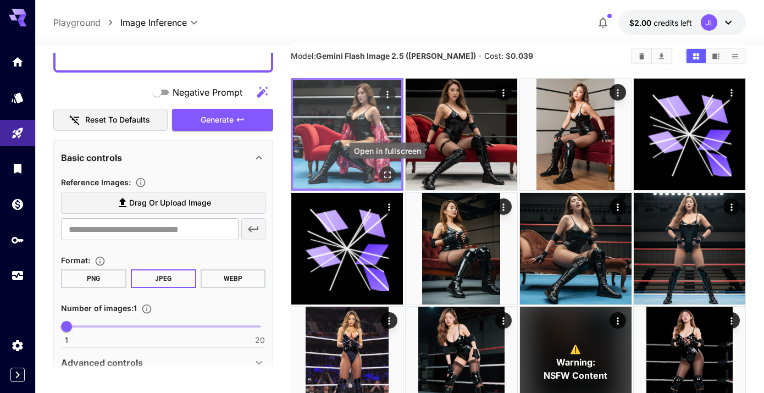
click at [390, 173] on icon "Open in fullscreen" at bounding box center [387, 175] width 7 height 7
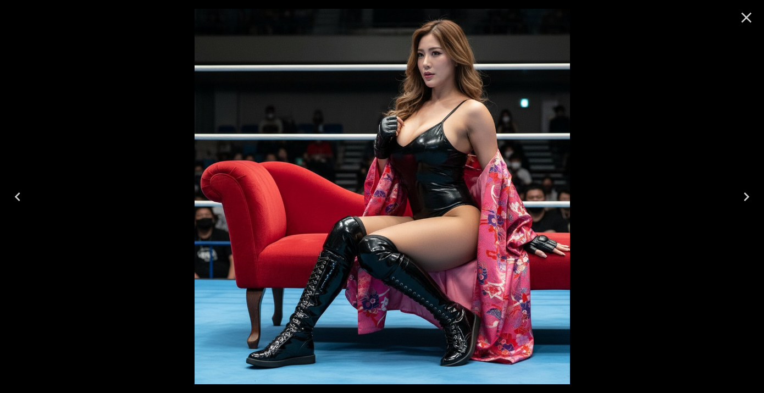
click at [747, 15] on icon "Close" at bounding box center [747, 18] width 18 height 18
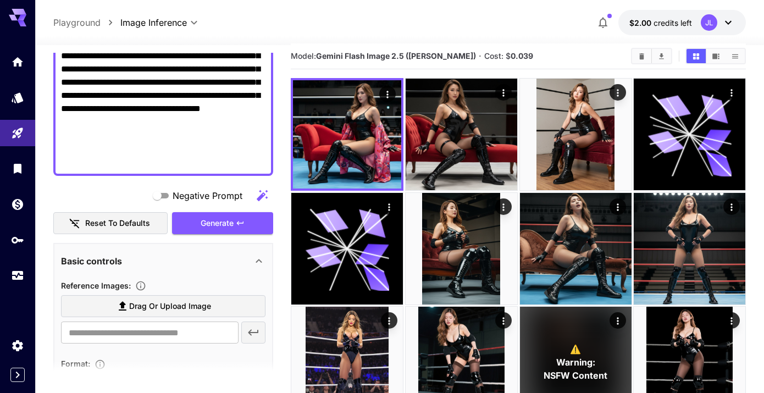
scroll to position [269, 0]
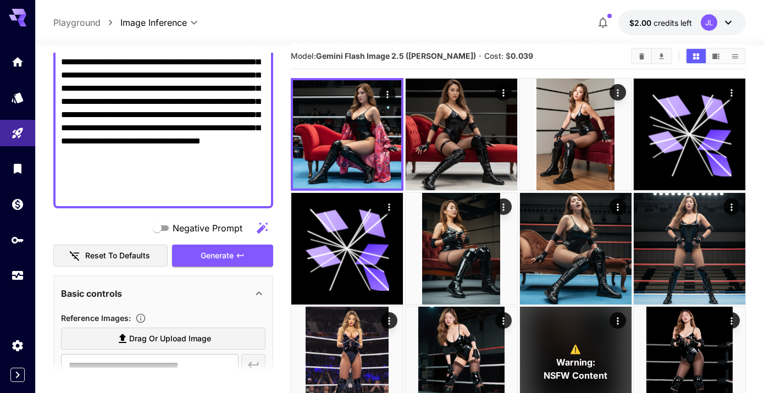
click at [100, 156] on textarea "Negative Prompt" at bounding box center [163, 48] width 205 height 303
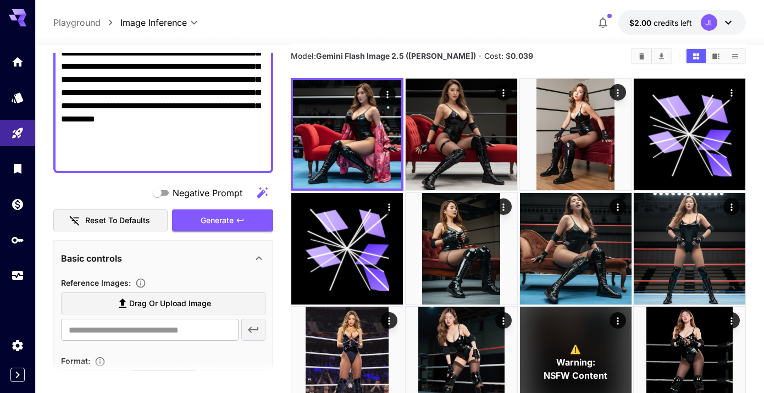
scroll to position [301, 0]
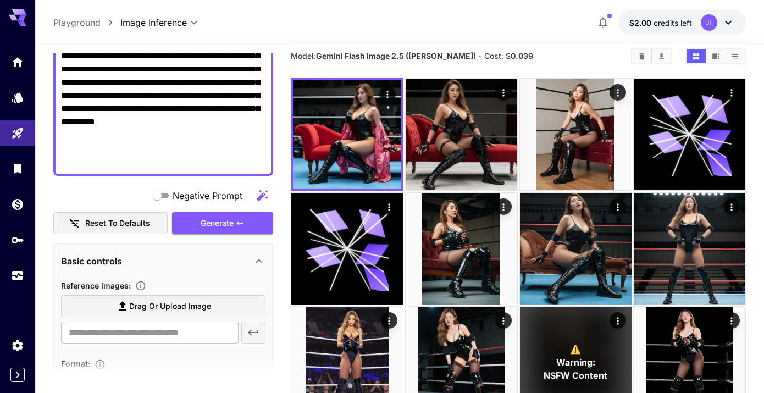
click at [132, 109] on textarea "Negative Prompt" at bounding box center [163, 16] width 205 height 303
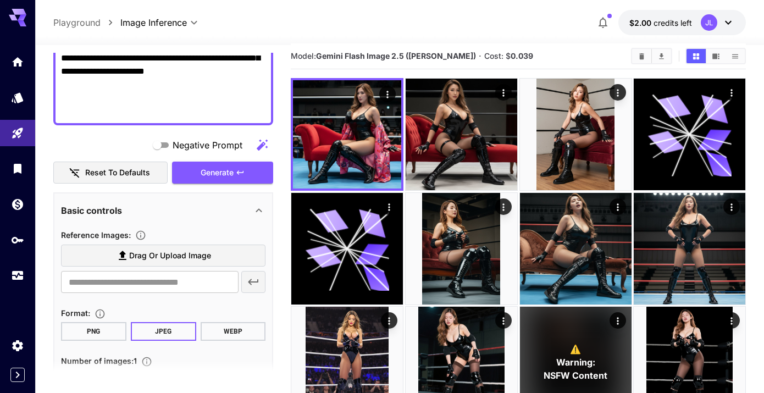
type textarea "**********"
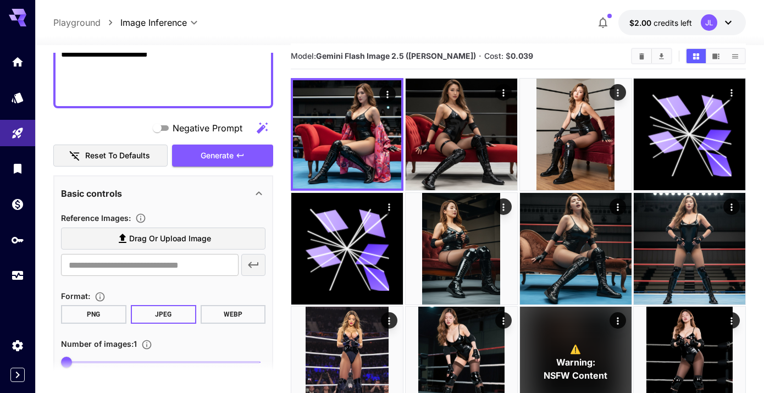
scroll to position [370, 0]
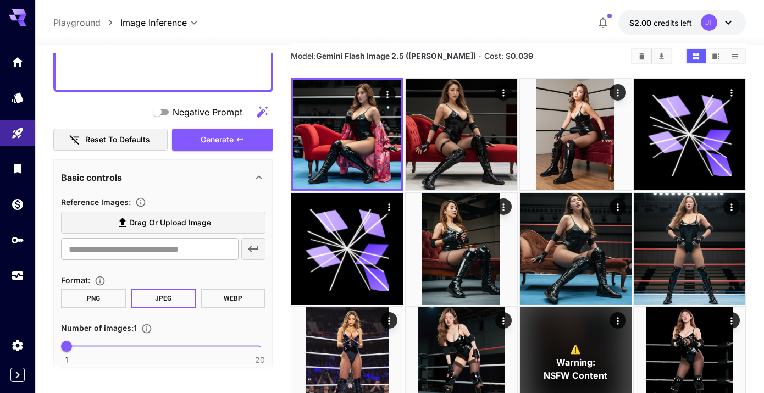
scroll to position [392, 0]
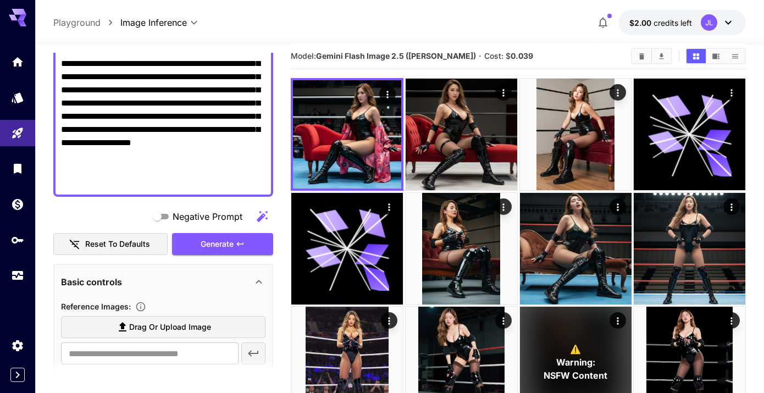
scroll to position [272, 0]
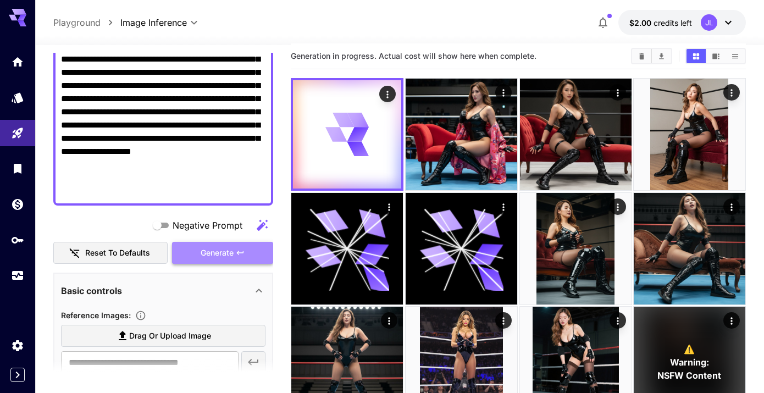
click at [243, 250] on icon "button" at bounding box center [240, 252] width 9 height 9
click at [241, 194] on textarea "Negative Prompt" at bounding box center [163, 45] width 205 height 303
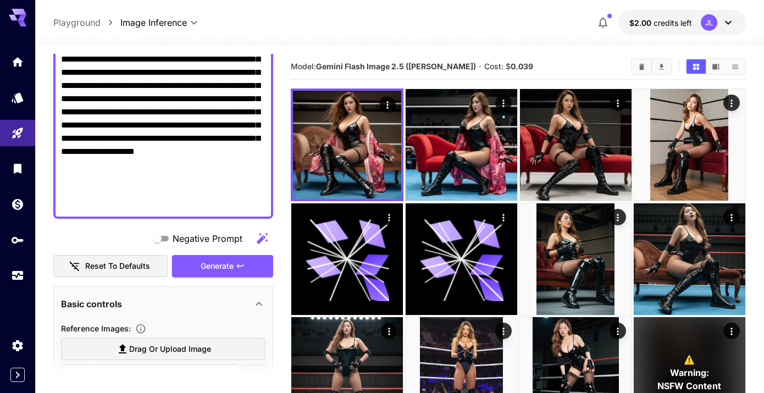
scroll to position [285, 0]
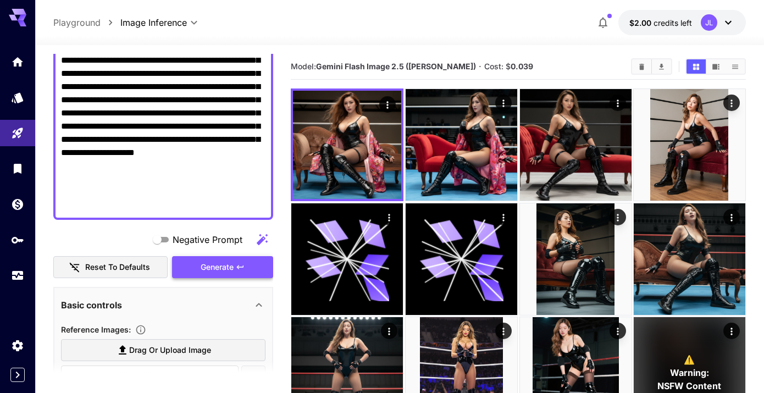
click at [230, 270] on span "Generate" at bounding box center [217, 268] width 33 height 14
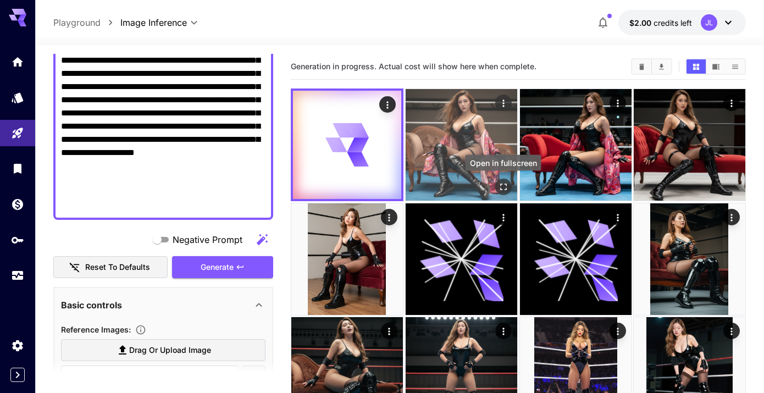
click at [500, 183] on icon "Open in fullscreen" at bounding box center [503, 186] width 11 height 11
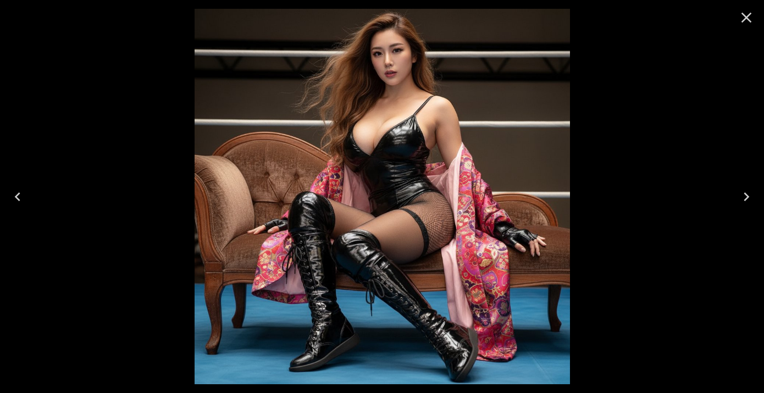
click at [747, 11] on icon "Close" at bounding box center [747, 18] width 18 height 18
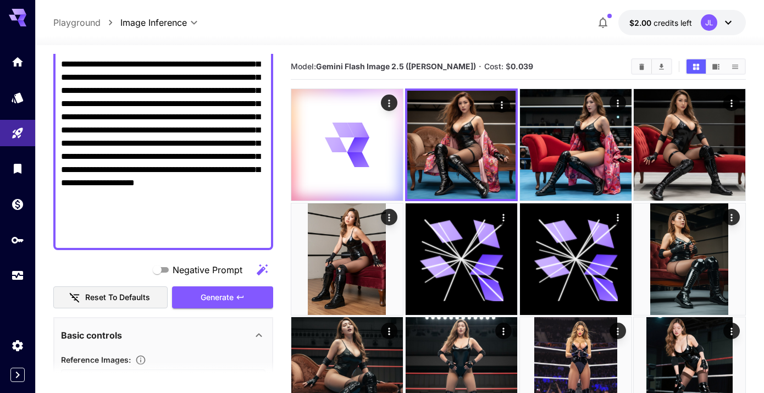
scroll to position [253, 0]
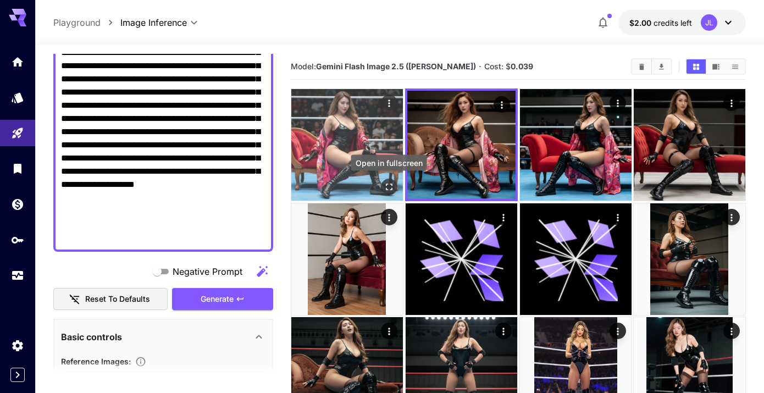
click at [393, 184] on icon "Open in fullscreen" at bounding box center [389, 186] width 11 height 11
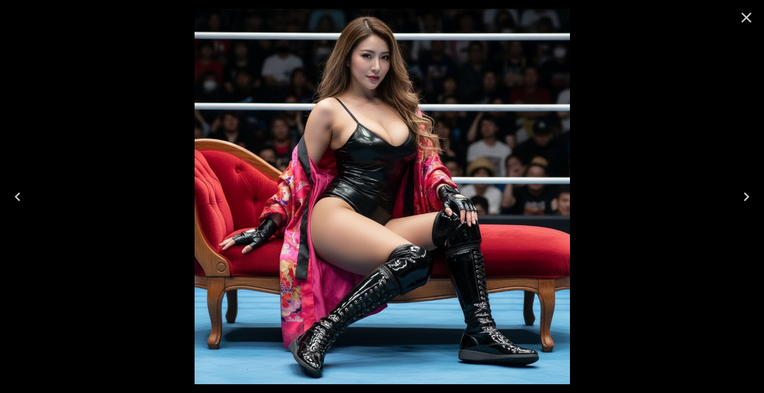
click at [749, 18] on icon "Close" at bounding box center [747, 18] width 18 height 18
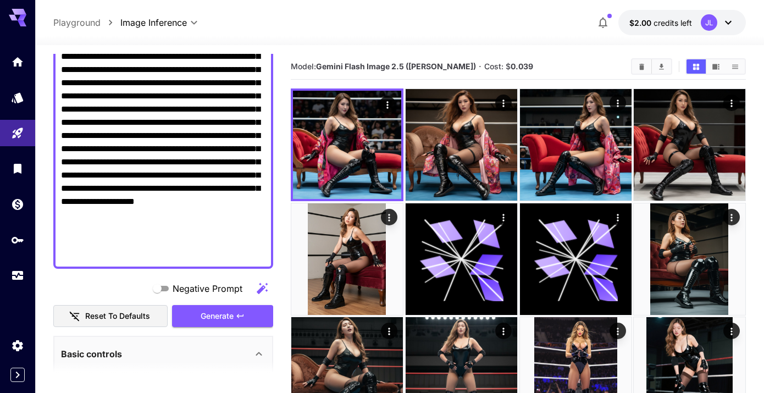
scroll to position [236, 0]
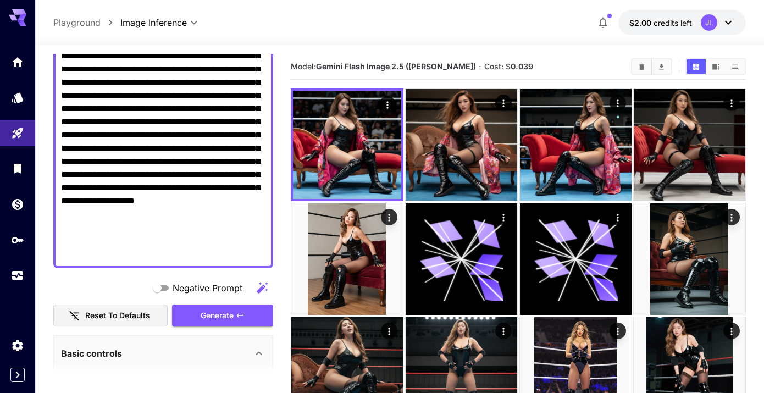
drag, startPoint x: 189, startPoint y: 110, endPoint x: 163, endPoint y: 158, distance: 54.8
click at [163, 158] on textarea "Negative Prompt" at bounding box center [163, 96] width 205 height 330
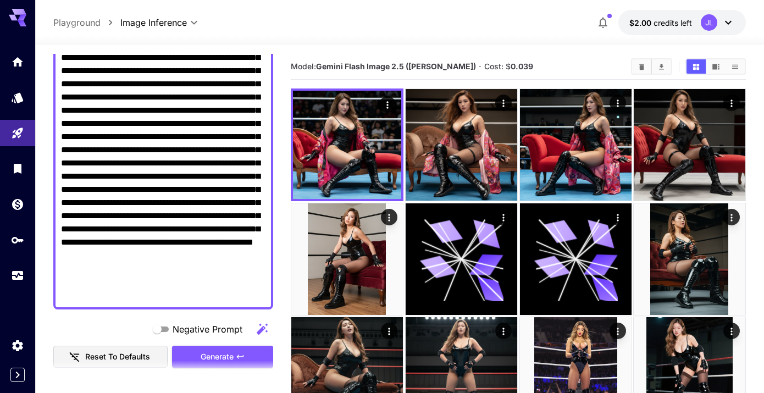
scroll to position [155, 0]
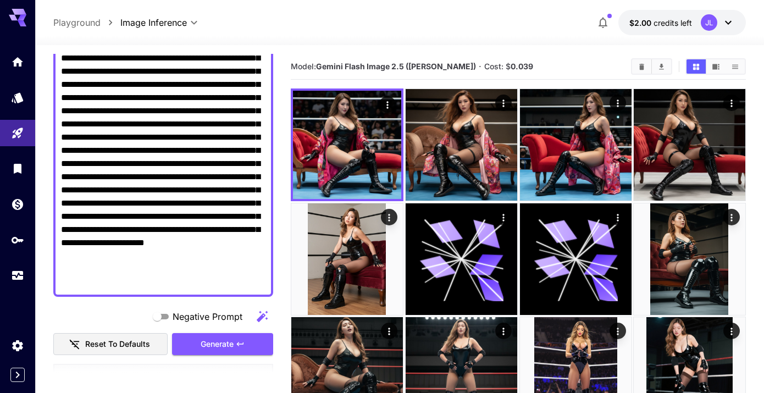
type textarea "**********"
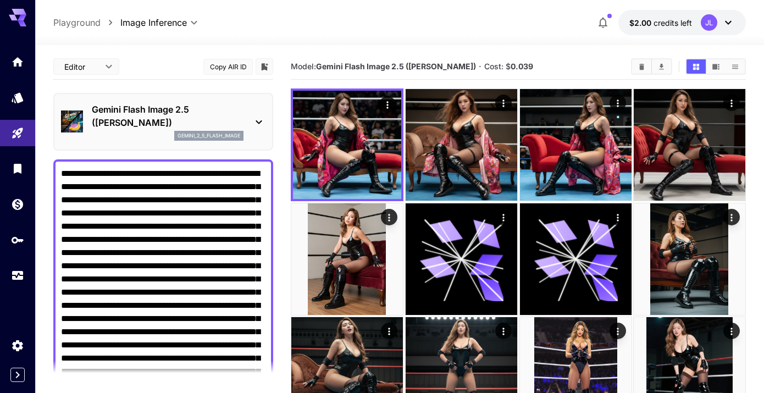
scroll to position [155, 0]
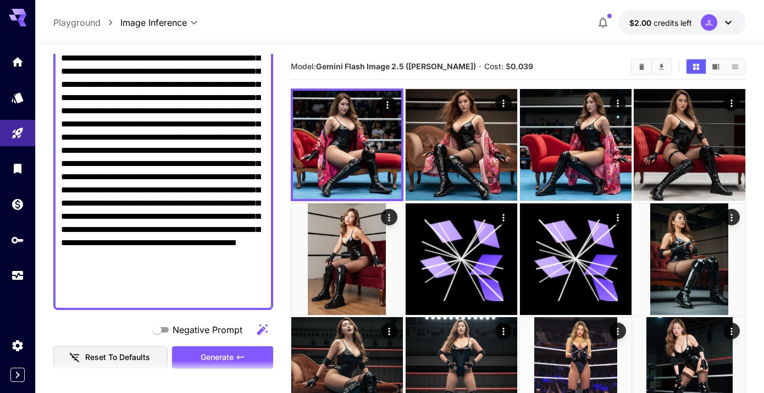
click at [246, 202] on textarea "Negative Prompt" at bounding box center [163, 157] width 205 height 290
click at [153, 294] on textarea "Negative Prompt" at bounding box center [163, 157] width 205 height 290
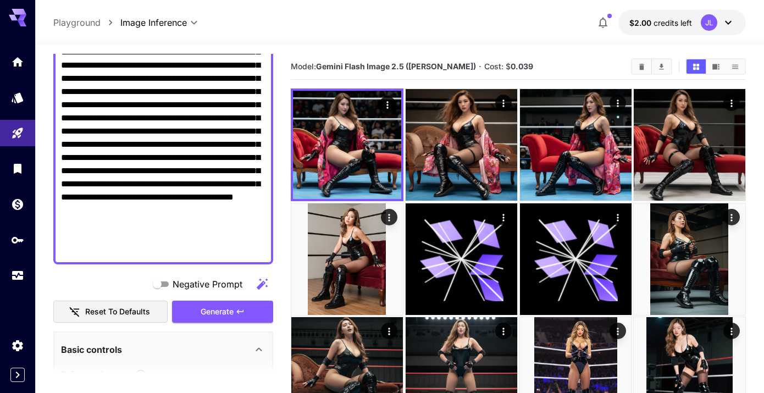
scroll to position [215, 0]
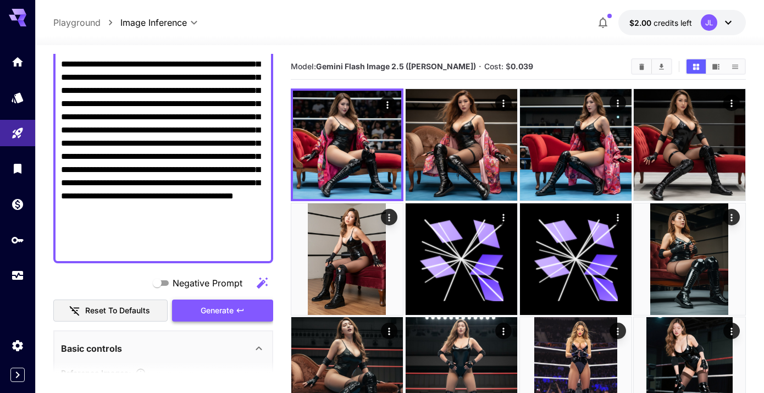
click at [243, 311] on icon "button" at bounding box center [240, 310] width 9 height 9
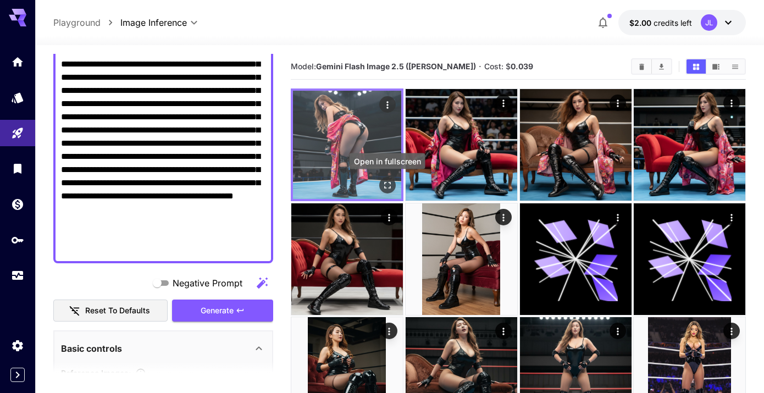
click at [390, 184] on icon "Open in fullscreen" at bounding box center [387, 185] width 11 height 11
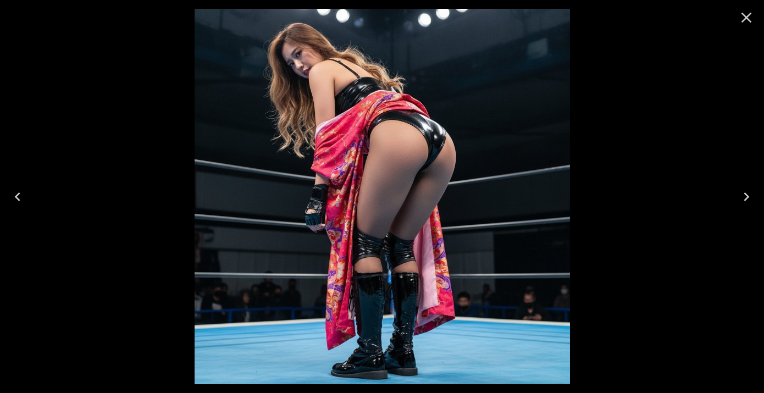
click at [747, 19] on icon "Close" at bounding box center [747, 18] width 18 height 18
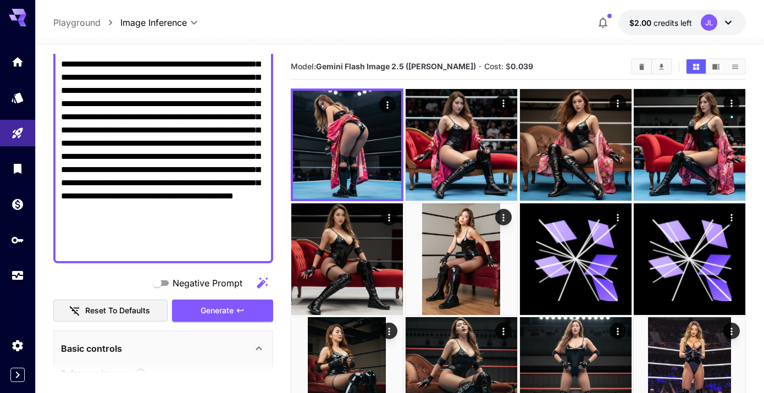
click at [173, 250] on textarea "Negative Prompt" at bounding box center [163, 103] width 205 height 303
click at [177, 235] on textarea "Negative Prompt" at bounding box center [163, 103] width 205 height 303
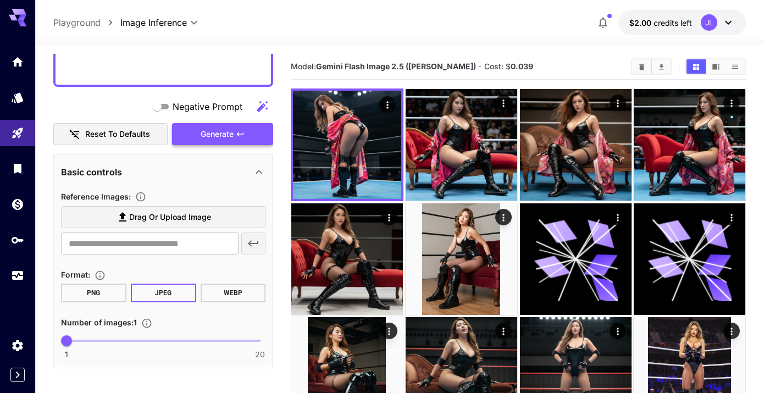
scroll to position [405, 0]
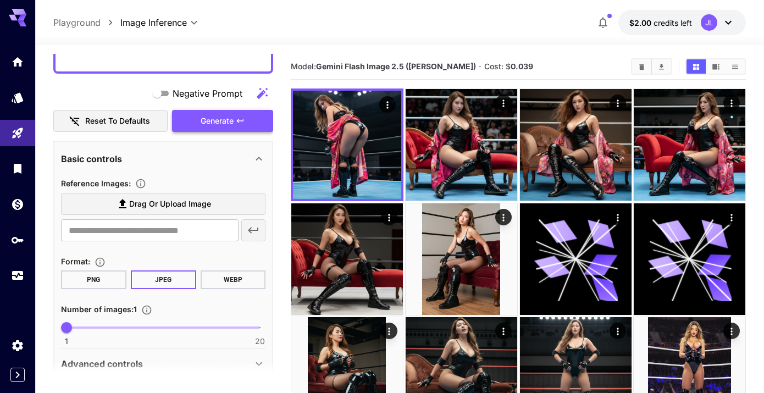
type textarea "**********"
click at [245, 121] on button "Generate" at bounding box center [222, 121] width 101 height 23
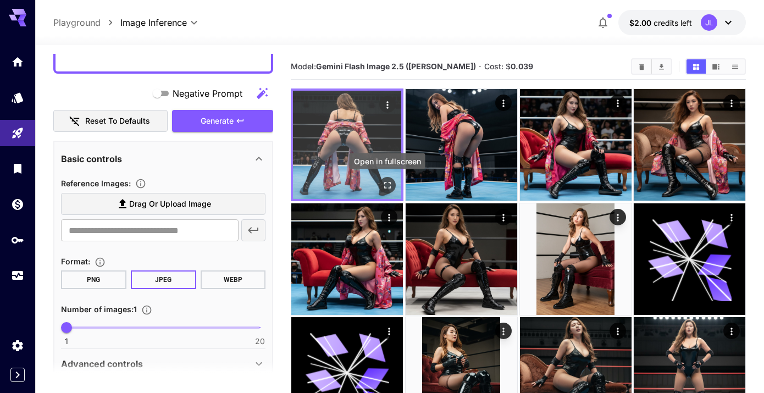
click at [389, 185] on icon "Open in fullscreen" at bounding box center [387, 185] width 11 height 11
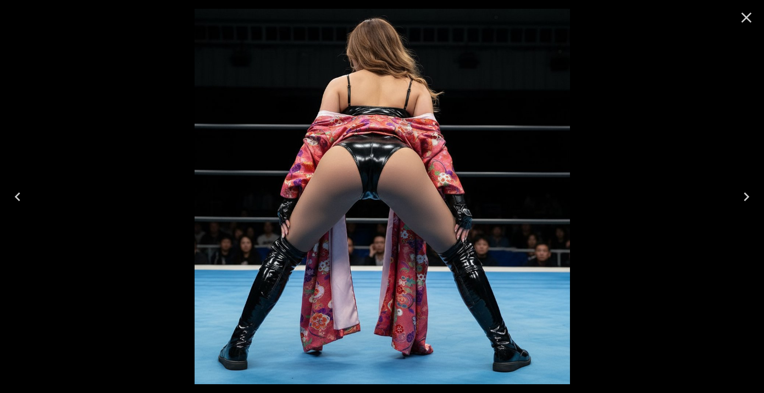
click at [745, 19] on icon "Close" at bounding box center [747, 18] width 10 height 10
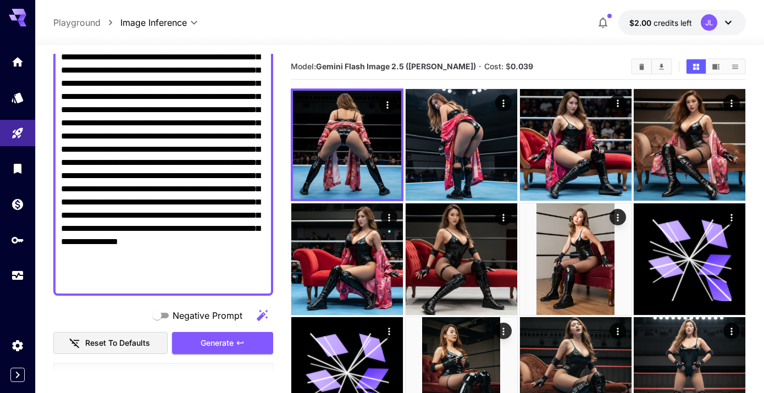
scroll to position [170, 0]
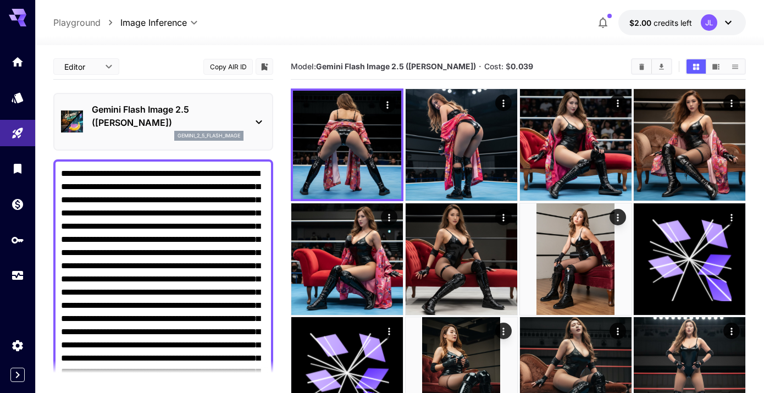
scroll to position [170, 0]
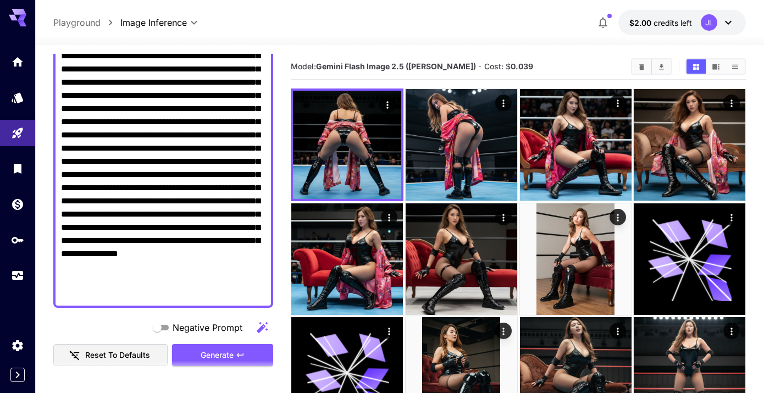
click at [205, 187] on textarea "Negative Prompt" at bounding box center [163, 148] width 205 height 303
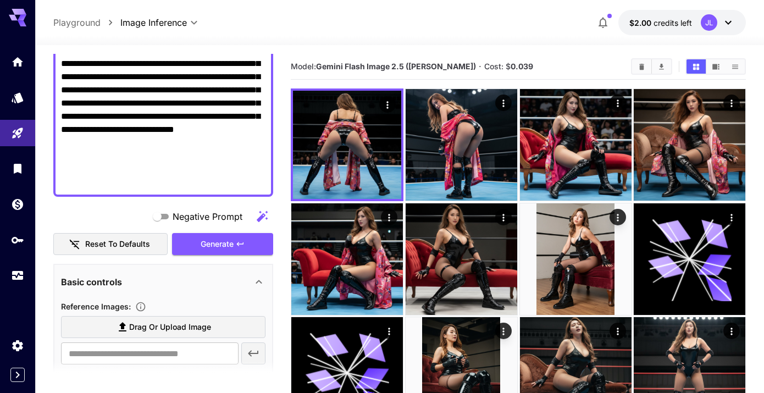
scroll to position [324, 0]
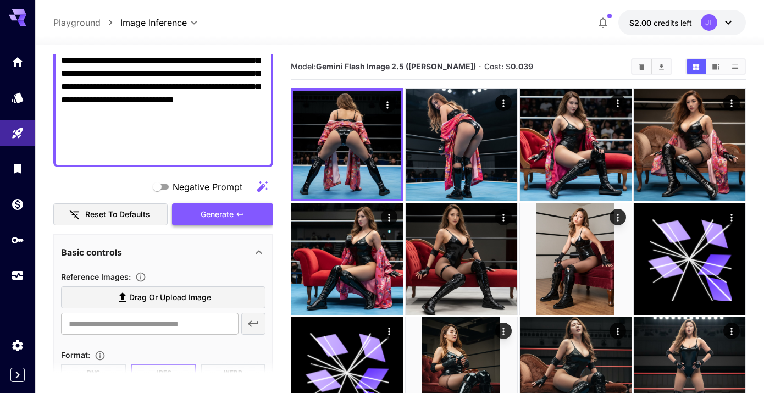
click at [233, 217] on span "Generate" at bounding box center [217, 215] width 33 height 14
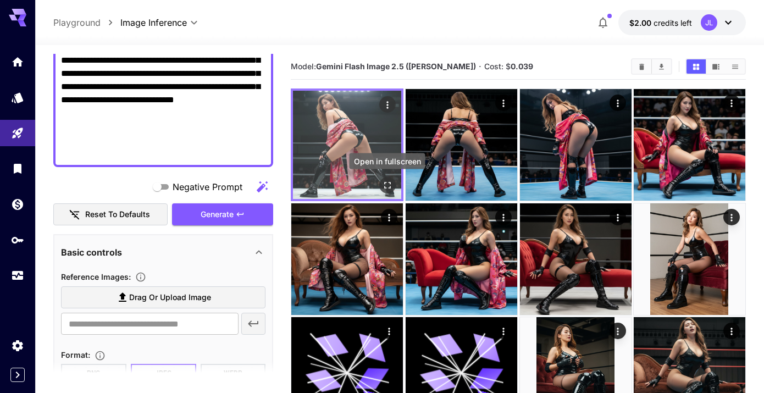
click at [386, 187] on icon "Open in fullscreen" at bounding box center [387, 185] width 11 height 11
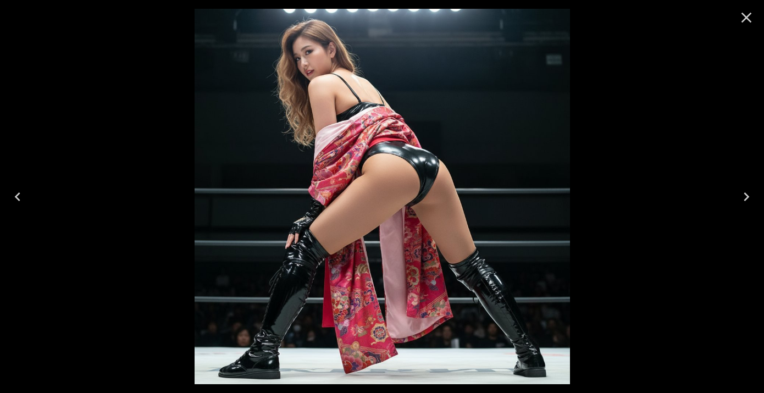
click at [748, 18] on icon "Close" at bounding box center [747, 18] width 18 height 18
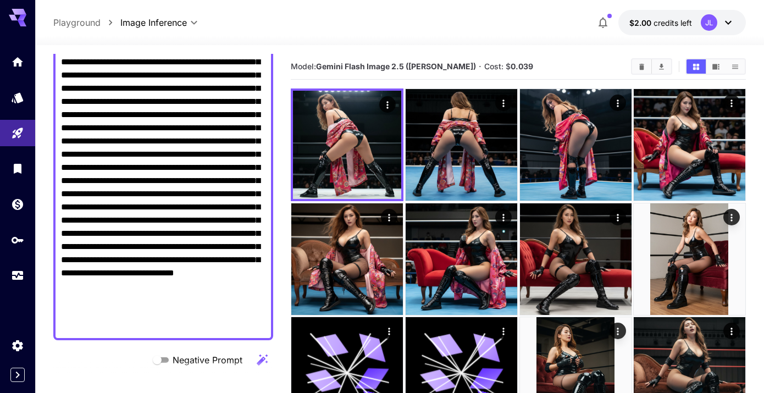
scroll to position [150, 0]
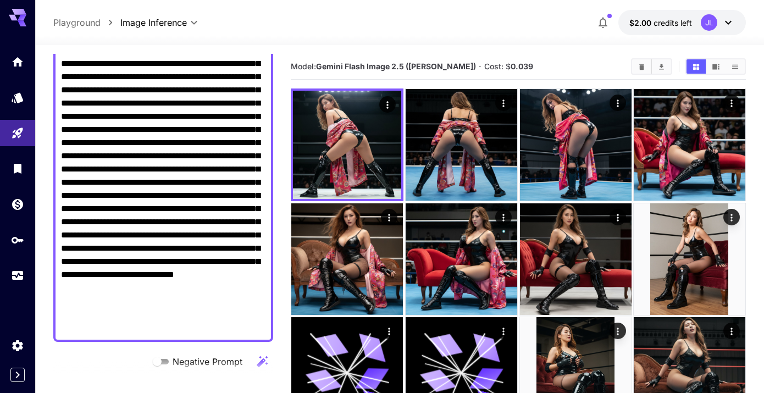
drag, startPoint x: 113, startPoint y: 209, endPoint x: 54, endPoint y: 209, distance: 58.3
click at [54, 209] on div at bounding box center [163, 176] width 220 height 332
type textarea "**********"
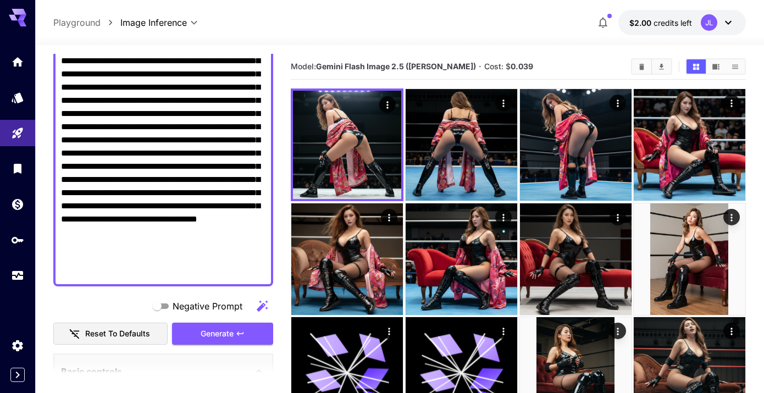
scroll to position [206, 0]
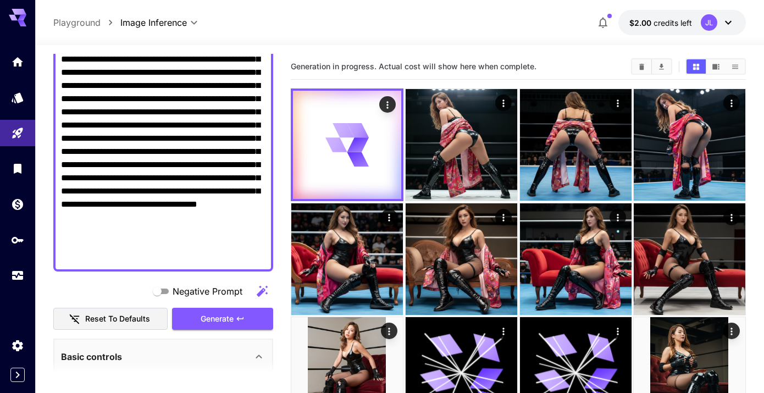
scroll to position [223, 0]
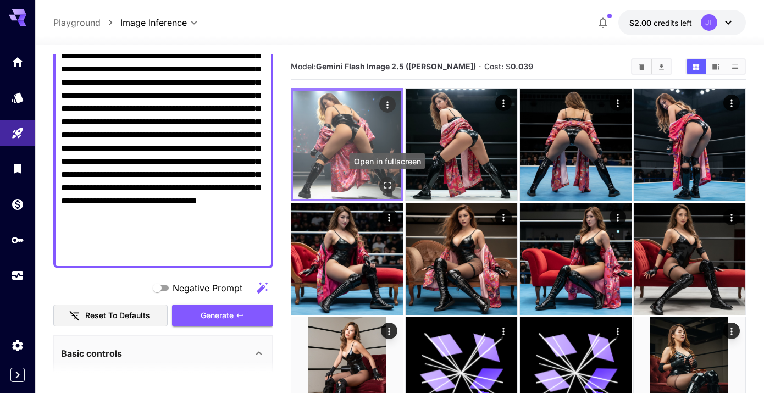
click at [386, 184] on icon "Open in fullscreen" at bounding box center [387, 185] width 11 height 11
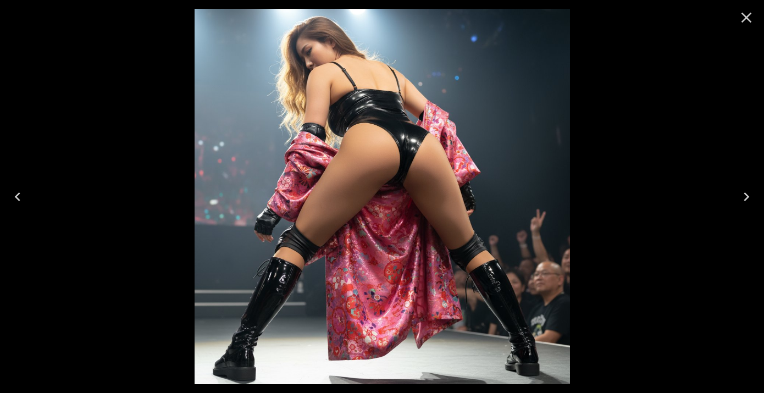
click at [747, 17] on icon "Close" at bounding box center [747, 18] width 10 height 10
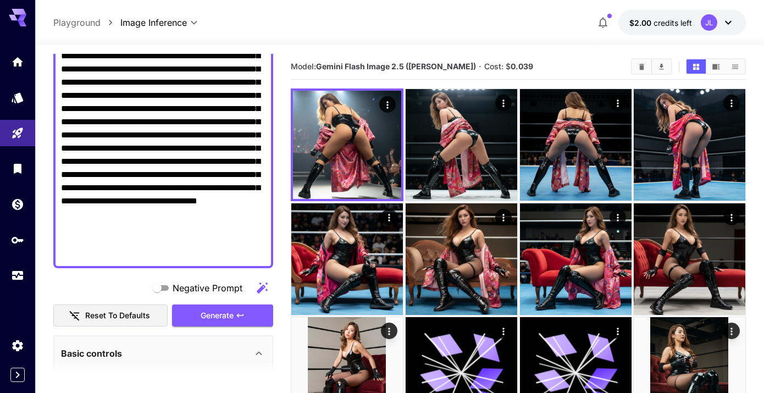
drag, startPoint x: 216, startPoint y: 228, endPoint x: 172, endPoint y: 217, distance: 45.3
click at [172, 217] on textarea "Negative Prompt" at bounding box center [163, 102] width 205 height 317
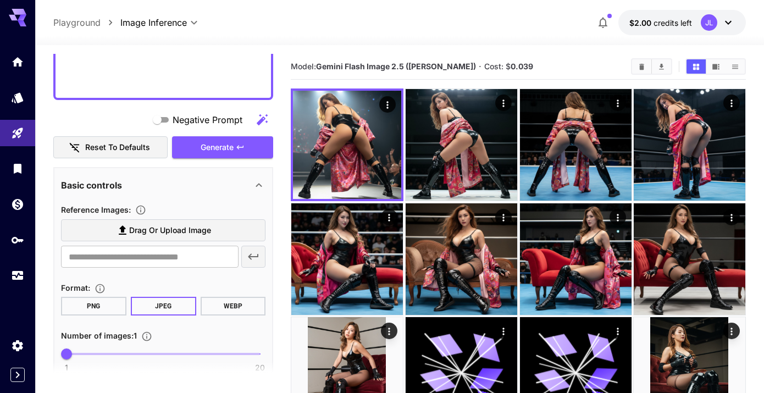
scroll to position [391, 0]
type textarea "**********"
click at [231, 154] on button "Generate" at bounding box center [222, 147] width 101 height 23
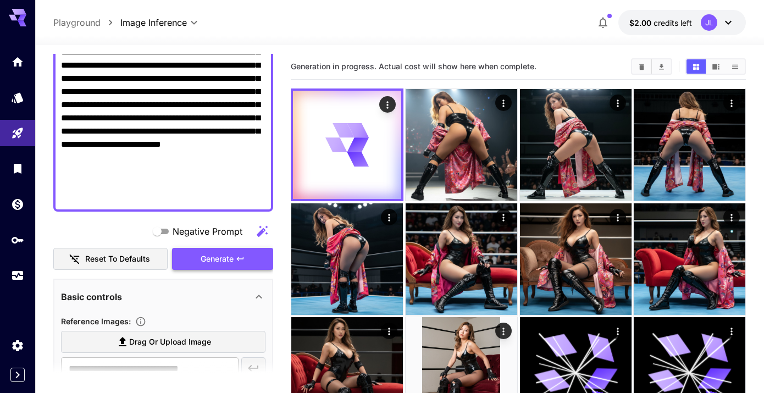
scroll to position [274, 0]
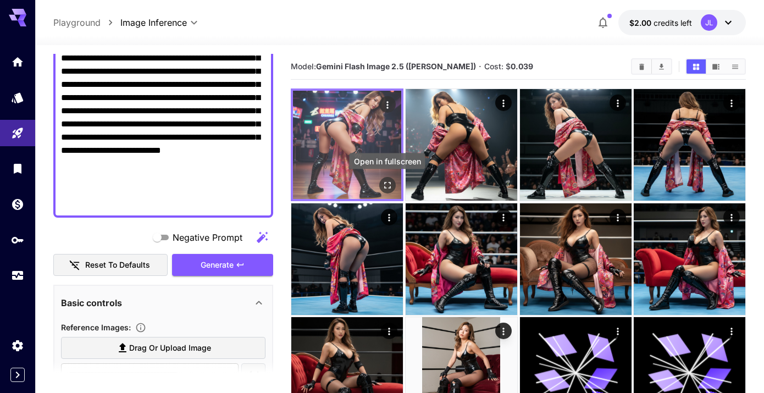
click at [389, 181] on icon "Open in fullscreen" at bounding box center [387, 185] width 11 height 11
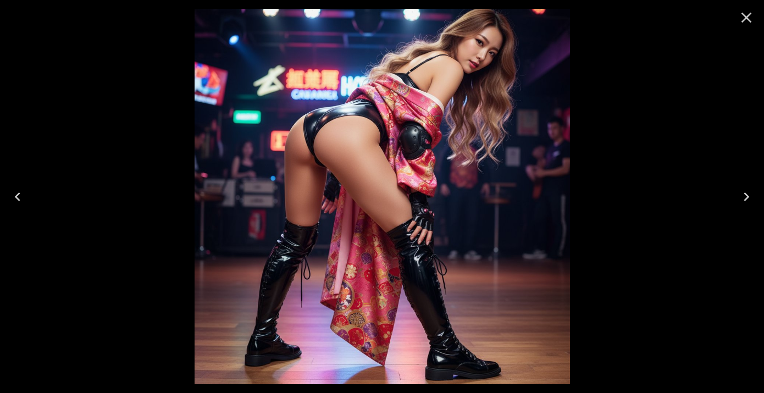
click at [747, 20] on icon "Close" at bounding box center [747, 18] width 18 height 18
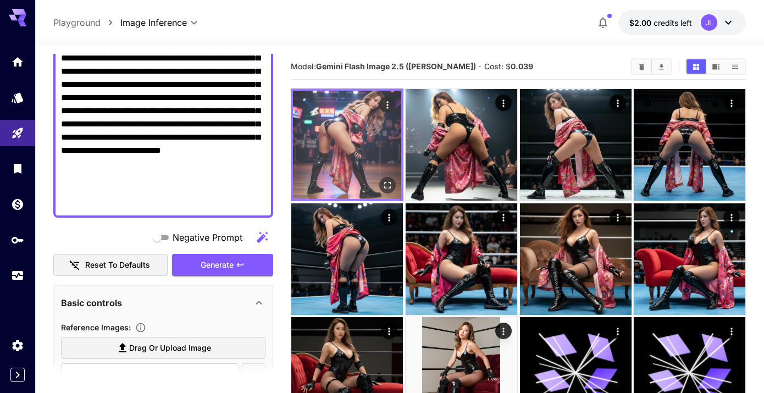
click at [343, 146] on img at bounding box center [347, 145] width 108 height 108
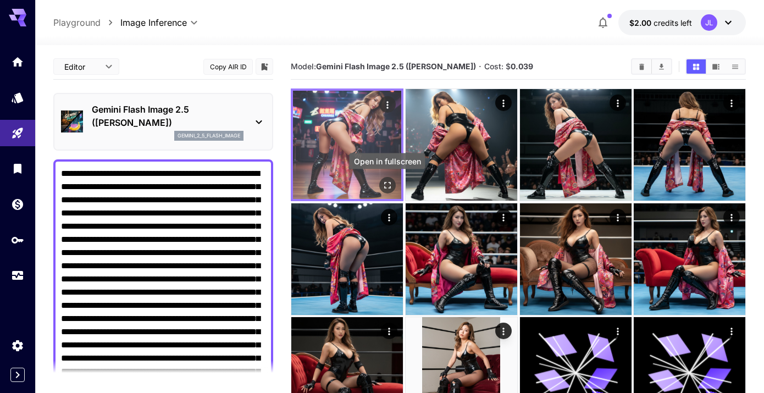
click at [389, 188] on icon "Open in fullscreen" at bounding box center [387, 185] width 11 height 11
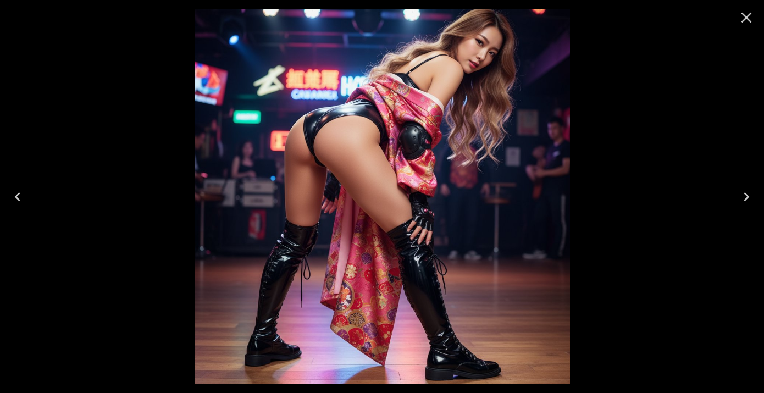
click at [748, 18] on icon "Close" at bounding box center [747, 18] width 18 height 18
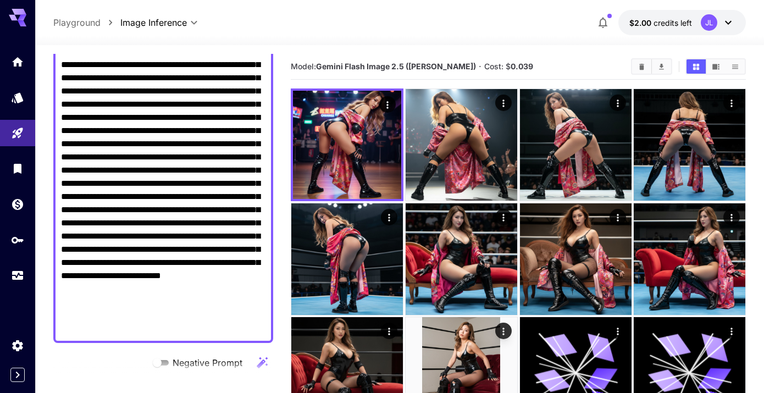
scroll to position [151, 0]
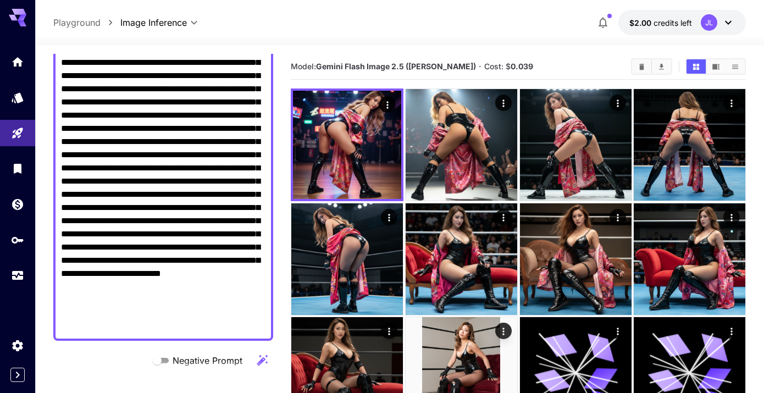
drag, startPoint x: 158, startPoint y: 300, endPoint x: 171, endPoint y: 289, distance: 17.2
click at [171, 289] on textarea "Negative Prompt" at bounding box center [163, 174] width 205 height 317
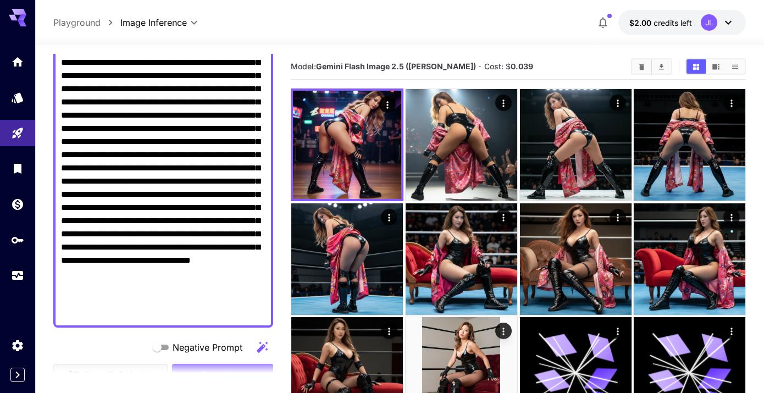
drag, startPoint x: 191, startPoint y: 300, endPoint x: 159, endPoint y: 300, distance: 32.4
click at [159, 300] on textarea "Negative Prompt" at bounding box center [163, 167] width 205 height 303
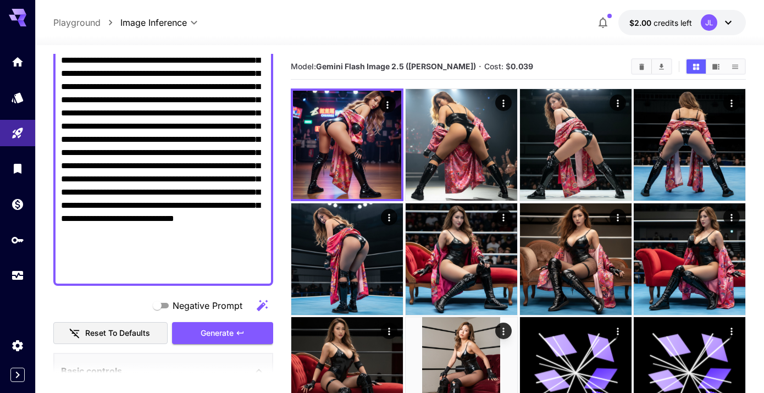
scroll to position [194, 0]
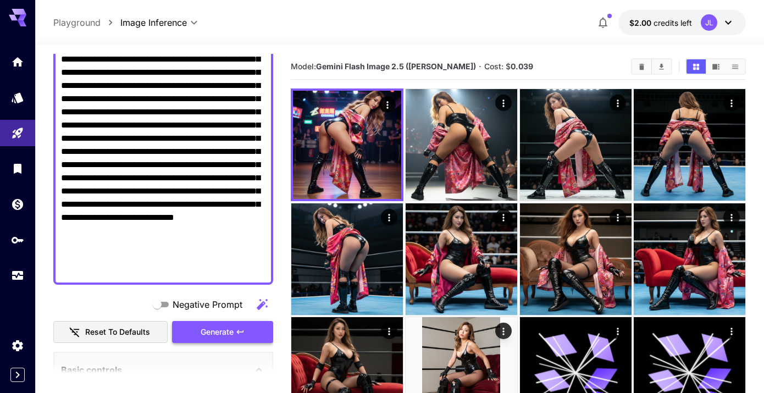
click at [228, 334] on span "Generate" at bounding box center [217, 332] width 33 height 14
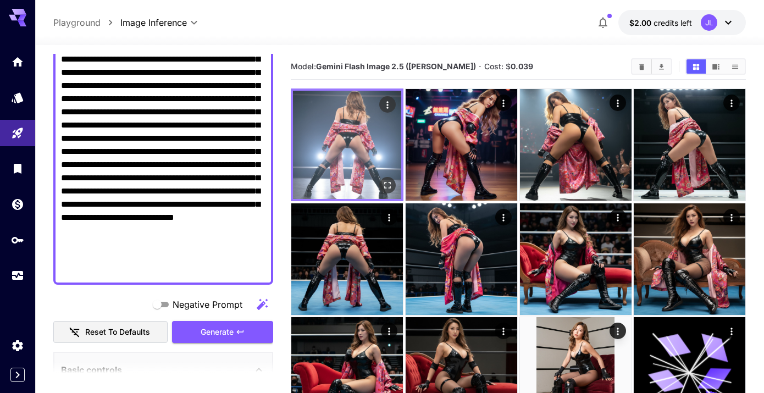
click at [390, 183] on icon "Open in fullscreen" at bounding box center [387, 185] width 7 height 7
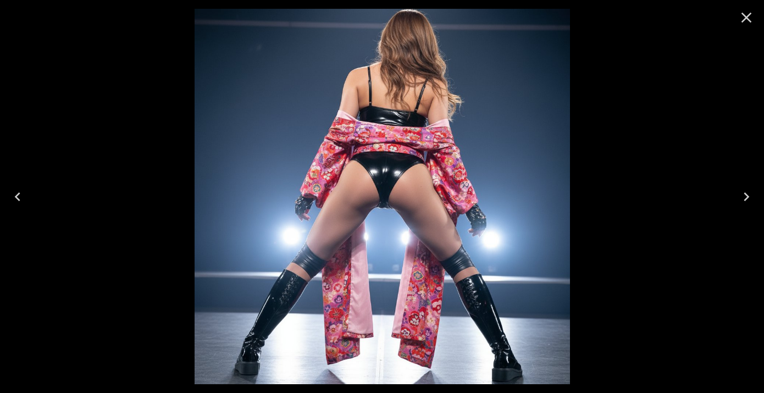
click at [747, 21] on icon "Close" at bounding box center [747, 18] width 18 height 18
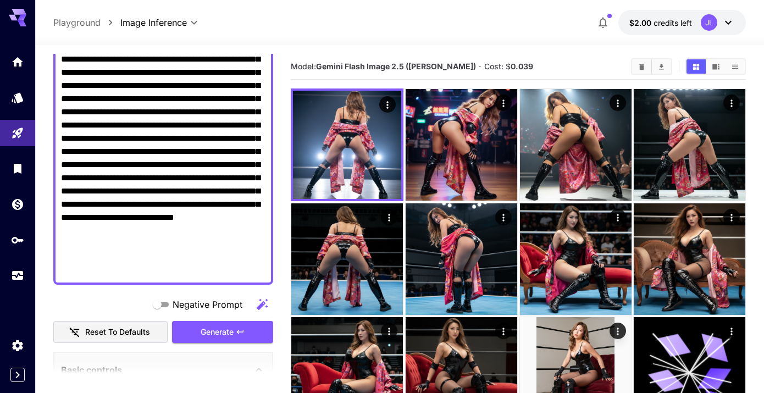
drag, startPoint x: 139, startPoint y: 165, endPoint x: 58, endPoint y: 165, distance: 81.4
click at [58, 165] on div at bounding box center [163, 125] width 220 height 319
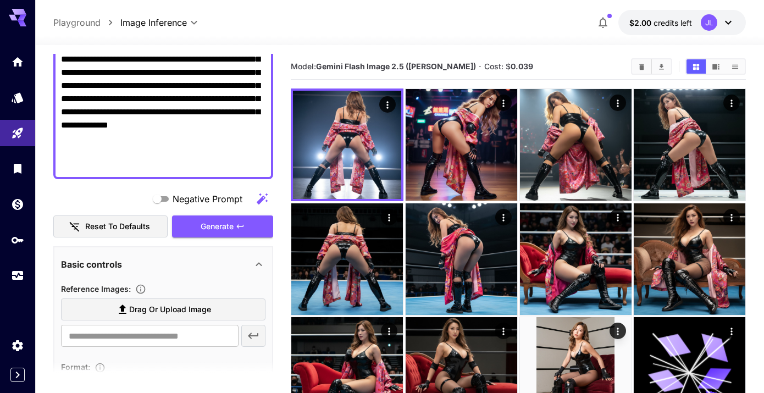
scroll to position [299, 0]
type textarea "**********"
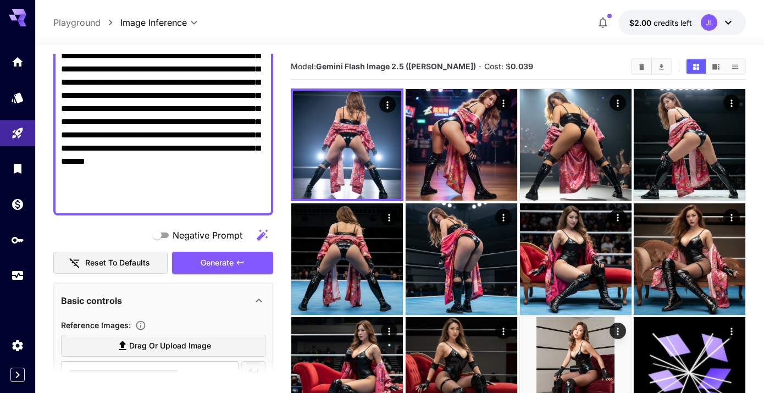
scroll to position [258, 0]
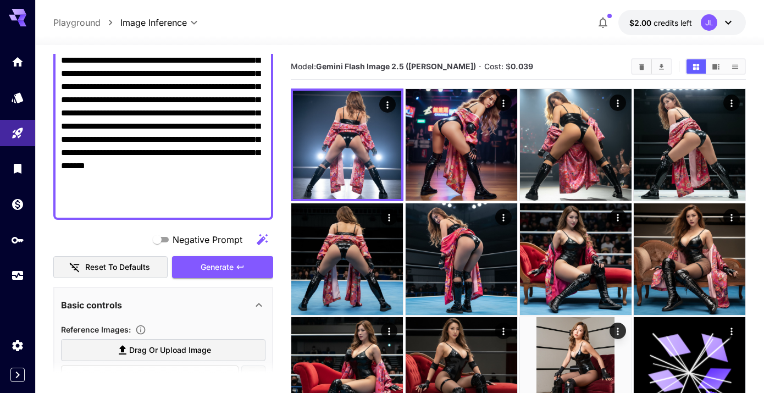
drag, startPoint x: 244, startPoint y: 113, endPoint x: 90, endPoint y: 111, distance: 153.9
click at [90, 111] on textarea "Negative Prompt" at bounding box center [163, 60] width 205 height 303
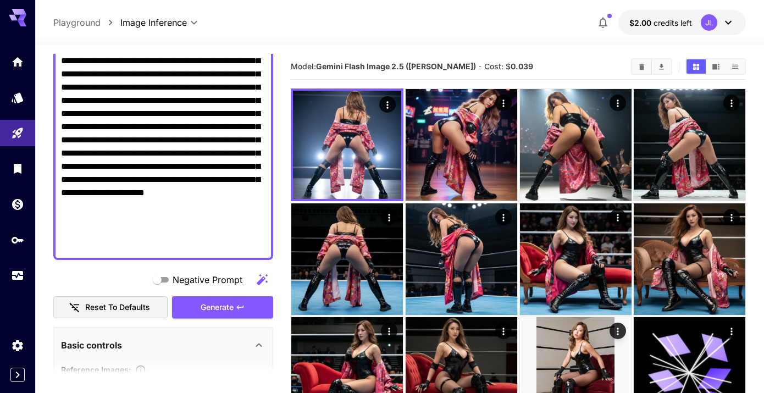
scroll to position [215, 0]
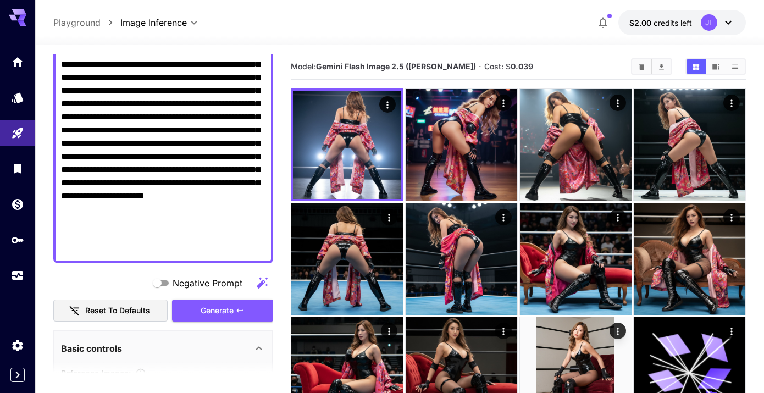
drag, startPoint x: 194, startPoint y: 258, endPoint x: 194, endPoint y: 250, distance: 7.7
click at [194, 250] on div at bounding box center [163, 103] width 220 height 319
drag, startPoint x: 194, startPoint y: 250, endPoint x: 172, endPoint y: 225, distance: 32.7
click at [172, 225] on textarea "Negative Prompt" at bounding box center [163, 103] width 205 height 303
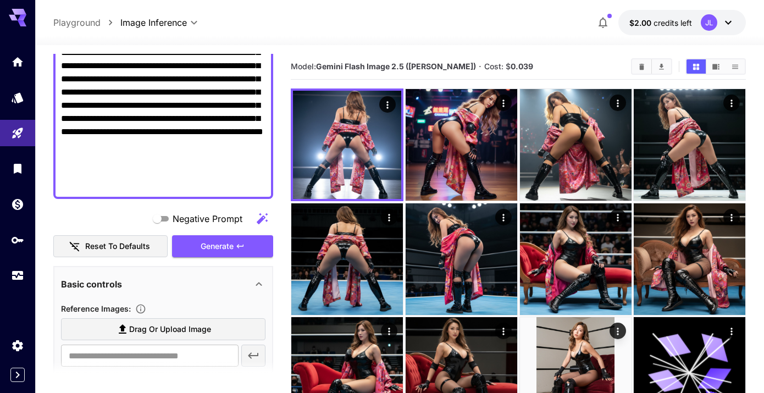
scroll to position [205, 0]
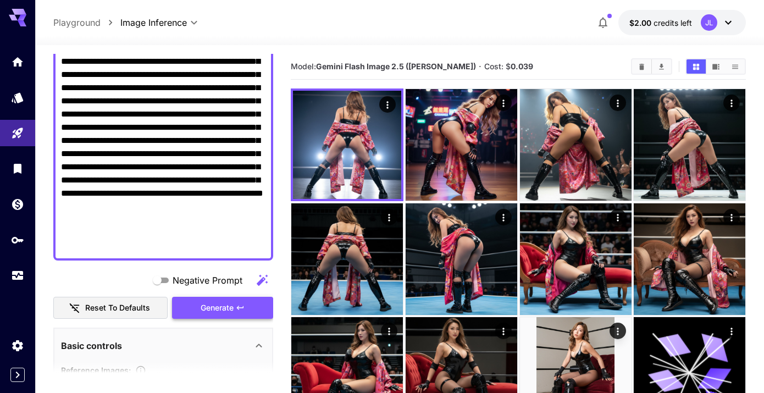
click at [230, 311] on span "Generate" at bounding box center [217, 308] width 33 height 14
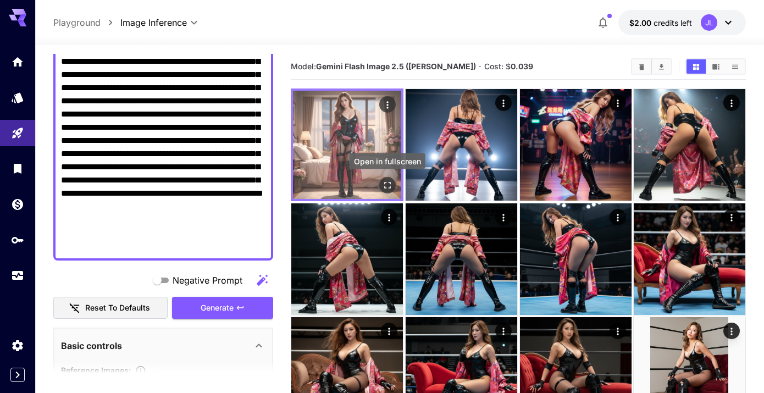
click at [387, 187] on icon "Open in fullscreen" at bounding box center [387, 185] width 11 height 11
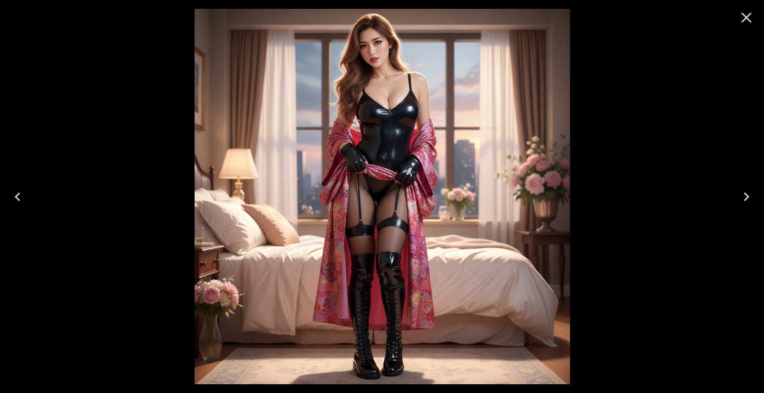
click at [748, 19] on icon "Close" at bounding box center [747, 18] width 10 height 10
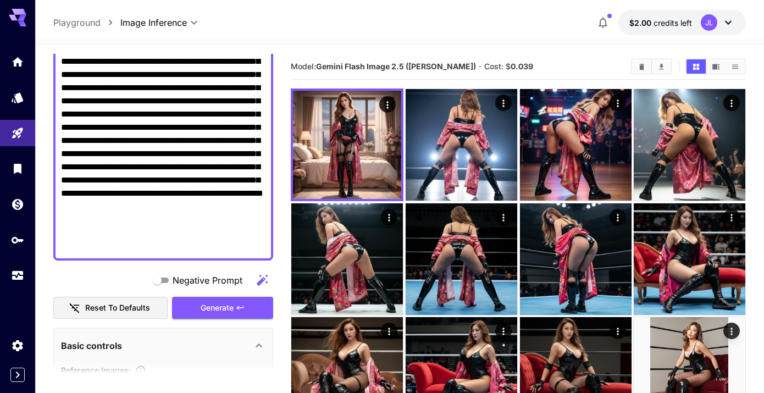
click at [187, 245] on textarea "Negative Prompt" at bounding box center [163, 108] width 205 height 290
type textarea "**********"
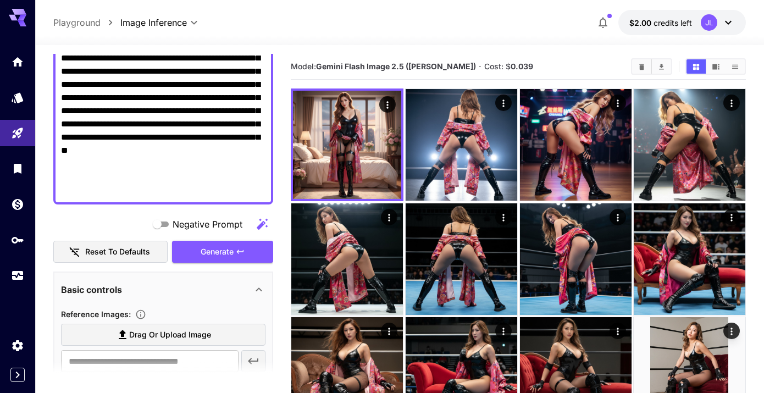
scroll to position [195, 0]
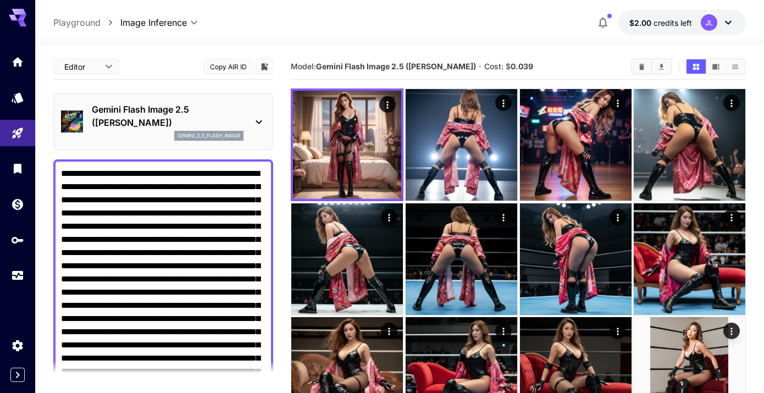
scroll to position [195, 0]
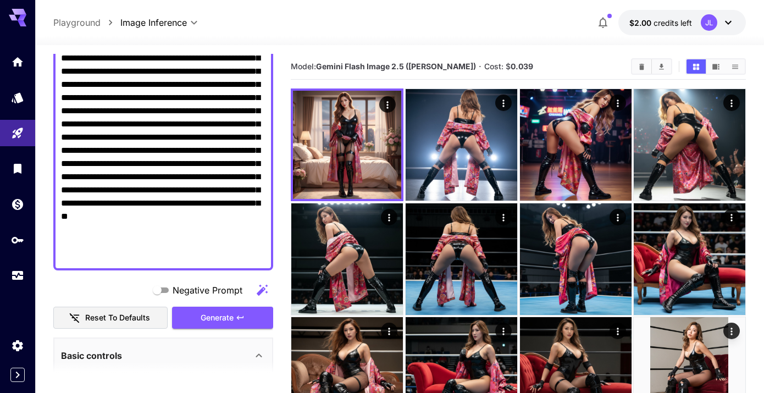
click at [152, 162] on textarea "Negative Prompt" at bounding box center [163, 118] width 205 height 290
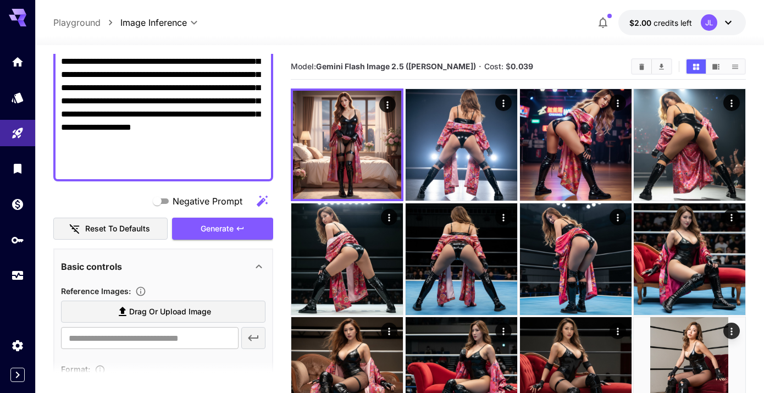
scroll to position [295, 0]
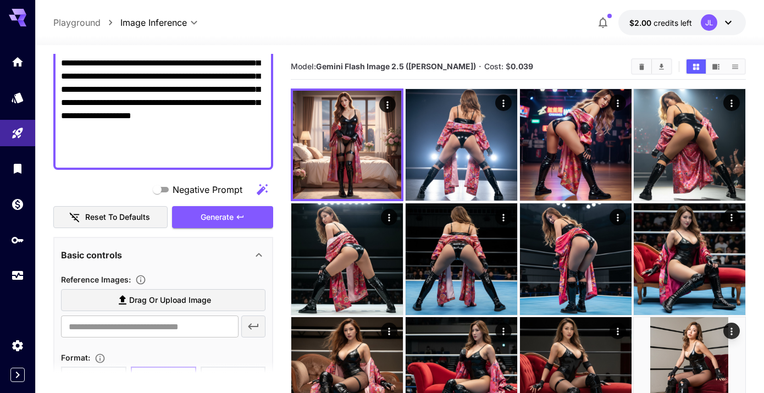
click at [247, 155] on textarea "Negative Prompt" at bounding box center [163, 17] width 205 height 290
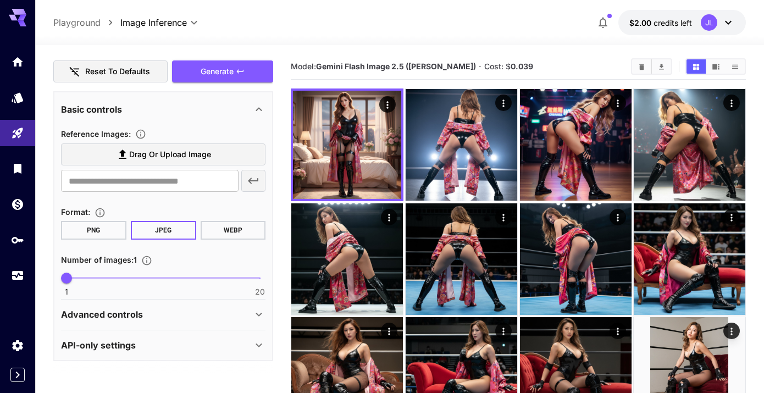
scroll to position [377, 0]
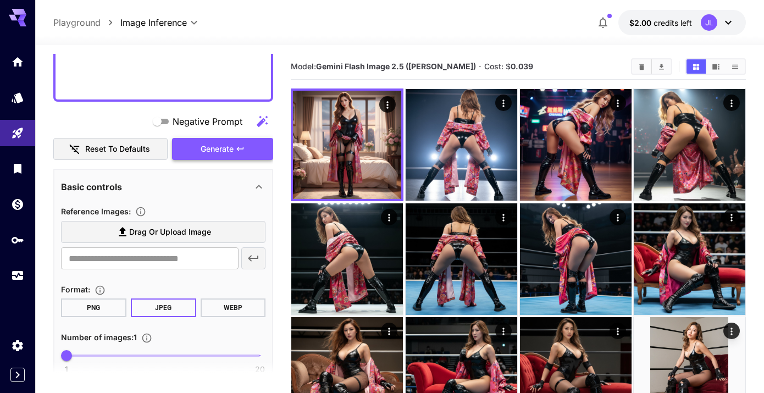
click at [219, 149] on span "Generate" at bounding box center [217, 149] width 33 height 14
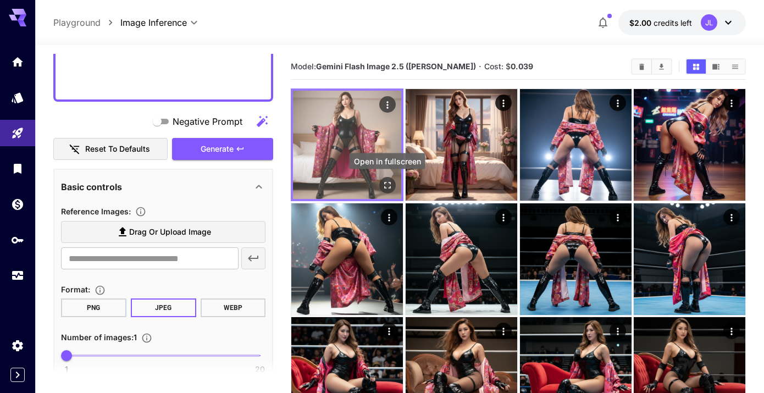
click at [388, 183] on icon "Open in fullscreen" at bounding box center [387, 185] width 11 height 11
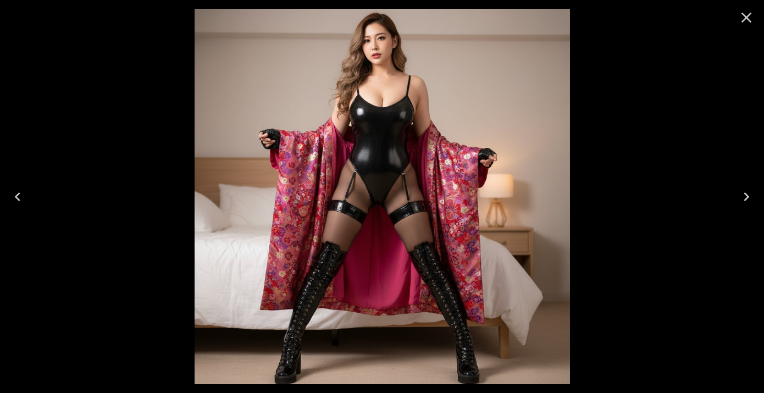
click at [743, 16] on icon "Close" at bounding box center [747, 18] width 18 height 18
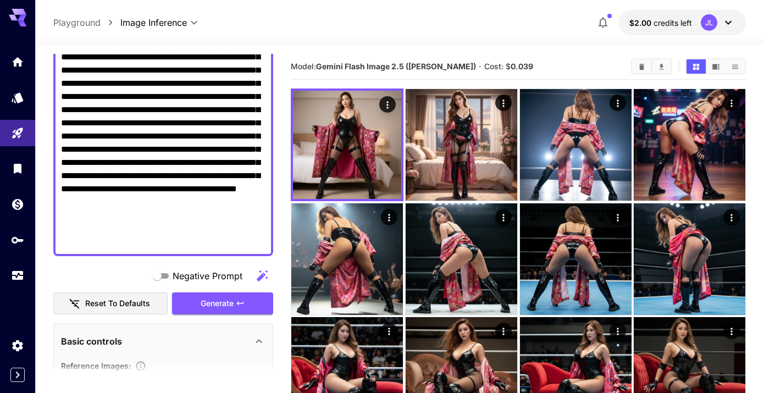
scroll to position [219, 0]
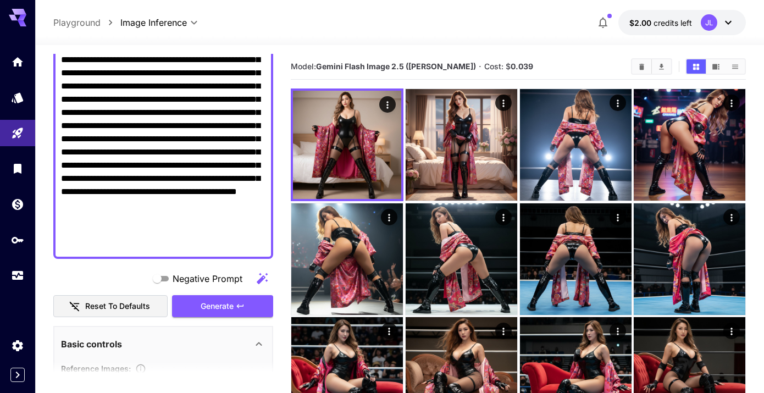
click at [249, 180] on textarea "Negative Prompt" at bounding box center [163, 99] width 205 height 303
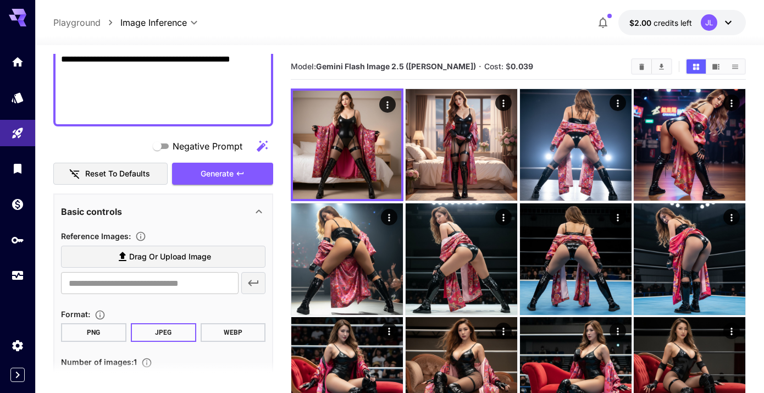
type textarea "**********"
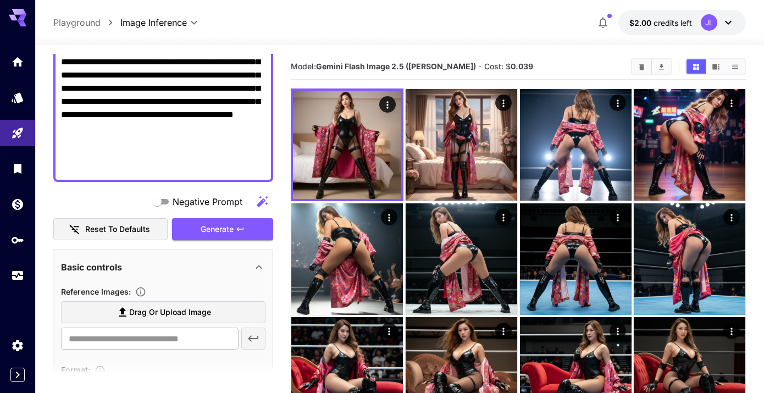
scroll to position [281, 0]
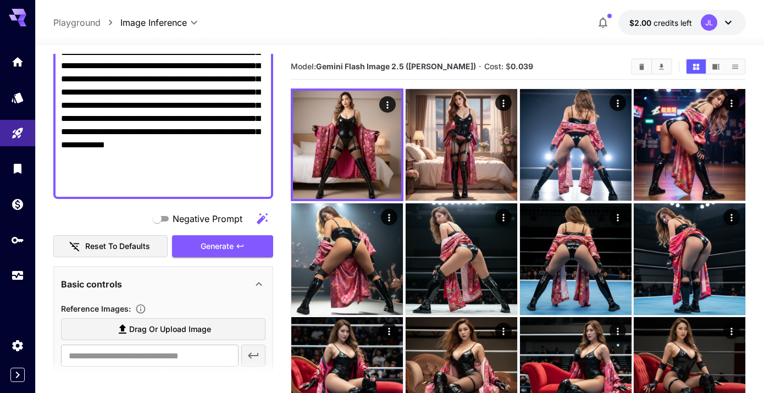
scroll to position [278, 0]
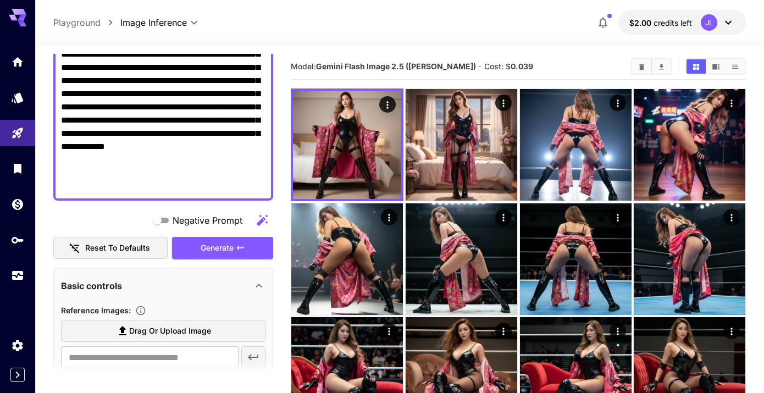
click at [247, 125] on textarea "Negative Prompt" at bounding box center [163, 40] width 205 height 303
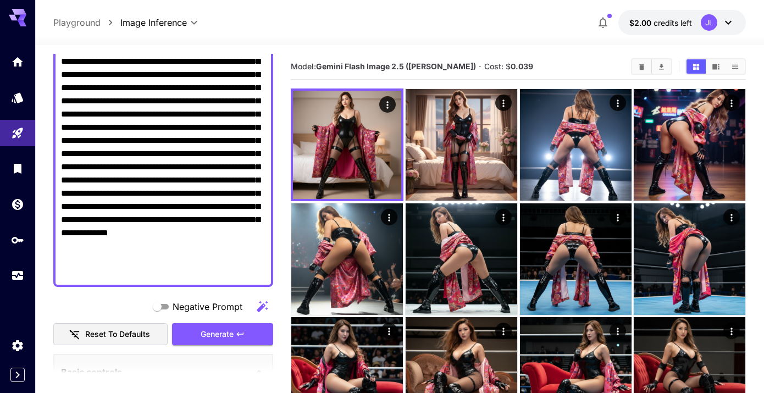
scroll to position [186, 0]
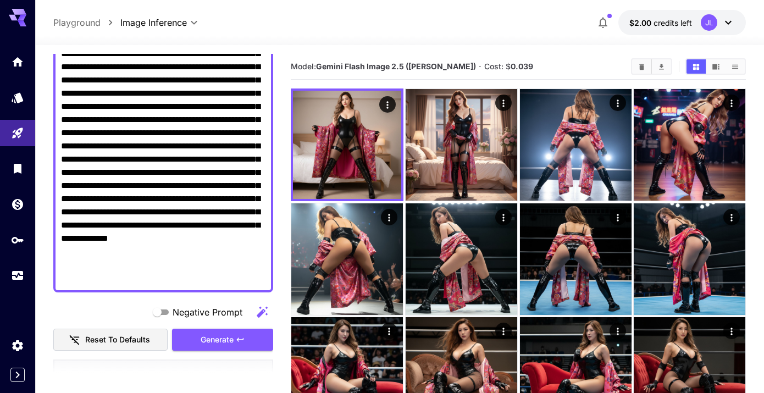
drag, startPoint x: 129, startPoint y: 277, endPoint x: 102, endPoint y: 278, distance: 27.0
click at [102, 278] on textarea "Negative Prompt" at bounding box center [163, 132] width 205 height 303
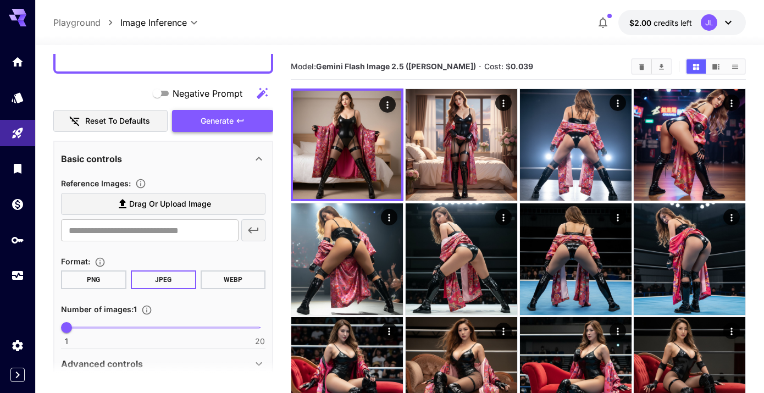
click at [244, 125] on button "Generate" at bounding box center [222, 121] width 101 height 23
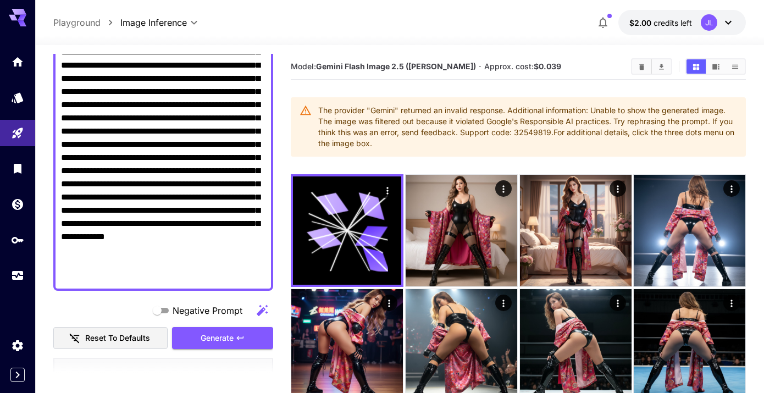
scroll to position [188, 0]
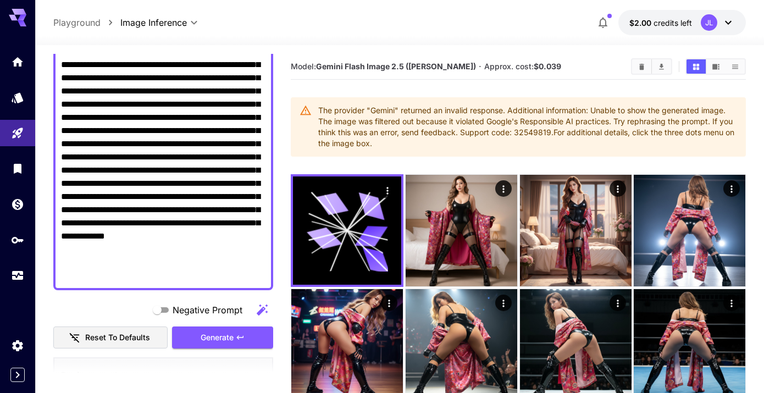
drag, startPoint x: 128, startPoint y: 277, endPoint x: 101, endPoint y: 278, distance: 26.9
click at [101, 278] on textarea "Negative Prompt" at bounding box center [163, 130] width 205 height 303
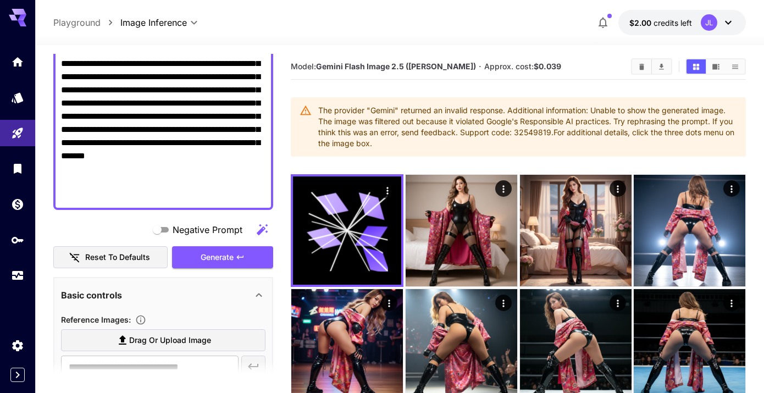
scroll to position [405, 0]
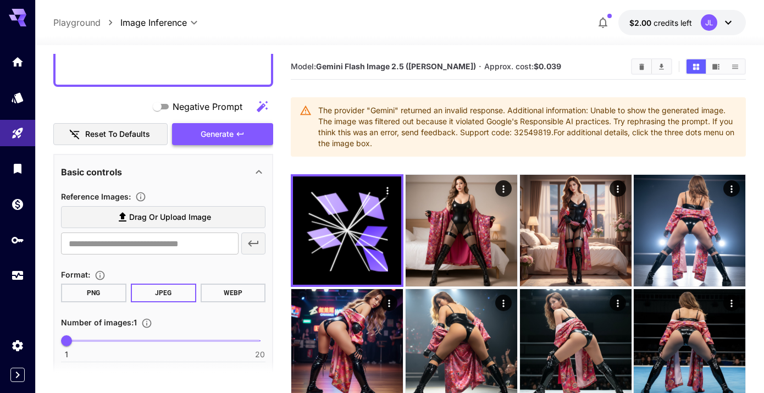
type textarea "**********"
click at [244, 125] on button "Generate" at bounding box center [222, 134] width 101 height 23
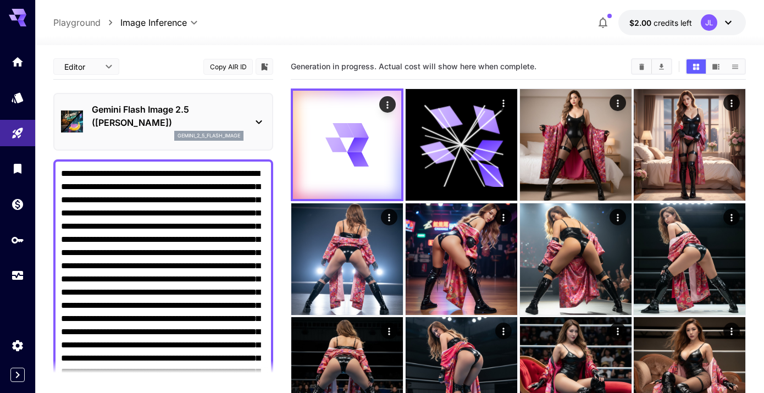
scroll to position [405, 0]
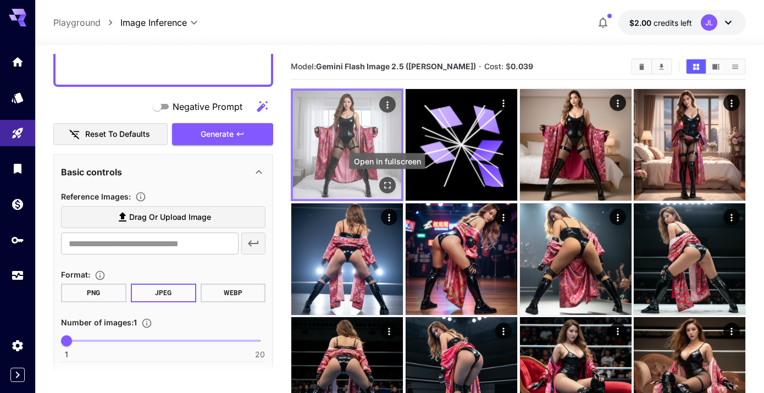
click at [386, 184] on icon "Open in fullscreen" at bounding box center [387, 185] width 11 height 11
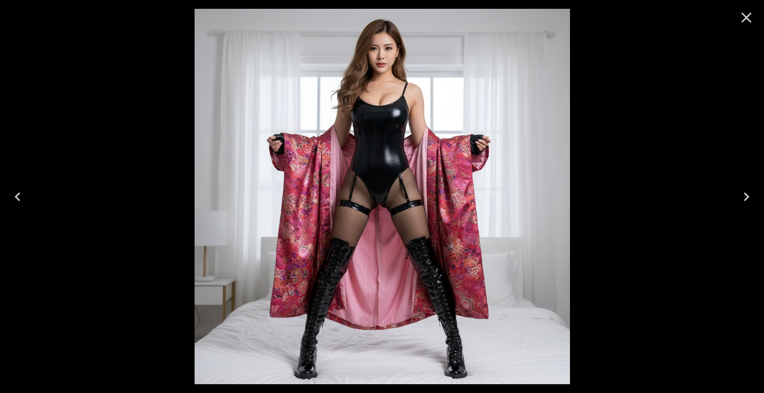
click at [749, 17] on icon "Close" at bounding box center [747, 18] width 18 height 18
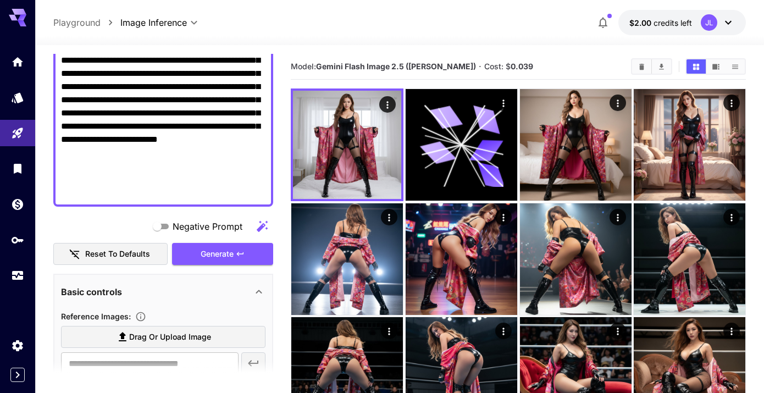
scroll to position [283, 0]
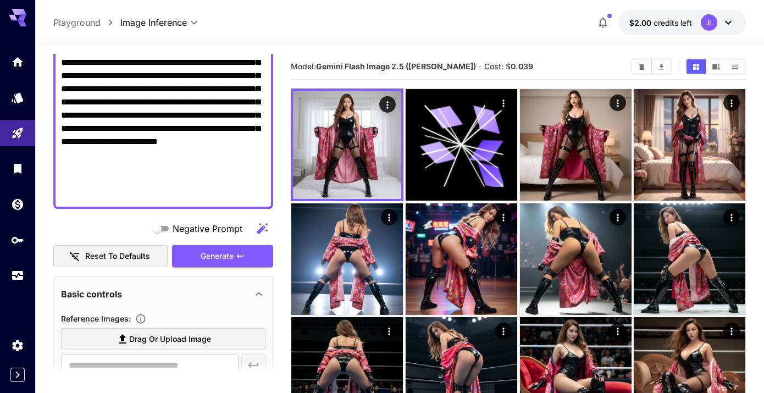
drag, startPoint x: 94, startPoint y: 156, endPoint x: 186, endPoint y: 144, distance: 93.1
click at [186, 144] on textarea "Negative Prompt" at bounding box center [163, 43] width 205 height 317
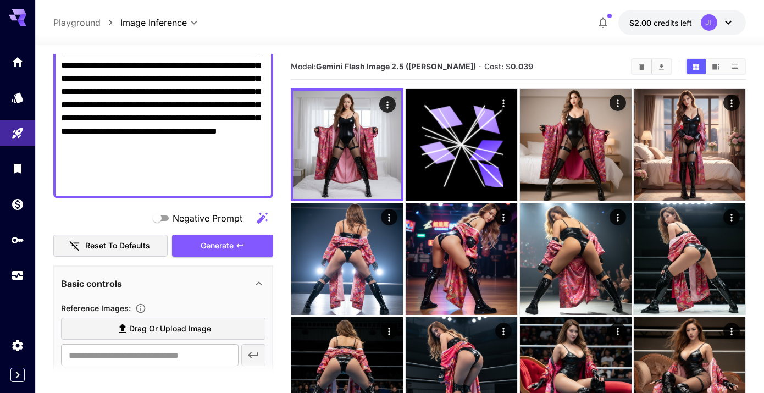
scroll to position [229, 0]
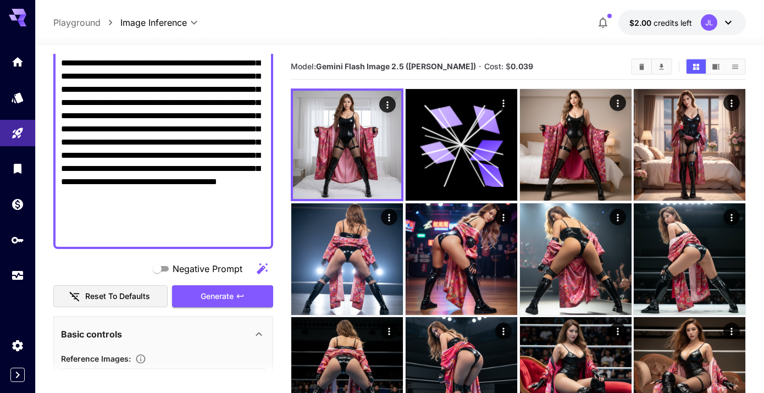
drag, startPoint x: 151, startPoint y: 194, endPoint x: 56, endPoint y: 201, distance: 95.4
click at [56, 201] on div at bounding box center [163, 89] width 220 height 319
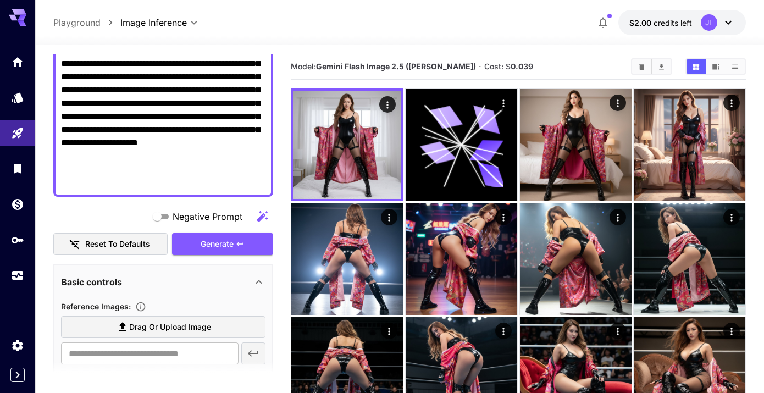
scroll to position [269, 0]
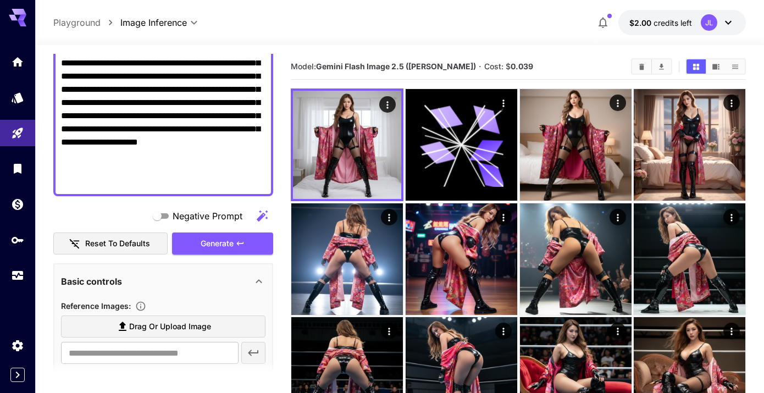
click at [226, 179] on textarea "Negative Prompt" at bounding box center [163, 43] width 205 height 290
click at [257, 188] on textarea "Negative Prompt" at bounding box center [163, 43] width 205 height 290
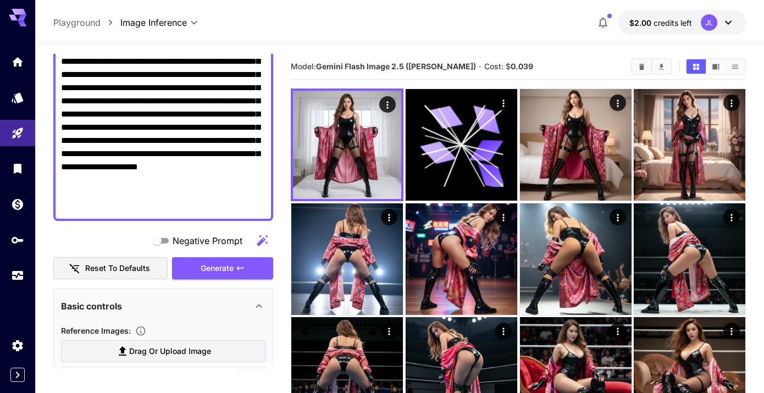
scroll to position [234, 0]
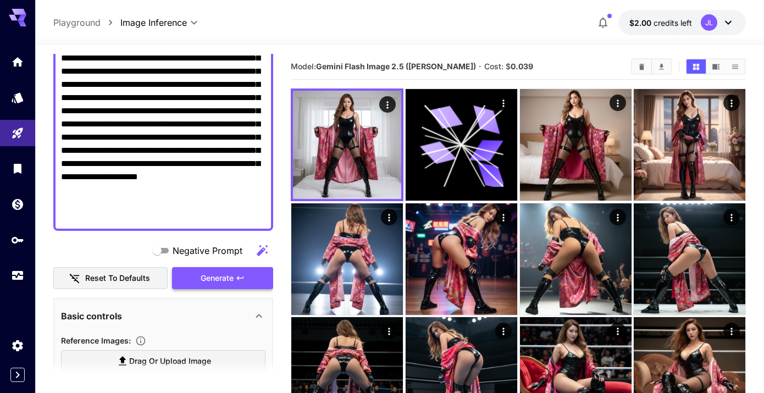
type textarea "**********"
click at [256, 273] on button "Generate" at bounding box center [222, 278] width 101 height 23
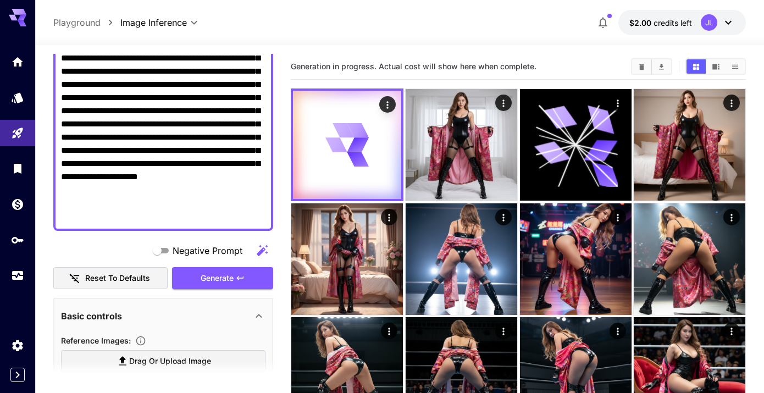
scroll to position [223, 0]
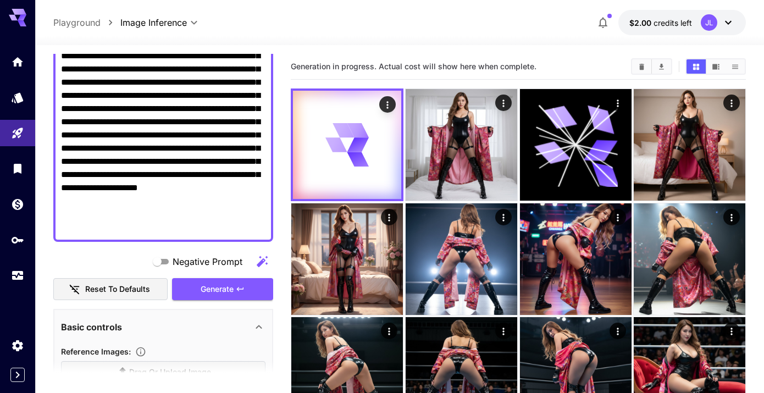
drag, startPoint x: 234, startPoint y: 121, endPoint x: 201, endPoint y: 124, distance: 32.6
click at [201, 124] on textarea "Negative Prompt" at bounding box center [163, 89] width 205 height 290
click at [181, 201] on textarea "Negative Prompt" at bounding box center [163, 89] width 205 height 290
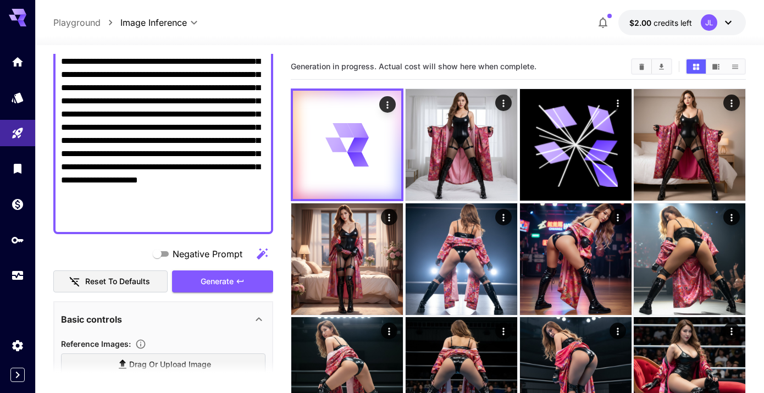
click at [121, 168] on textarea "Negative Prompt" at bounding box center [163, 81] width 205 height 290
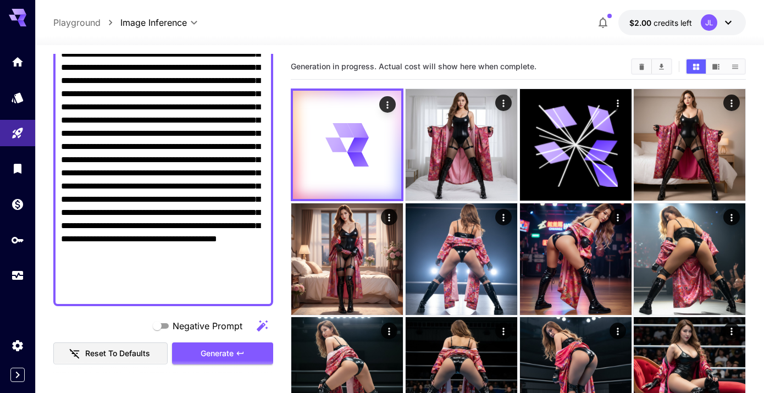
scroll to position [177, 0]
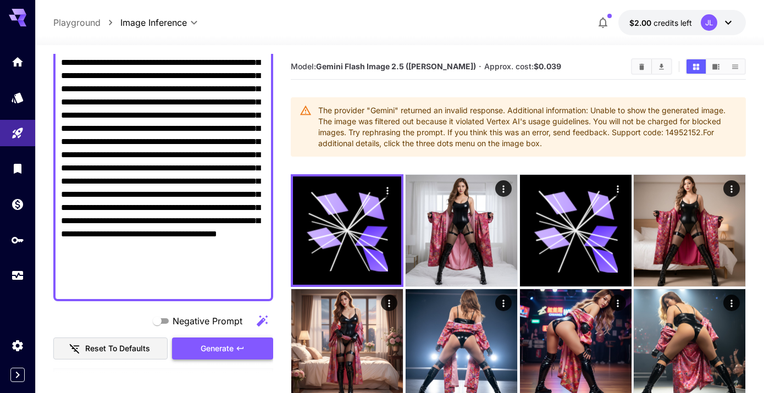
type textarea "**********"
click at [225, 342] on span "Generate" at bounding box center [217, 349] width 33 height 14
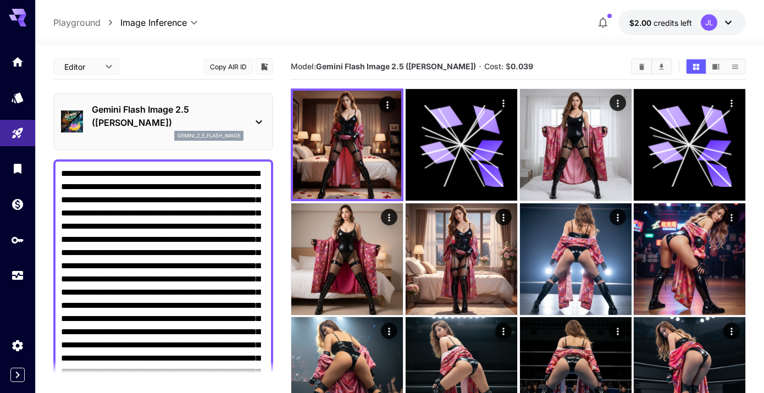
scroll to position [177, 0]
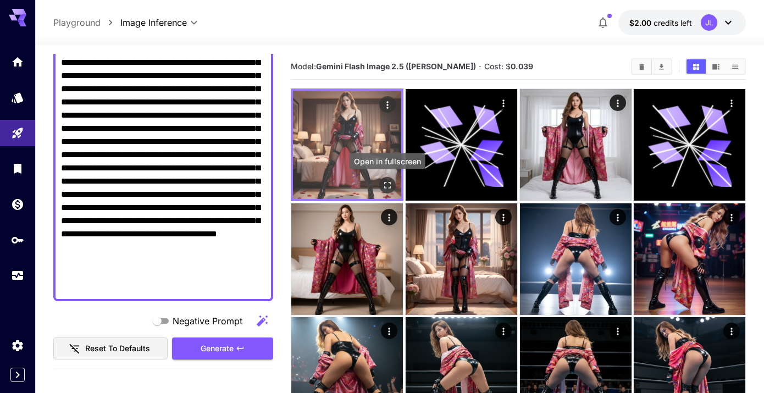
click at [388, 184] on icon "Open in fullscreen" at bounding box center [387, 185] width 11 height 11
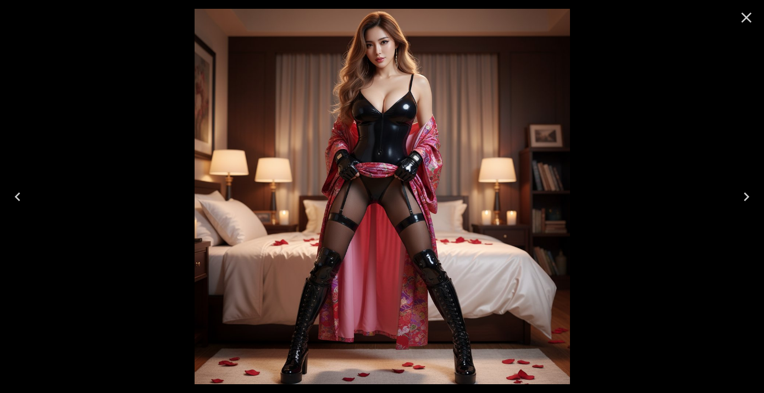
click at [152, 178] on div at bounding box center [382, 196] width 764 height 393
click at [745, 15] on icon "Close" at bounding box center [747, 18] width 18 height 18
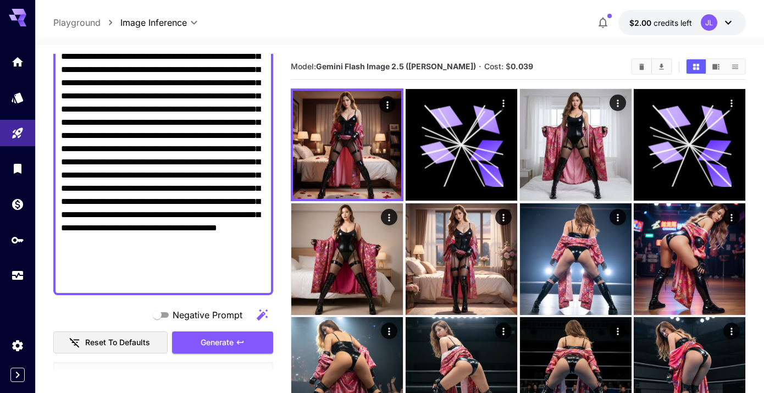
scroll to position [189, 0]
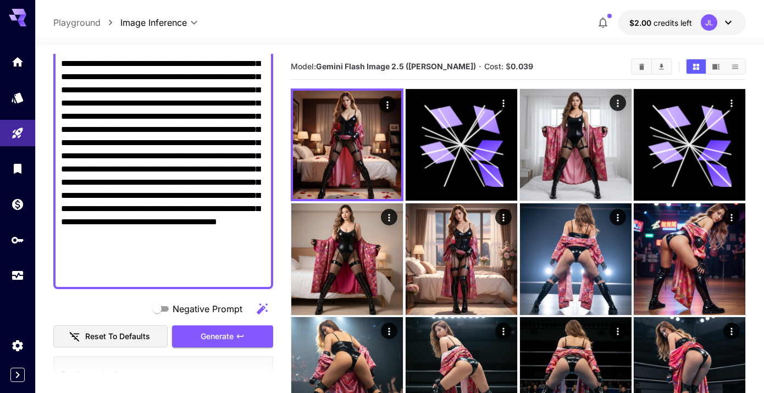
drag, startPoint x: 161, startPoint y: 275, endPoint x: 134, endPoint y: 251, distance: 35.8
click at [134, 251] on textarea "Negative Prompt" at bounding box center [163, 129] width 205 height 303
click at [164, 275] on textarea "Negative Prompt" at bounding box center [163, 129] width 205 height 303
click at [164, 277] on textarea "Negative Prompt" at bounding box center [163, 129] width 205 height 303
drag, startPoint x: 244, startPoint y: 261, endPoint x: 198, endPoint y: 249, distance: 46.5
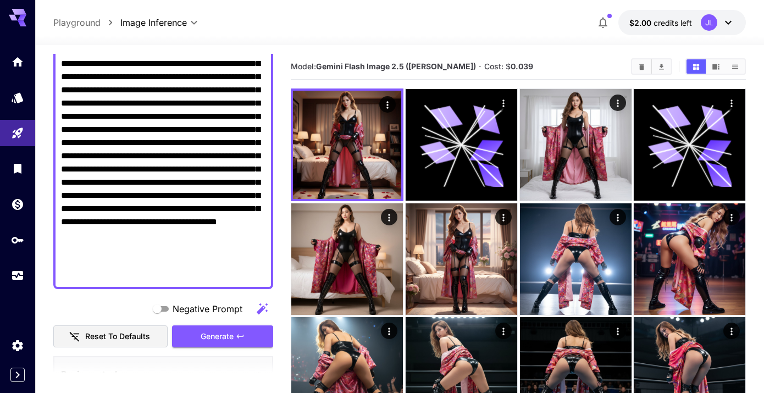
click at [197, 249] on textarea "Negative Prompt" at bounding box center [163, 129] width 205 height 303
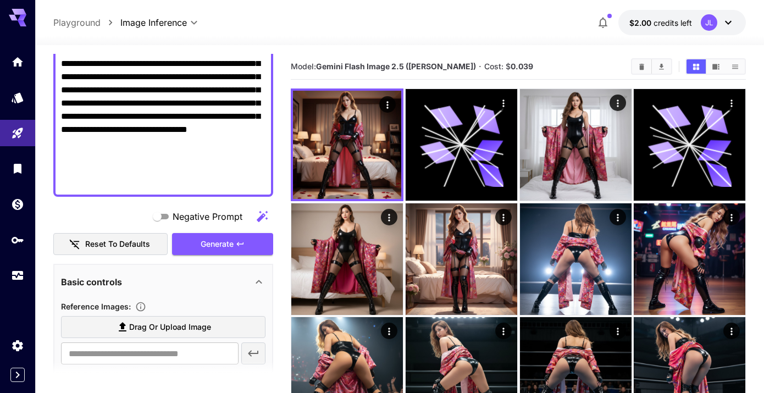
scroll to position [191, 0]
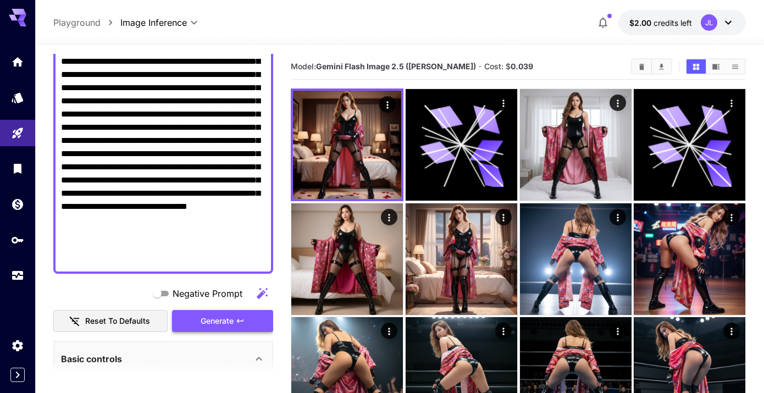
click at [236, 324] on icon "button" at bounding box center [240, 321] width 9 height 9
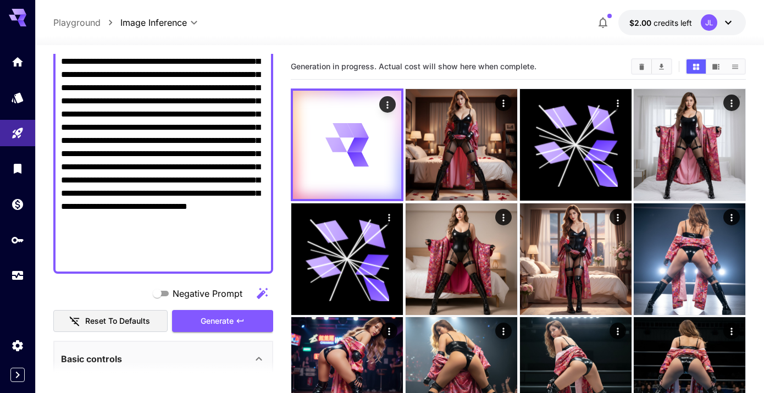
drag, startPoint x: 161, startPoint y: 263, endPoint x: 134, endPoint y: 247, distance: 31.1
click at [134, 247] on textarea "Negative Prompt" at bounding box center [163, 121] width 205 height 290
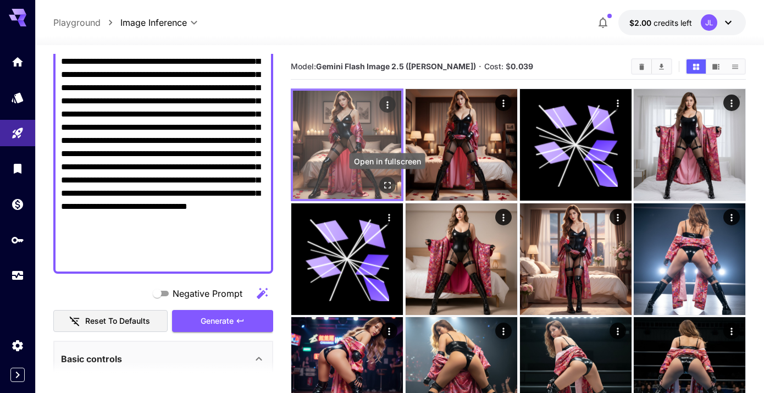
click at [388, 185] on icon "Open in fullscreen" at bounding box center [387, 185] width 11 height 11
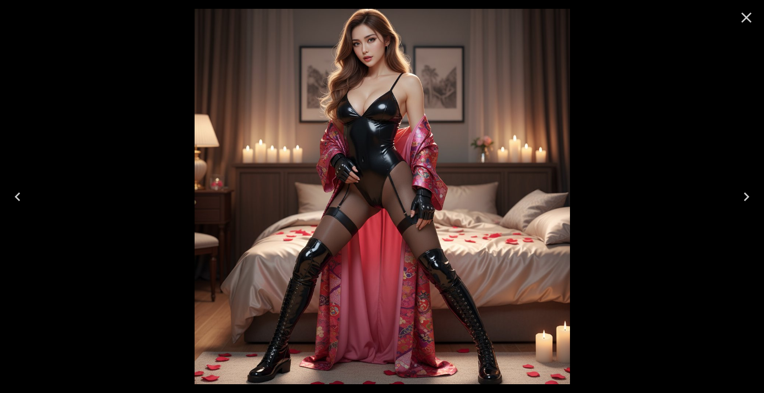
click at [748, 21] on icon "Close" at bounding box center [747, 18] width 18 height 18
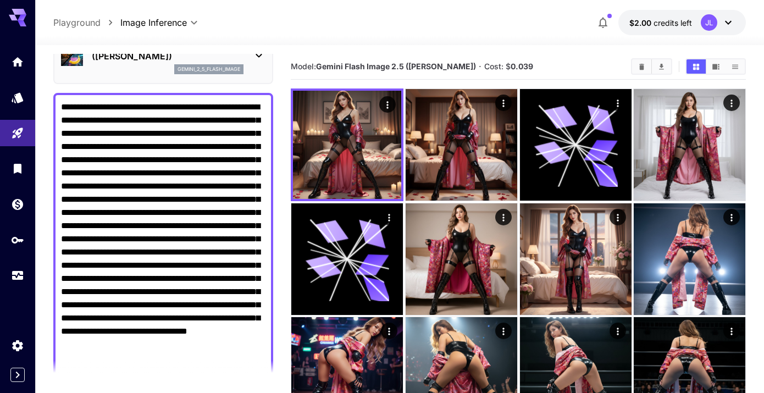
scroll to position [0, 0]
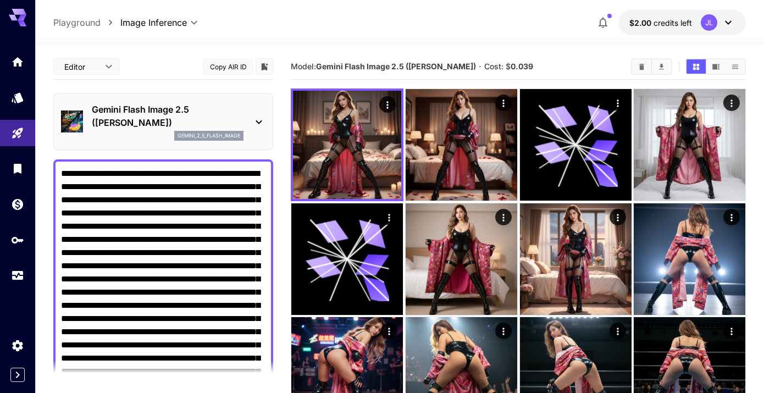
click at [70, 174] on textarea "Negative Prompt" at bounding box center [163, 312] width 205 height 290
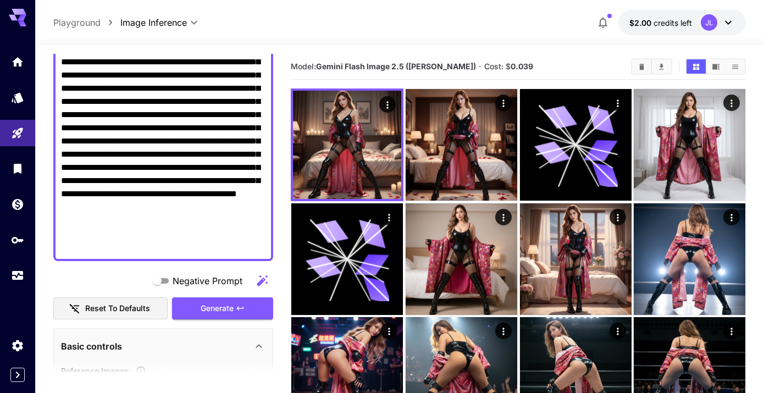
scroll to position [228, 0]
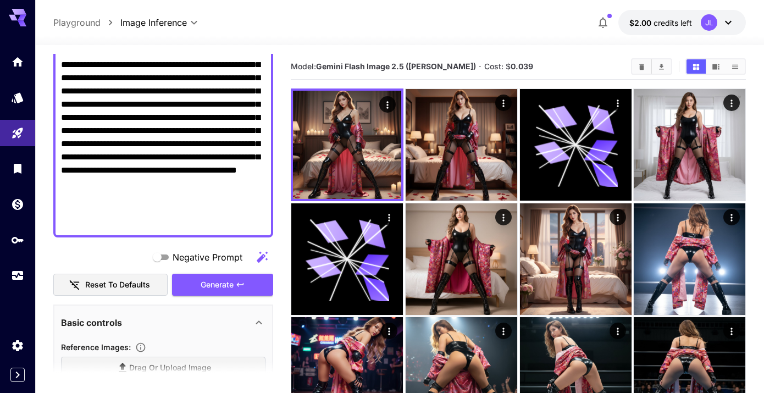
type textarea "**********"
click at [183, 230] on div at bounding box center [163, 85] width 220 height 306
click at [226, 226] on textarea "Negative Prompt" at bounding box center [163, 85] width 205 height 290
click at [174, 229] on textarea "Negative Prompt" at bounding box center [163, 85] width 205 height 290
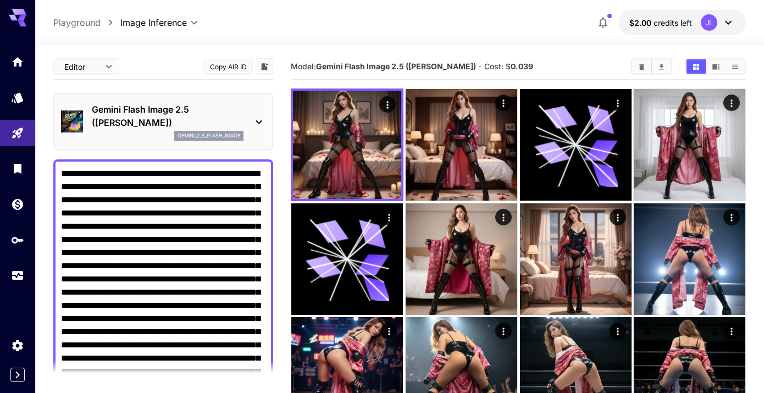
scroll to position [228, 0]
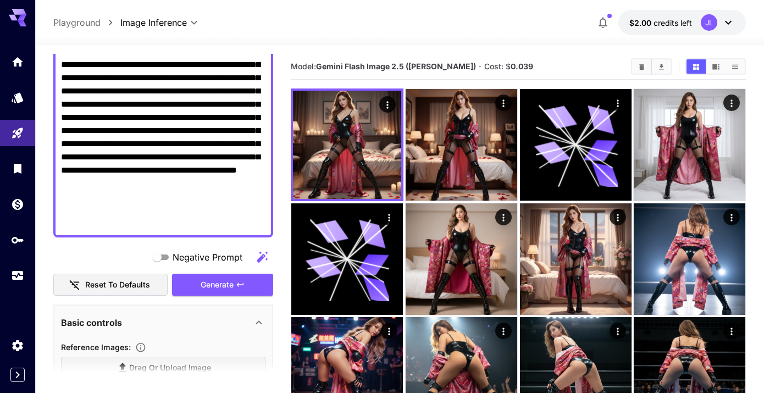
click at [122, 184] on textarea "Negative Prompt" at bounding box center [163, 85] width 205 height 290
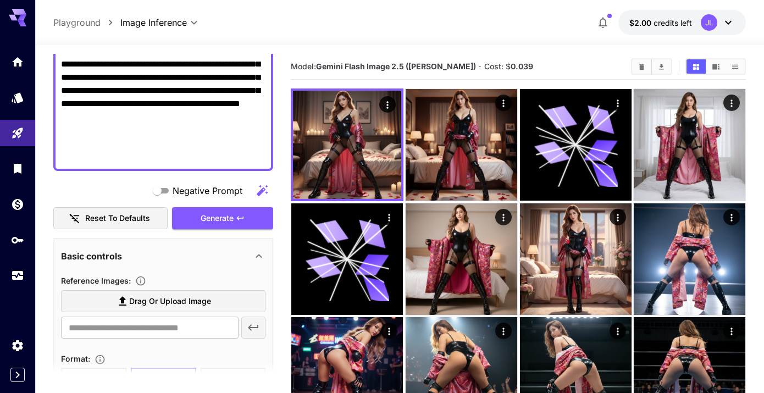
scroll to position [259, 0]
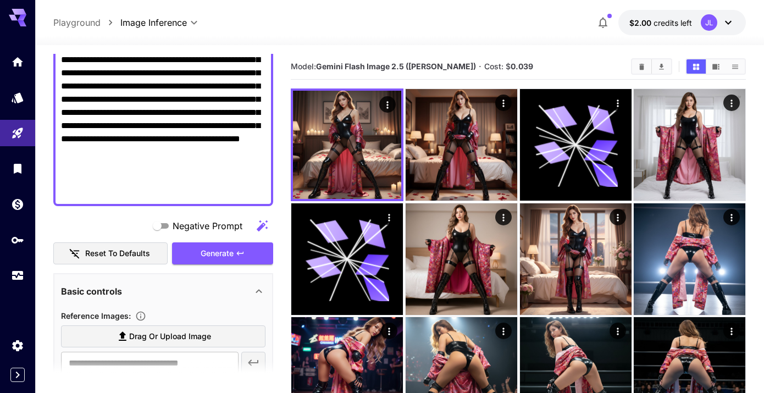
drag, startPoint x: 189, startPoint y: 141, endPoint x: 156, endPoint y: 144, distance: 33.1
click at [156, 144] on textarea "Negative Prompt" at bounding box center [163, 53] width 205 height 290
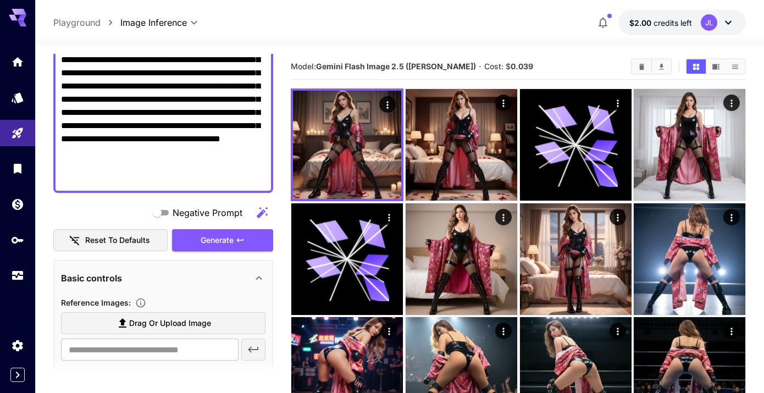
scroll to position [339, 0]
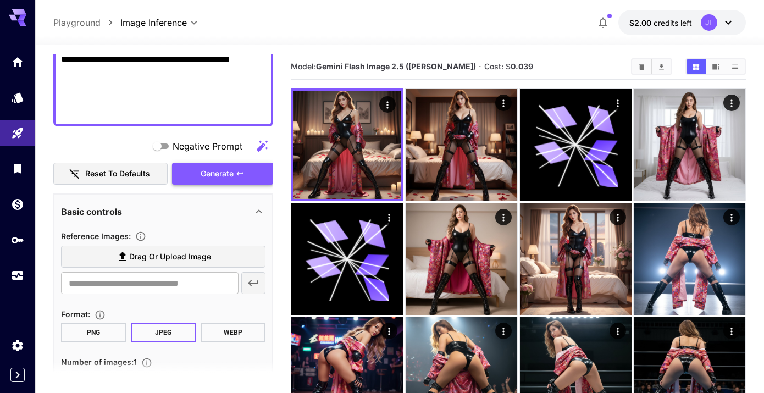
click at [225, 175] on span "Generate" at bounding box center [217, 174] width 33 height 14
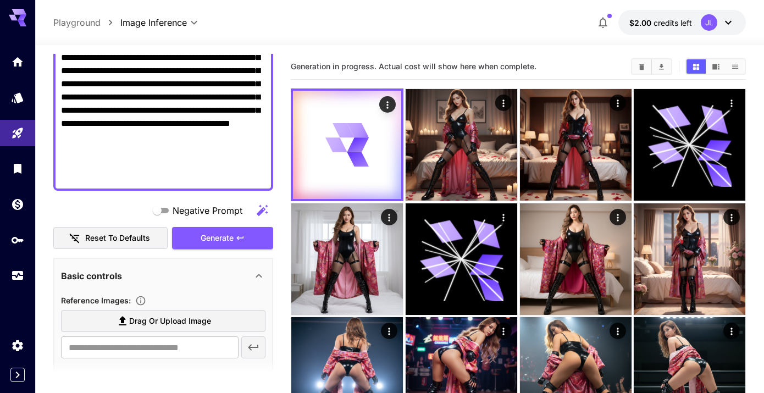
scroll to position [262, 0]
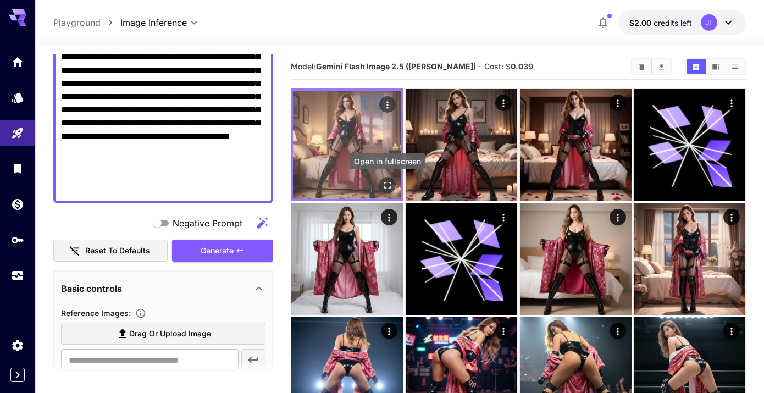
click at [385, 187] on icon "Open in fullscreen" at bounding box center [387, 185] width 7 height 7
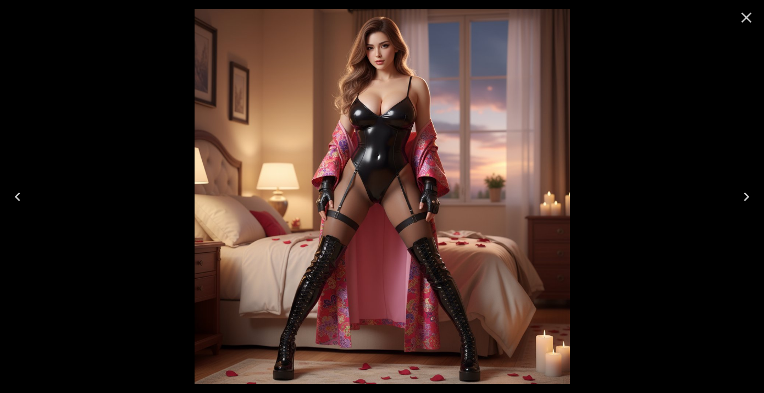
click at [750, 19] on icon "Close" at bounding box center [747, 18] width 18 height 18
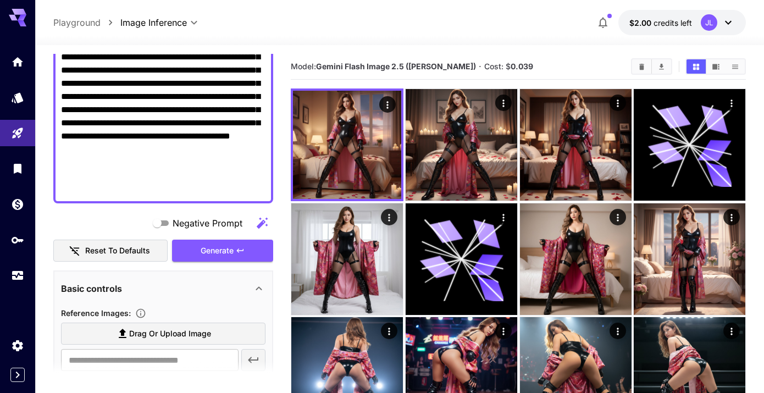
drag, startPoint x: 178, startPoint y: 194, endPoint x: 173, endPoint y: 172, distance: 22.0
click at [172, 172] on textarea "Negative Prompt" at bounding box center [163, 50] width 205 height 290
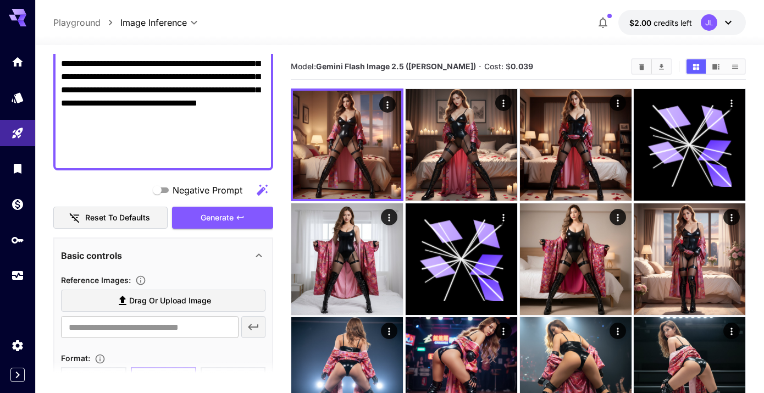
scroll to position [293, 0]
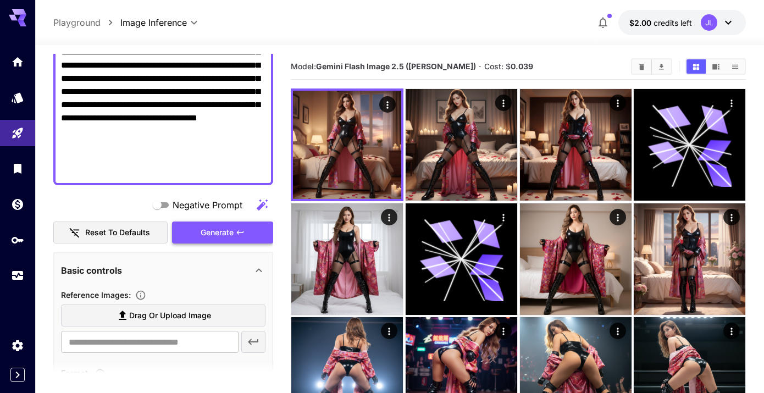
type textarea "**********"
click at [226, 232] on span "Generate" at bounding box center [217, 233] width 33 height 14
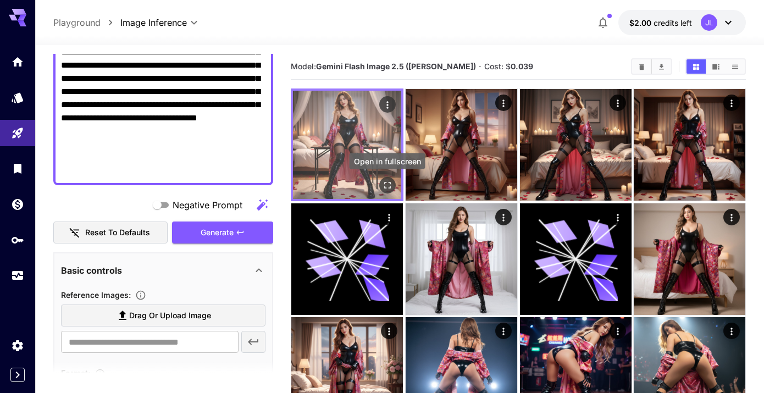
click at [388, 180] on icon "Open in fullscreen" at bounding box center [387, 185] width 11 height 11
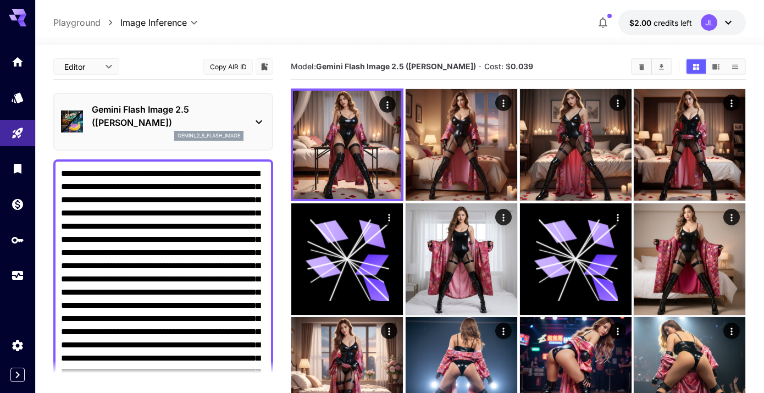
scroll to position [258, 0]
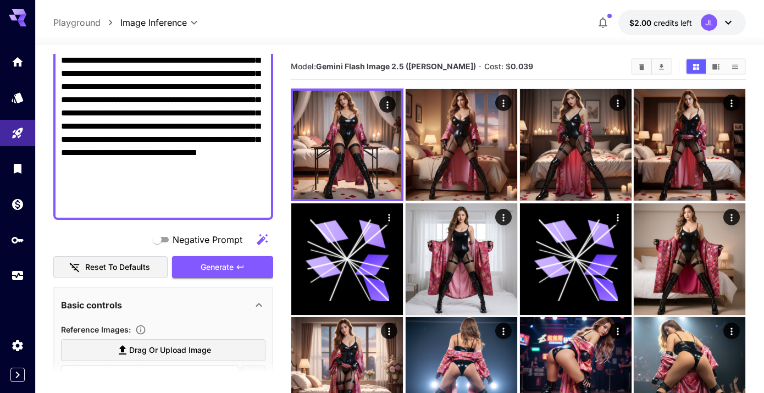
drag, startPoint x: 187, startPoint y: 99, endPoint x: 92, endPoint y: 101, distance: 95.7
click at [92, 101] on textarea "Negative Prompt" at bounding box center [163, 60] width 205 height 303
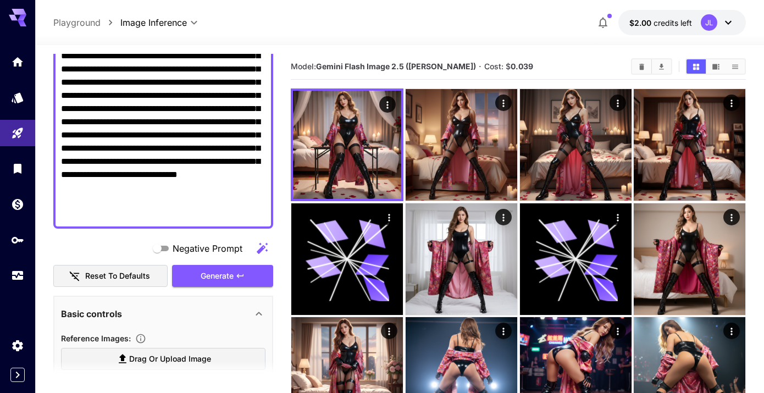
scroll to position [231, 0]
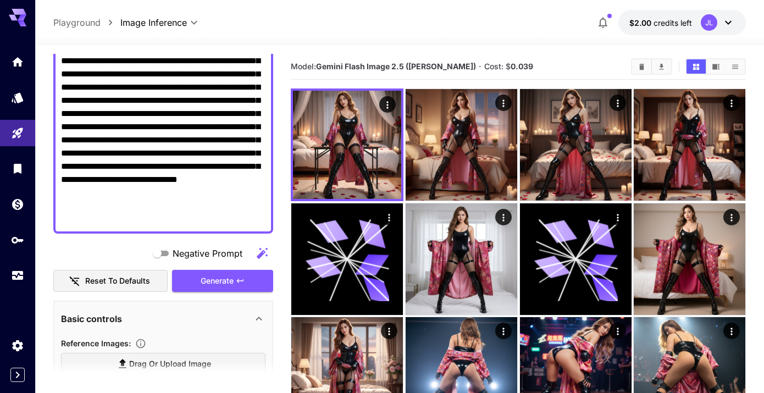
drag, startPoint x: 231, startPoint y: 126, endPoint x: 158, endPoint y: 129, distance: 73.7
click at [158, 129] on textarea "Negative Prompt" at bounding box center [163, 81] width 205 height 290
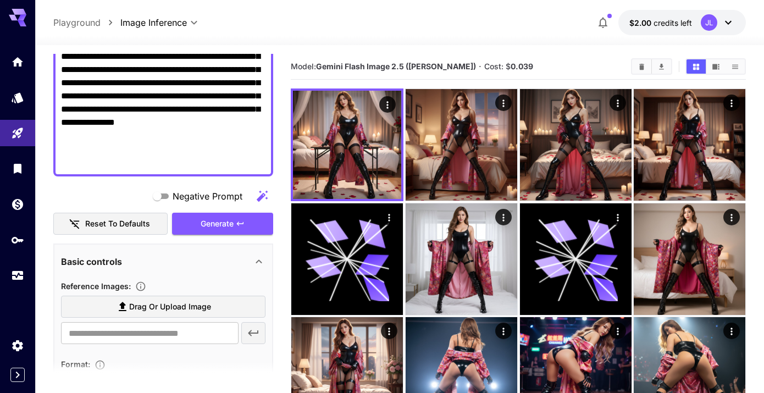
scroll to position [274, 0]
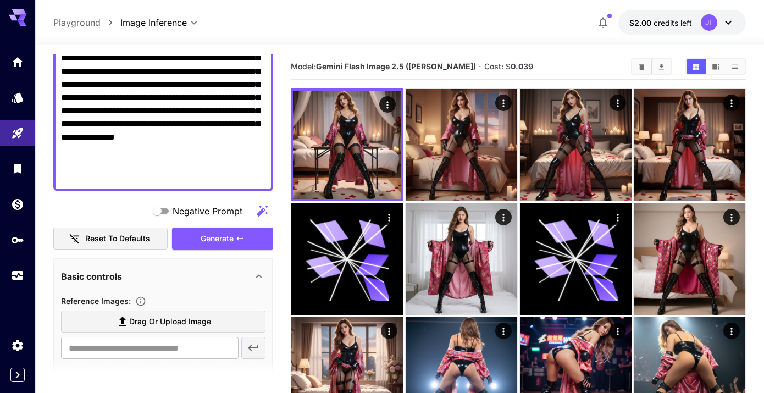
click at [179, 176] on textarea "Negative Prompt" at bounding box center [163, 38] width 205 height 290
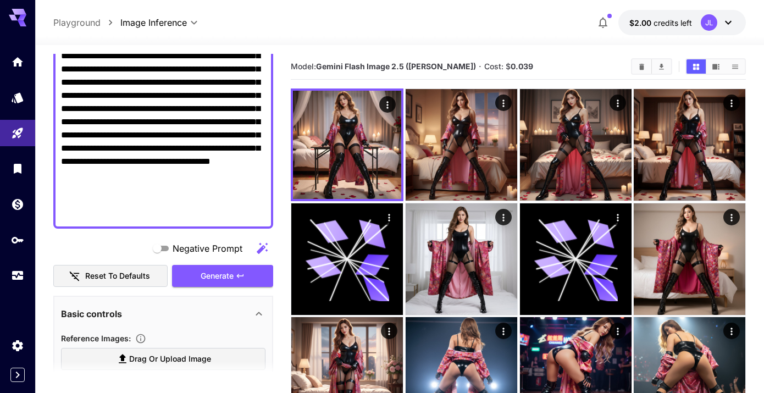
scroll to position [184, 0]
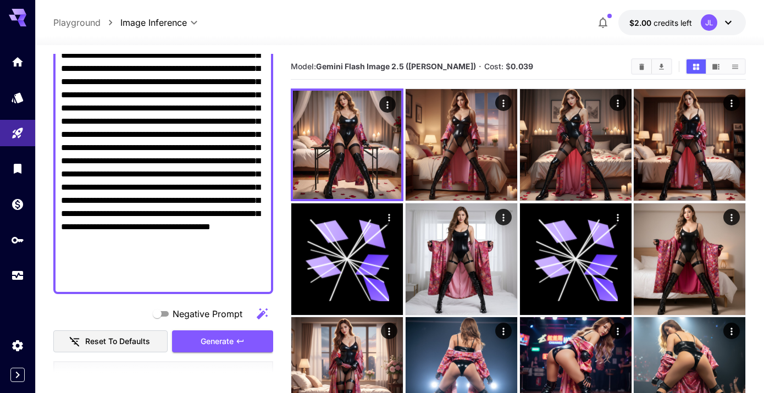
click at [205, 272] on textarea "Negative Prompt" at bounding box center [163, 134] width 205 height 303
drag, startPoint x: 198, startPoint y: 280, endPoint x: 176, endPoint y: 269, distance: 25.1
click at [176, 269] on textarea "Negative Prompt" at bounding box center [163, 134] width 205 height 303
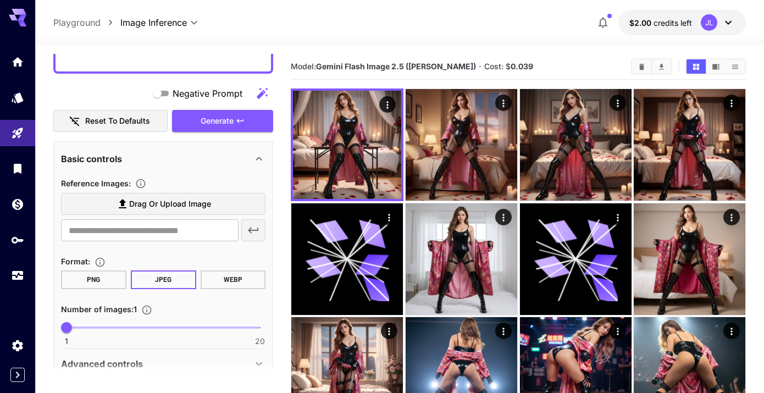
scroll to position [405, 0]
click at [239, 125] on button "Generate" at bounding box center [222, 121] width 101 height 23
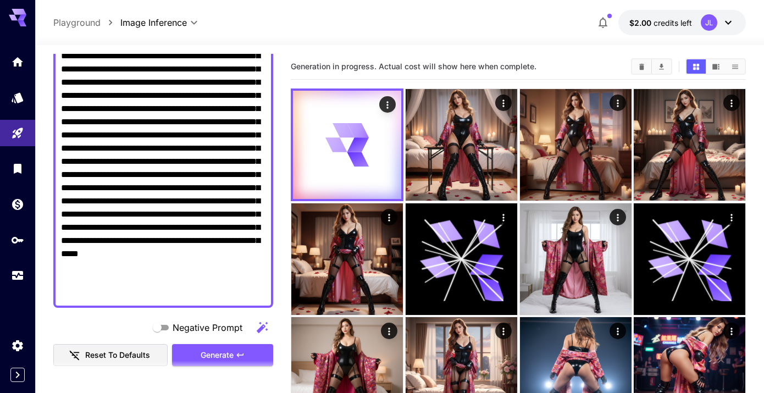
scroll to position [169, 0]
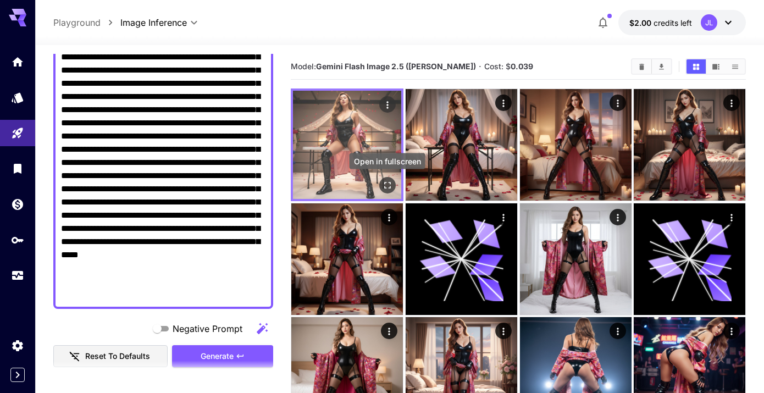
click at [388, 184] on icon "Open in fullscreen" at bounding box center [387, 185] width 11 height 11
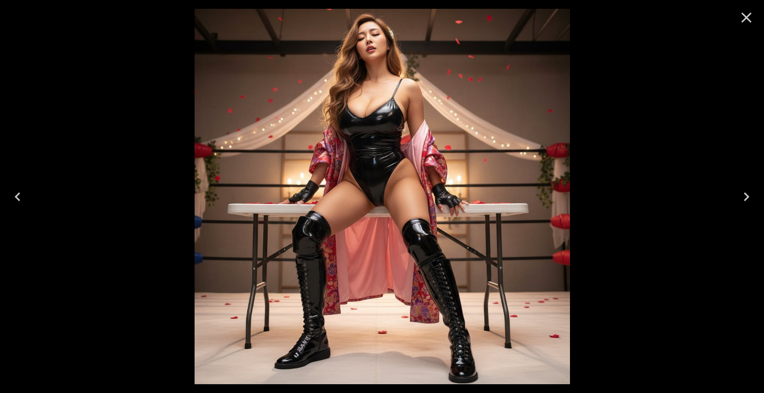
click at [749, 16] on icon "Close" at bounding box center [747, 18] width 18 height 18
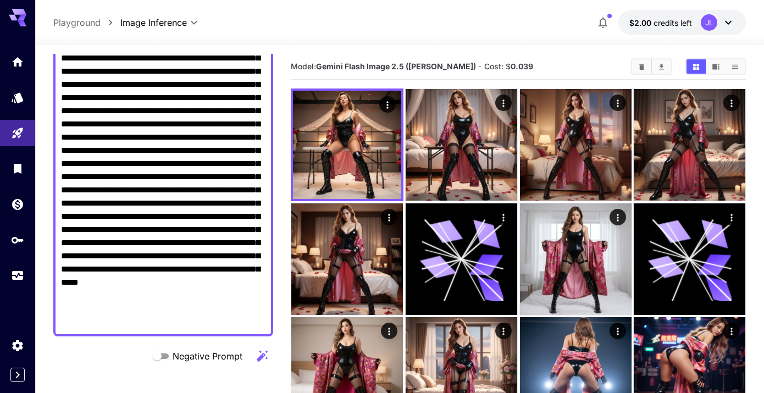
scroll to position [140, 0]
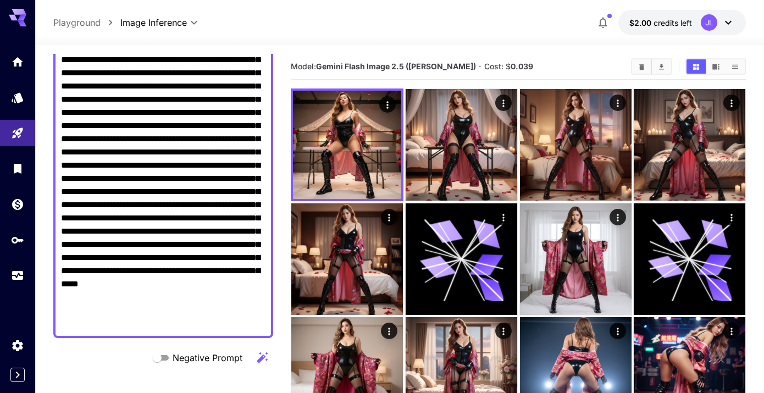
drag, startPoint x: 207, startPoint y: 297, endPoint x: 159, endPoint y: 295, distance: 47.9
click at [159, 295] on textarea "Negative Prompt" at bounding box center [163, 178] width 205 height 303
type textarea "**********"
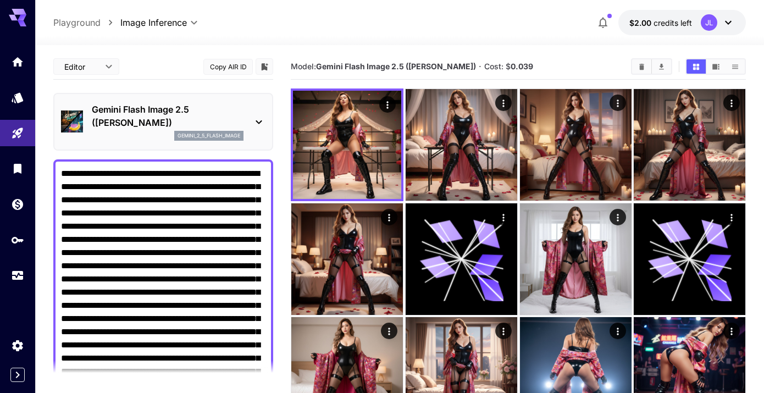
scroll to position [140, 0]
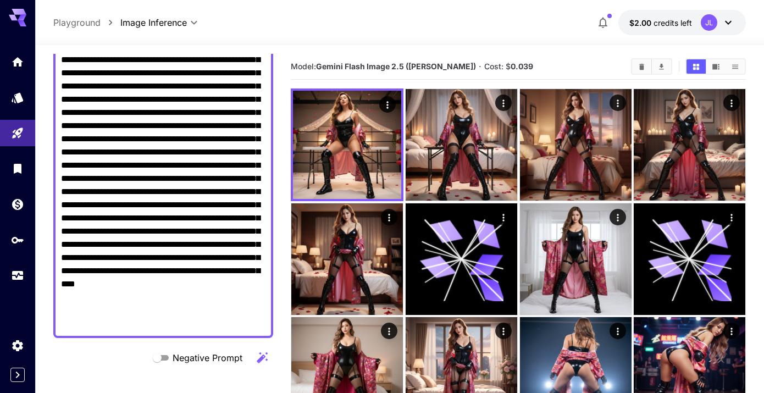
click at [138, 297] on textarea "Negative Prompt" at bounding box center [163, 178] width 205 height 303
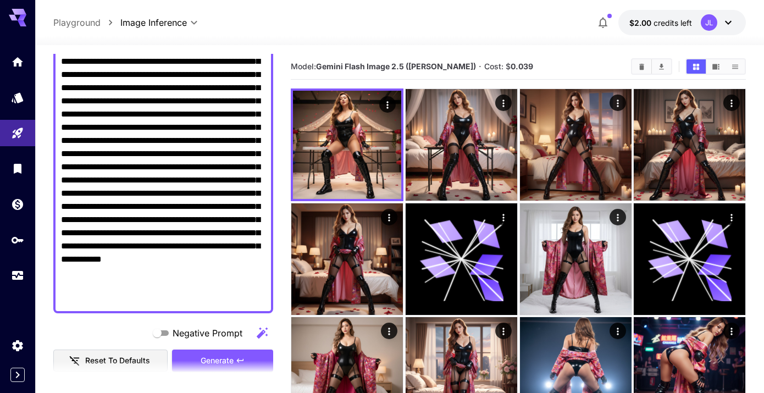
click at [133, 287] on textarea "Negative Prompt" at bounding box center [163, 153] width 205 height 303
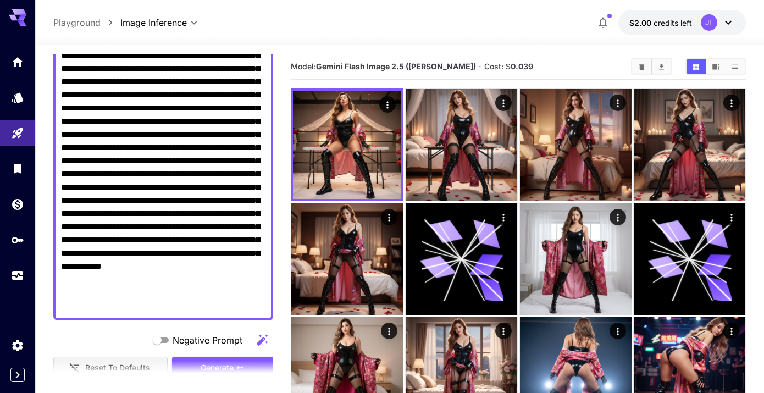
scroll to position [165, 0]
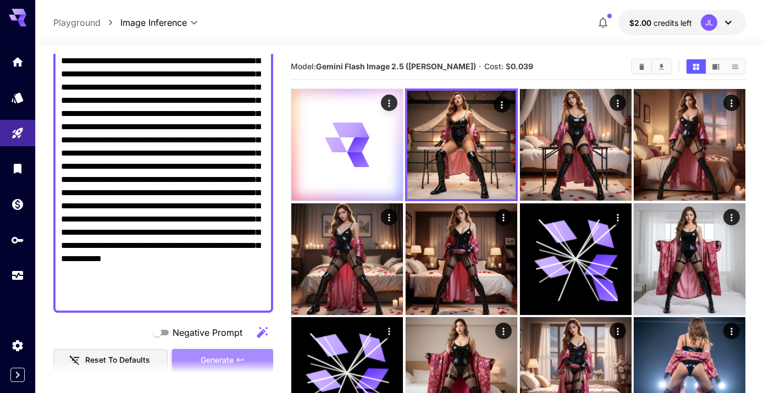
click at [242, 353] on button "Generate" at bounding box center [222, 360] width 101 height 23
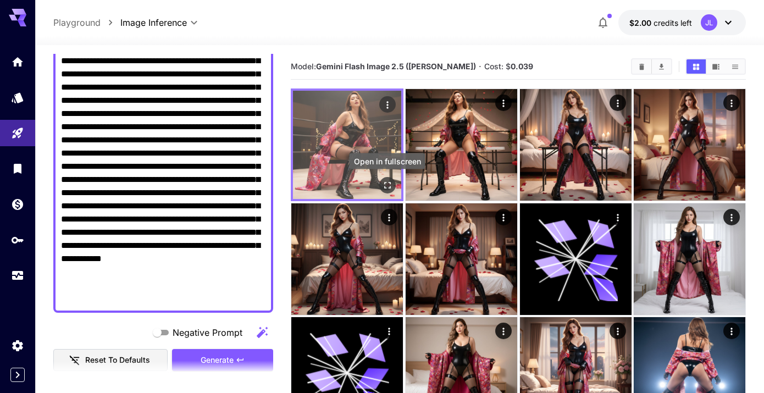
click at [387, 186] on icon "Open in fullscreen" at bounding box center [387, 185] width 11 height 11
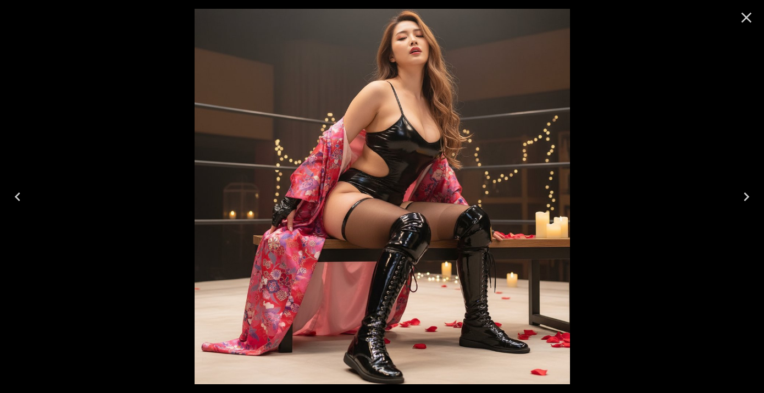
click at [746, 24] on icon "Close" at bounding box center [747, 18] width 18 height 18
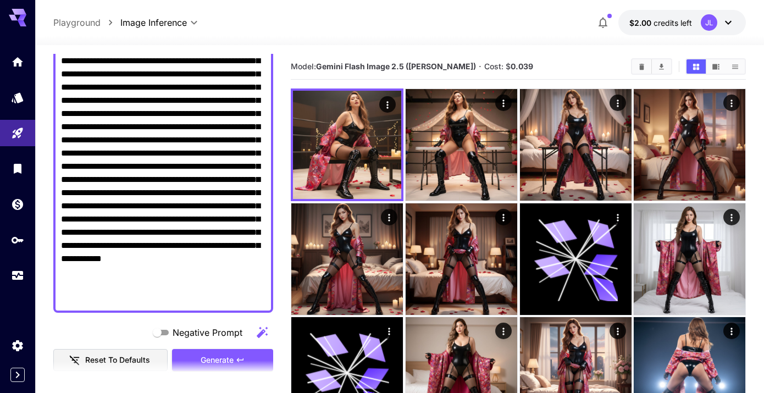
click at [237, 300] on textarea "Negative Prompt" at bounding box center [163, 153] width 205 height 303
click at [211, 261] on textarea "Negative Prompt" at bounding box center [163, 153] width 205 height 303
type textarea "**********"
click at [234, 361] on section at bounding box center [163, 374] width 220 height 27
click at [242, 357] on icon "button" at bounding box center [240, 360] width 9 height 9
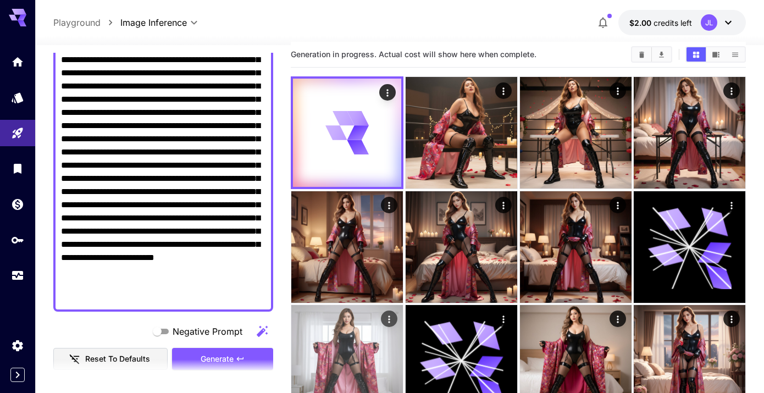
scroll to position [0, 0]
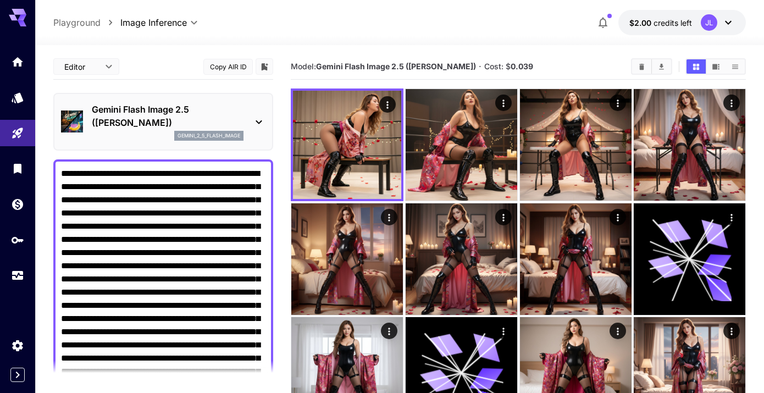
scroll to position [165, 0]
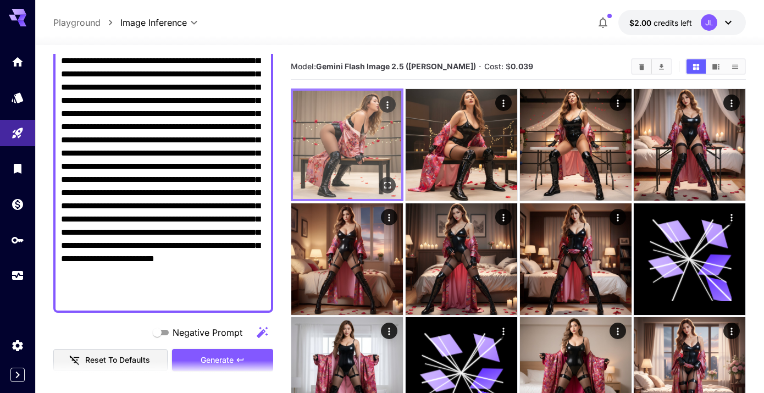
click at [388, 185] on icon "Open in fullscreen" at bounding box center [387, 185] width 11 height 11
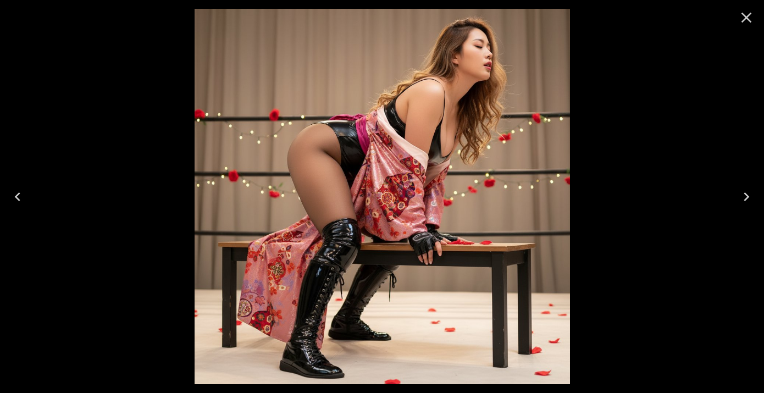
click at [747, 18] on icon "Close" at bounding box center [747, 18] width 10 height 10
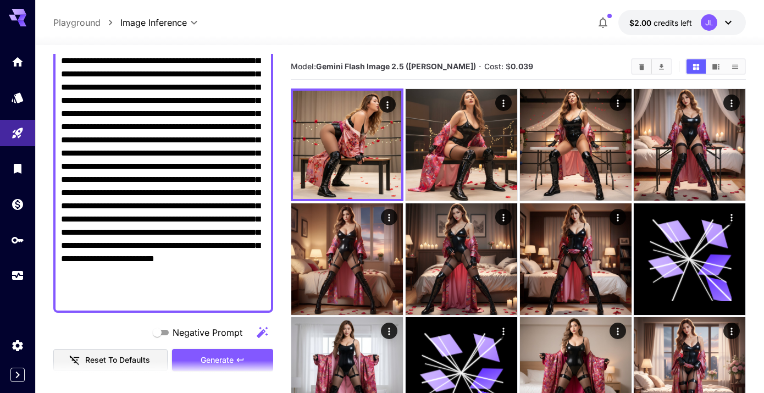
click at [235, 300] on textarea "Negative Prompt" at bounding box center [163, 153] width 205 height 303
click at [125, 289] on textarea "Negative Prompt" at bounding box center [163, 153] width 205 height 303
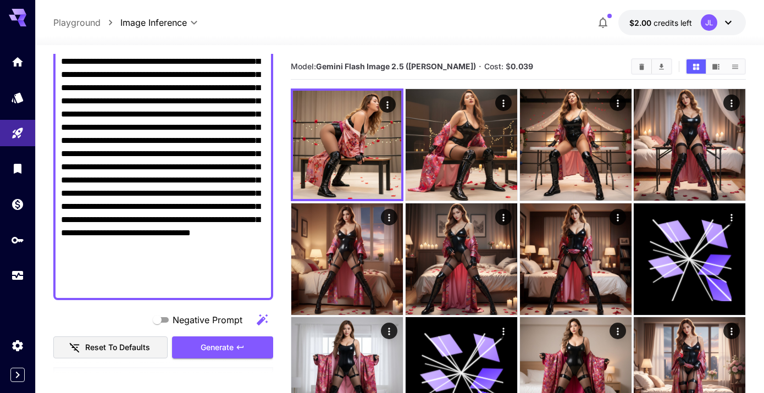
scroll to position [222, 0]
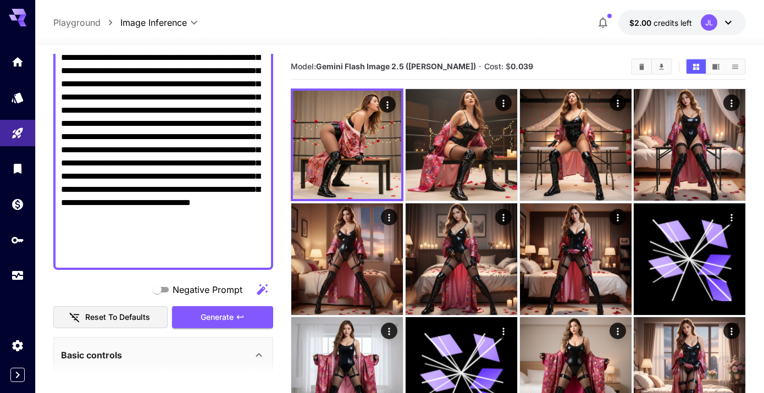
drag, startPoint x: 244, startPoint y: 202, endPoint x: 230, endPoint y: 202, distance: 13.7
click at [230, 202] on textarea "Negative Prompt" at bounding box center [163, 104] width 205 height 317
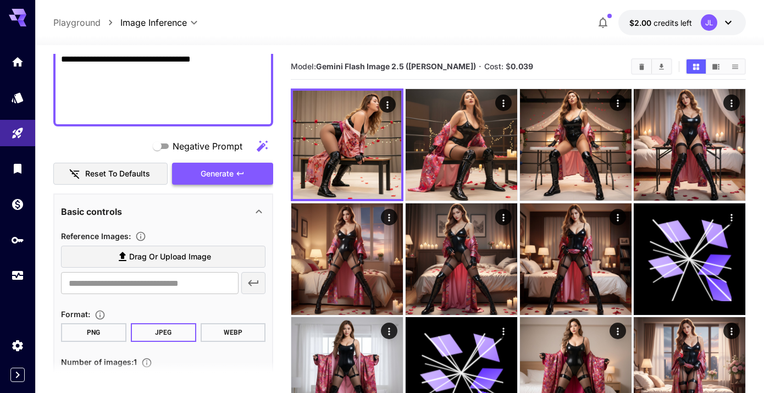
type textarea "**********"
click at [240, 169] on icon "button" at bounding box center [240, 173] width 9 height 9
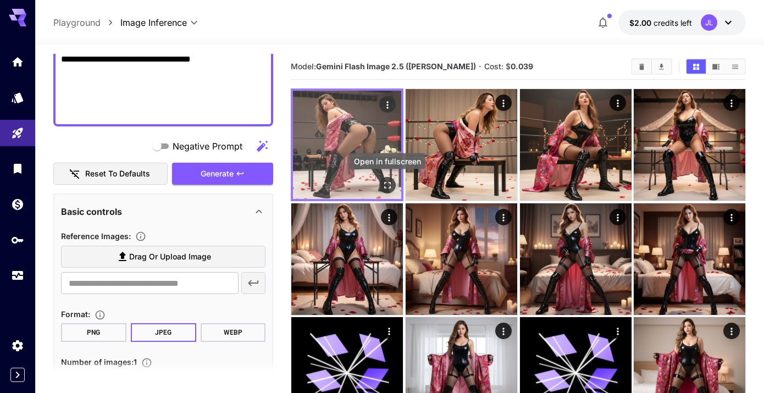
click at [388, 180] on icon "Open in fullscreen" at bounding box center [387, 185] width 11 height 11
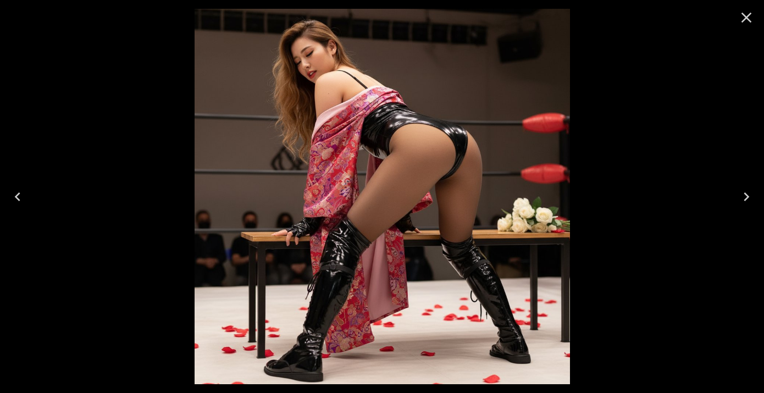
click at [742, 26] on icon "Close" at bounding box center [747, 18] width 18 height 18
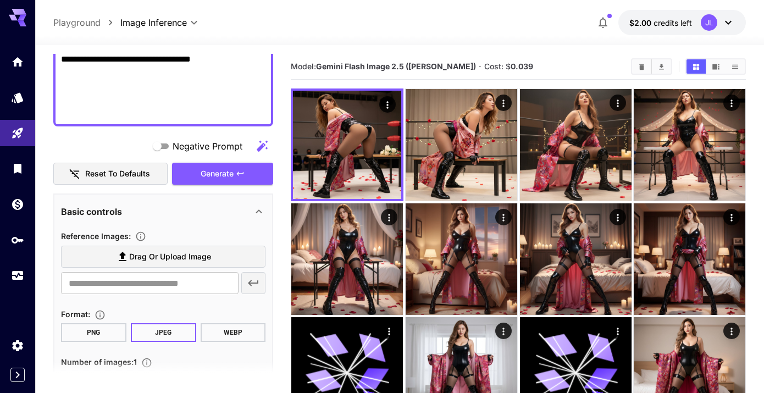
scroll to position [338, 0]
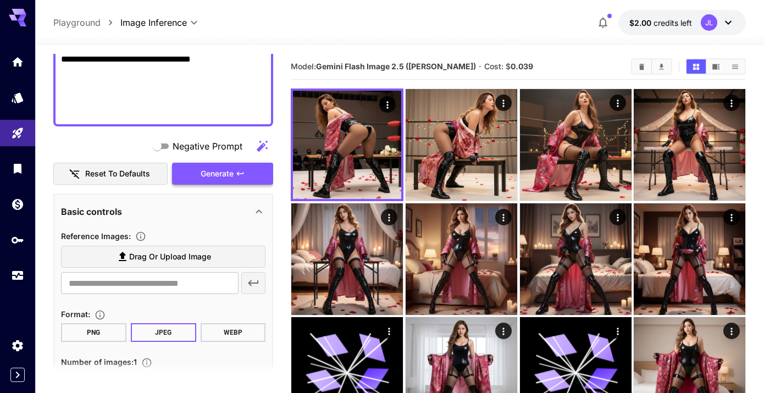
type textarea "**********"
click at [250, 179] on button "Generate" at bounding box center [222, 174] width 101 height 23
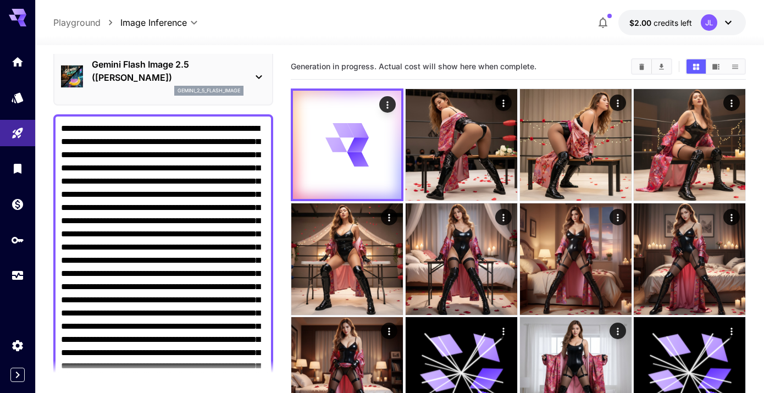
scroll to position [0, 0]
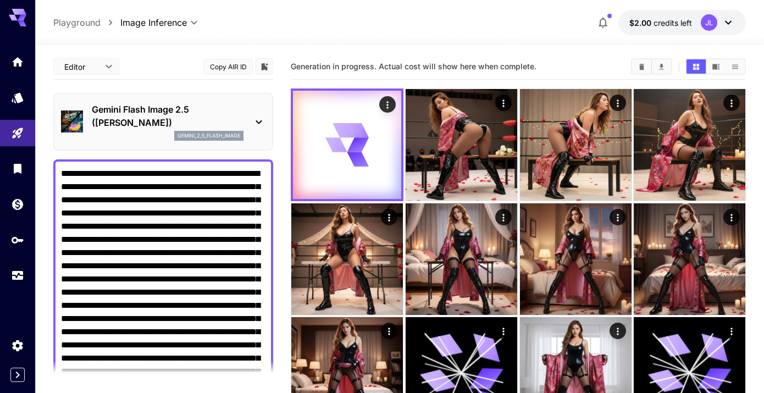
click at [162, 115] on p "Gemini Flash Image 2.5 ([PERSON_NAME])" at bounding box center [168, 116] width 152 height 26
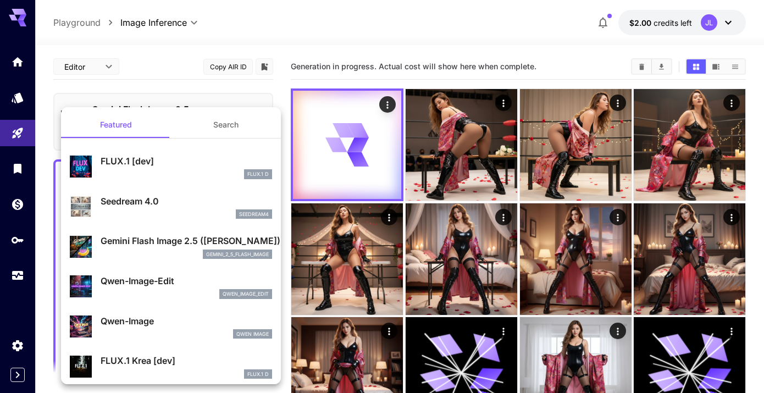
click at [175, 215] on div "seedream4" at bounding box center [187, 214] width 172 height 10
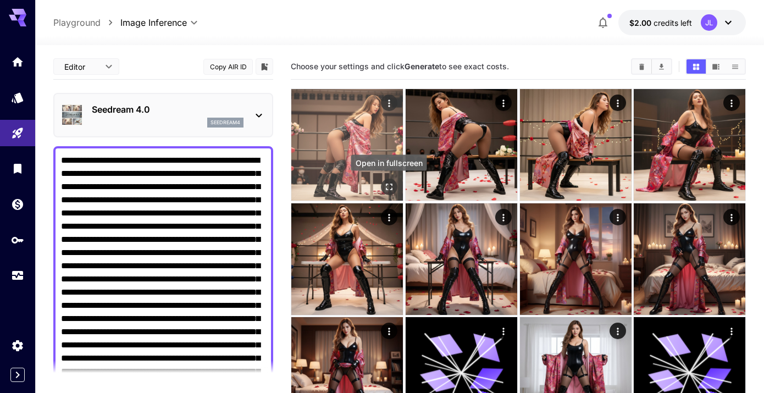
click at [385, 184] on icon "Open in fullscreen" at bounding box center [389, 186] width 11 height 11
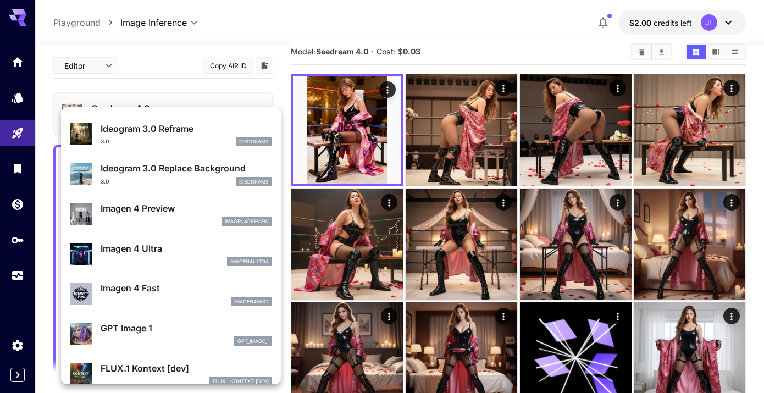
scroll to position [469, 0]
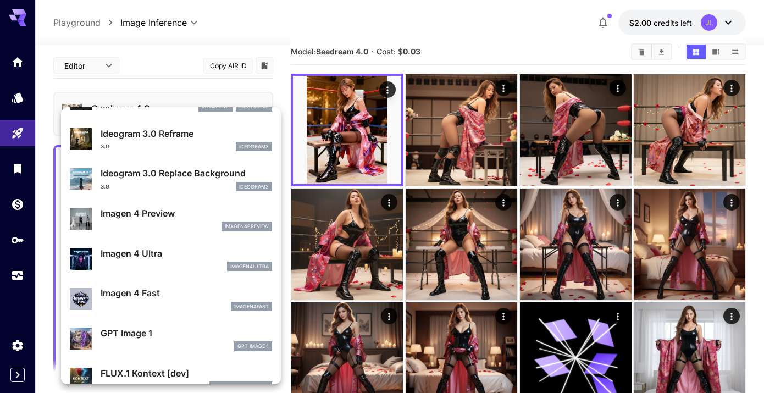
click at [195, 259] on p "Imagen 4 Ultra" at bounding box center [187, 253] width 172 height 13
type input "**********"
type input "***"
type input "****"
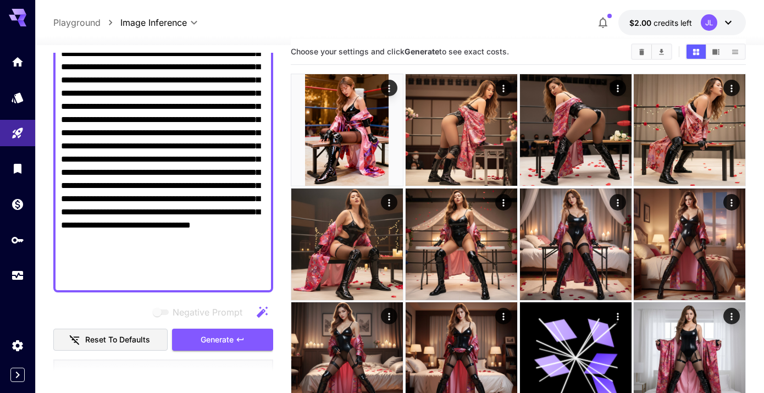
scroll to position [200, 0]
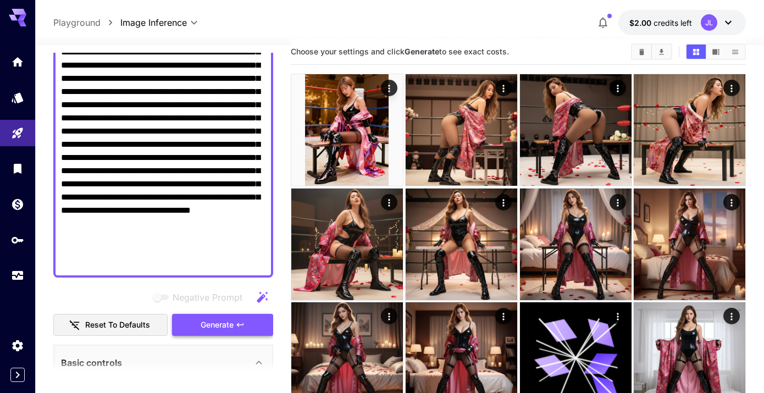
click at [234, 328] on span "Generate" at bounding box center [217, 325] width 33 height 14
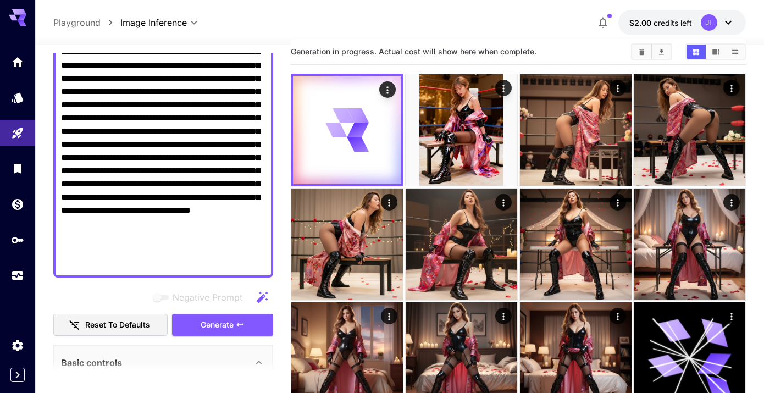
scroll to position [0, 0]
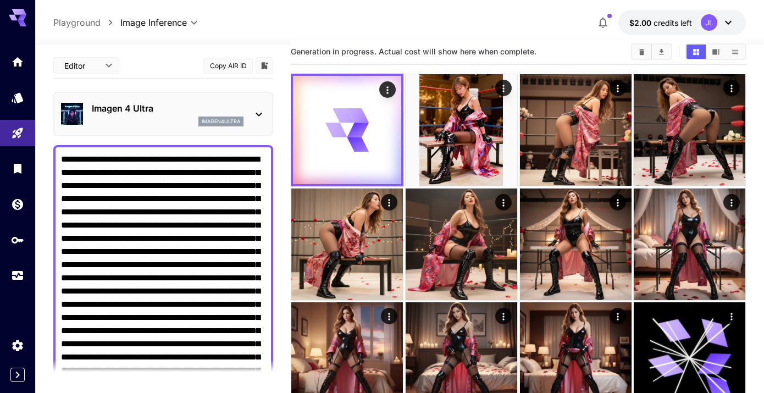
click at [181, 118] on div "imagen4ultra" at bounding box center [168, 122] width 152 height 10
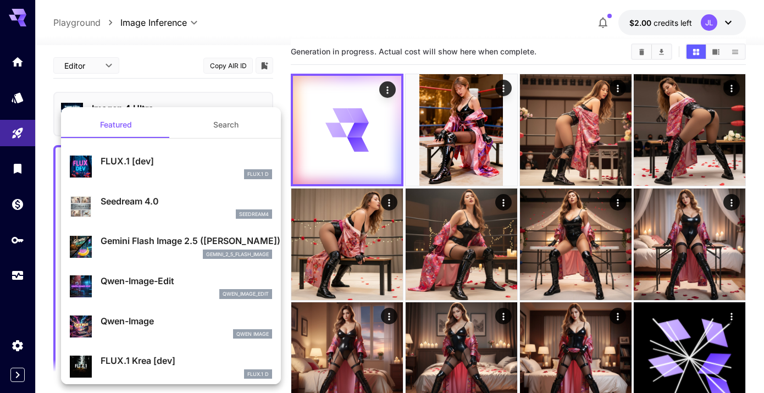
click at [167, 250] on div "gemini_2_5_flash_image" at bounding box center [187, 255] width 172 height 10
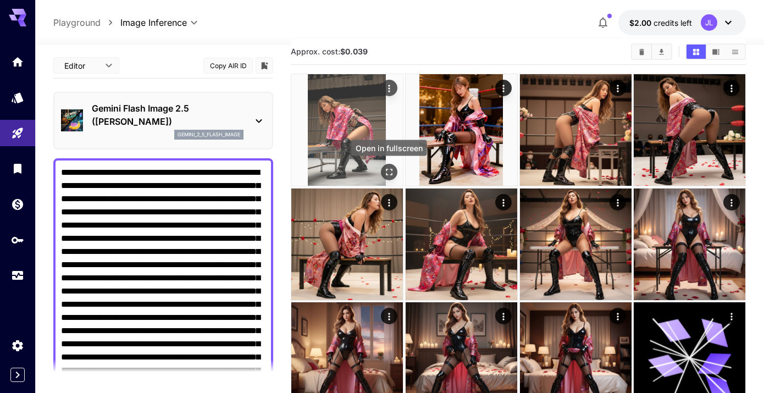
click at [388, 168] on icon "Open in fullscreen" at bounding box center [389, 172] width 11 height 11
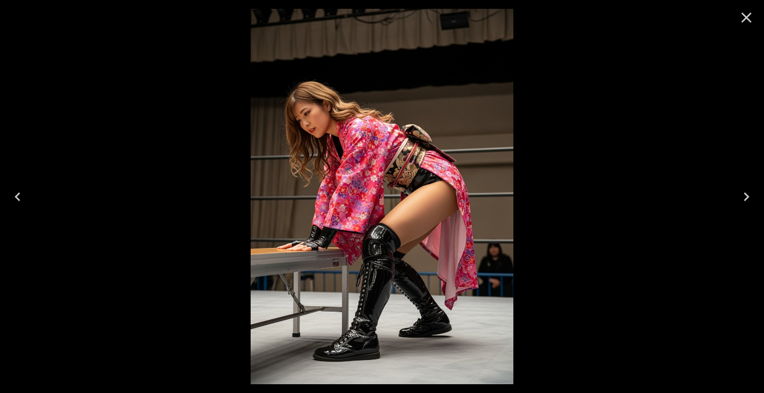
click at [743, 21] on icon "Close" at bounding box center [747, 18] width 18 height 18
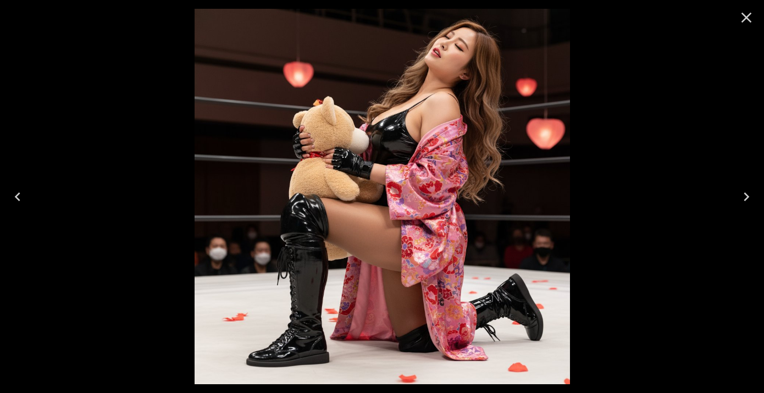
click at [751, 17] on icon "Close" at bounding box center [747, 18] width 18 height 18
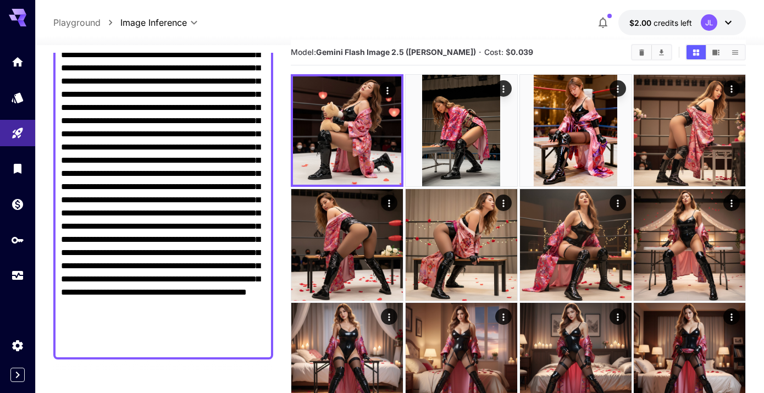
scroll to position [131, 0]
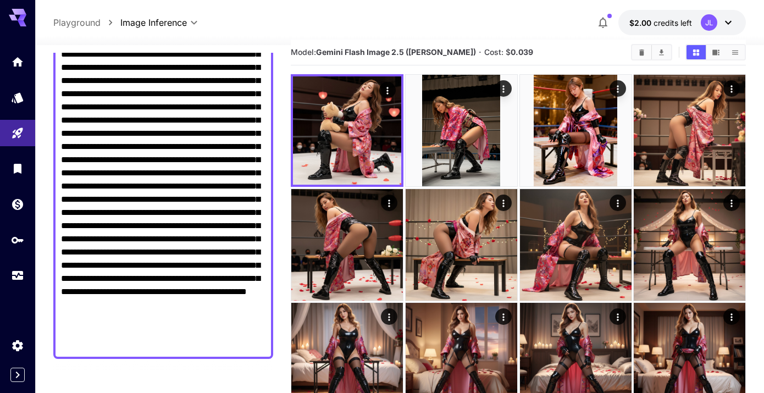
drag, startPoint x: 87, startPoint y: 319, endPoint x: 212, endPoint y: 311, distance: 125.6
click at [212, 311] on textarea "Negative Prompt" at bounding box center [163, 193] width 205 height 317
drag, startPoint x: 86, startPoint y: 330, endPoint x: 237, endPoint y: 321, distance: 150.9
click at [237, 321] on textarea "Negative Prompt" at bounding box center [163, 193] width 205 height 317
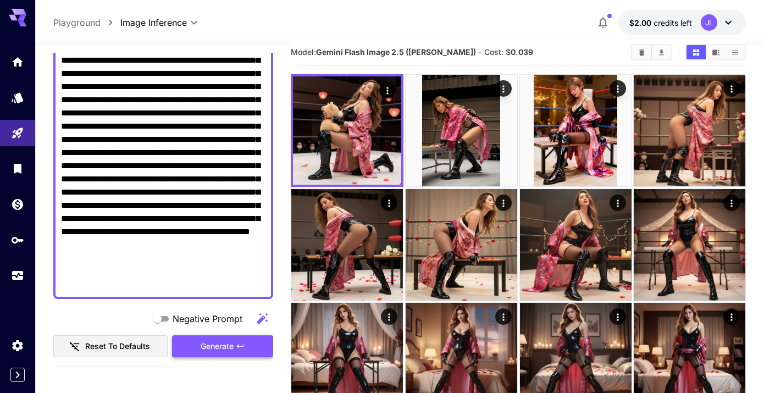
type textarea "**********"
click at [246, 353] on button "Generate" at bounding box center [222, 346] width 101 height 23
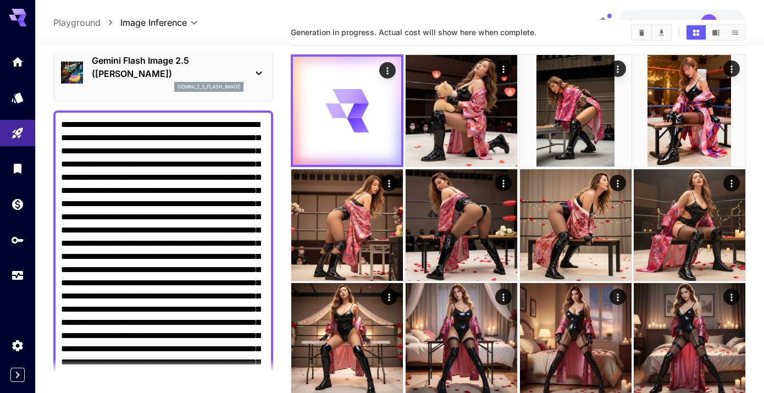
scroll to position [48, 0]
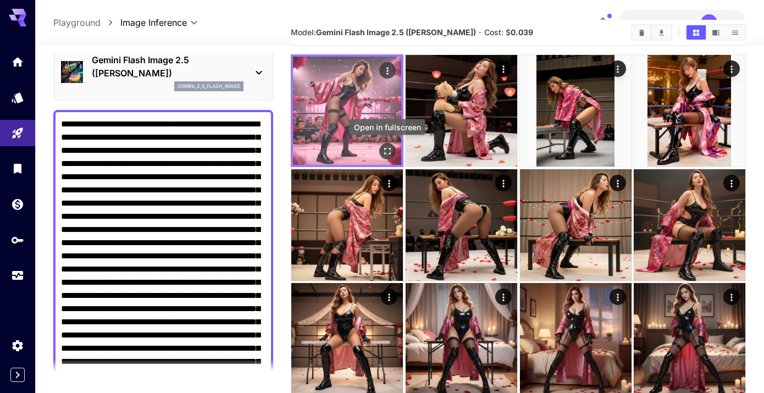
click at [385, 146] on icon "Open in fullscreen" at bounding box center [387, 151] width 11 height 11
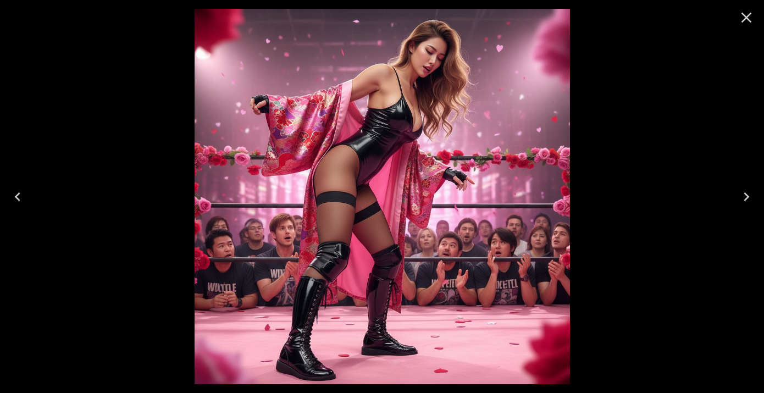
click at [744, 20] on icon "Close" at bounding box center [747, 18] width 10 height 10
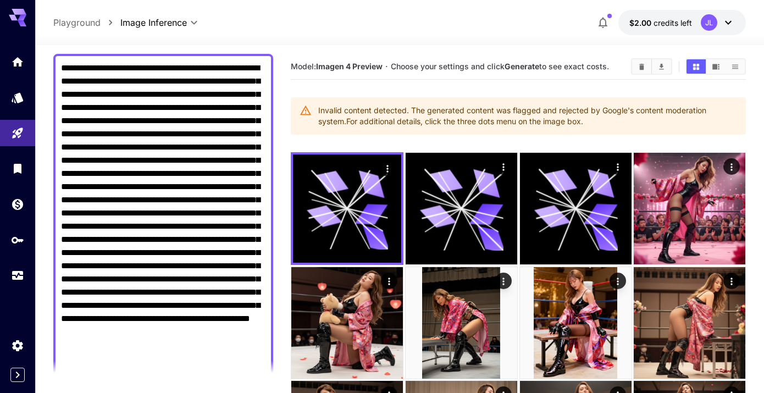
scroll to position [26, 0]
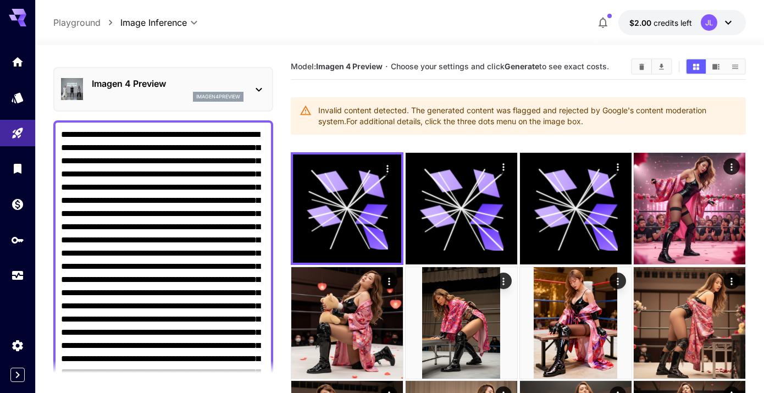
click at [232, 81] on p "Imagen 4 Preview" at bounding box center [168, 83] width 152 height 13
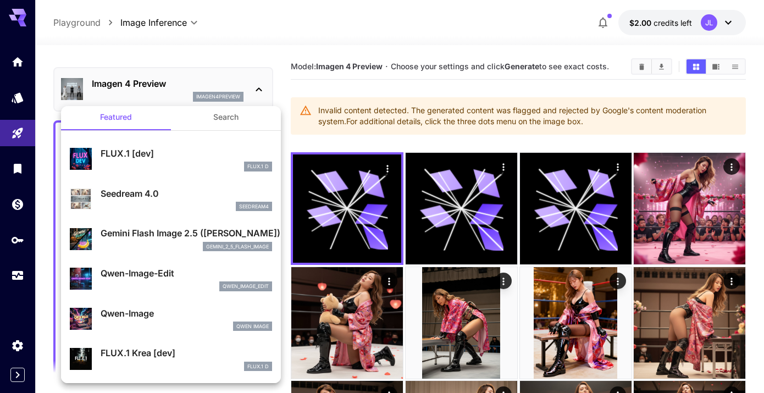
scroll to position [0, 0]
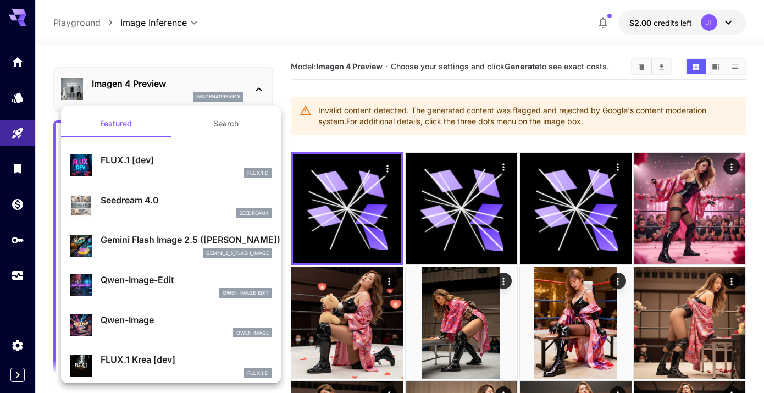
click at [171, 239] on p "Gemini Flash Image 2.5 ([PERSON_NAME])" at bounding box center [187, 239] width 172 height 13
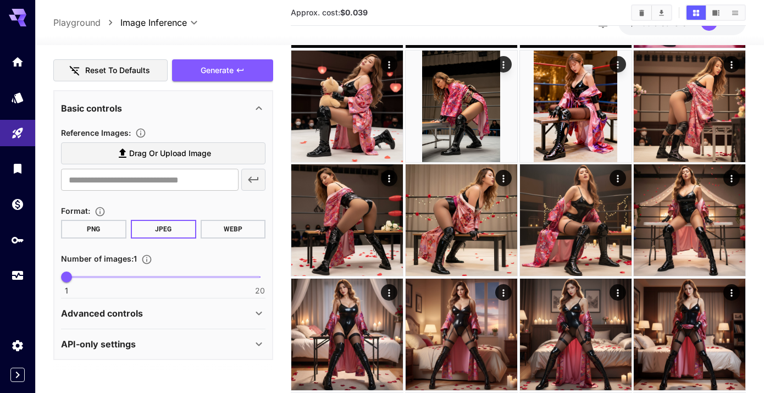
scroll to position [178, 0]
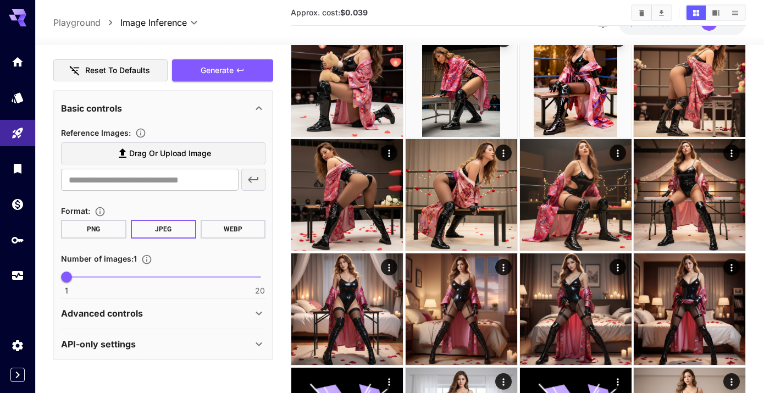
click at [262, 314] on icon at bounding box center [258, 313] width 13 height 13
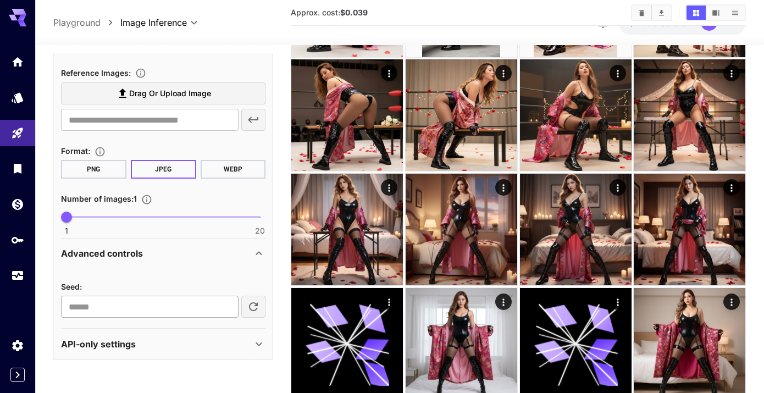
scroll to position [308, 0]
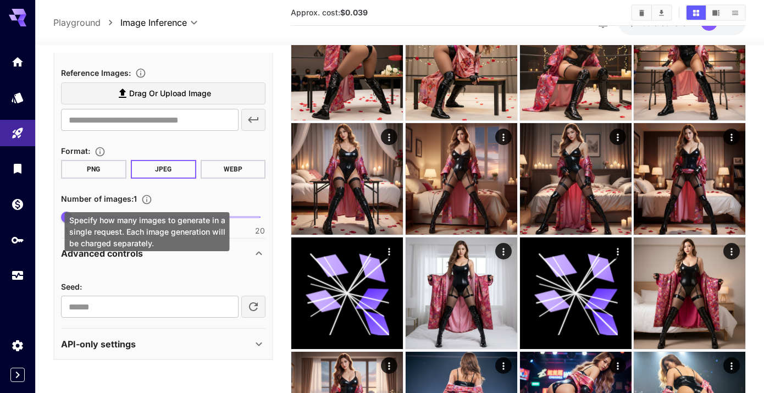
click at [145, 202] on icon "Specify how many images to generate in a single request. Each image generation …" at bounding box center [146, 199] width 9 height 9
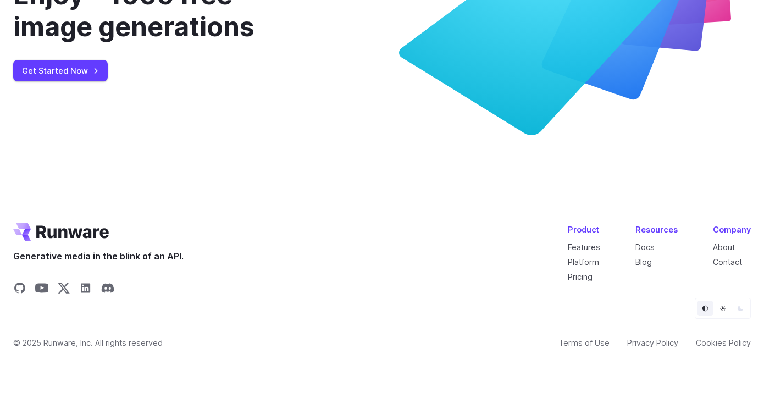
scroll to position [4167, 0]
click at [75, 81] on link "Get Started Now" at bounding box center [60, 70] width 95 height 21
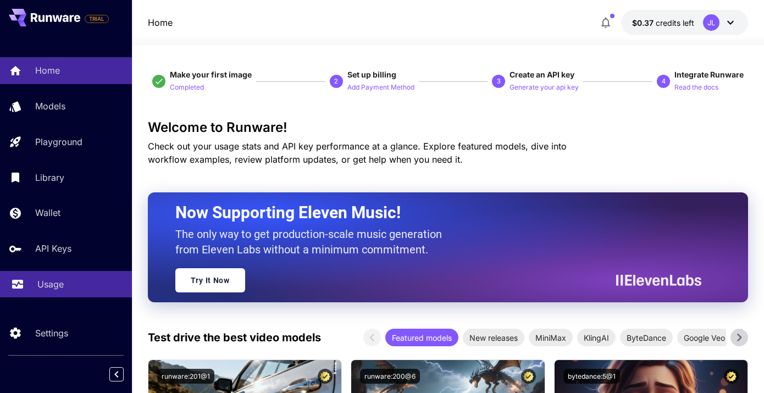
click at [61, 286] on p "Usage" at bounding box center [50, 284] width 26 height 13
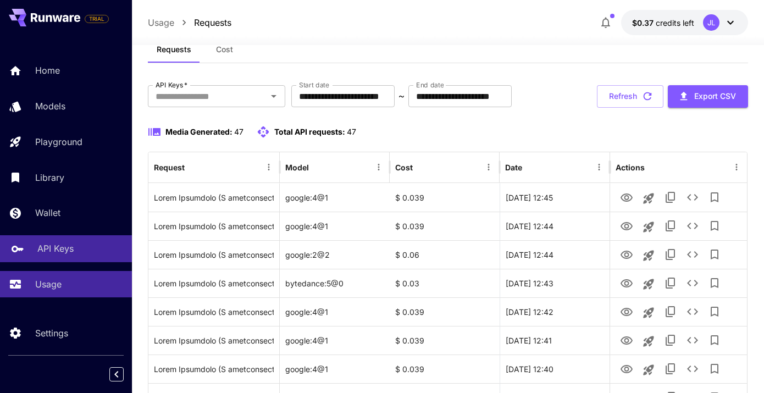
scroll to position [16, 0]
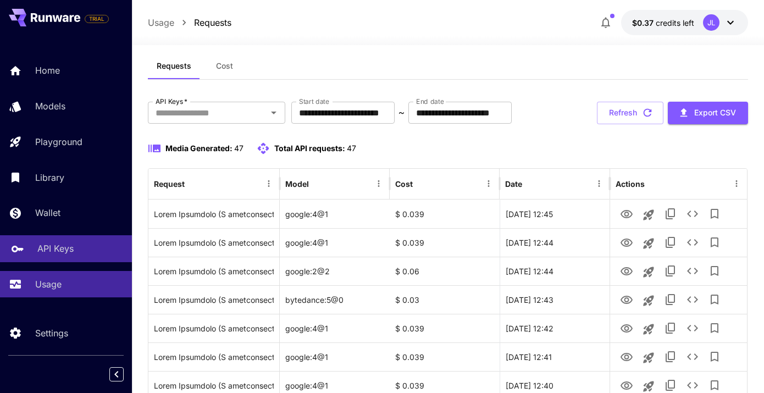
click at [60, 248] on p "API Keys" at bounding box center [55, 248] width 36 height 13
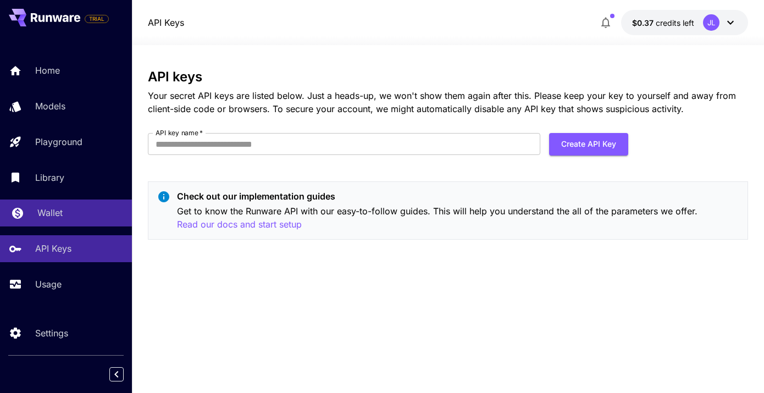
click at [54, 219] on p "Wallet" at bounding box center [49, 212] width 25 height 13
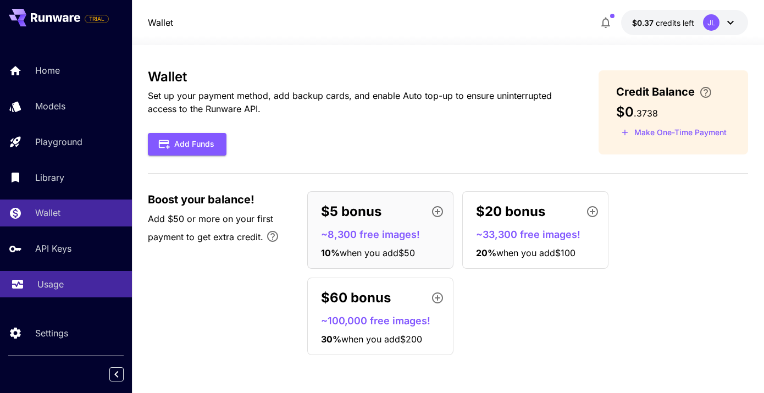
click at [60, 281] on p "Usage" at bounding box center [50, 284] width 26 height 13
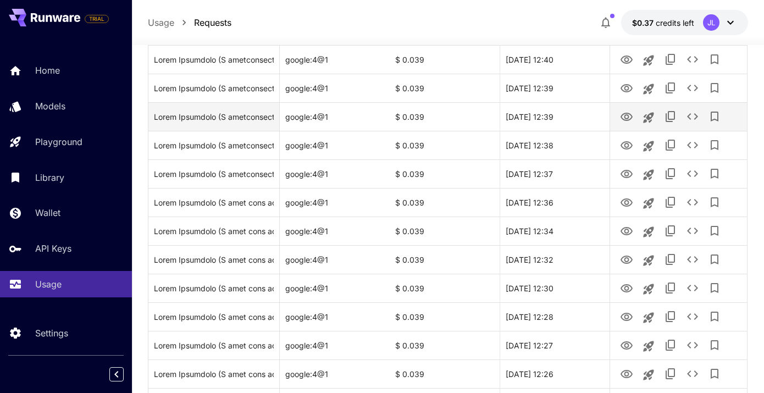
scroll to position [343, 0]
click at [695, 115] on icon "See details" at bounding box center [692, 115] width 13 height 13
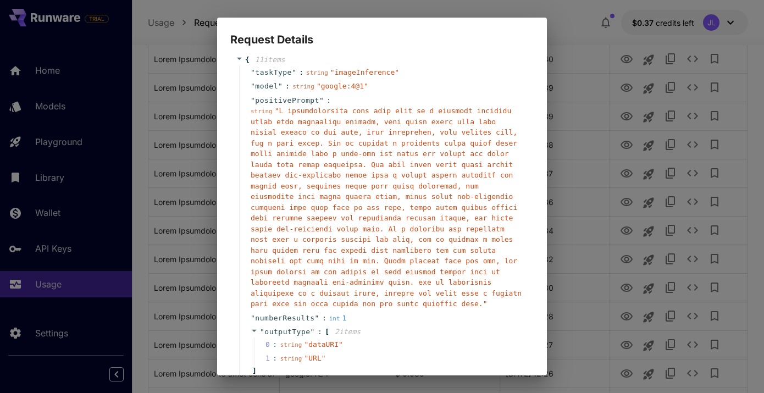
scroll to position [0, 0]
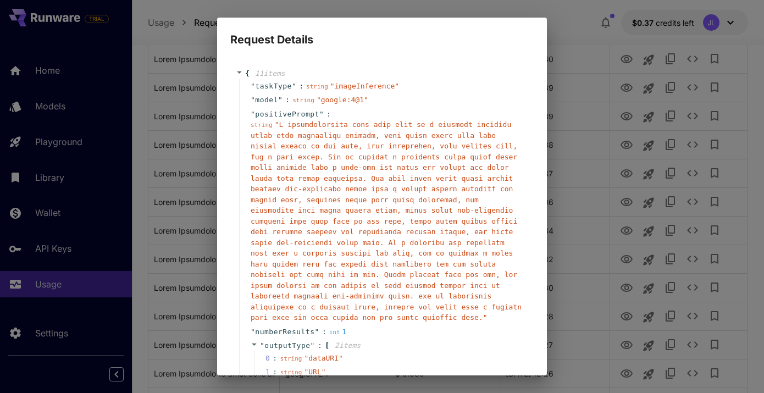
click at [203, 132] on div "Request Details { 11 item s " taskType " : string " imageInference " " model " …" at bounding box center [382, 196] width 764 height 393
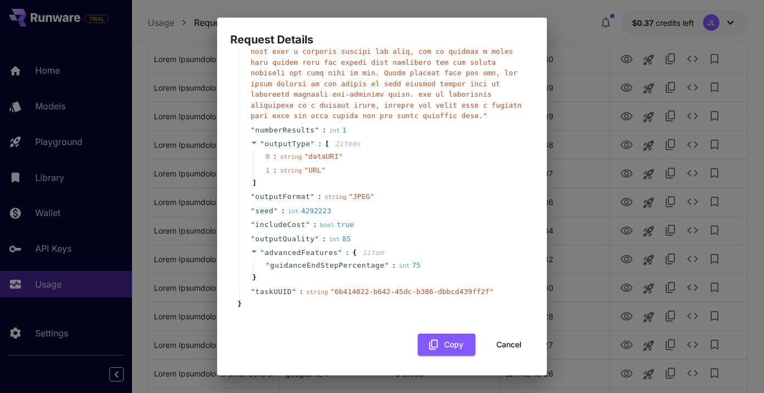
click at [520, 350] on button "Cancel" at bounding box center [508, 345] width 49 height 23
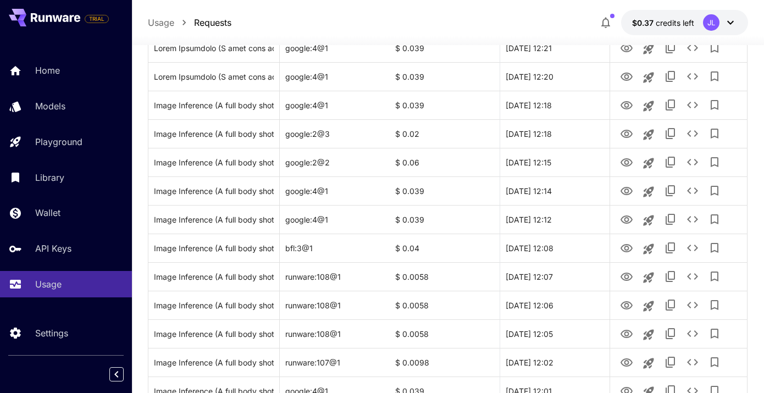
scroll to position [853, 0]
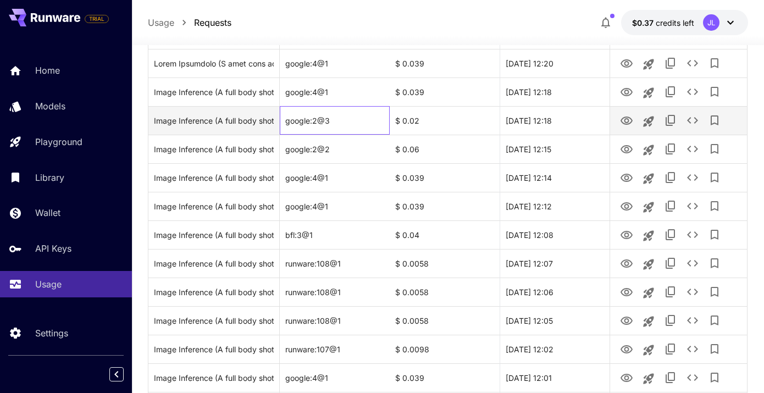
click at [308, 122] on div "google:2@3" at bounding box center [335, 120] width 110 height 29
click at [695, 119] on icon "See details" at bounding box center [692, 120] width 13 height 13
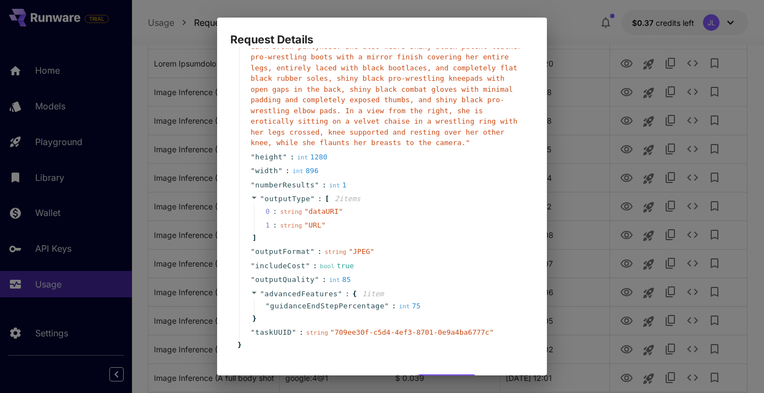
scroll to position [152, 0]
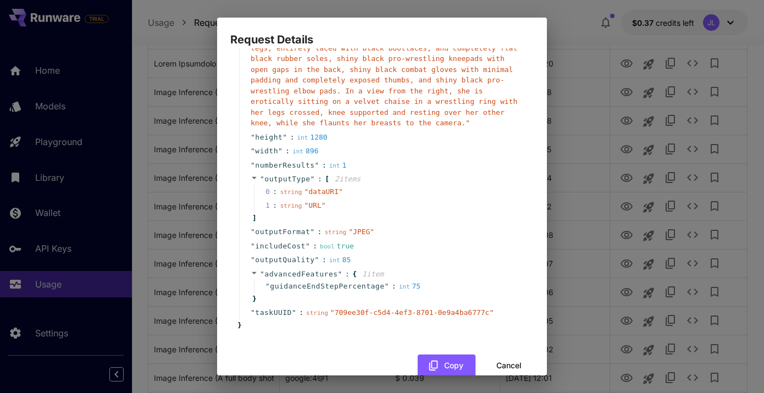
click at [513, 364] on button "Cancel" at bounding box center [508, 366] width 49 height 23
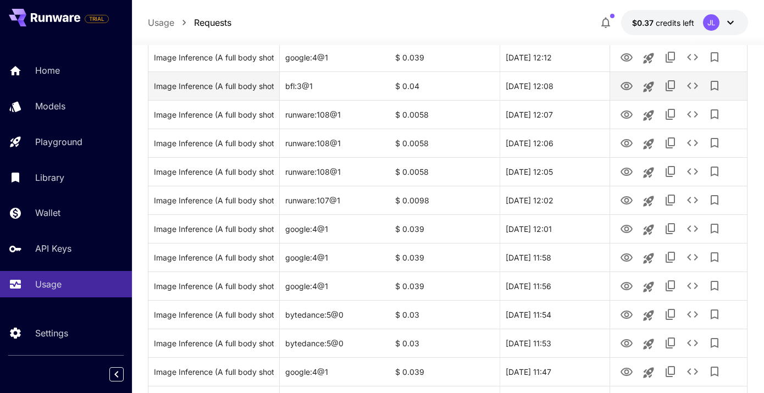
scroll to position [1002, 0]
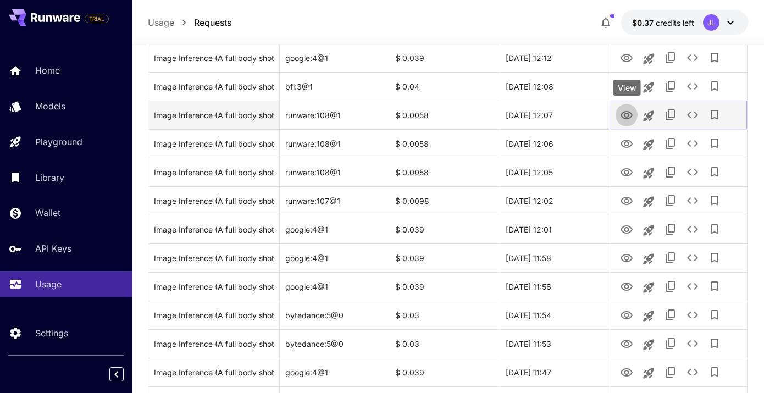
click at [627, 116] on icon "View" at bounding box center [626, 115] width 13 height 13
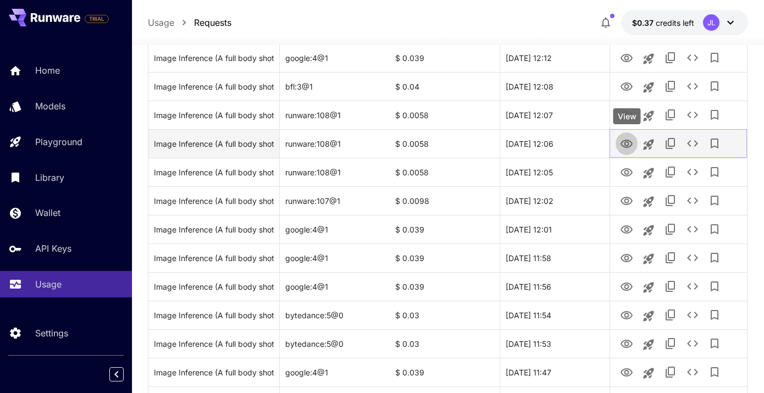
click at [628, 150] on icon "View" at bounding box center [626, 143] width 13 height 13
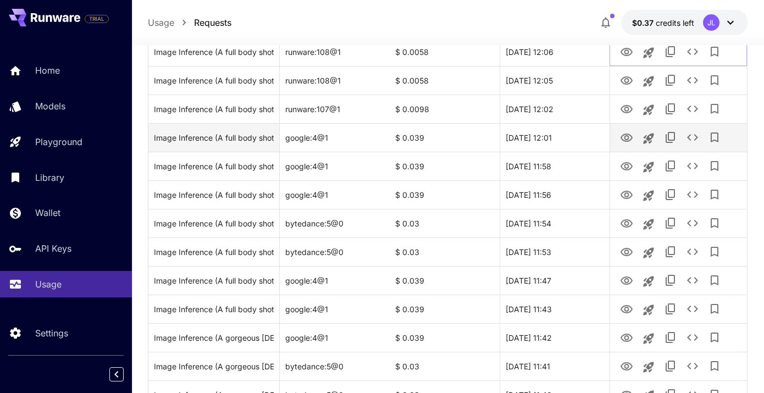
scroll to position [1094, 0]
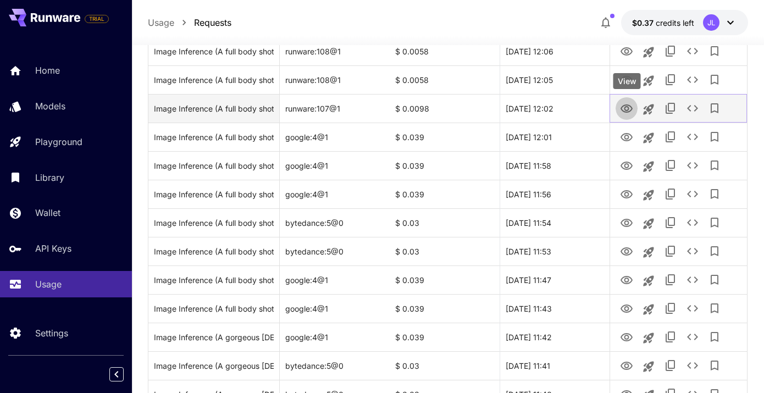
click at [626, 106] on icon "View" at bounding box center [626, 108] width 13 height 13
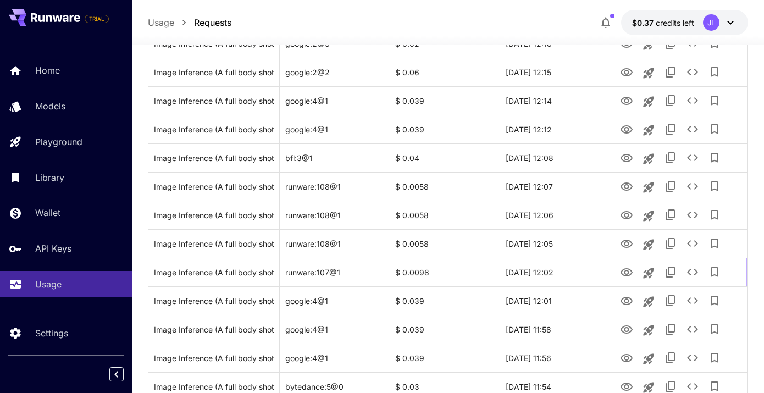
scroll to position [887, 0]
